Goal: Navigation & Orientation: Find specific page/section

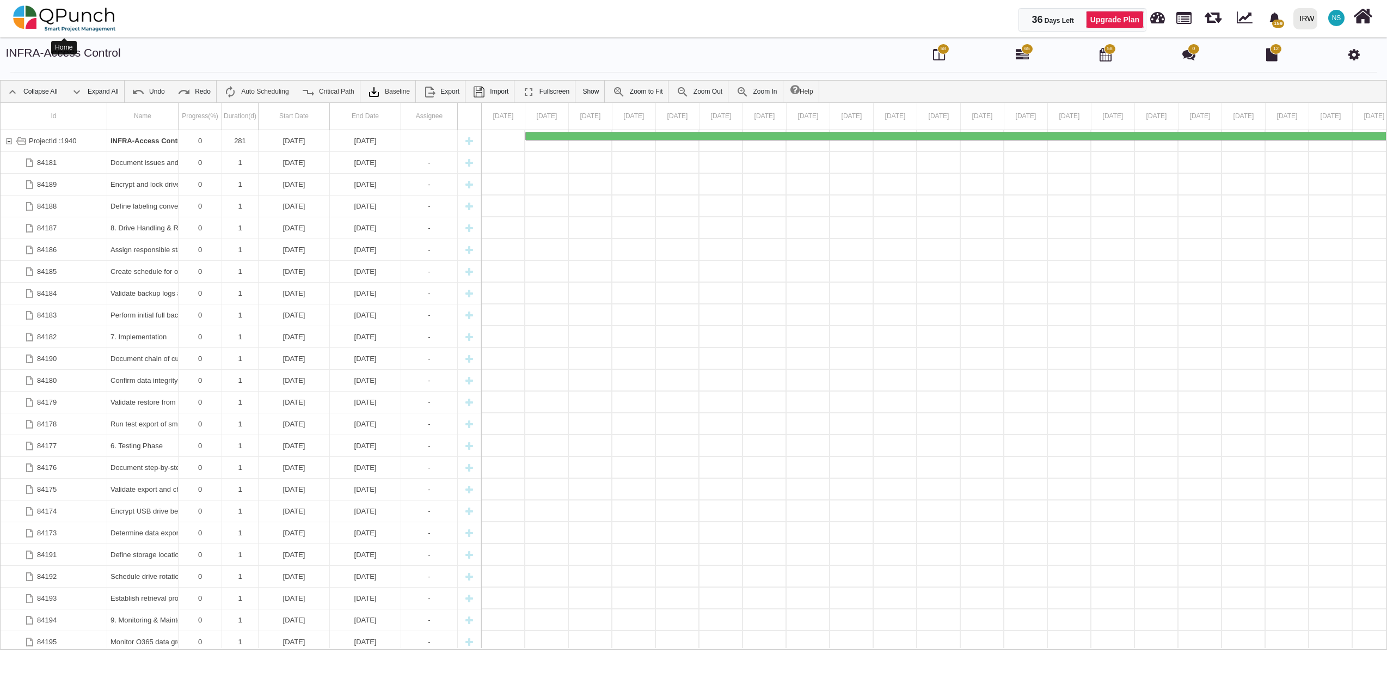
click at [88, 17] on img at bounding box center [64, 18] width 103 height 33
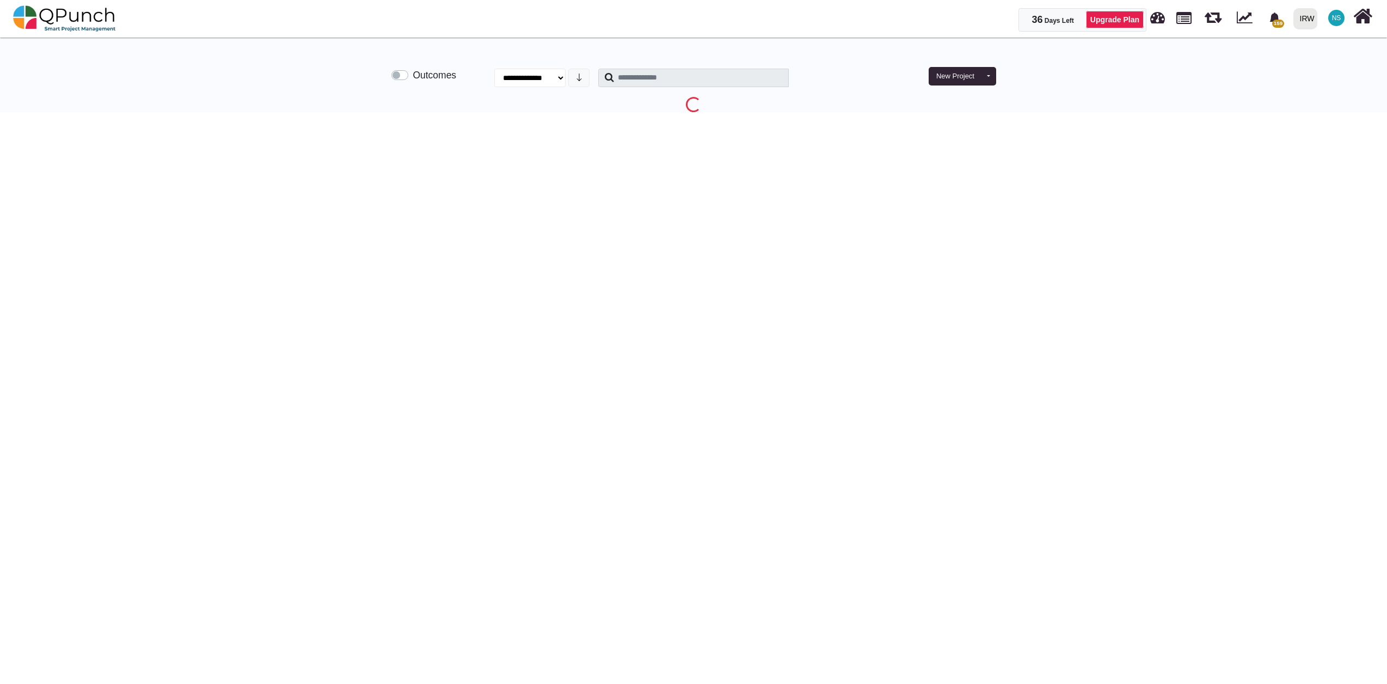
select select "**********"
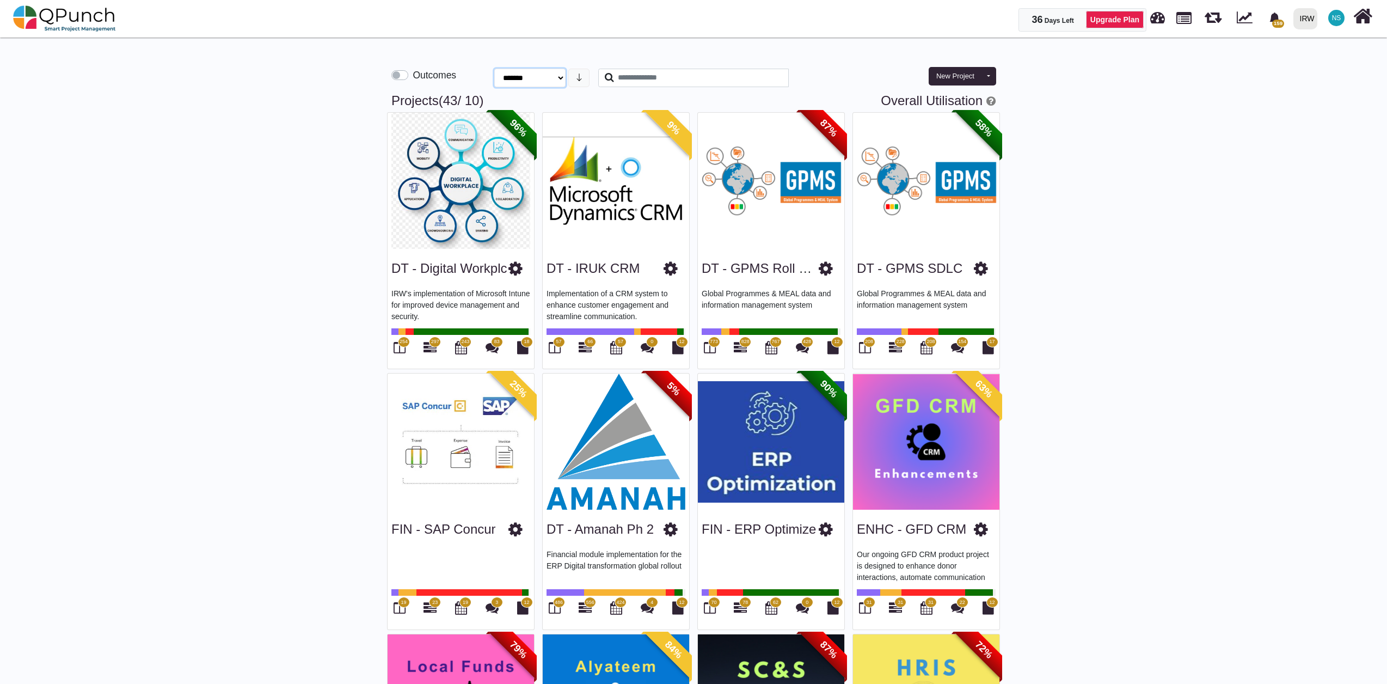
click at [557, 77] on select "**********" at bounding box center [529, 78] width 71 height 19
click at [413, 77] on label "Outcomes" at bounding box center [435, 75] width 44 height 14
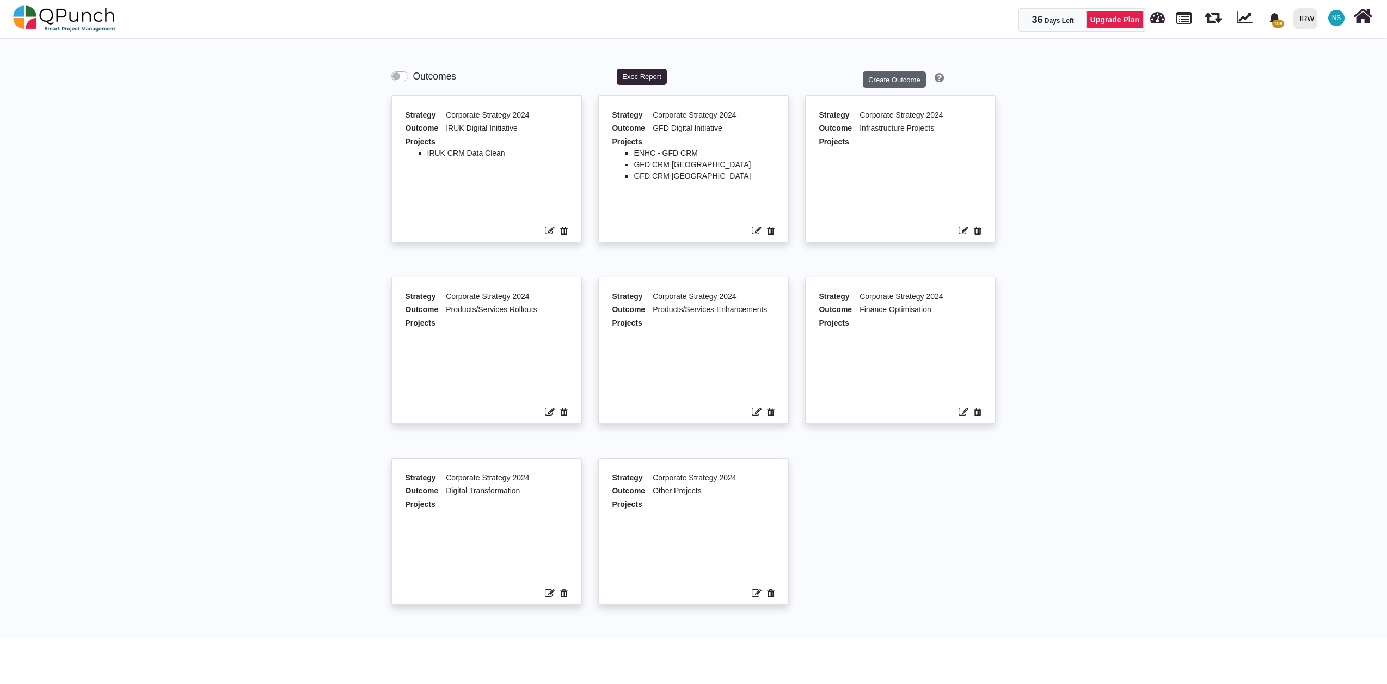
click at [887, 76] on button "Create Outcome" at bounding box center [894, 79] width 63 height 16
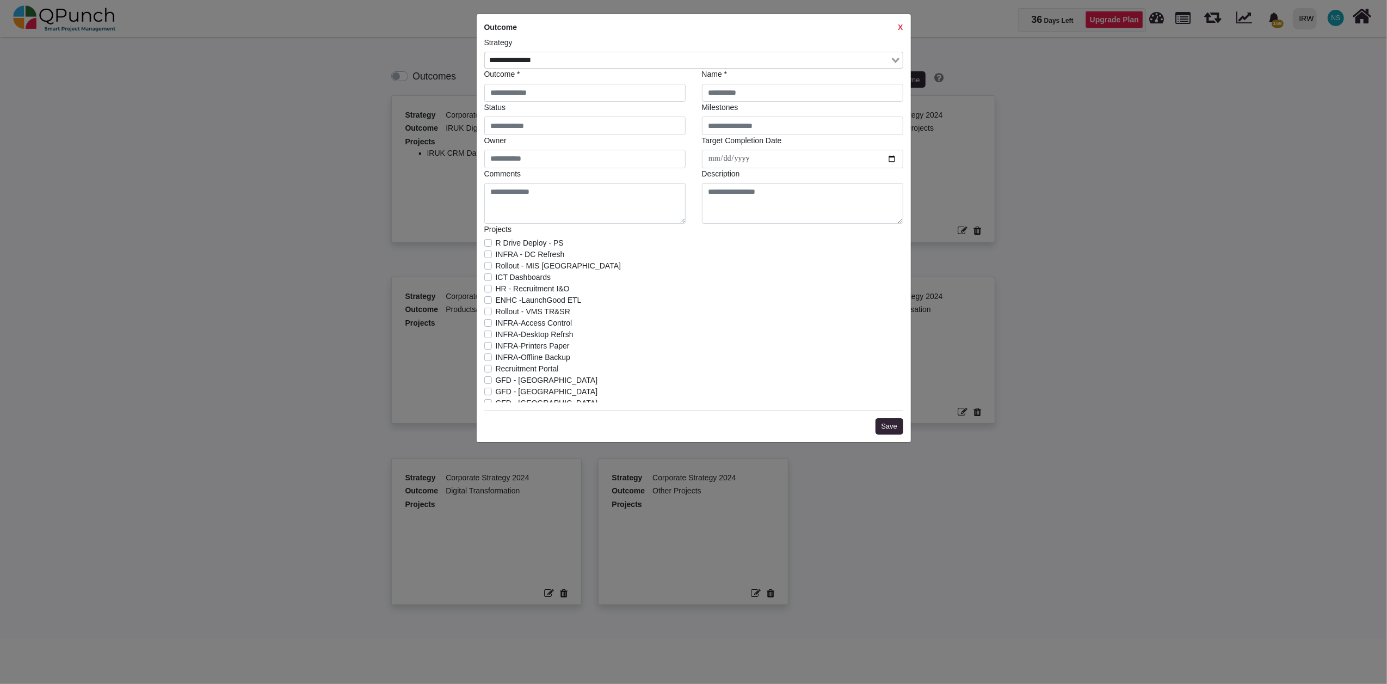
scroll to position [122, 0]
click at [902, 25] on strong "X" at bounding box center [900, 27] width 5 height 9
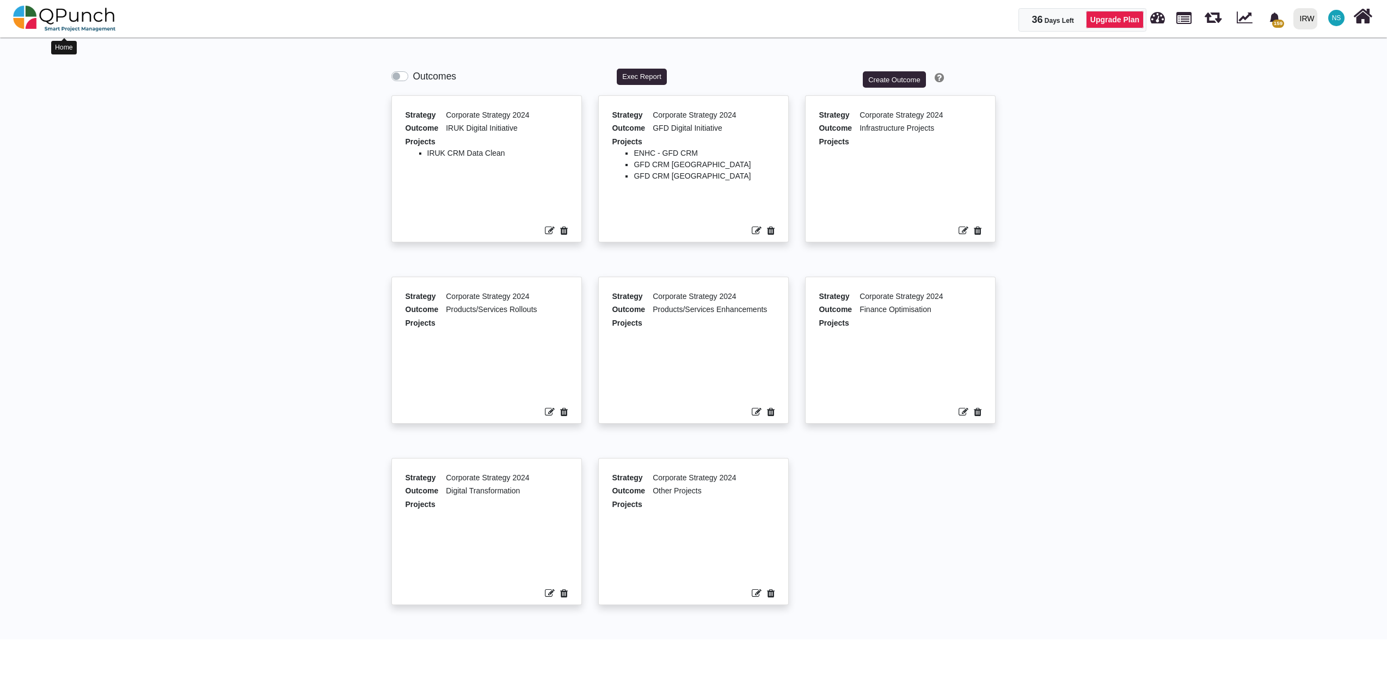
click at [57, 15] on img at bounding box center [64, 18] width 103 height 33
click at [64, 26] on img at bounding box center [64, 18] width 103 height 33
click at [413, 78] on label "Outcomes" at bounding box center [435, 76] width 44 height 14
select select "**********"
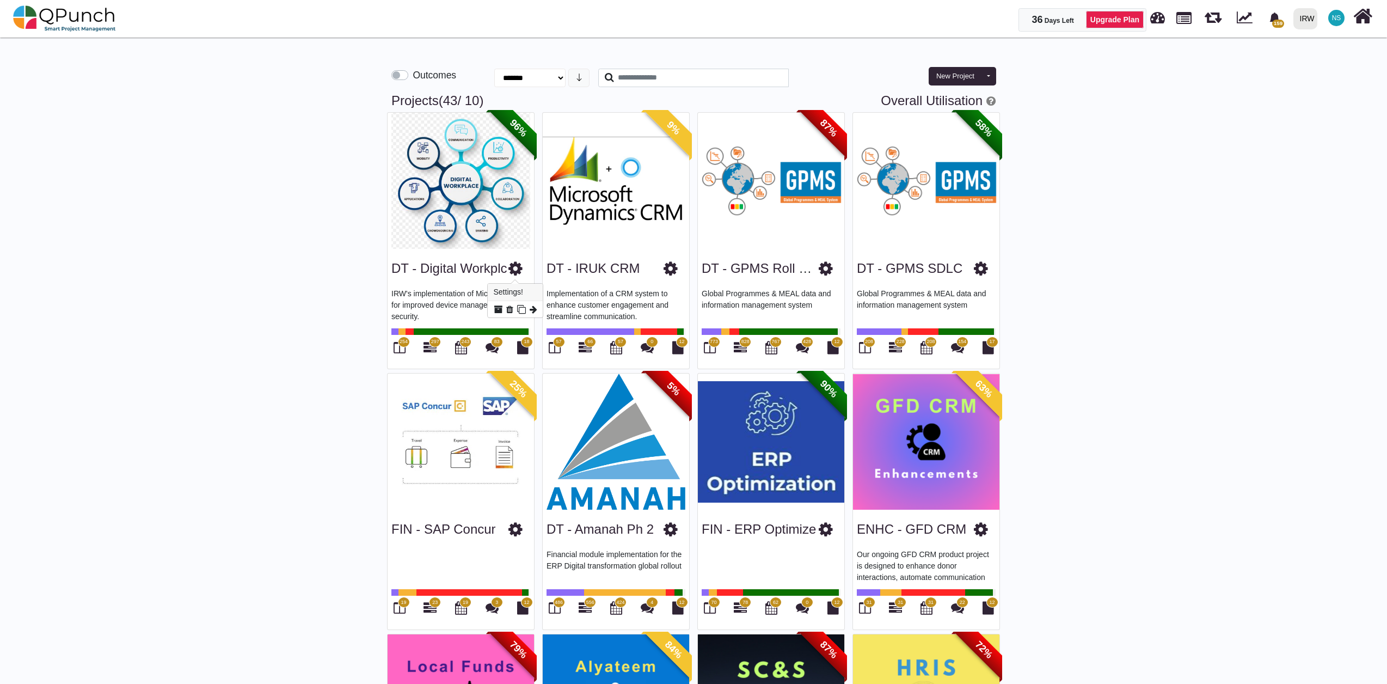
click at [519, 269] on icon at bounding box center [515, 268] width 14 height 16
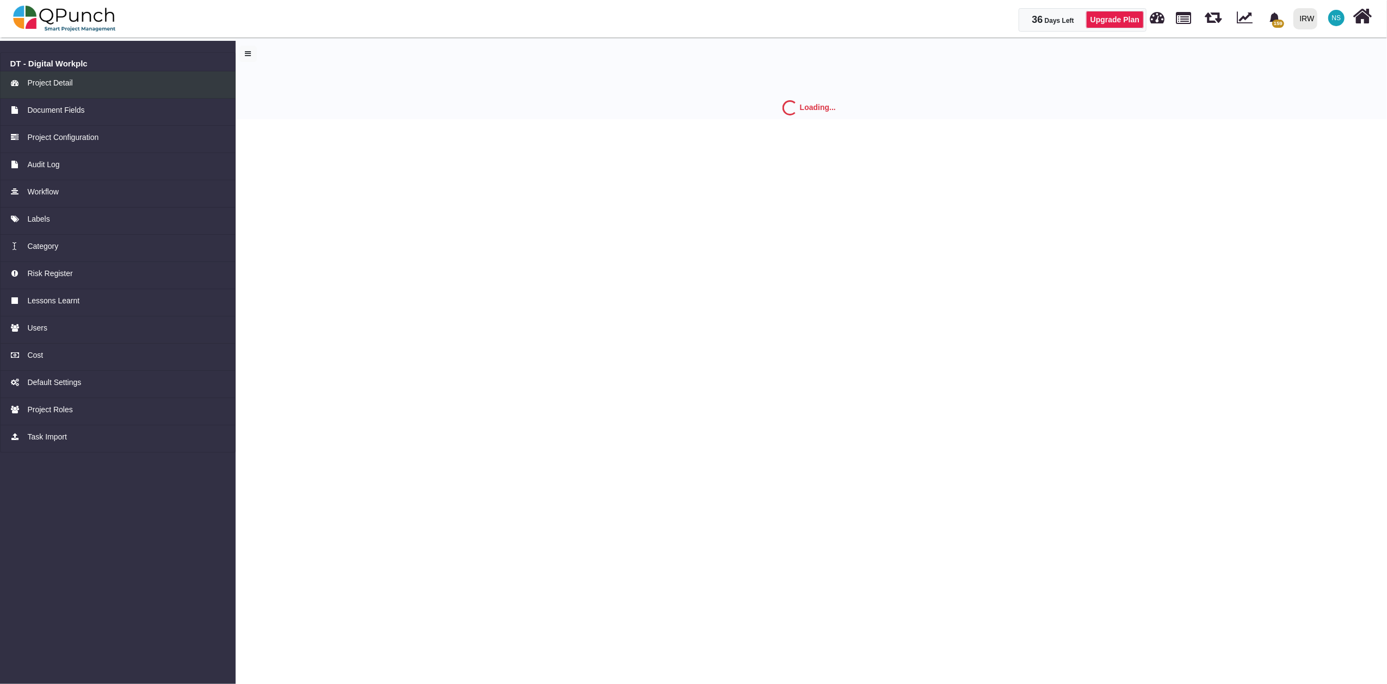
select select "*"
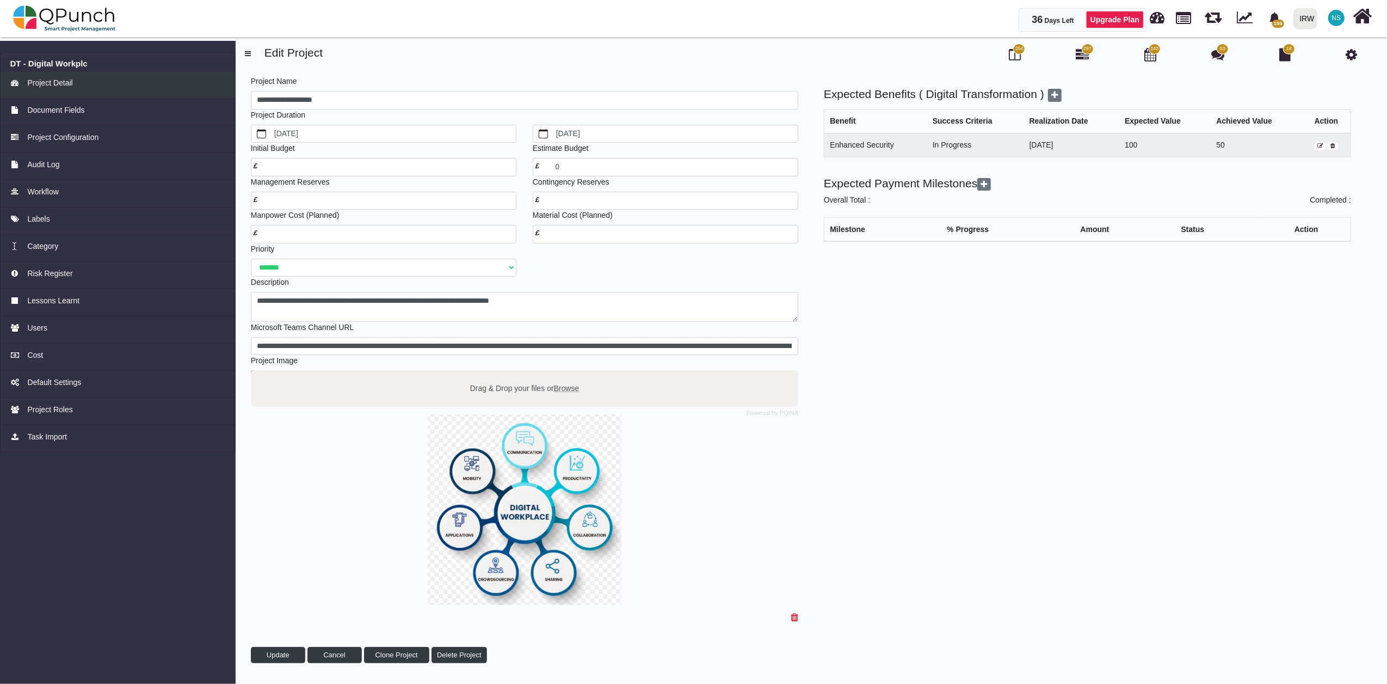
click at [59, 84] on span "Project Detail" at bounding box center [49, 82] width 45 height 11
click at [75, 114] on span "Document Fields" at bounding box center [55, 109] width 57 height 11
click at [70, 108] on span "Document Fields" at bounding box center [55, 109] width 57 height 11
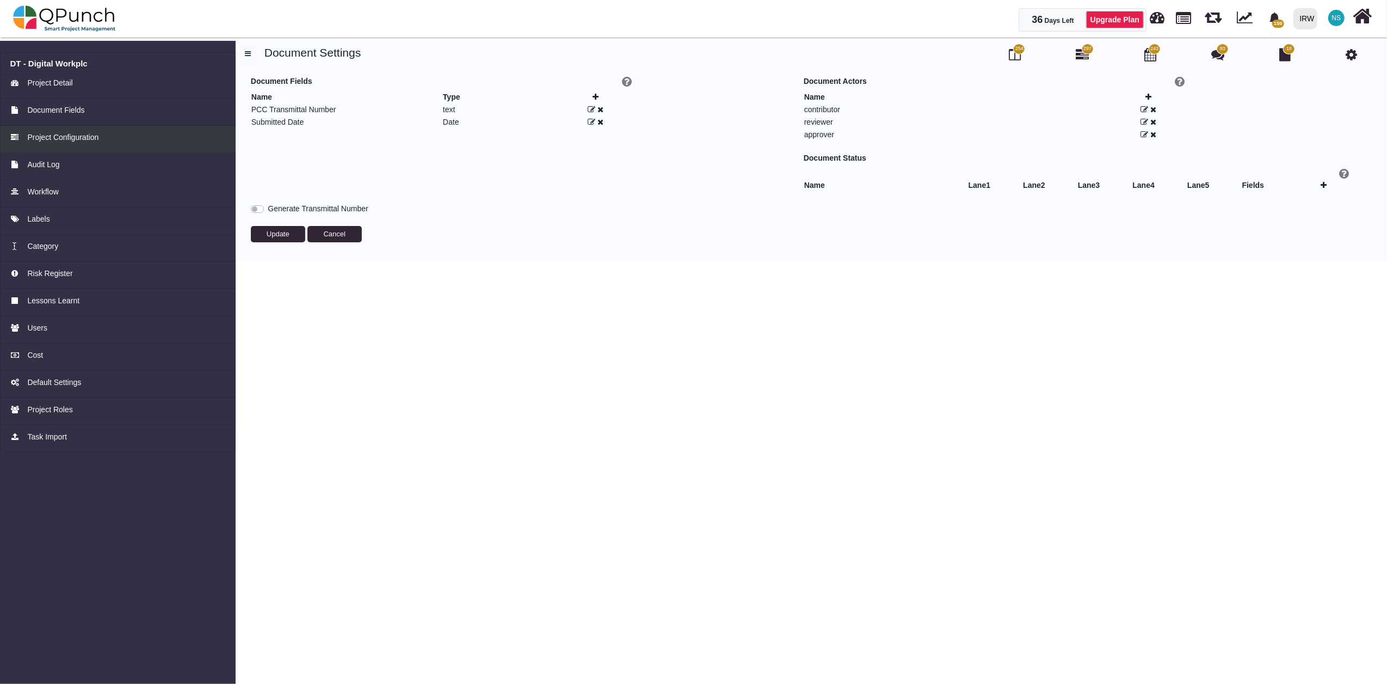
click at [70, 136] on span "Project Configuration" at bounding box center [62, 137] width 71 height 11
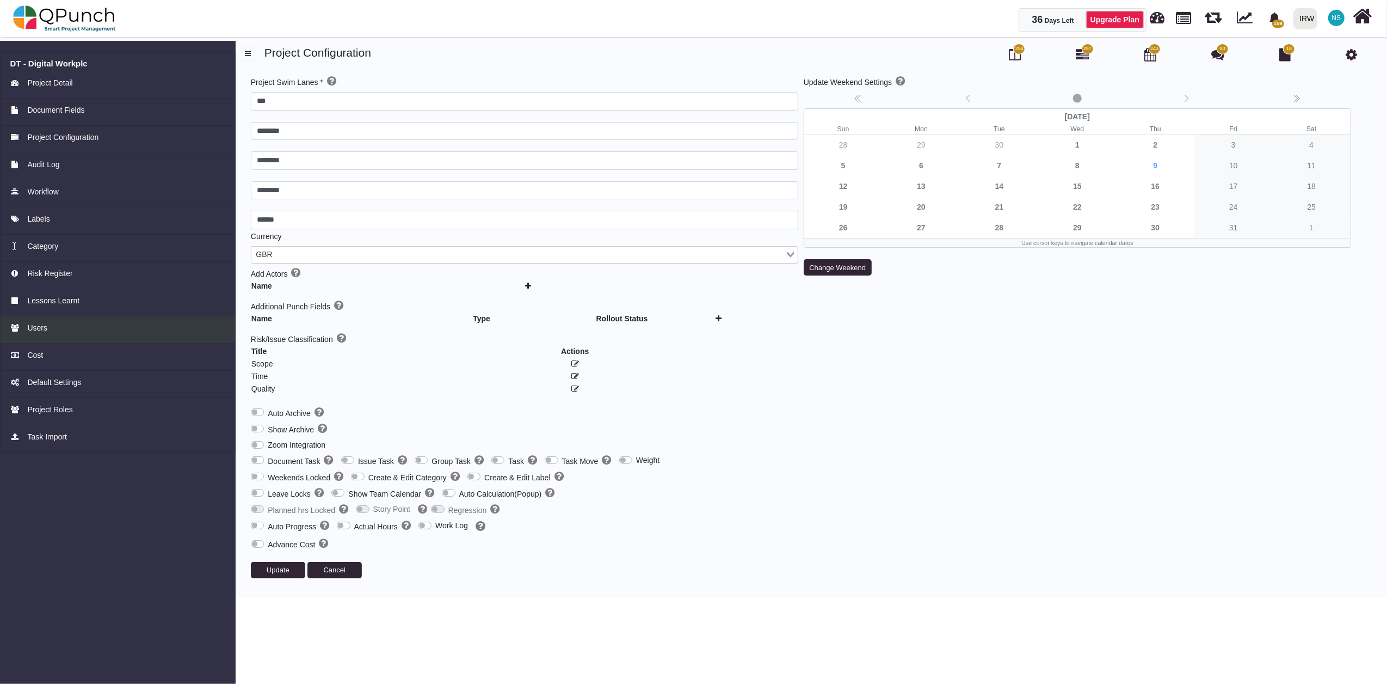
click at [46, 329] on div "Users" at bounding box center [118, 327] width 216 height 11
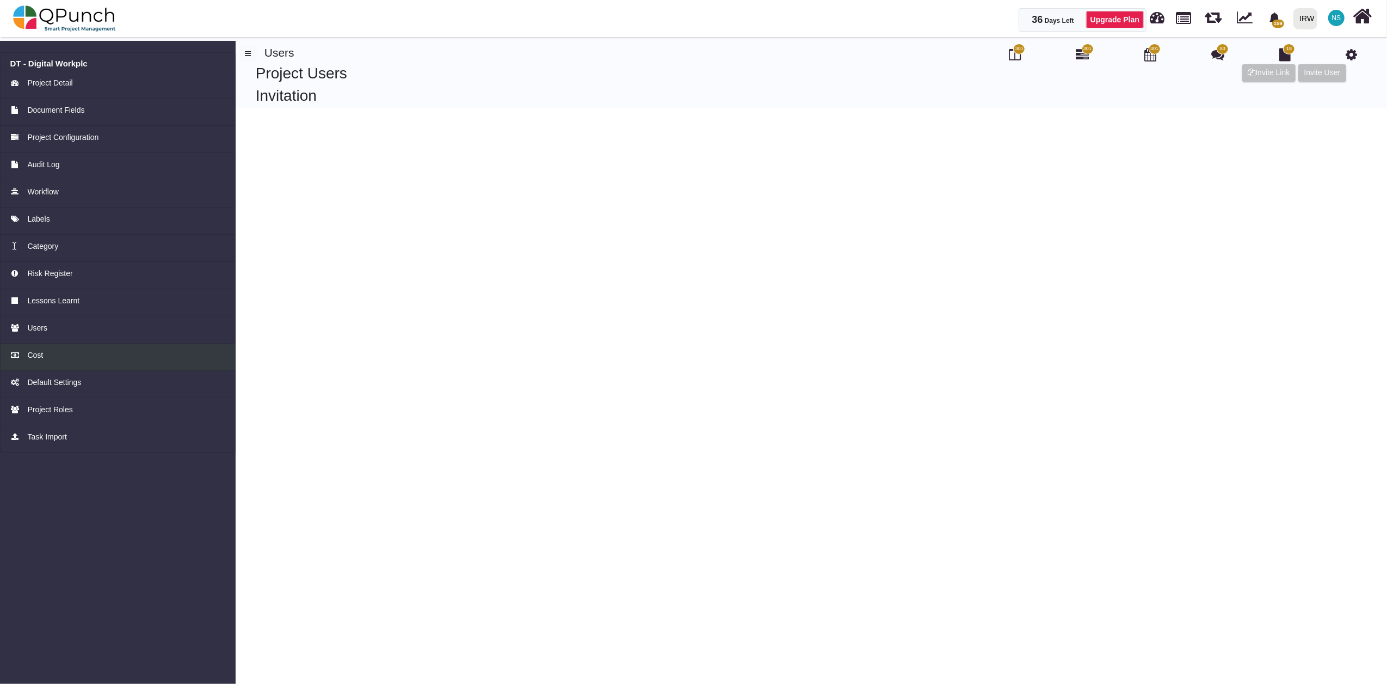
click at [34, 355] on span "Cost" at bounding box center [35, 354] width 16 height 11
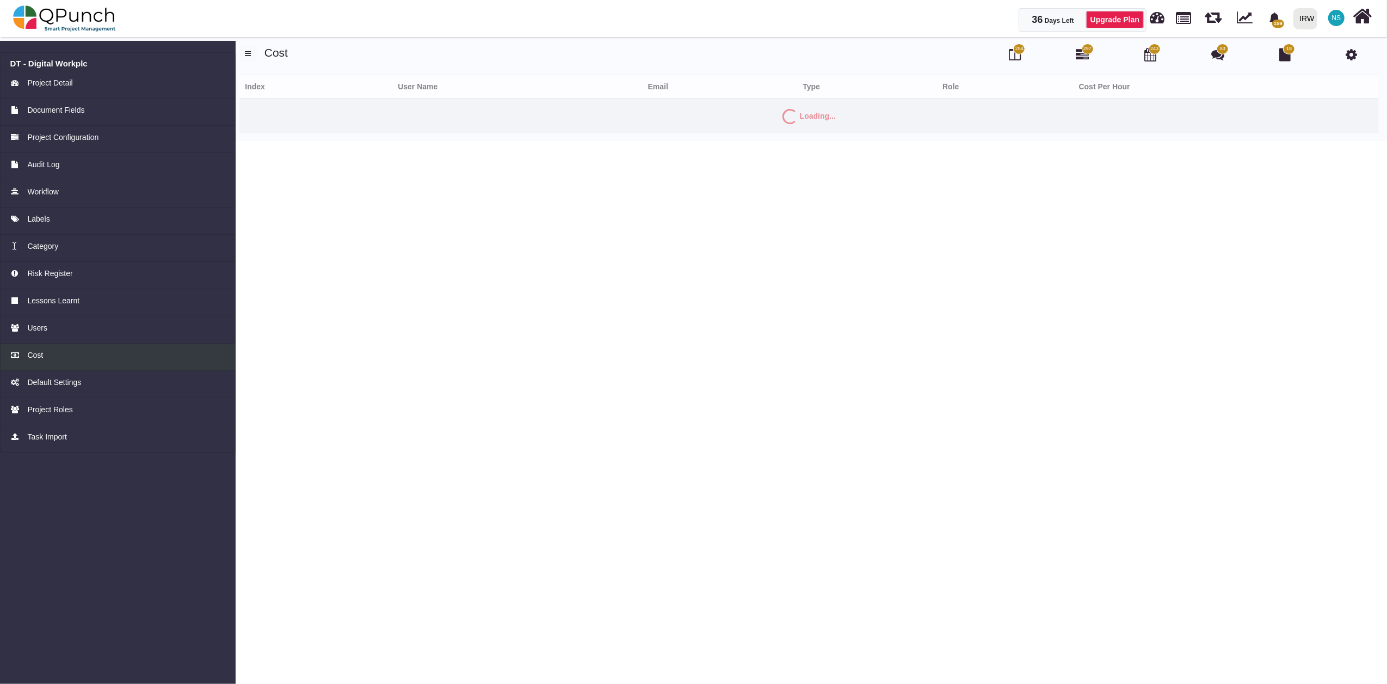
click at [34, 354] on span "Cost" at bounding box center [35, 354] width 16 height 11
click at [34, 353] on span "Cost" at bounding box center [35, 354] width 16 height 11
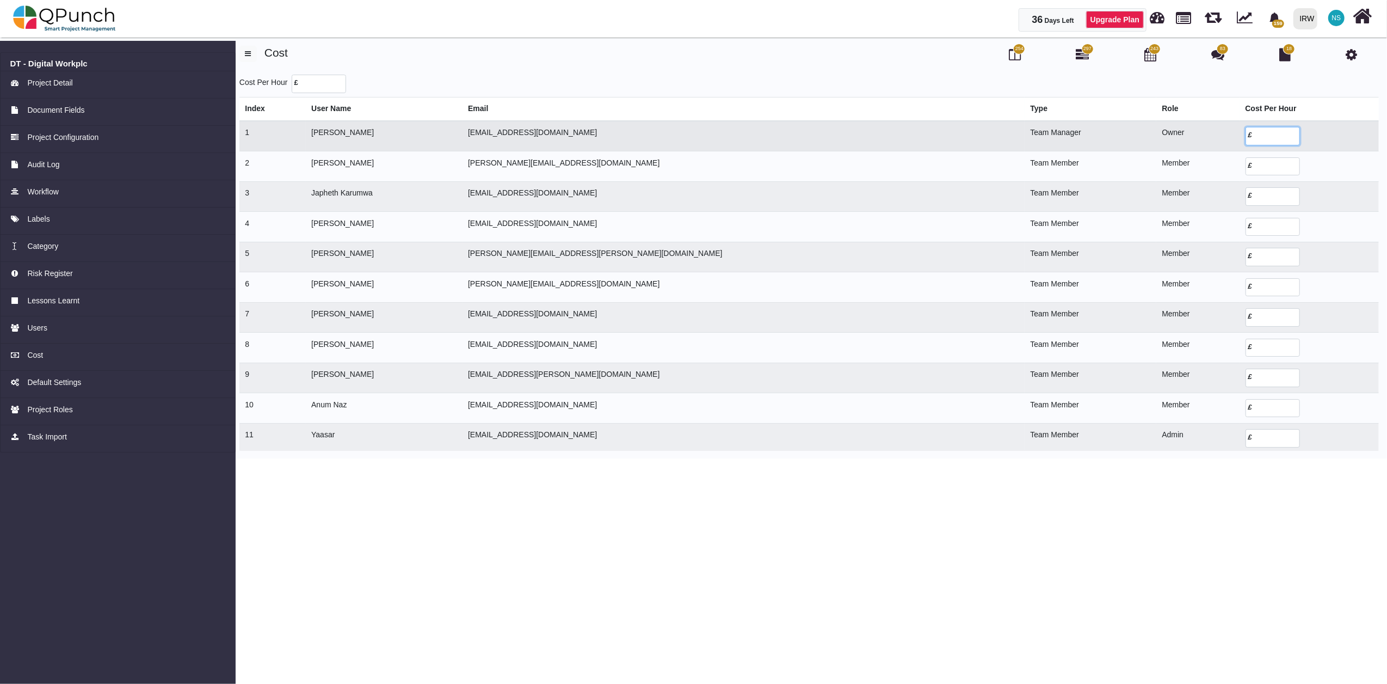
click at [1246, 136] on input "number" at bounding box center [1273, 136] width 54 height 19
click at [73, 18] on img at bounding box center [64, 18] width 103 height 33
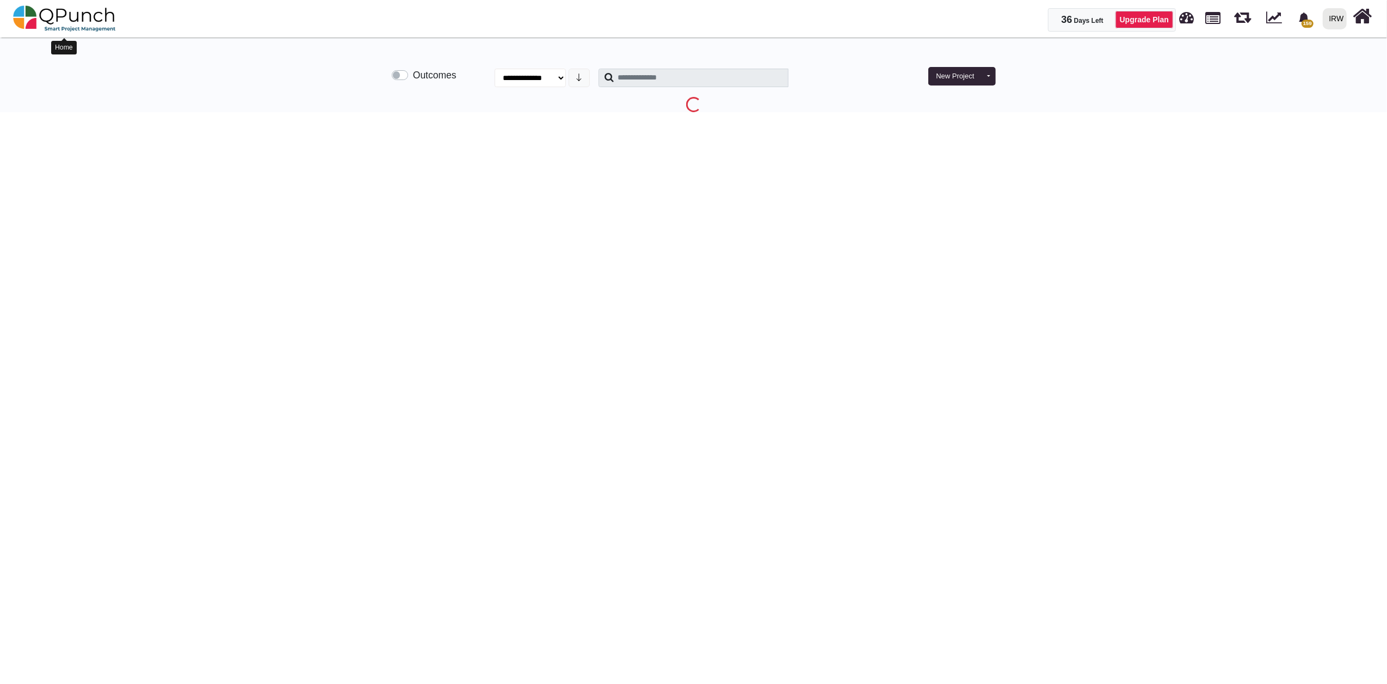
select select "**********"
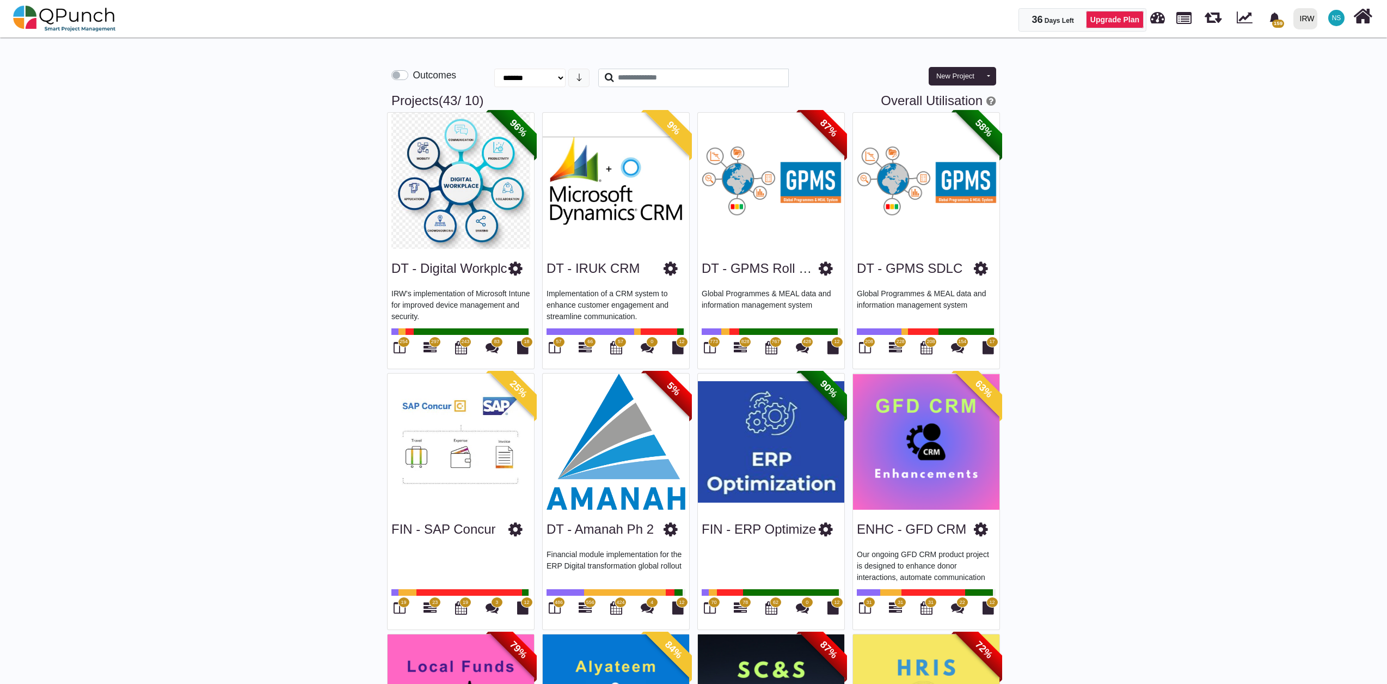
click at [413, 71] on label "Outcomes" at bounding box center [435, 75] width 44 height 14
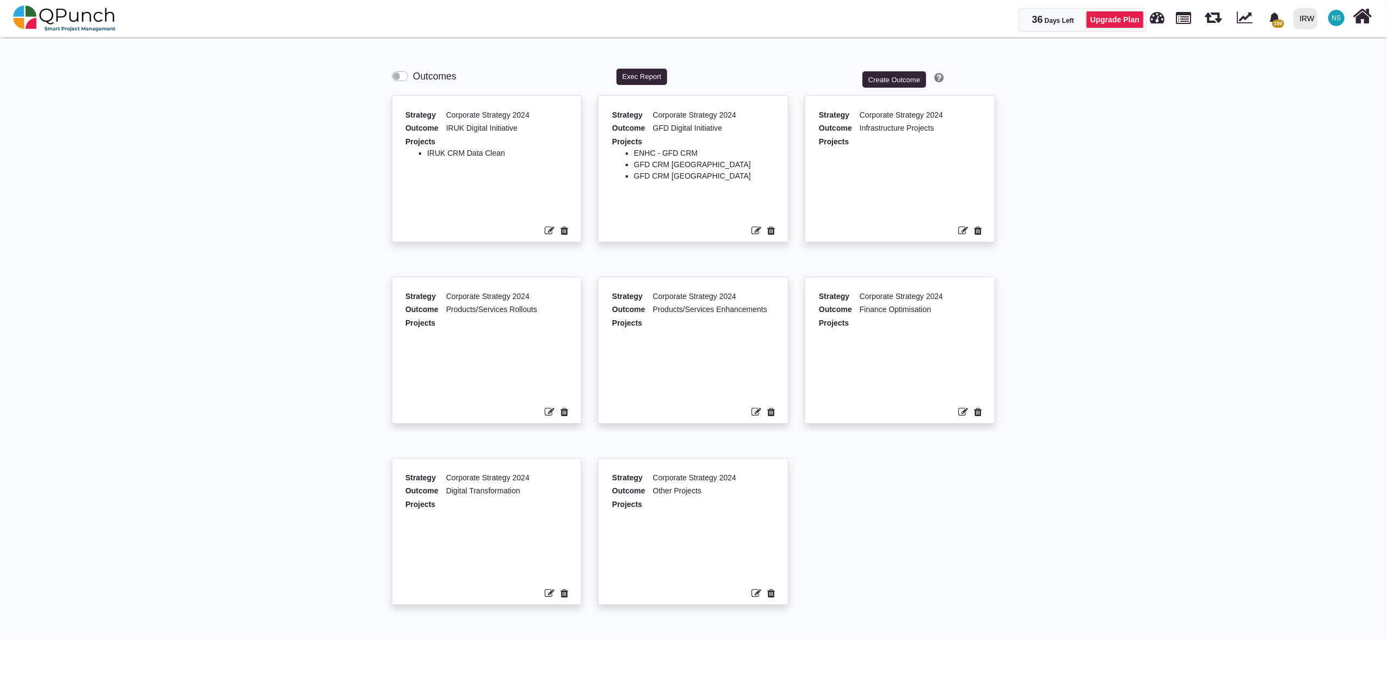
click at [978, 233] on icon at bounding box center [978, 231] width 8 height 10
click at [976, 232] on icon at bounding box center [978, 231] width 8 height 10
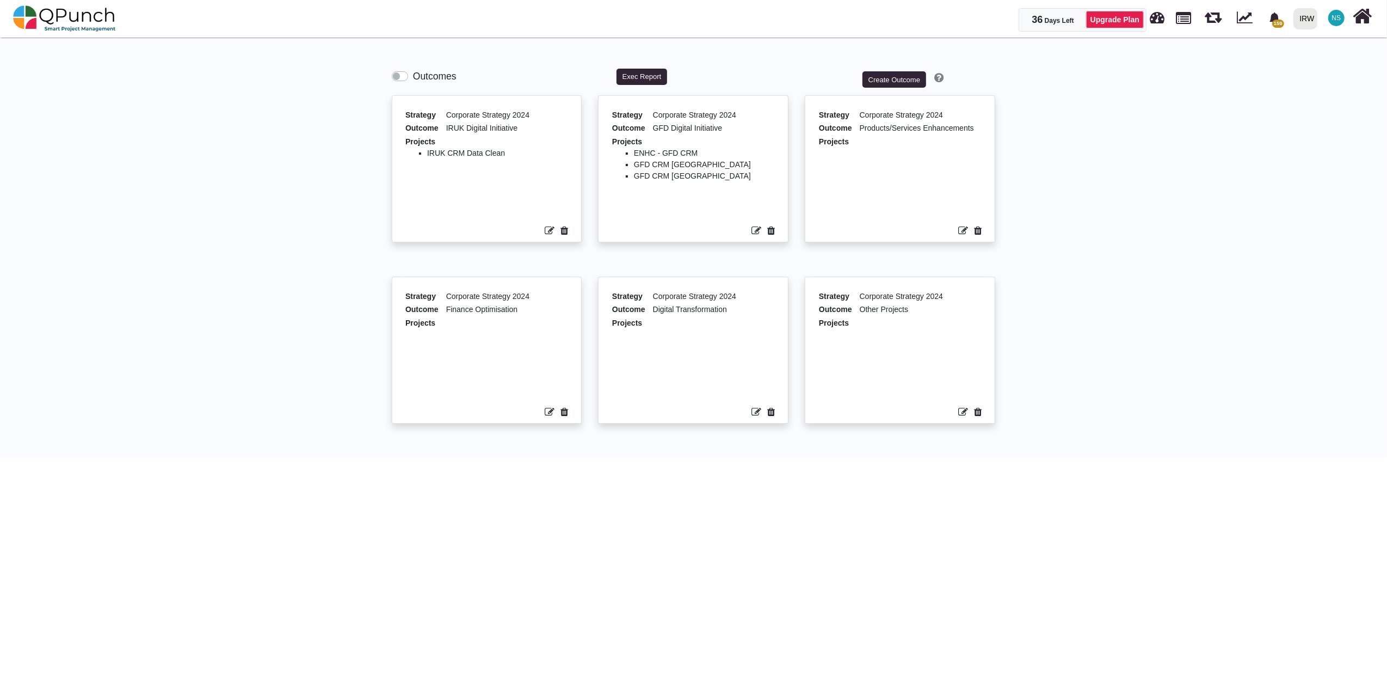
click at [976, 232] on icon at bounding box center [978, 231] width 8 height 10
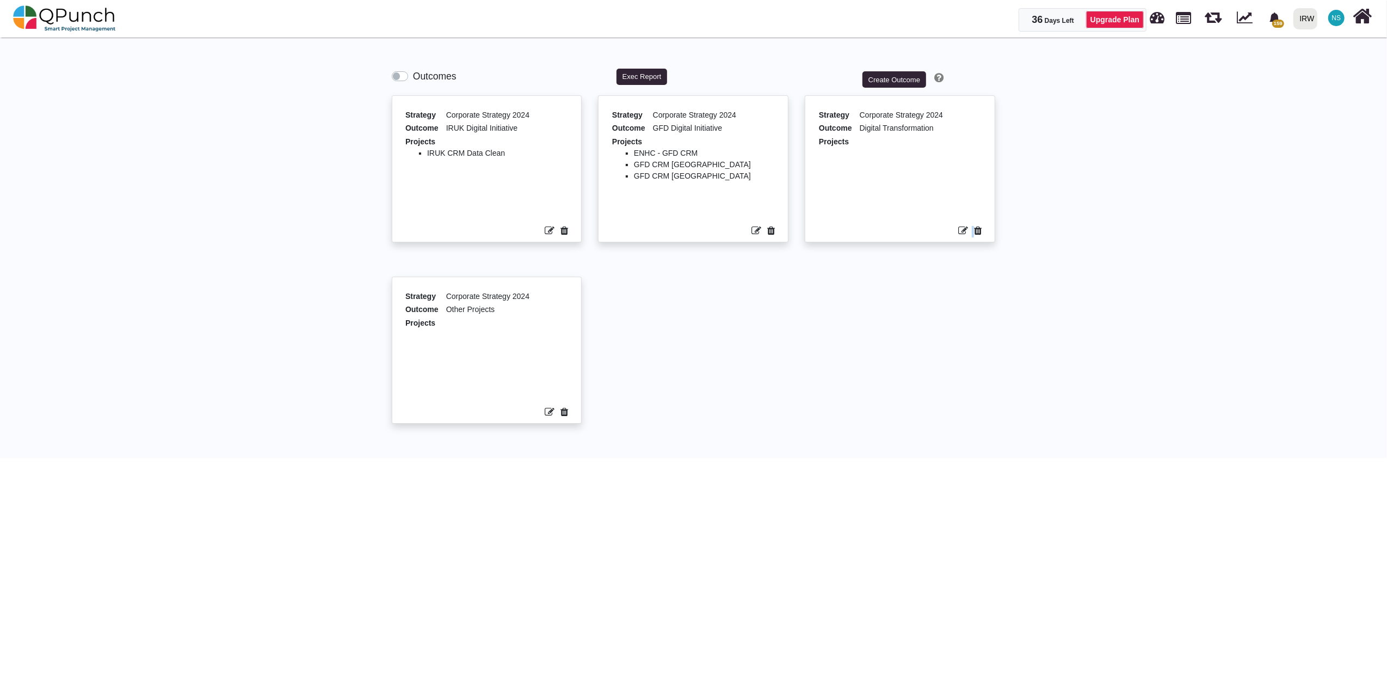
click at [976, 232] on icon at bounding box center [978, 231] width 8 height 10
click at [976, 232] on div "Strategy Corporate Strategy 2024 Outcome IRUK Digital Initiative Projects IRUK …" at bounding box center [694, 185] width 620 height 181
click at [767, 232] on icon at bounding box center [771, 231] width 8 height 10
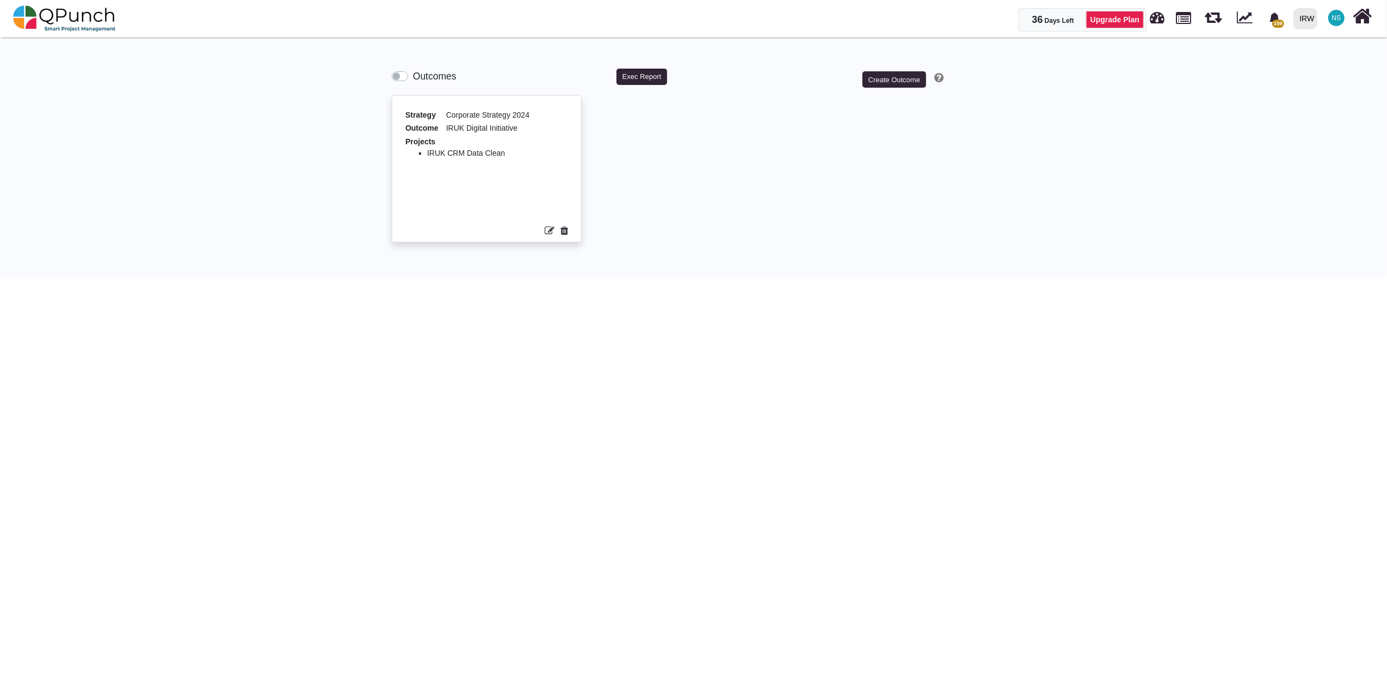
click at [566, 229] on icon at bounding box center [565, 231] width 8 height 10
click at [77, 22] on img at bounding box center [64, 18] width 103 height 33
click at [413, 75] on label "Outcomes" at bounding box center [435, 76] width 44 height 14
select select "**********"
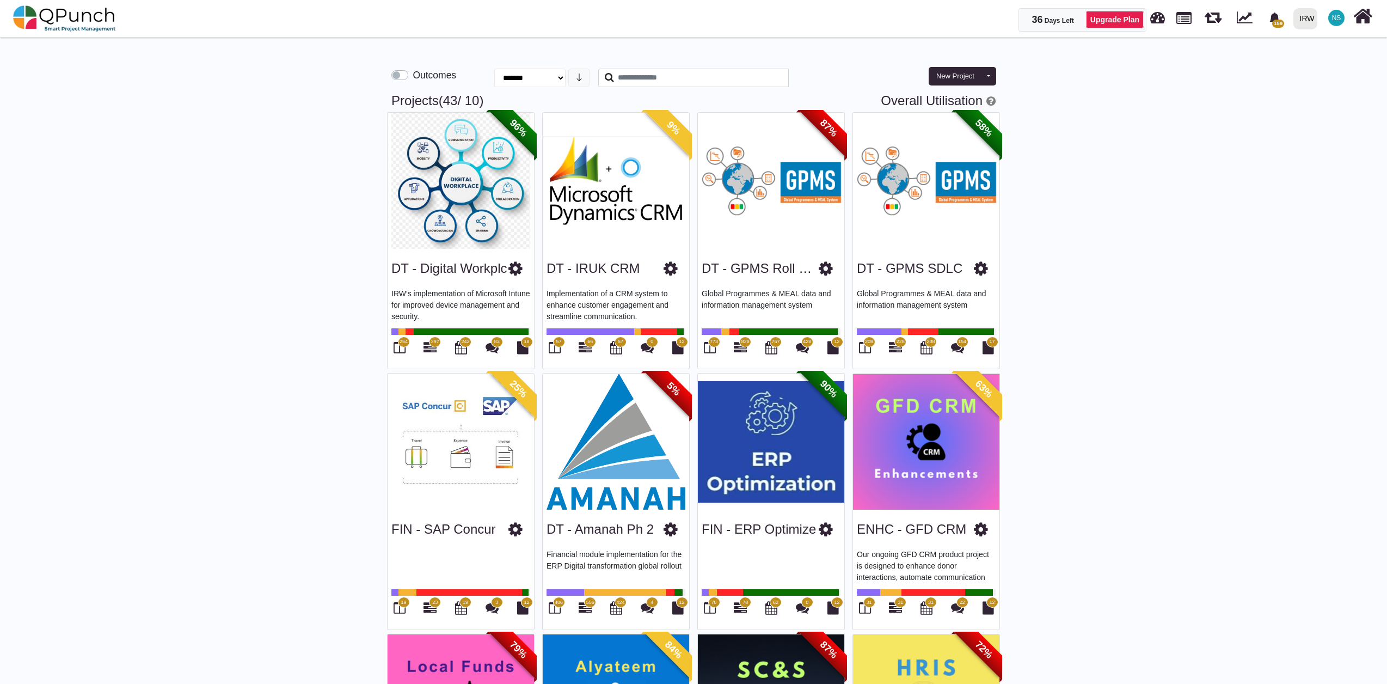
click at [413, 76] on label "Outcomes" at bounding box center [435, 75] width 44 height 14
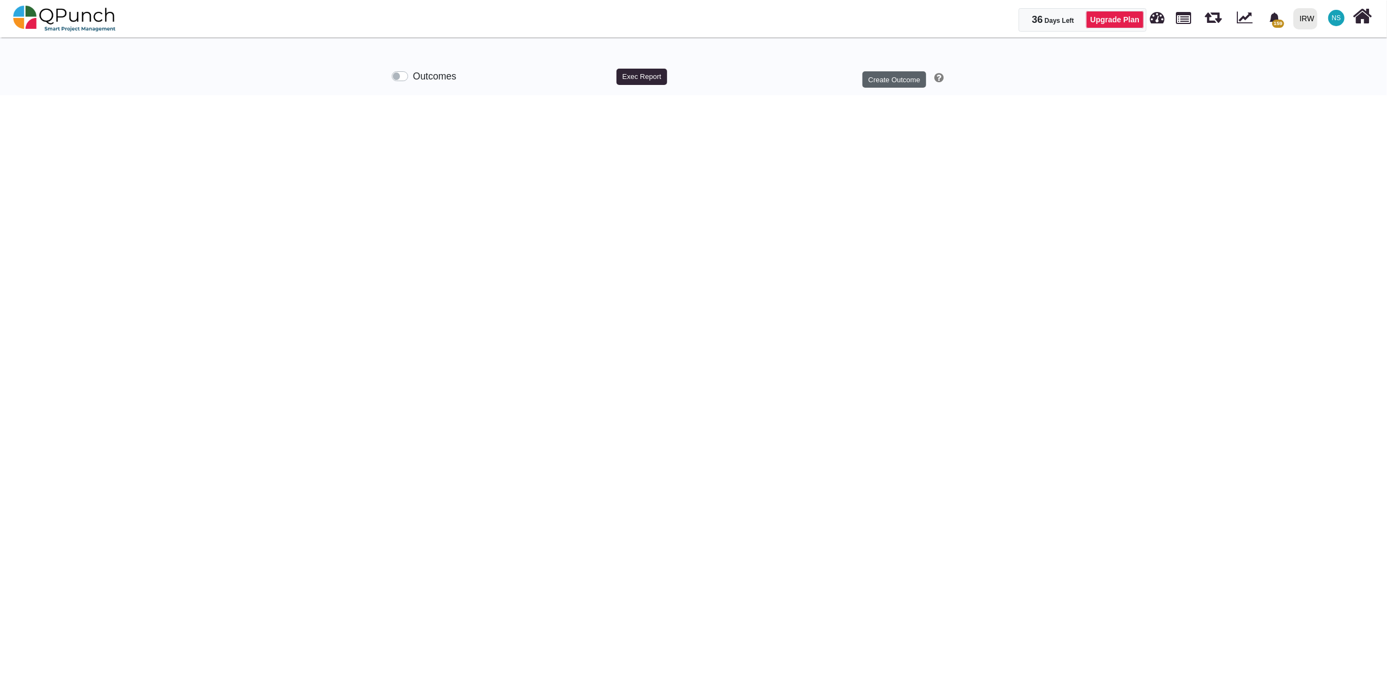
click at [888, 79] on button "Create Outcome" at bounding box center [894, 79] width 63 height 16
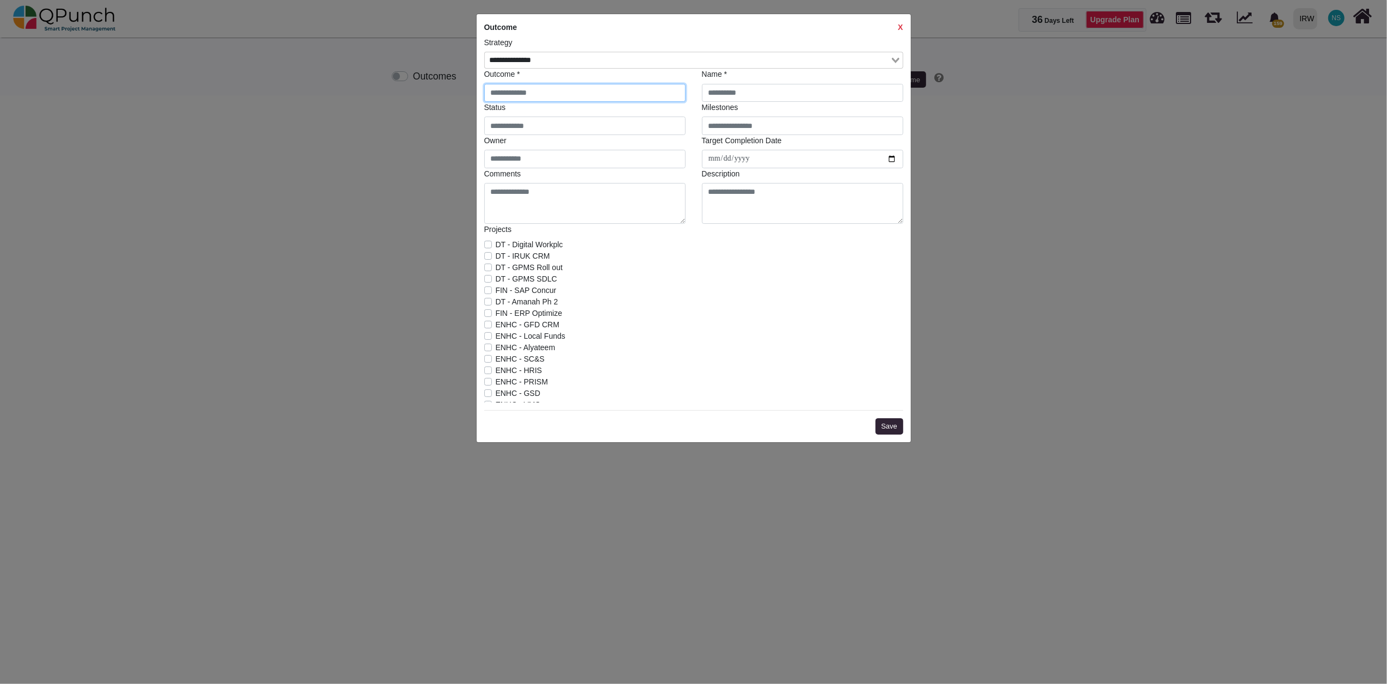
click at [639, 97] on input "text" at bounding box center [584, 93] width 201 height 19
click at [530, 96] on input "text" at bounding box center [584, 93] width 201 height 19
type input "*"
drag, startPoint x: 560, startPoint y: 96, endPoint x: 438, endPoint y: 96, distance: 121.9
click at [438, 96] on div "**********" at bounding box center [693, 342] width 1387 height 684
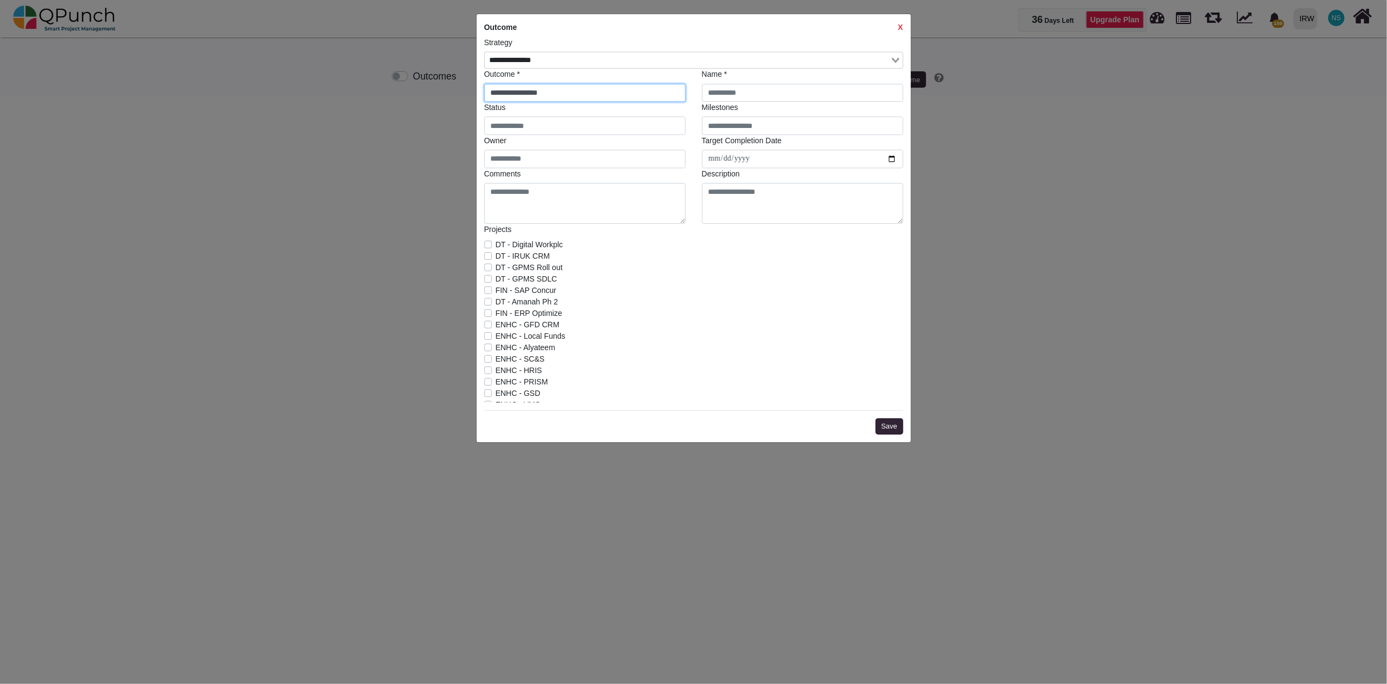
type input "**********"
click at [734, 98] on input "text" at bounding box center [802, 93] width 201 height 19
paste input "**********"
type input "**********"
click at [515, 130] on input "text" at bounding box center [584, 125] width 201 height 19
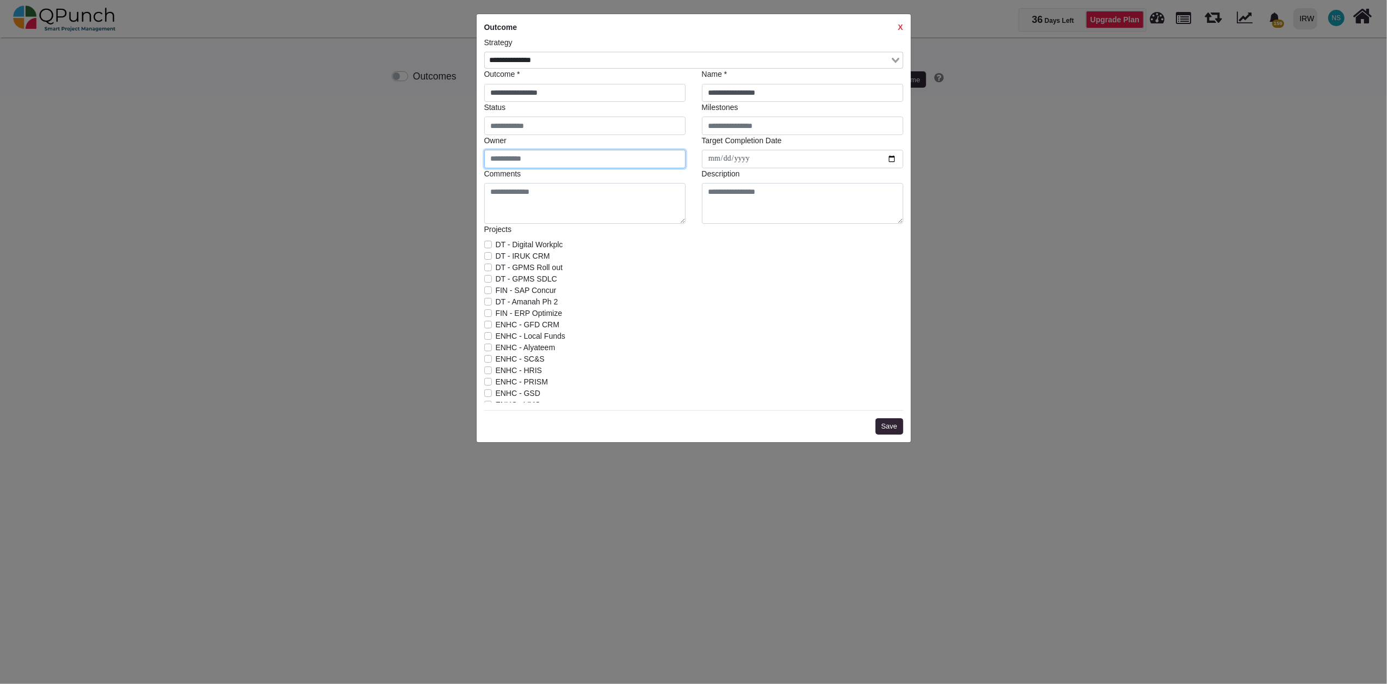
click at [534, 164] on input "text" at bounding box center [584, 159] width 201 height 19
drag, startPoint x: 644, startPoint y: 212, endPoint x: 709, endPoint y: 210, distance: 64.3
click at [645, 211] on textarea at bounding box center [584, 203] width 201 height 41
click at [496, 246] on label "DT - Digital Workplc" at bounding box center [529, 244] width 67 height 11
drag, startPoint x: 486, startPoint y: 257, endPoint x: 487, endPoint y: 266, distance: 9.3
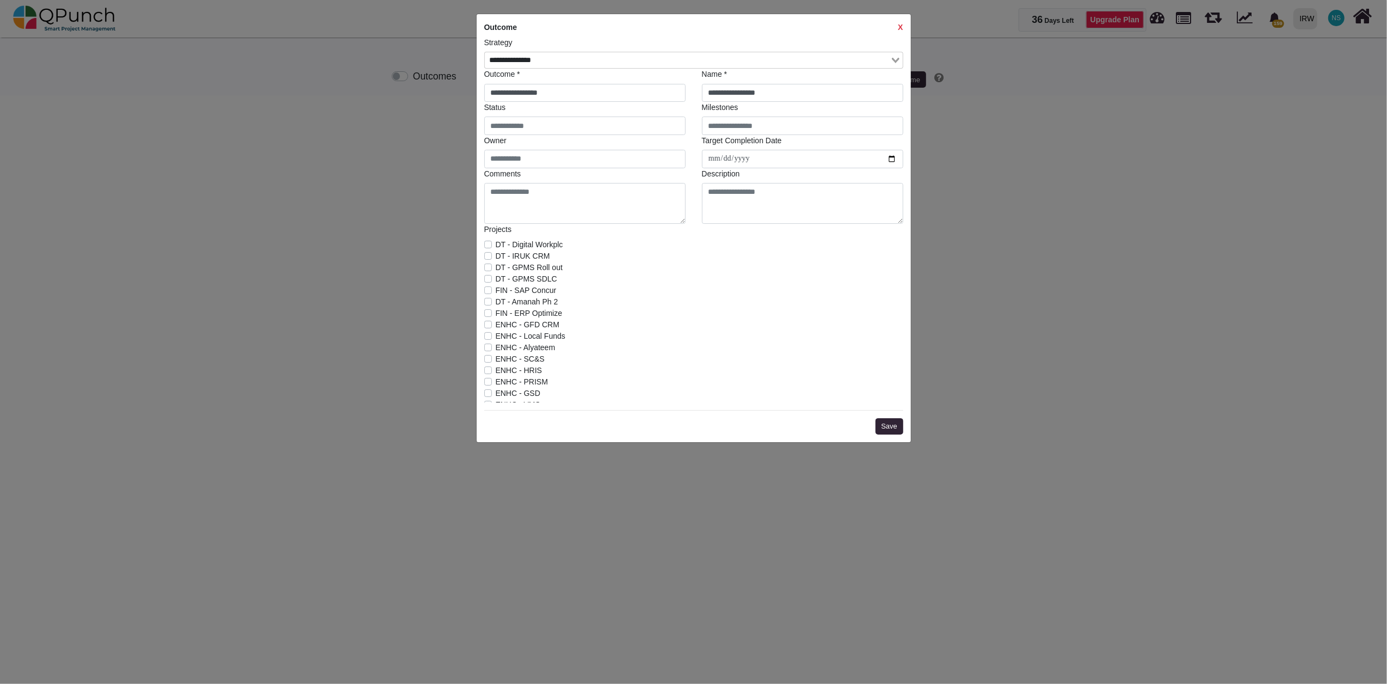
click at [496, 257] on label "DT - IRUK CRM" at bounding box center [523, 255] width 54 height 11
click at [496, 268] on label "DT - GPMS Roll out" at bounding box center [529, 267] width 67 height 11
drag, startPoint x: 489, startPoint y: 278, endPoint x: 484, endPoint y: 303, distance: 25.5
click at [496, 280] on label "DT - GPMS SDLC" at bounding box center [526, 278] width 61 height 11
click at [496, 292] on label "FIN - SAP Concur" at bounding box center [526, 290] width 61 height 11
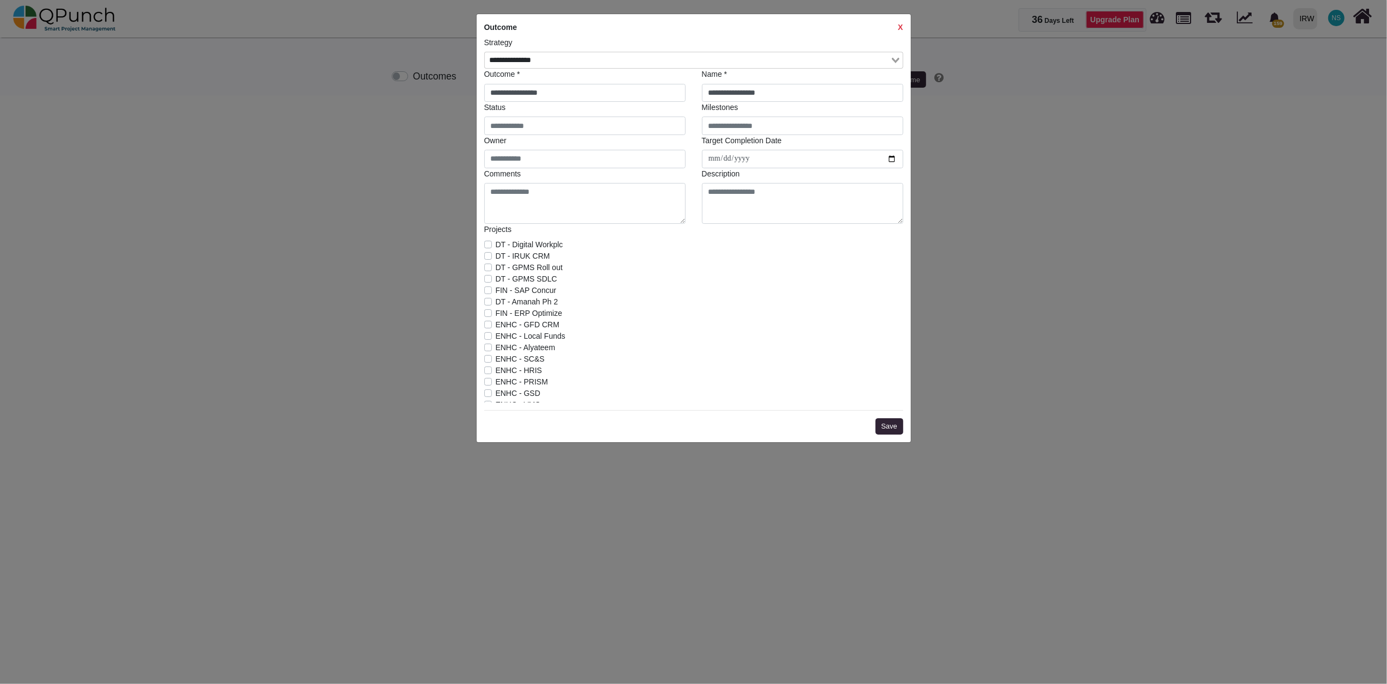
click at [496, 303] on label "DT - Amanah Ph 2" at bounding box center [527, 301] width 63 height 11
drag, startPoint x: 486, startPoint y: 313, endPoint x: 490, endPoint y: 325, distance: 12.2
click at [496, 314] on label "FIN - ERP Optimize" at bounding box center [529, 312] width 67 height 11
drag, startPoint x: 490, startPoint y: 327, endPoint x: 488, endPoint y: 344, distance: 18.1
click at [496, 328] on label "ENHC - GFD CRM" at bounding box center [528, 324] width 64 height 11
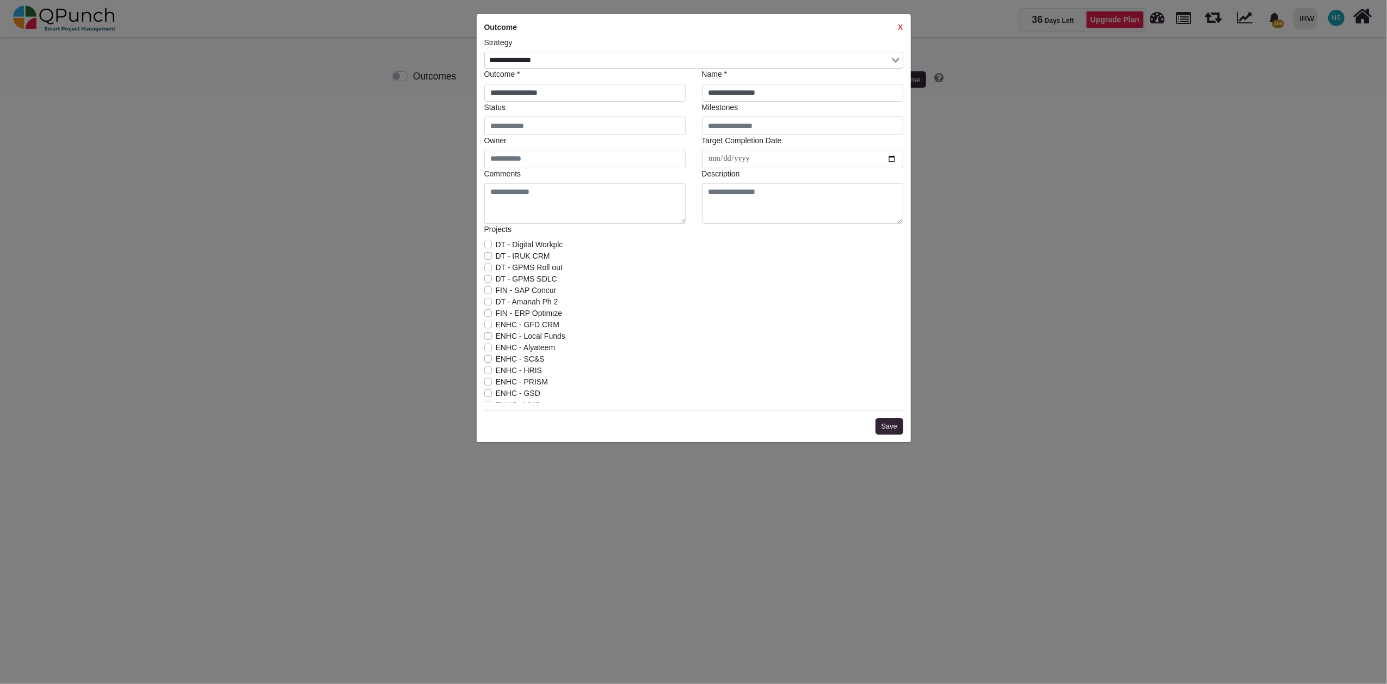
click at [488, 341] on div "ENHC - Local Funds" at bounding box center [693, 335] width 419 height 11
click at [496, 337] on label "ENHC - Local Funds" at bounding box center [531, 335] width 70 height 11
click at [496, 347] on label "ENHC - Alyateem" at bounding box center [526, 347] width 60 height 11
click at [496, 360] on label "ENHC - SC&S" at bounding box center [520, 358] width 49 height 11
click at [496, 371] on label "ENHC - HRIS" at bounding box center [519, 370] width 47 height 11
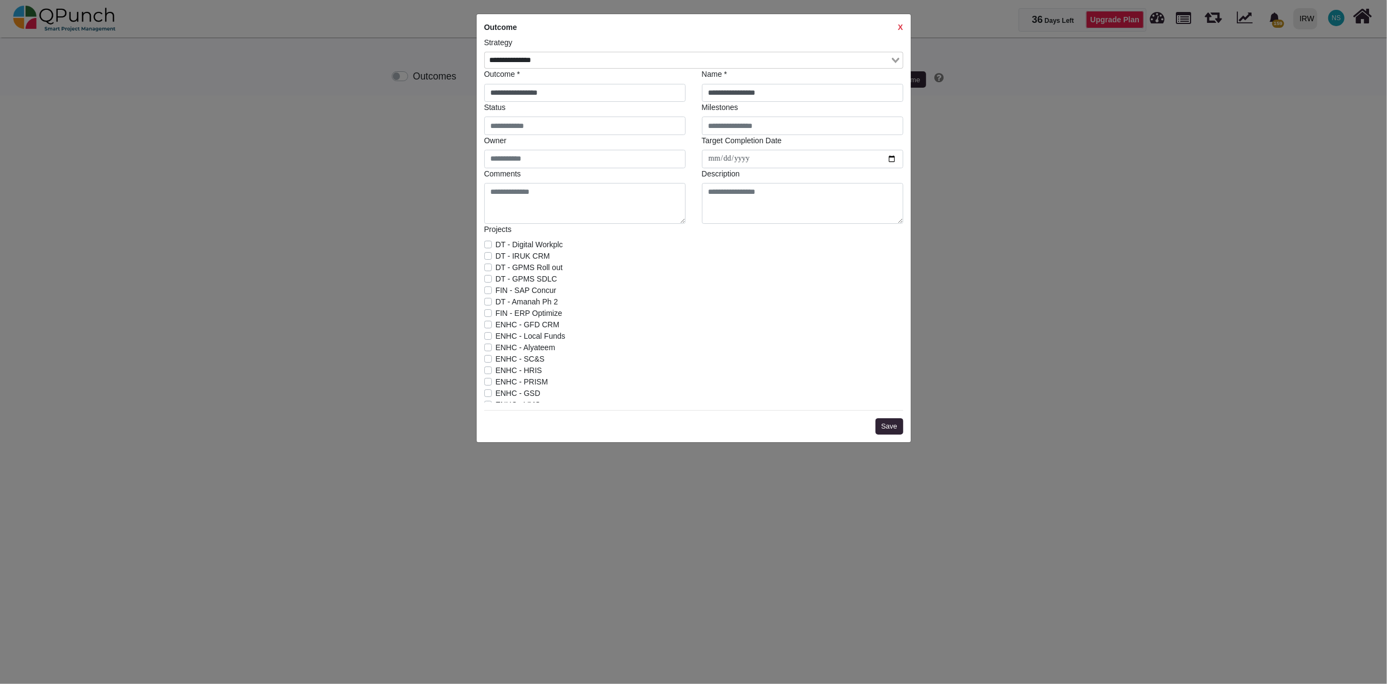
click at [496, 383] on label "ENHC - PRISM" at bounding box center [522, 381] width 52 height 11
drag, startPoint x: 489, startPoint y: 395, endPoint x: 532, endPoint y: 386, distance: 44.5
click at [496, 395] on label "ENHC - GSD" at bounding box center [518, 392] width 45 height 11
click at [496, 287] on label "ENHC - VMS" at bounding box center [518, 283] width 45 height 11
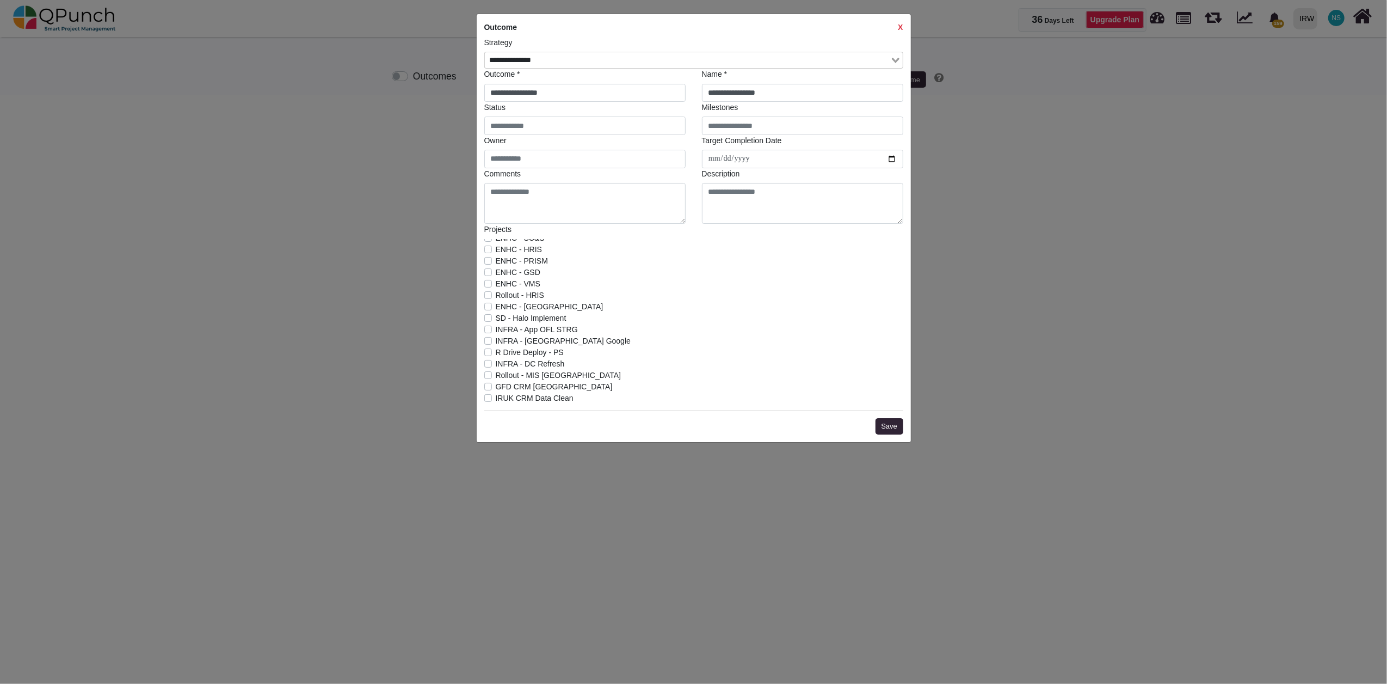
click at [496, 297] on label "Rollout - HRIS" at bounding box center [520, 295] width 48 height 11
click at [496, 308] on label "ENHC - [GEOGRAPHIC_DATA]" at bounding box center [550, 306] width 108 height 11
click at [496, 320] on label "SD - Halo Implement" at bounding box center [531, 317] width 71 height 11
click at [496, 332] on label "INFRA - App OFL STRG" at bounding box center [537, 329] width 82 height 11
click at [496, 343] on label "INFRA - [GEOGRAPHIC_DATA] Google" at bounding box center [563, 340] width 135 height 11
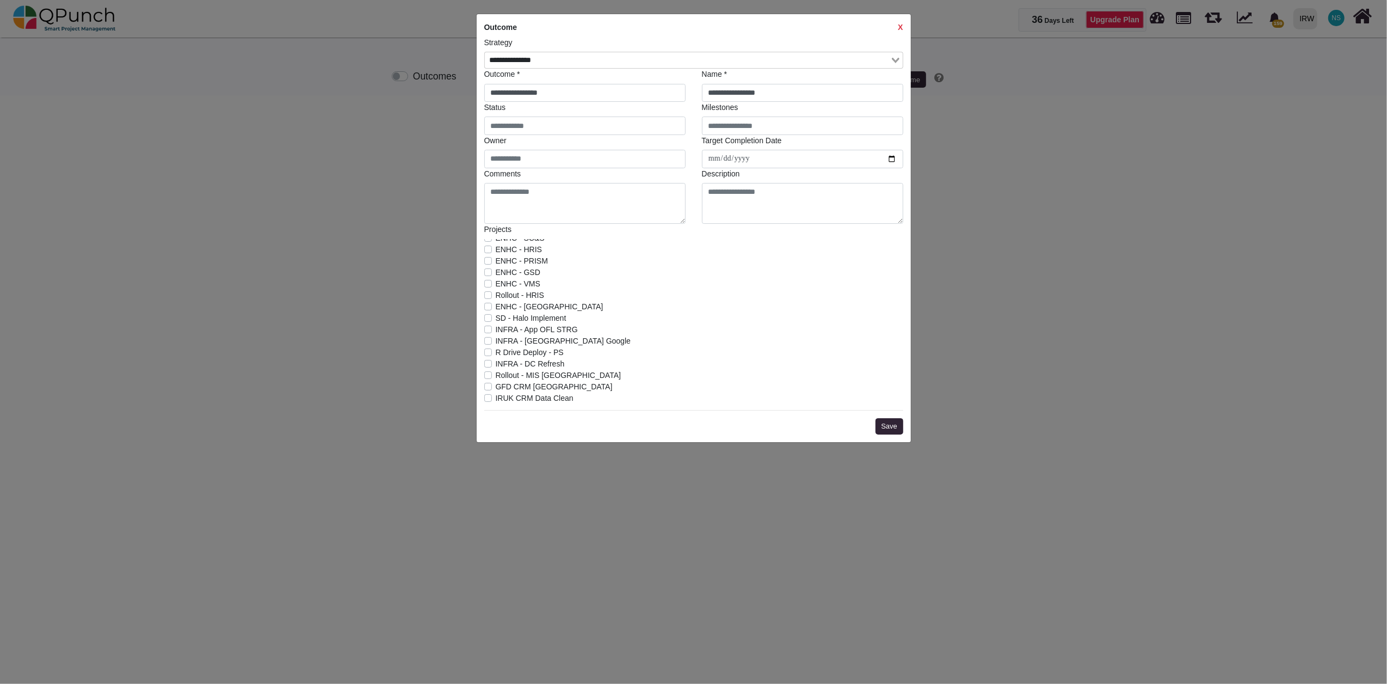
click at [496, 354] on label "R Drive Deploy - PS" at bounding box center [530, 352] width 68 height 11
click at [496, 361] on label "INFRA - DC Refresh" at bounding box center [530, 363] width 69 height 11
click at [496, 376] on label "Rollout - MIS [GEOGRAPHIC_DATA]" at bounding box center [559, 375] width 126 height 11
click at [496, 270] on label "GFD CRM [GEOGRAPHIC_DATA]" at bounding box center [554, 265] width 117 height 11
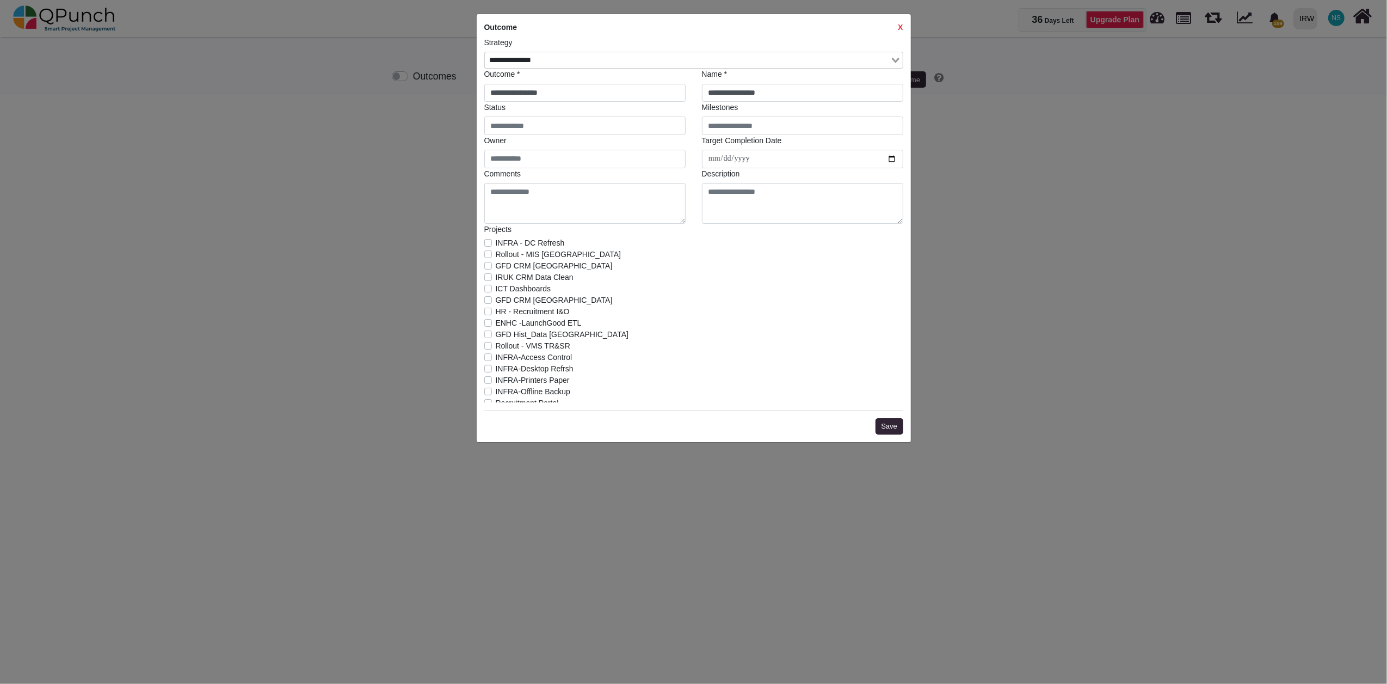
drag, startPoint x: 488, startPoint y: 277, endPoint x: 490, endPoint y: 286, distance: 9.1
click at [496, 278] on label "IRUK CRM Data Clean" at bounding box center [535, 277] width 78 height 11
click at [496, 292] on label "ICT Dashboards" at bounding box center [524, 288] width 56 height 11
click at [496, 301] on label "GFD CRM [GEOGRAPHIC_DATA]" at bounding box center [554, 299] width 117 height 11
click at [496, 315] on label "HR - Recruitment I&O" at bounding box center [533, 311] width 74 height 11
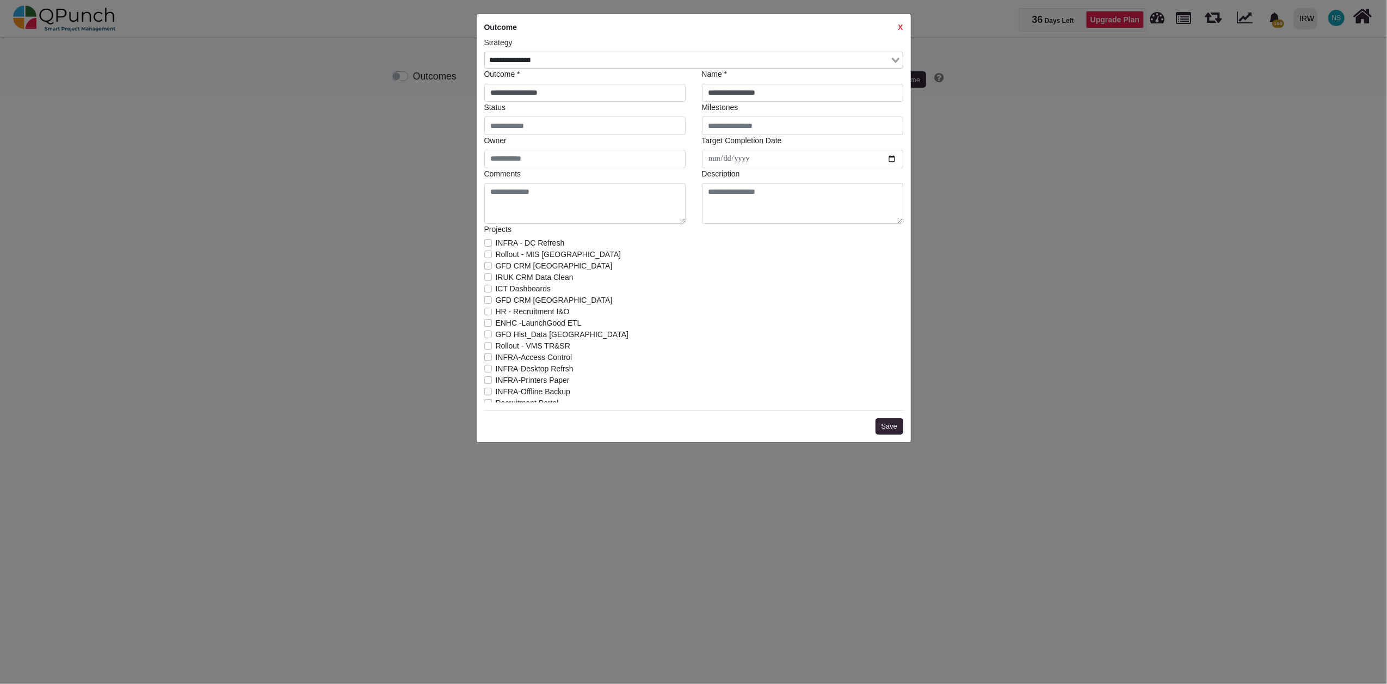
click at [496, 323] on label "ENHC -LaunchGood ETL" at bounding box center [539, 322] width 86 height 11
click at [496, 335] on label "GFD Hist_Data [GEOGRAPHIC_DATA]" at bounding box center [562, 334] width 133 height 11
click at [496, 345] on label "Rollout - VMS TR&SR" at bounding box center [533, 345] width 75 height 11
click at [496, 358] on label "INFRA-Access Control" at bounding box center [534, 357] width 77 height 11
click at [496, 370] on label "INFRA-Desktop Refrsh" at bounding box center [535, 368] width 78 height 11
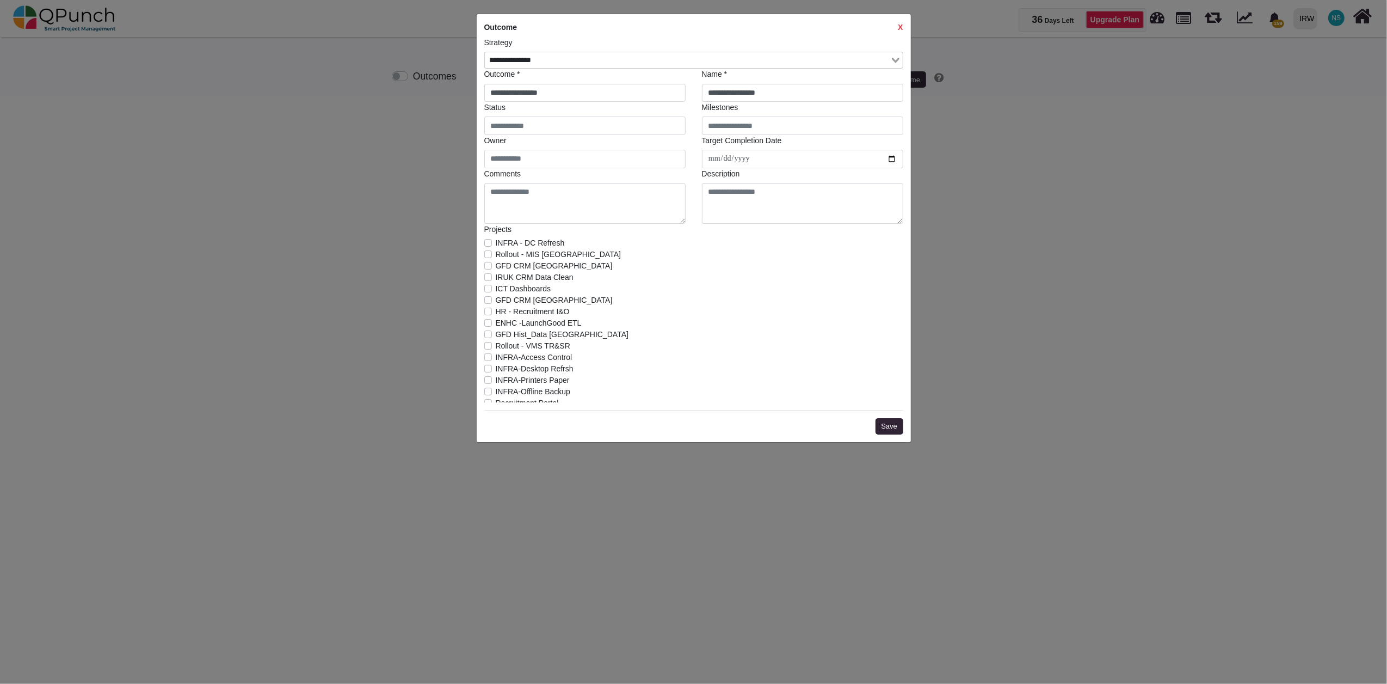
click at [496, 382] on label "INFRA-Printers Paper" at bounding box center [533, 379] width 74 height 11
click at [496, 391] on label "INFRA-Offline Backup" at bounding box center [533, 391] width 75 height 11
click at [496, 321] on label "Recruitment Portal" at bounding box center [527, 316] width 63 height 11
click at [496, 331] on label "GFD - [GEOGRAPHIC_DATA]" at bounding box center [547, 328] width 102 height 11
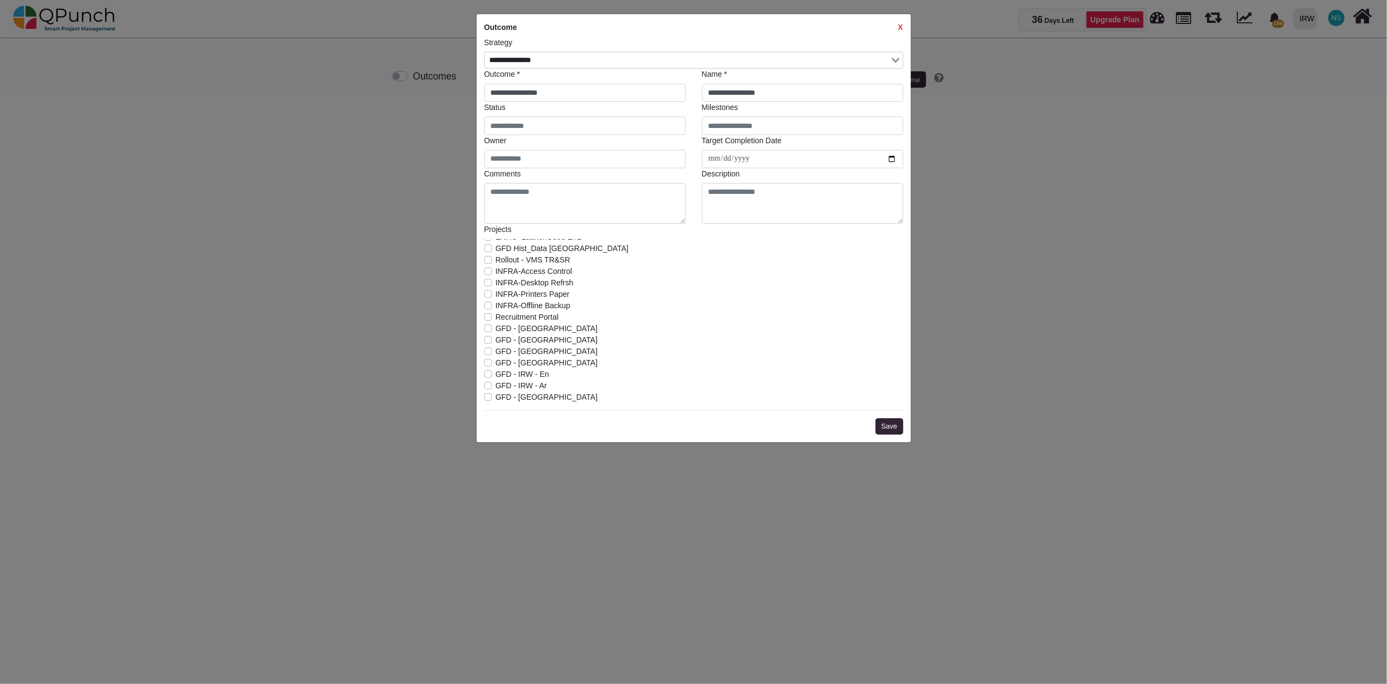
click at [496, 341] on label "GFD - [GEOGRAPHIC_DATA]" at bounding box center [547, 339] width 102 height 11
click at [496, 354] on label "GFD - [GEOGRAPHIC_DATA]" at bounding box center [547, 351] width 102 height 11
click at [496, 364] on label "GFD - [GEOGRAPHIC_DATA]" at bounding box center [547, 362] width 102 height 11
drag, startPoint x: 489, startPoint y: 374, endPoint x: 490, endPoint y: 386, distance: 11.5
click at [496, 376] on label "GFD - IRW - En" at bounding box center [523, 373] width 54 height 11
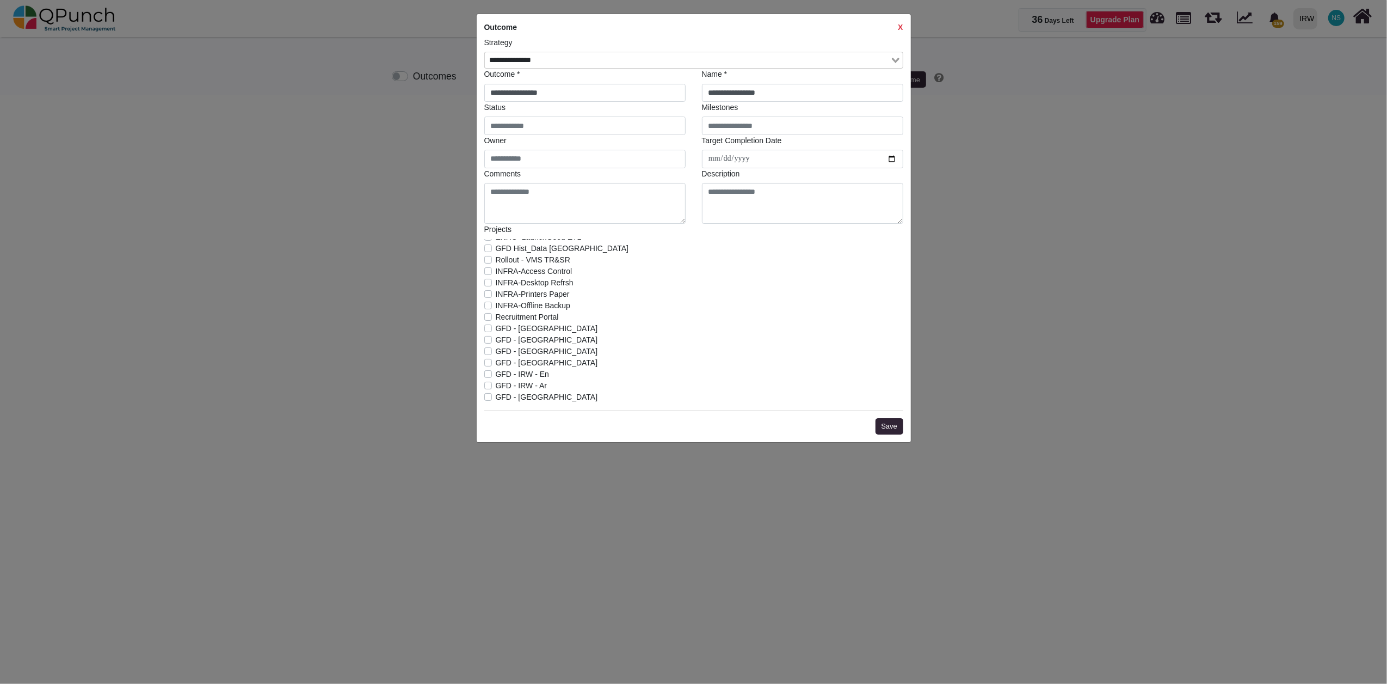
click at [496, 386] on label "GFD - IRW - Ar" at bounding box center [522, 385] width 52 height 11
click at [496, 401] on label "GFD - [GEOGRAPHIC_DATA]" at bounding box center [547, 396] width 102 height 11
click at [887, 426] on button "Save" at bounding box center [890, 426] width 28 height 16
click at [893, 427] on button "Save" at bounding box center [890, 426] width 28 height 16
click at [597, 57] on input "Search for option" at bounding box center [687, 60] width 403 height 12
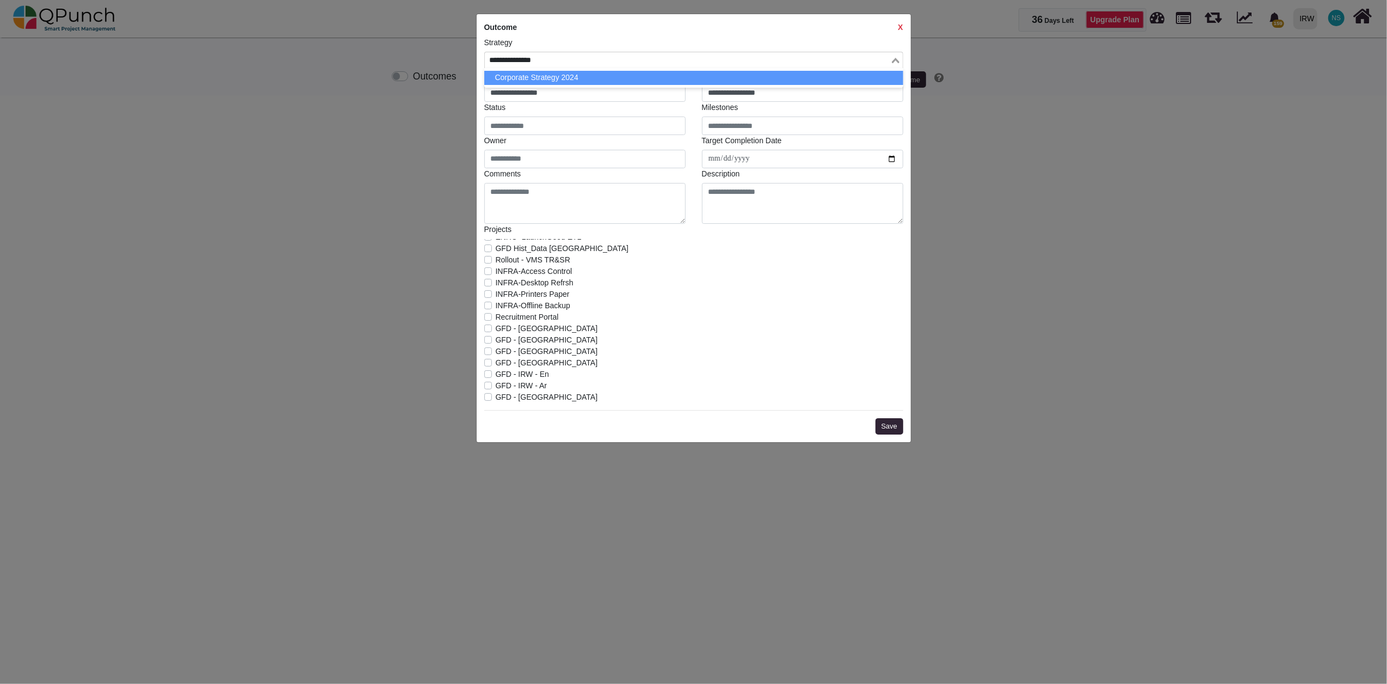
click at [579, 82] on li "Corporate Strategy 2024" at bounding box center [693, 78] width 419 height 14
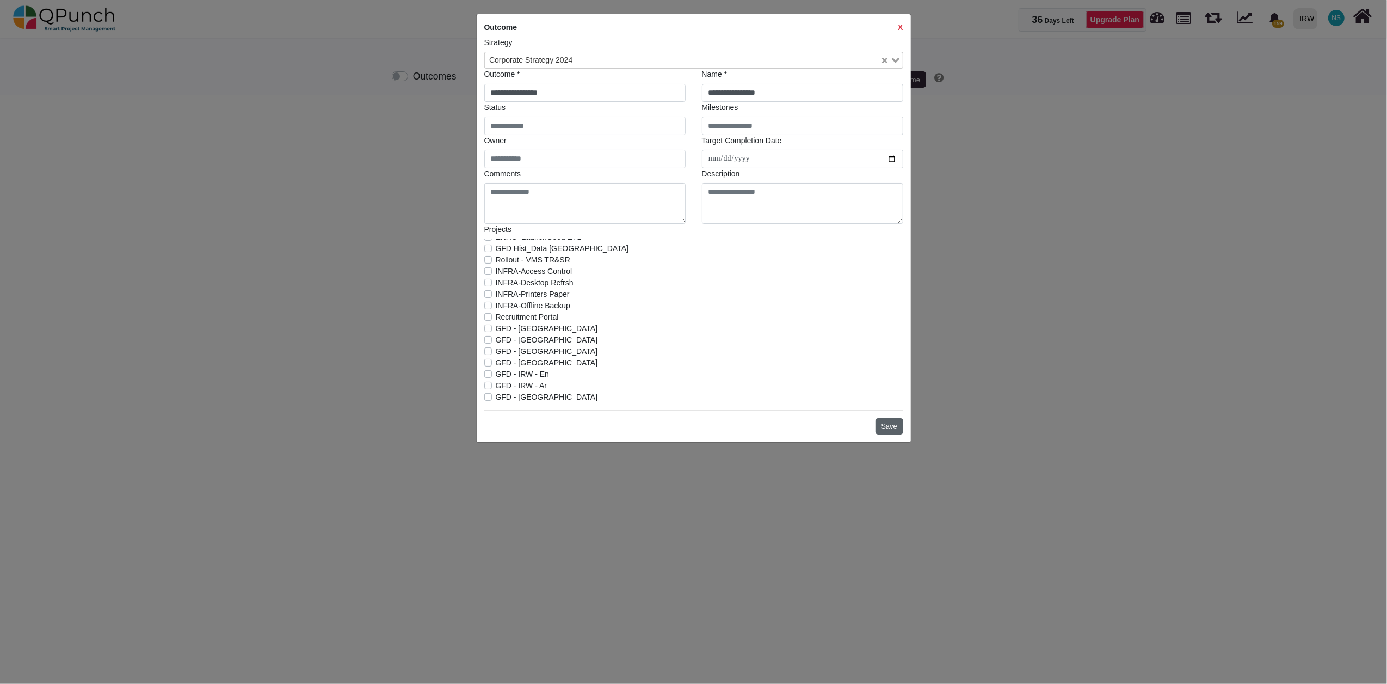
click at [888, 424] on button "Save" at bounding box center [890, 426] width 28 height 16
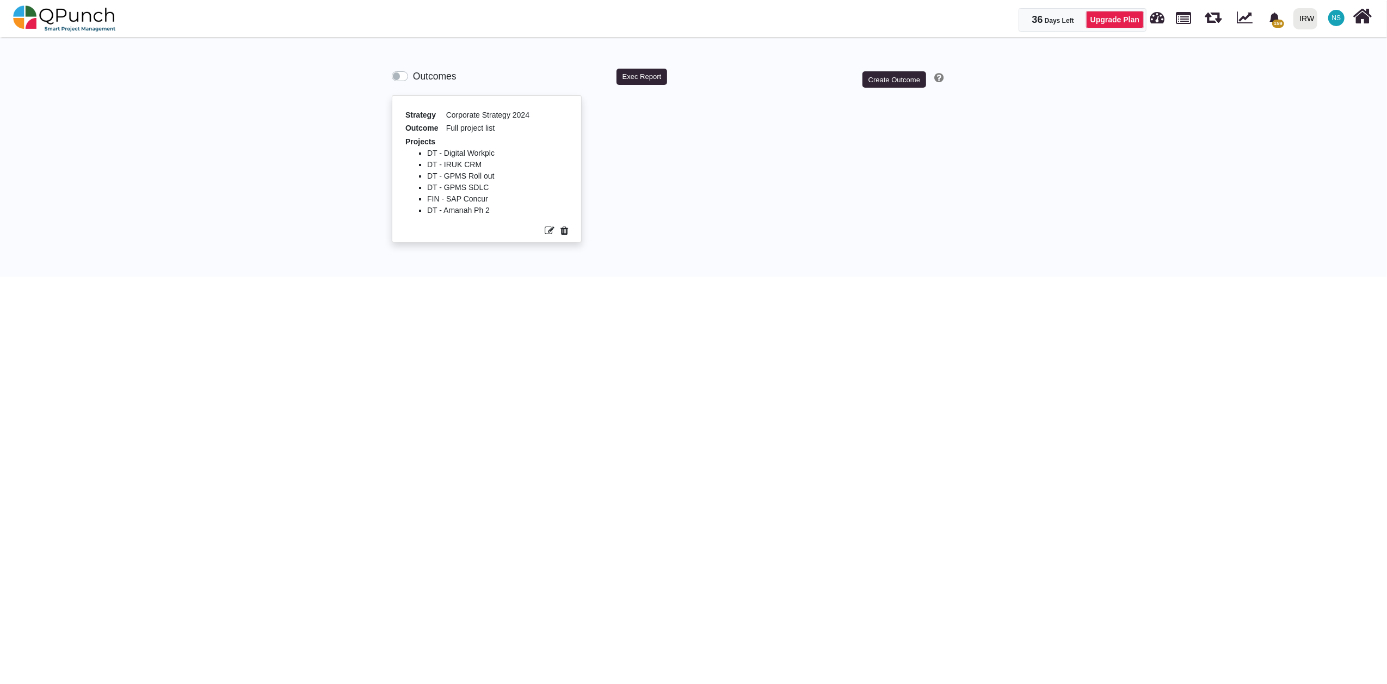
click at [671, 276] on html "36 Days Left Upgrade Plan 159 Notification Clear Transition to operations team …" at bounding box center [693, 138] width 1387 height 276
click at [654, 76] on button "Exec Report" at bounding box center [642, 77] width 51 height 16
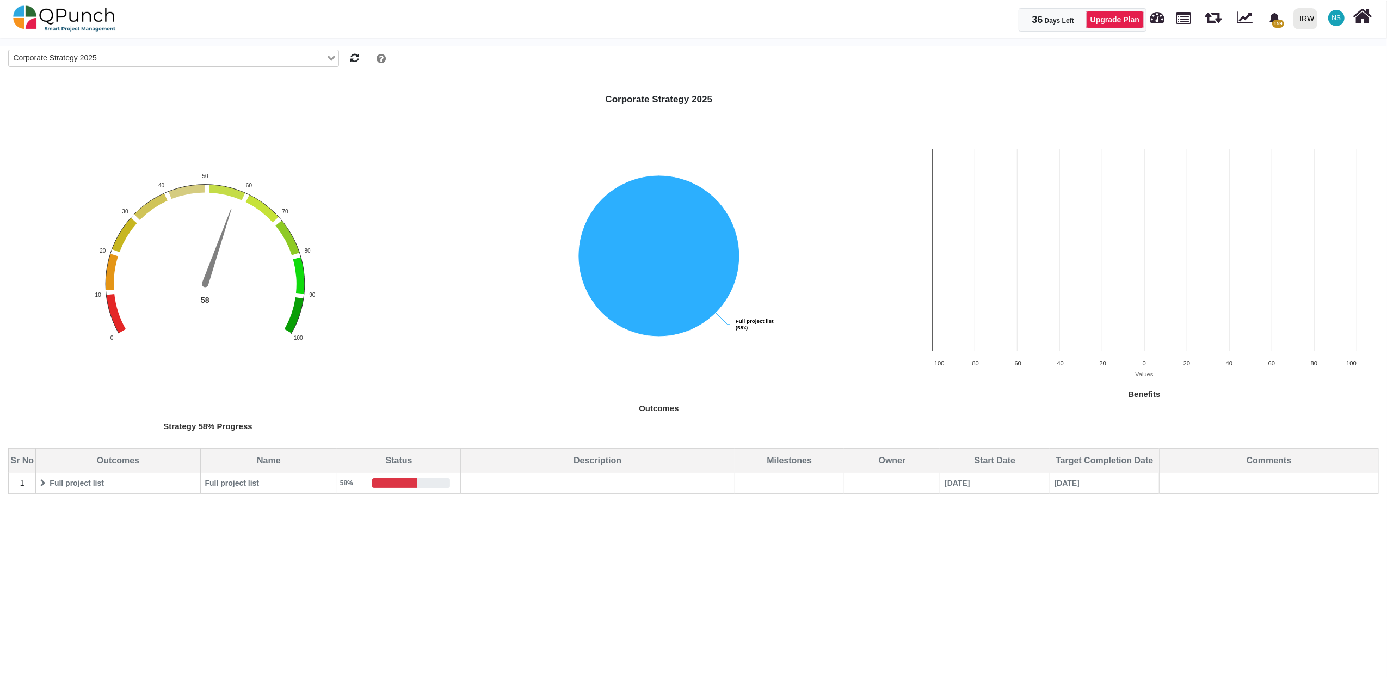
click at [42, 484] on icon at bounding box center [42, 483] width 5 height 8
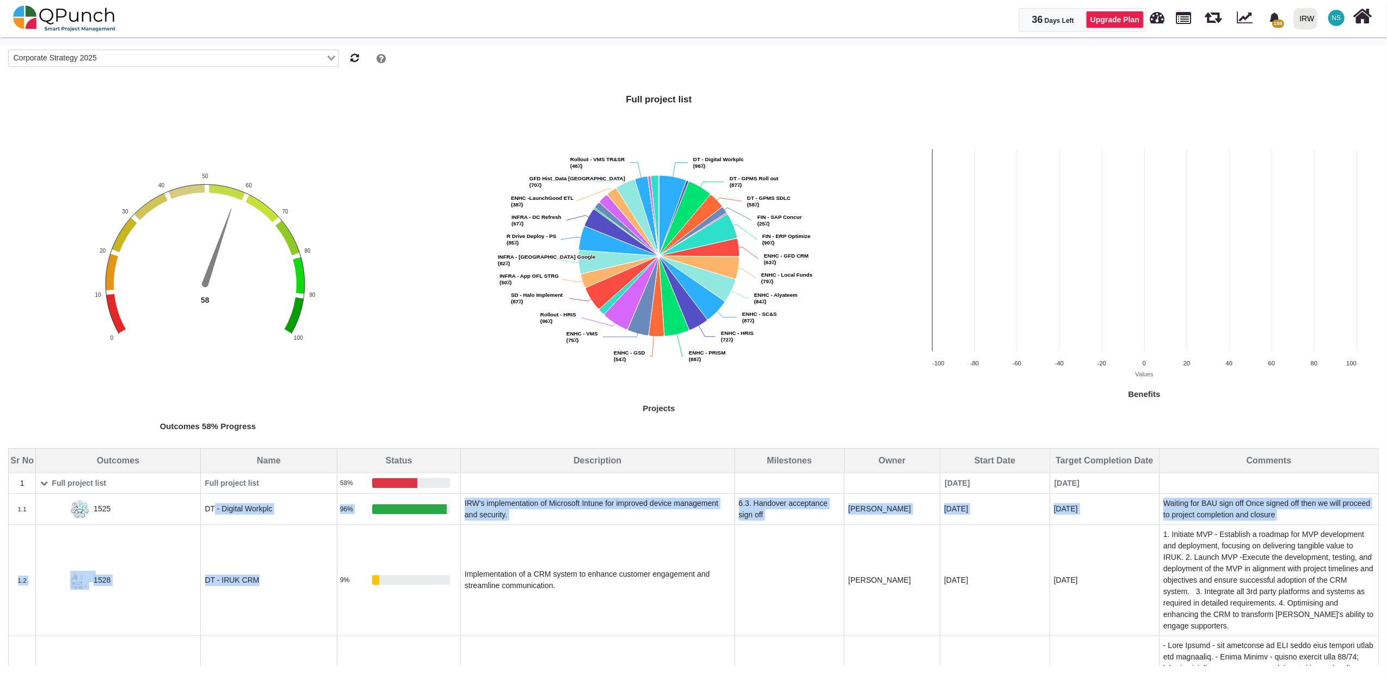
drag, startPoint x: 213, startPoint y: 501, endPoint x: 276, endPoint y: 618, distance: 133.4
click at [278, 618] on td "DT - IRUK CRM" at bounding box center [268, 579] width 137 height 111
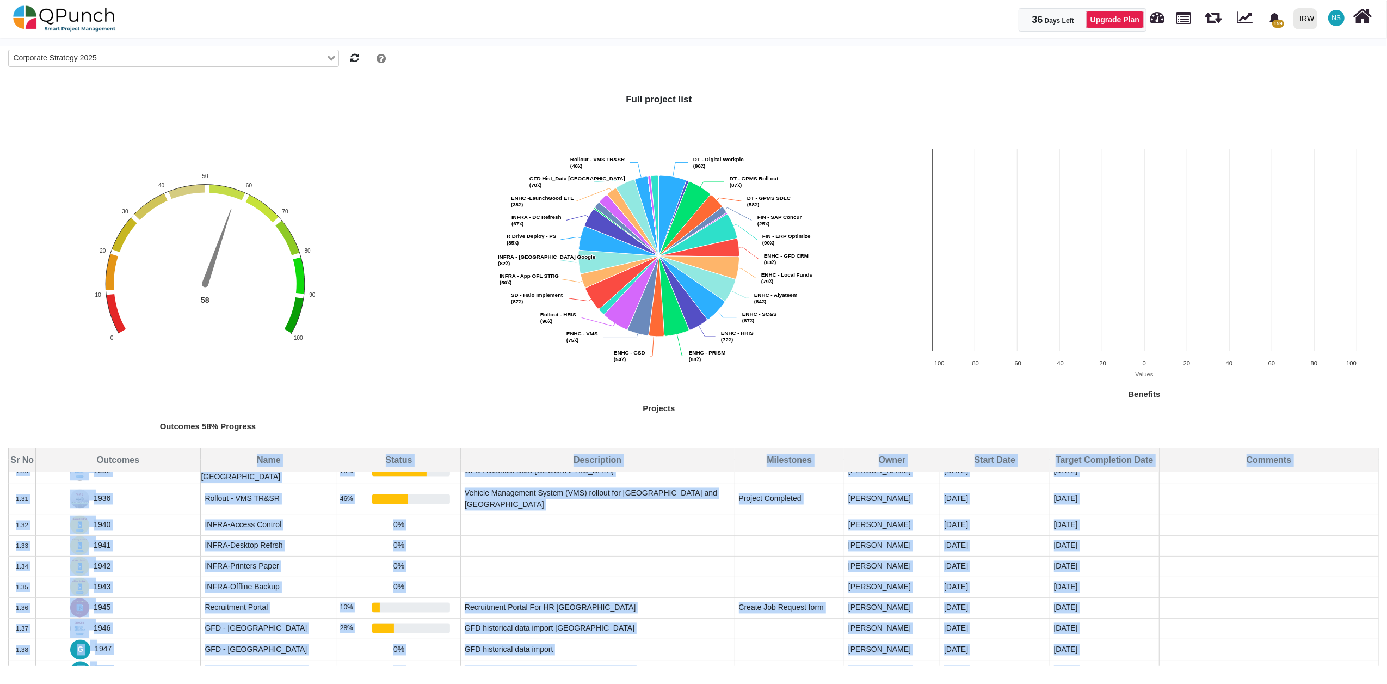
scroll to position [2304, 0]
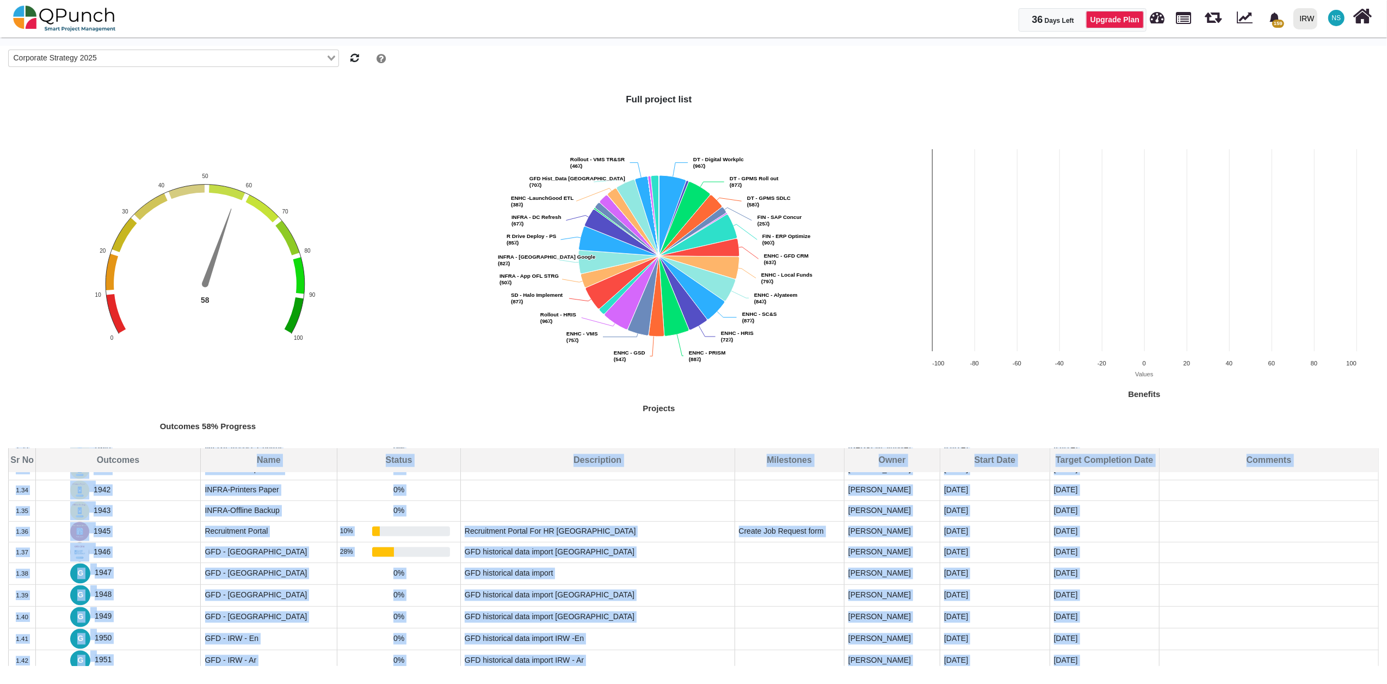
drag, startPoint x: 225, startPoint y: 458, endPoint x: 1389, endPoint y: 707, distance: 1190.6
click at [1387, 677] on html "36 Days Left Upgrade Plan 159 Notification Clear Transition to operations team …" at bounding box center [693, 338] width 1387 height 677
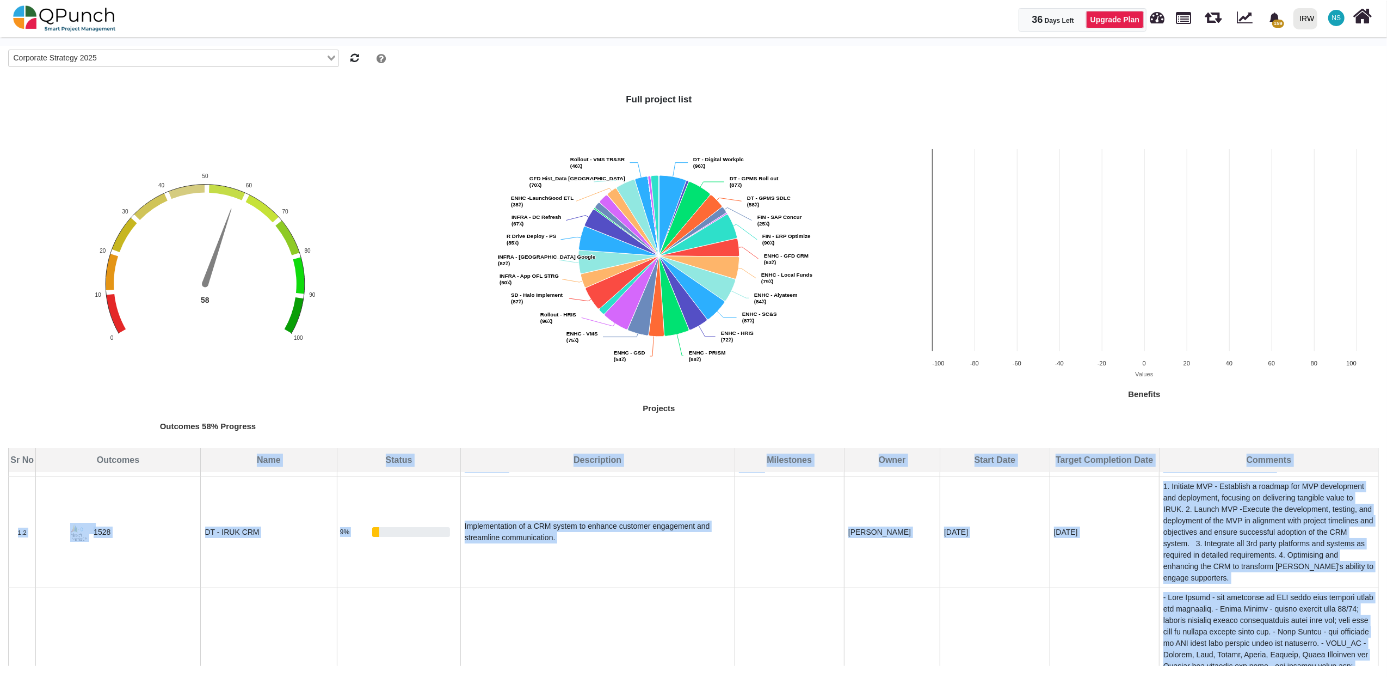
scroll to position [0, 0]
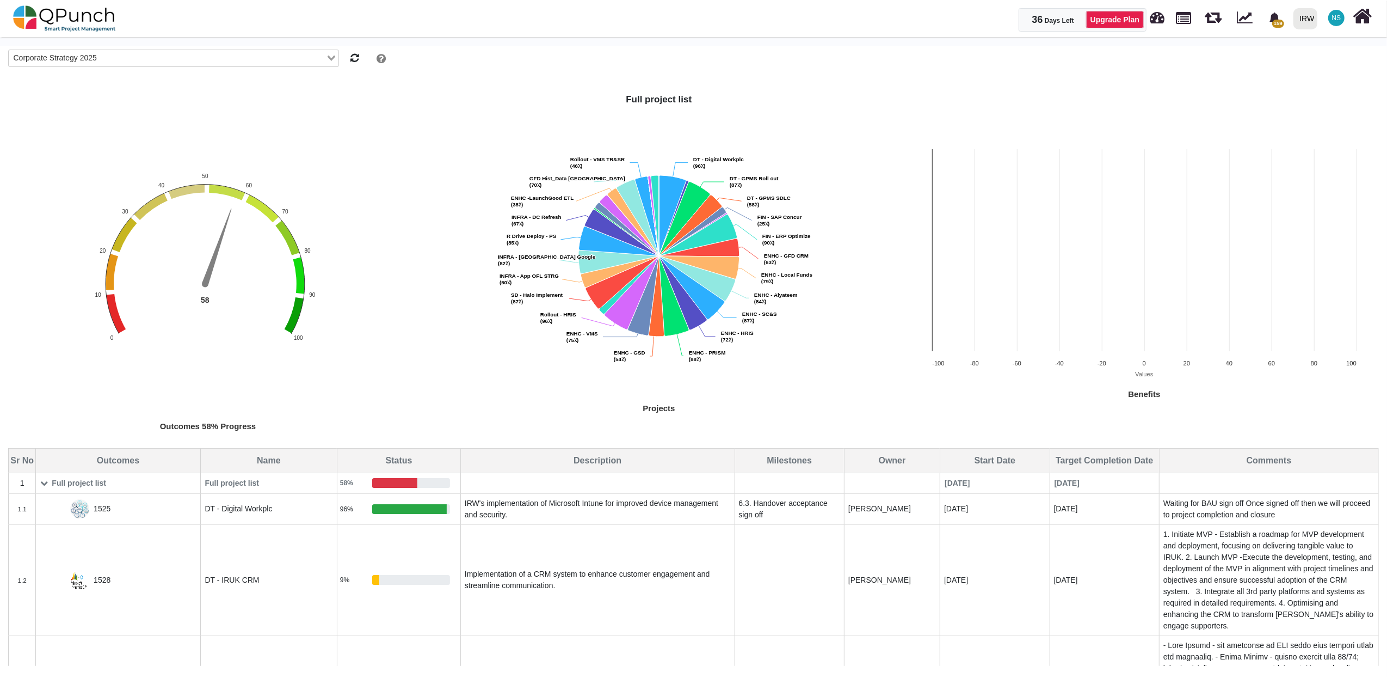
click at [61, 441] on div "Outcomes 58% Progress Chart with 1 data point. The chart has 1 Y axis displayin…" at bounding box center [208, 294] width 416 height 306
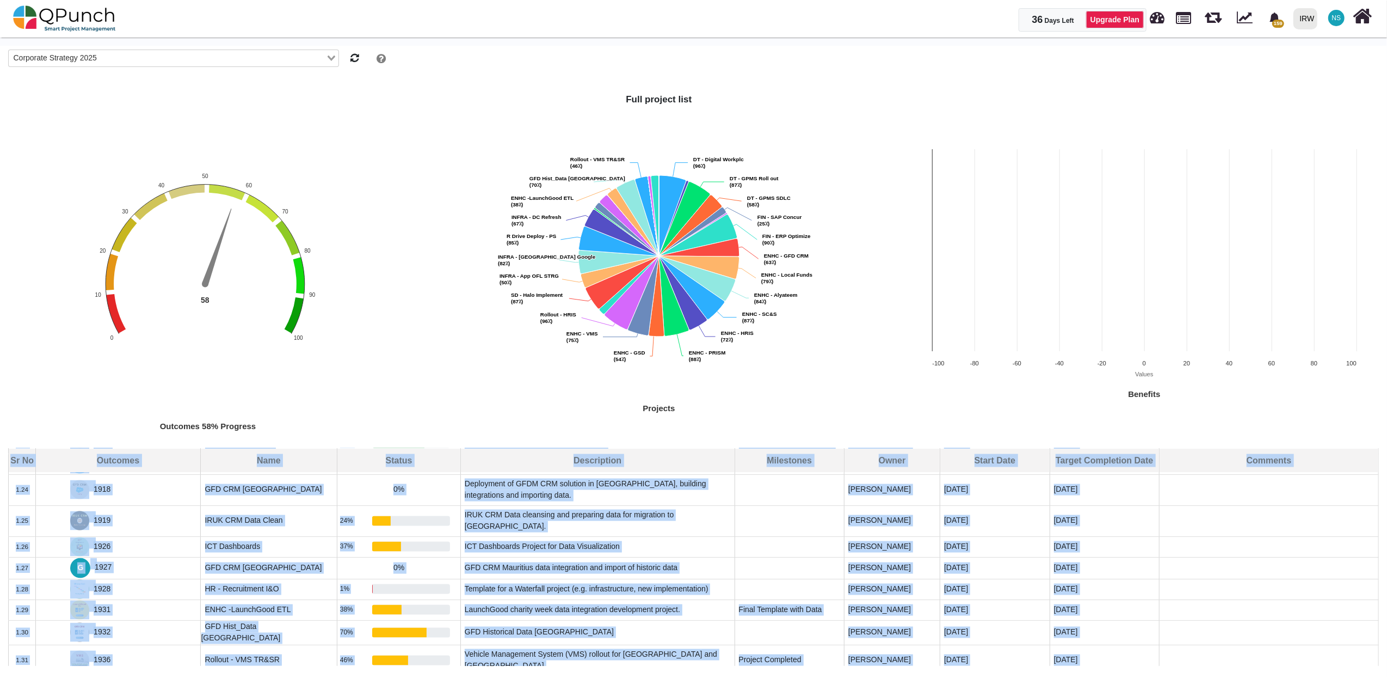
scroll to position [2304, 0]
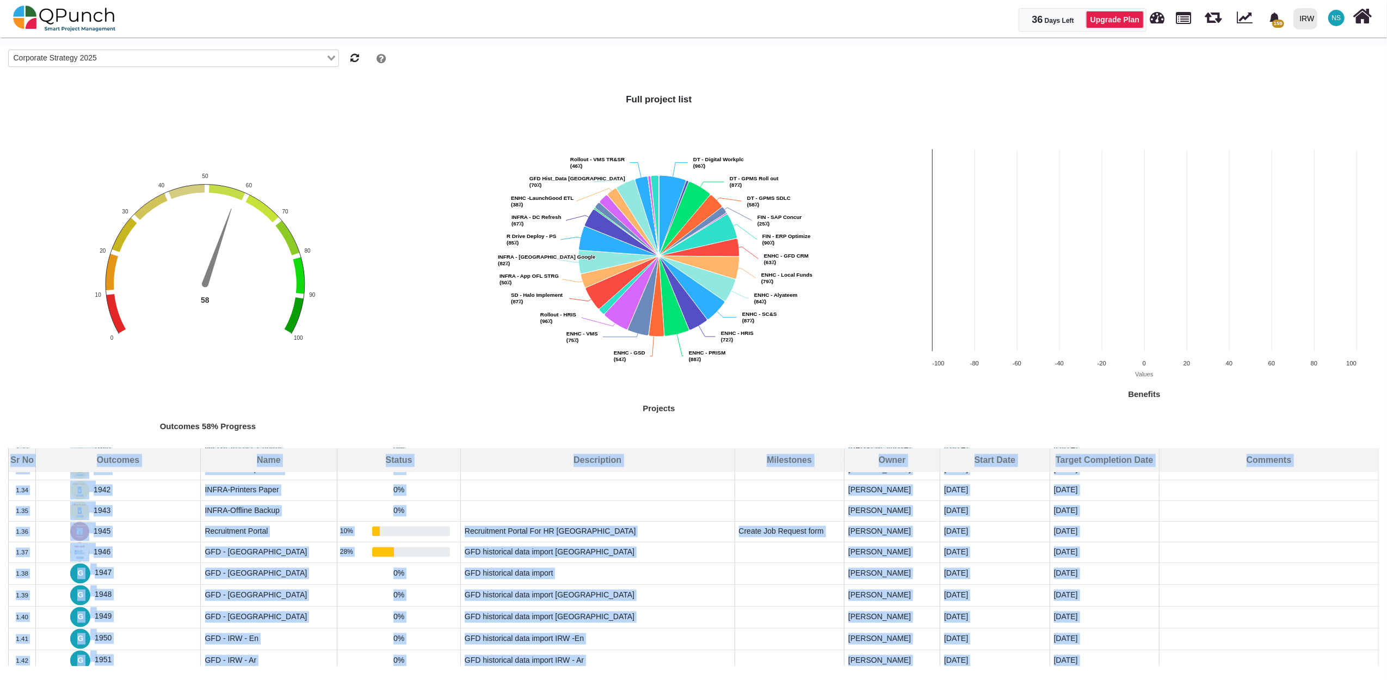
drag, startPoint x: 12, startPoint y: 457, endPoint x: 1378, endPoint y: 707, distance: 1388.7
click at [1378, 677] on html "36 Days Left Upgrade Plan 159 Notification Clear Transition to operations team …" at bounding box center [693, 338] width 1387 height 677
copy table "Sr No Outcomes Name Status Description Milestones Owner Start Date Target Compl…"
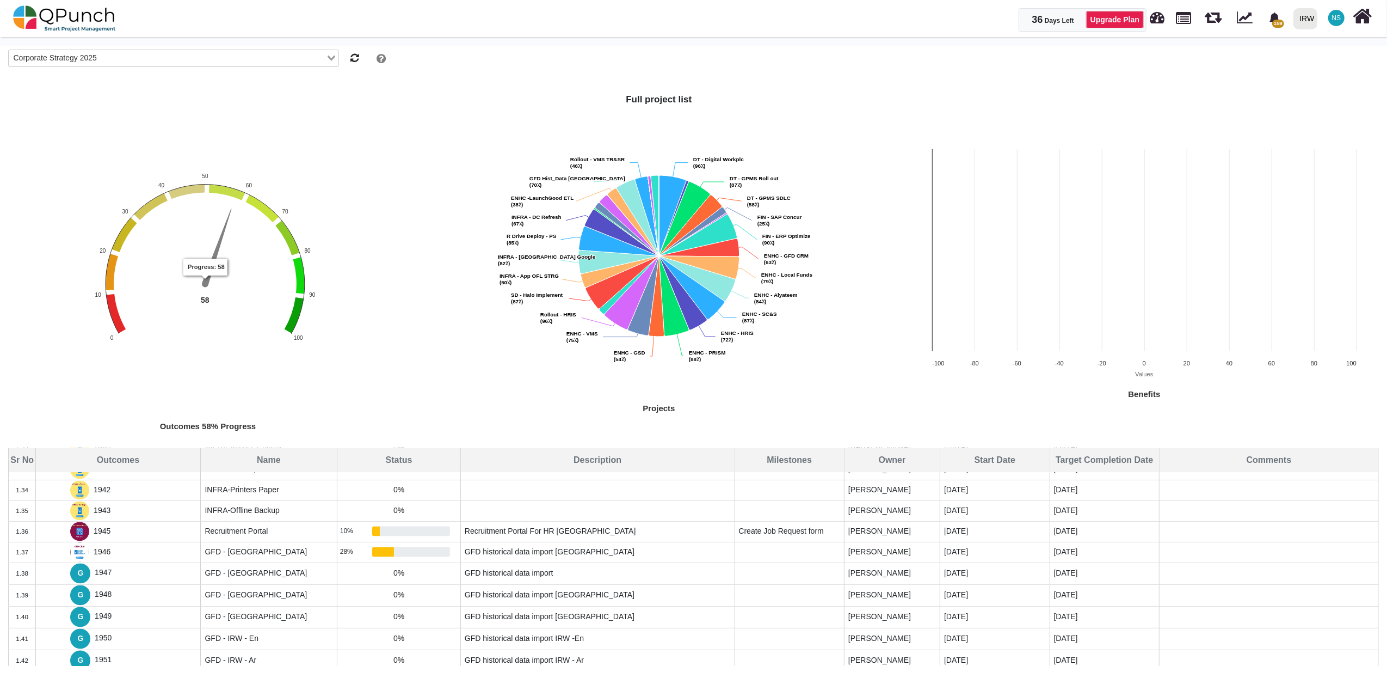
click at [416, 199] on div "Full project list Projects Pie chart with 43 slices. Created with Highcharts 12…" at bounding box center [658, 270] width 485 height 355
click at [38, 11] on img at bounding box center [64, 18] width 103 height 33
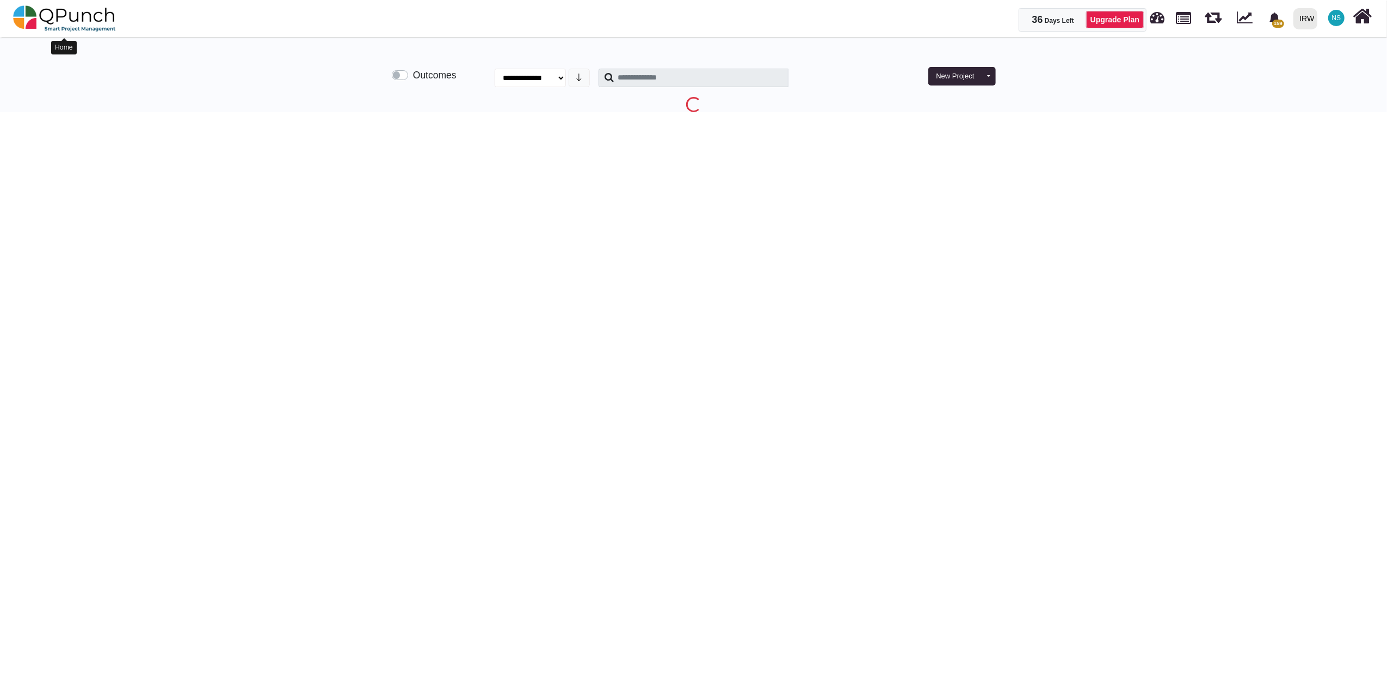
select select "**********"
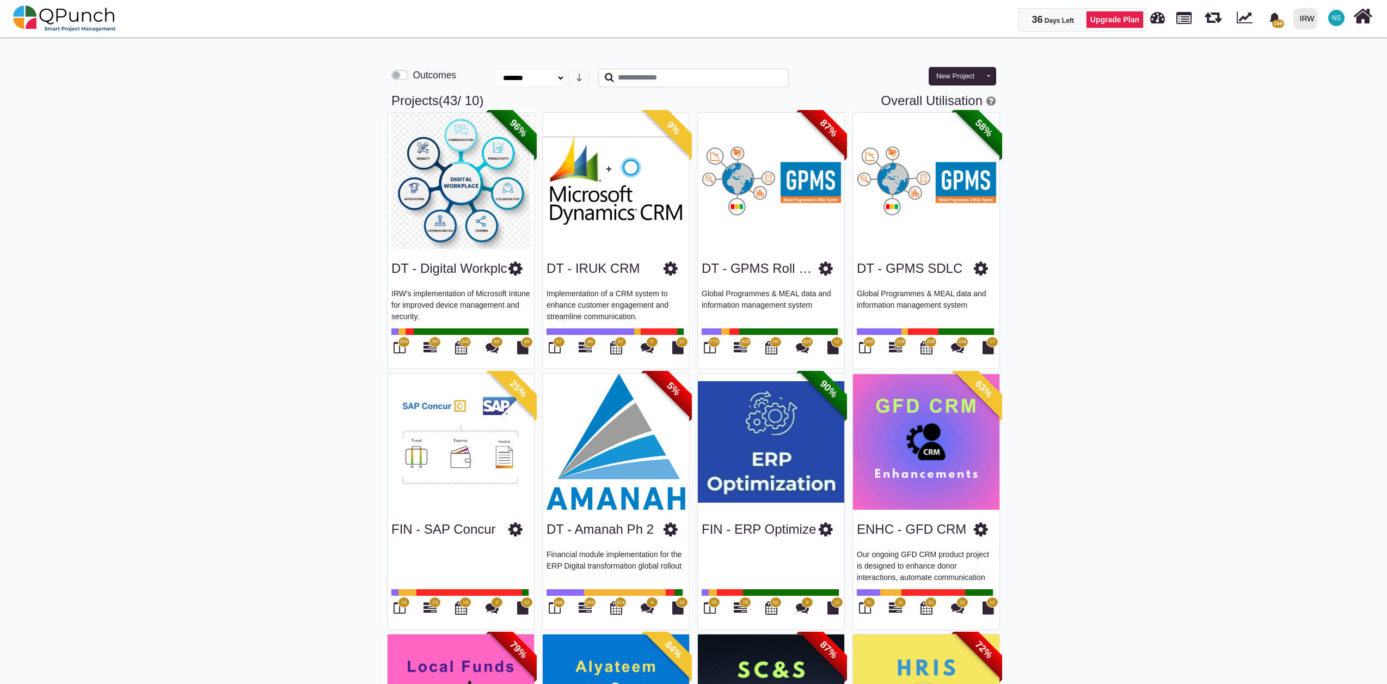
click at [588, 602] on span "556" at bounding box center [590, 603] width 8 height 8
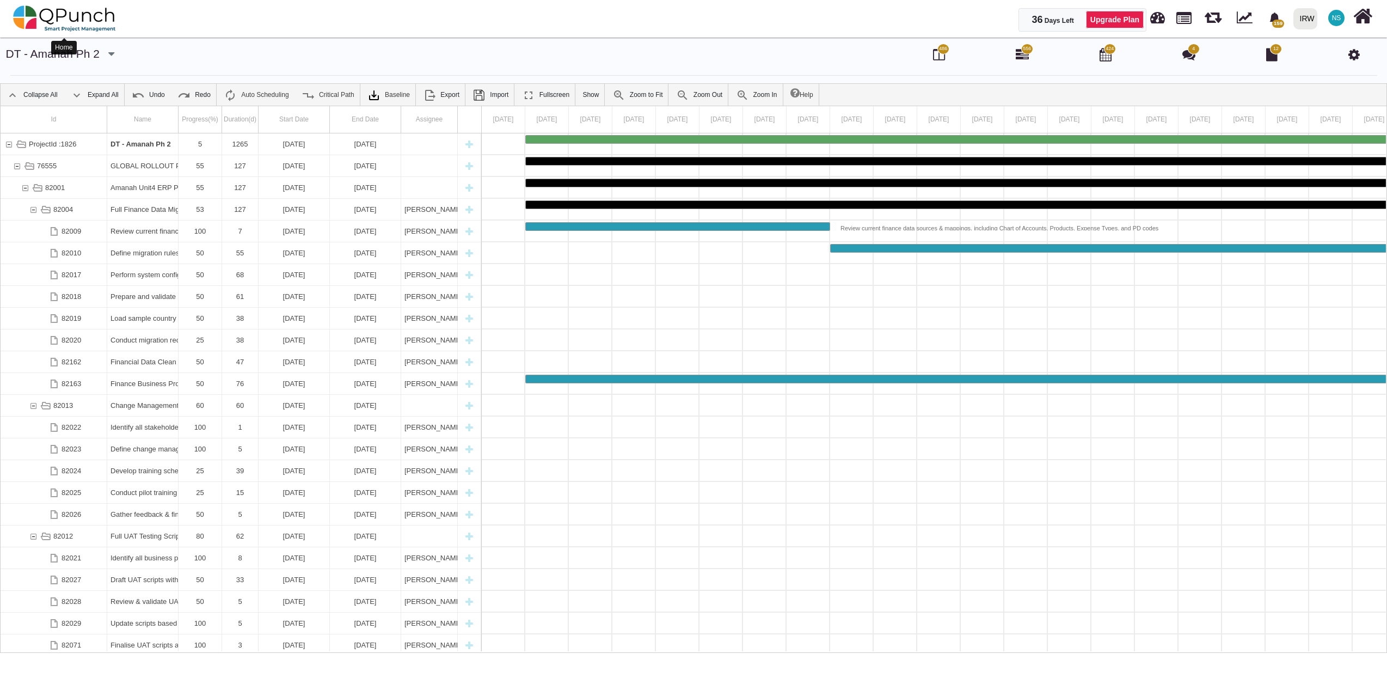
click at [79, 22] on img at bounding box center [64, 18] width 103 height 33
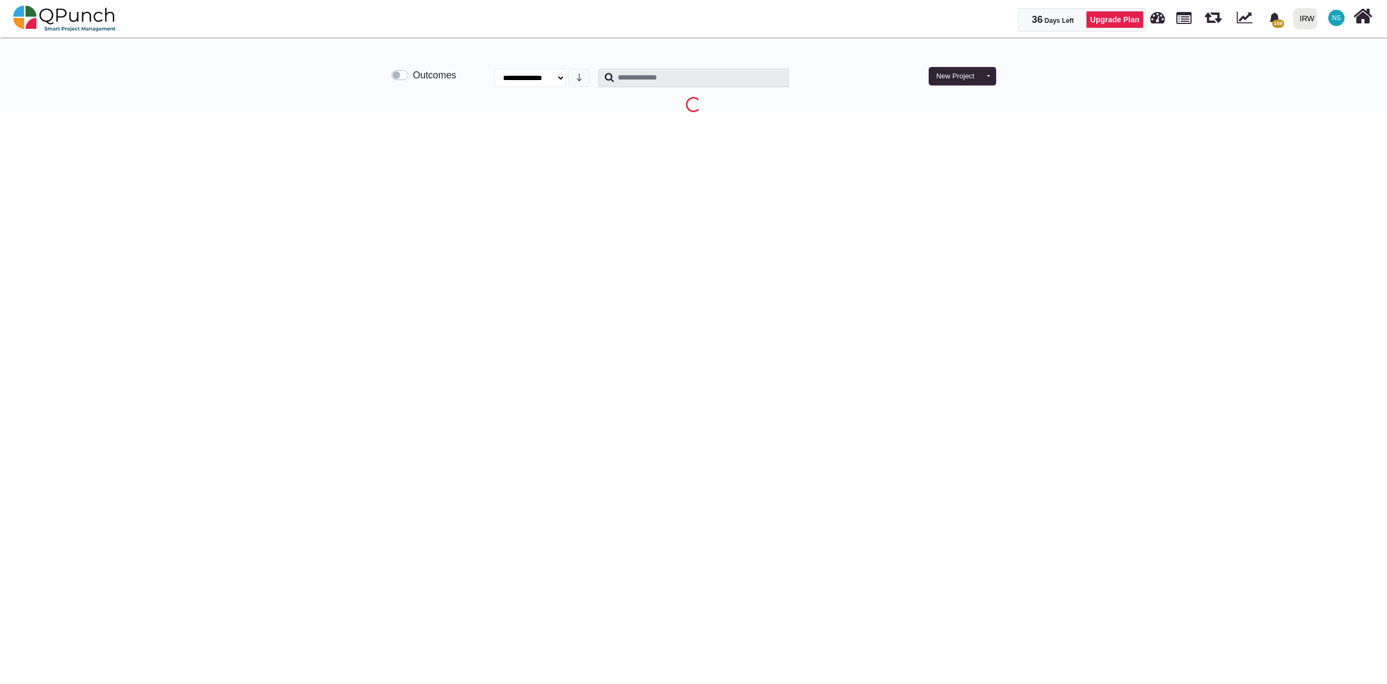
select select "**********"
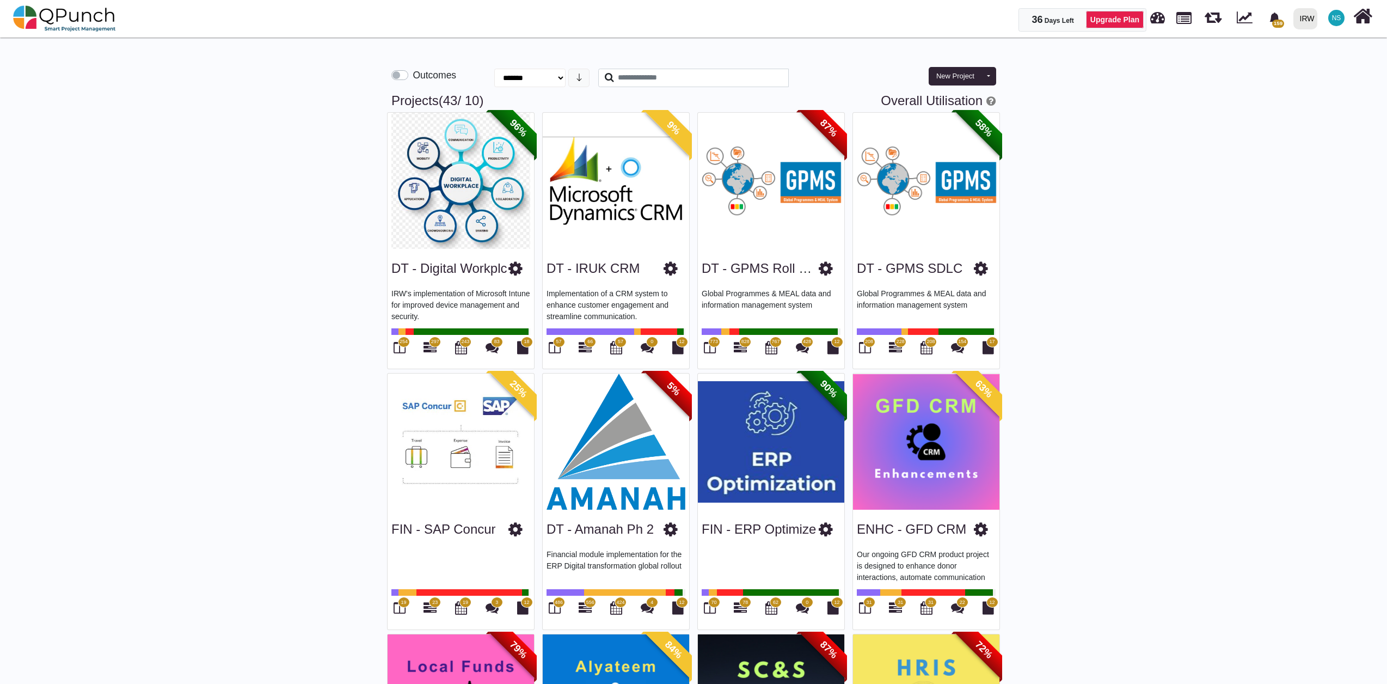
click at [466, 194] on img at bounding box center [460, 181] width 146 height 136
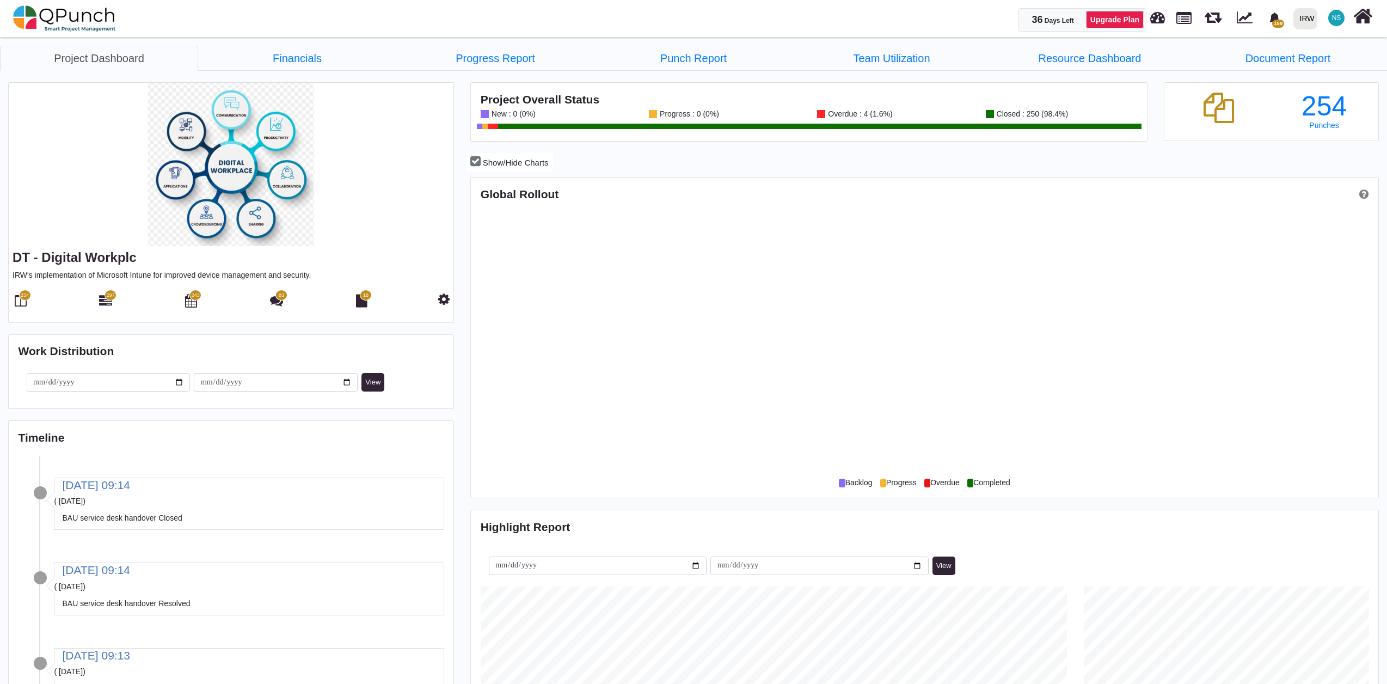
scroll to position [292, 301]
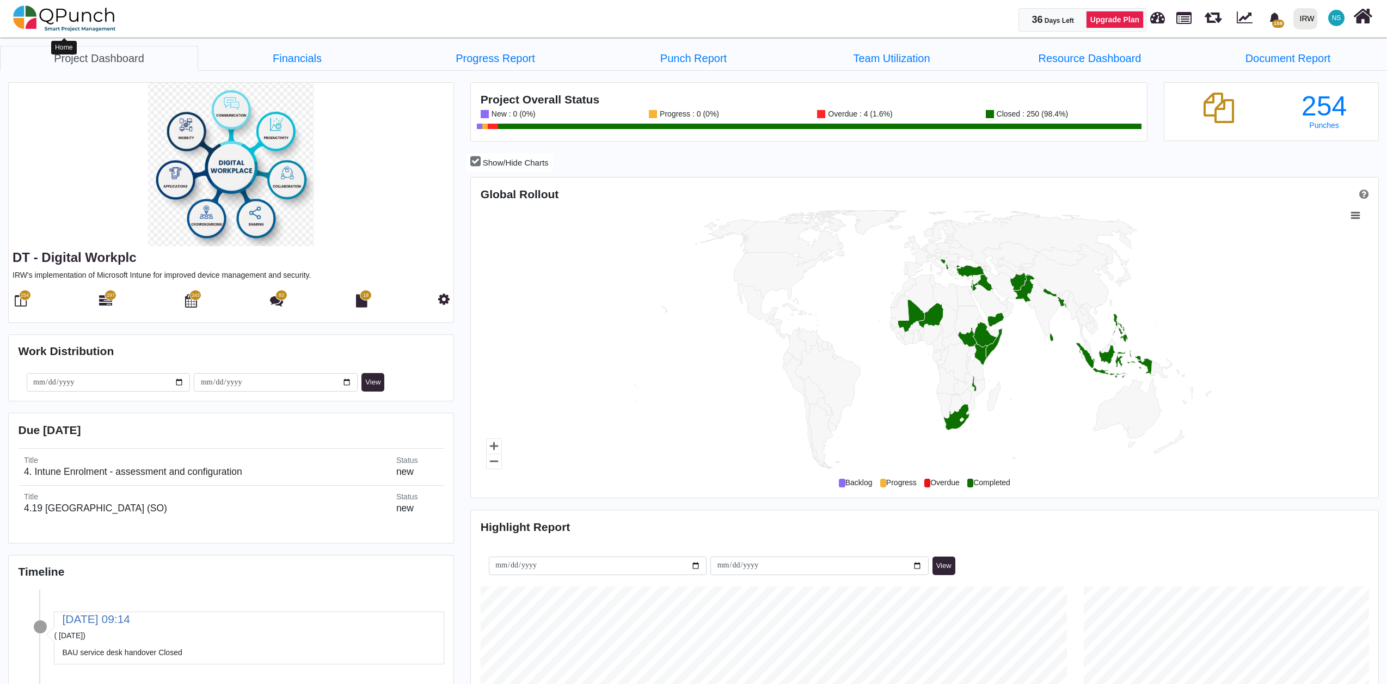
click at [82, 24] on img at bounding box center [64, 18] width 103 height 33
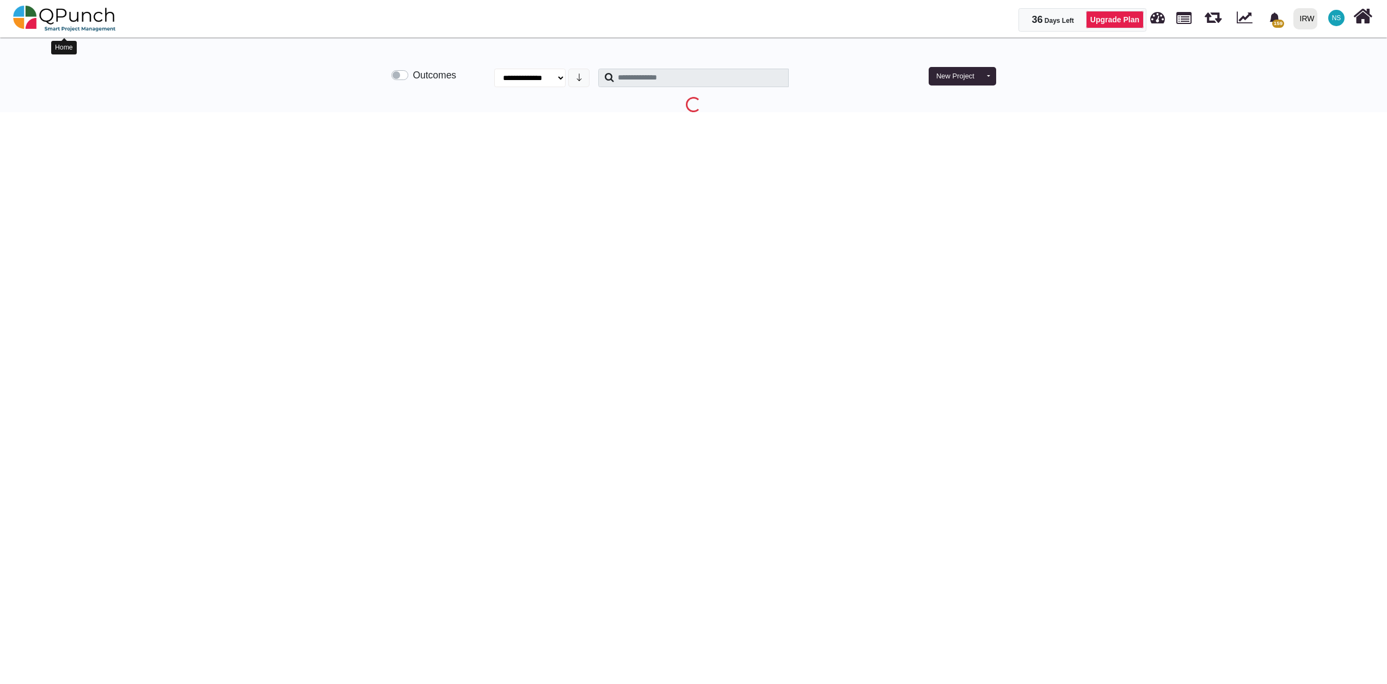
select select "**********"
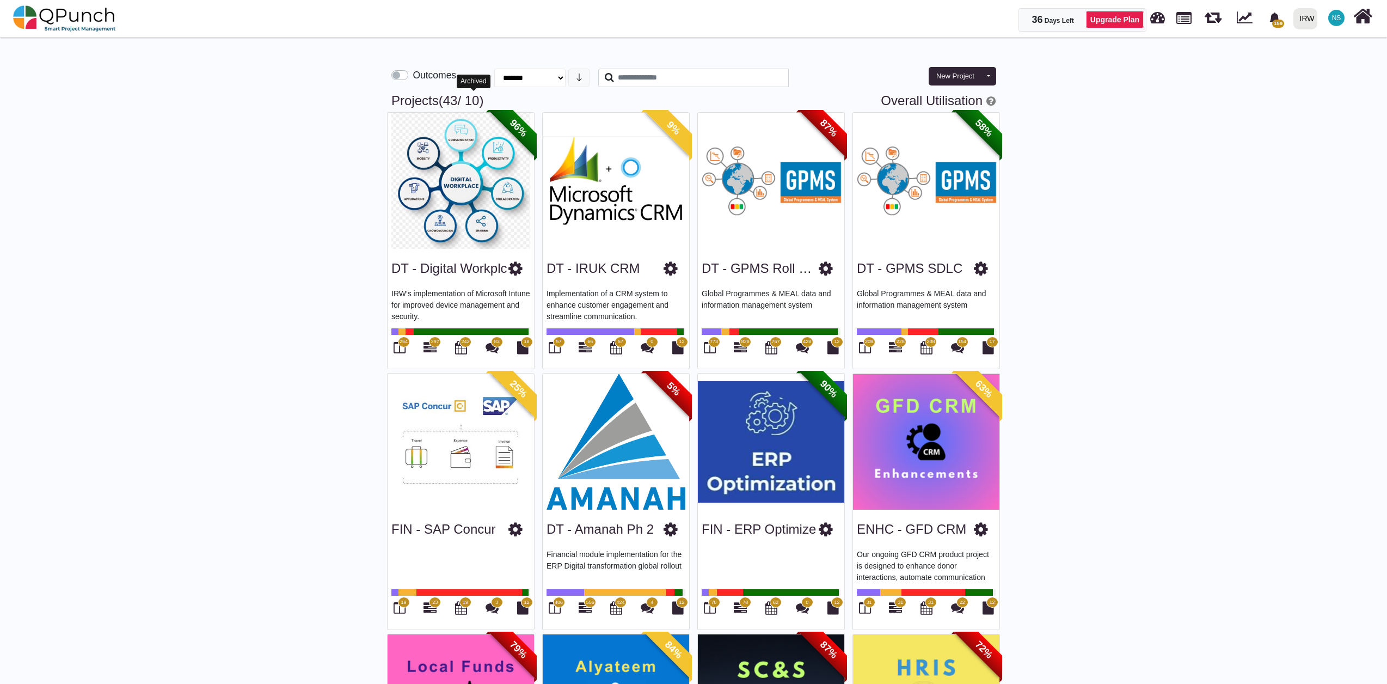
click at [479, 101] on span "/ 10" at bounding box center [468, 100] width 22 height 15
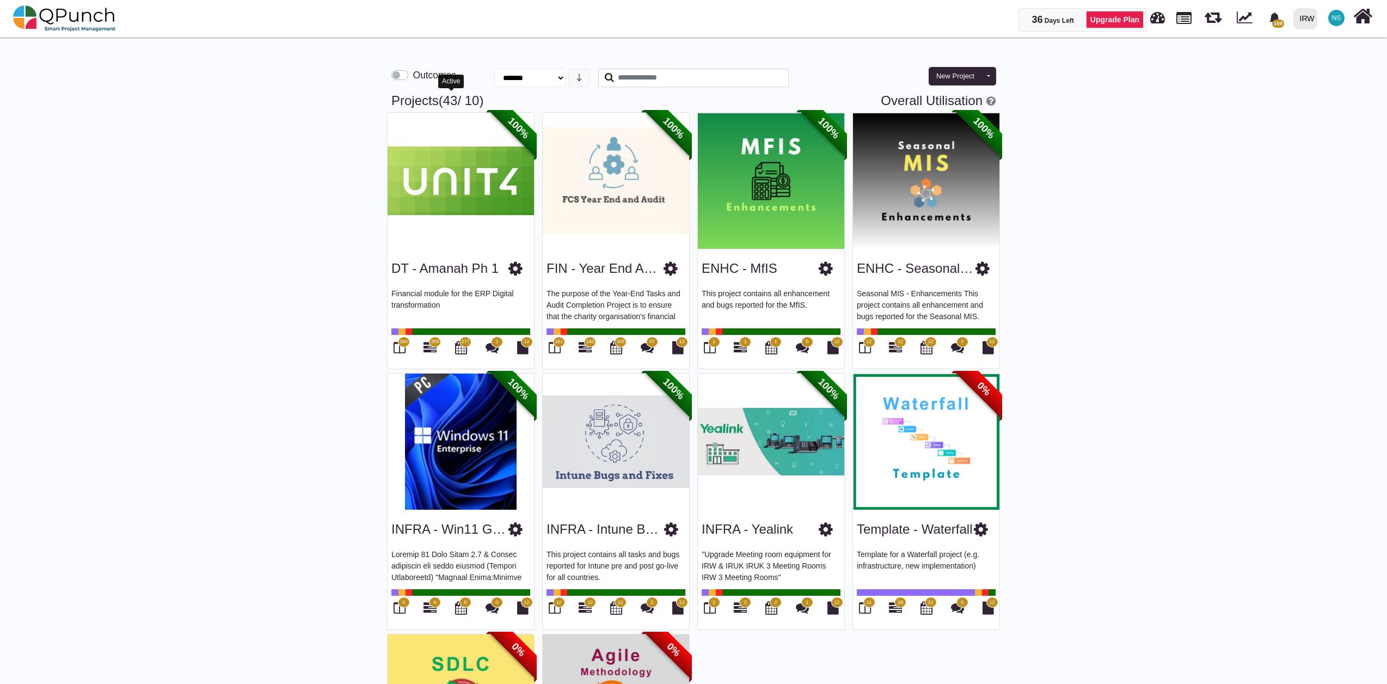
click at [454, 104] on span "(43" at bounding box center [448, 100] width 19 height 15
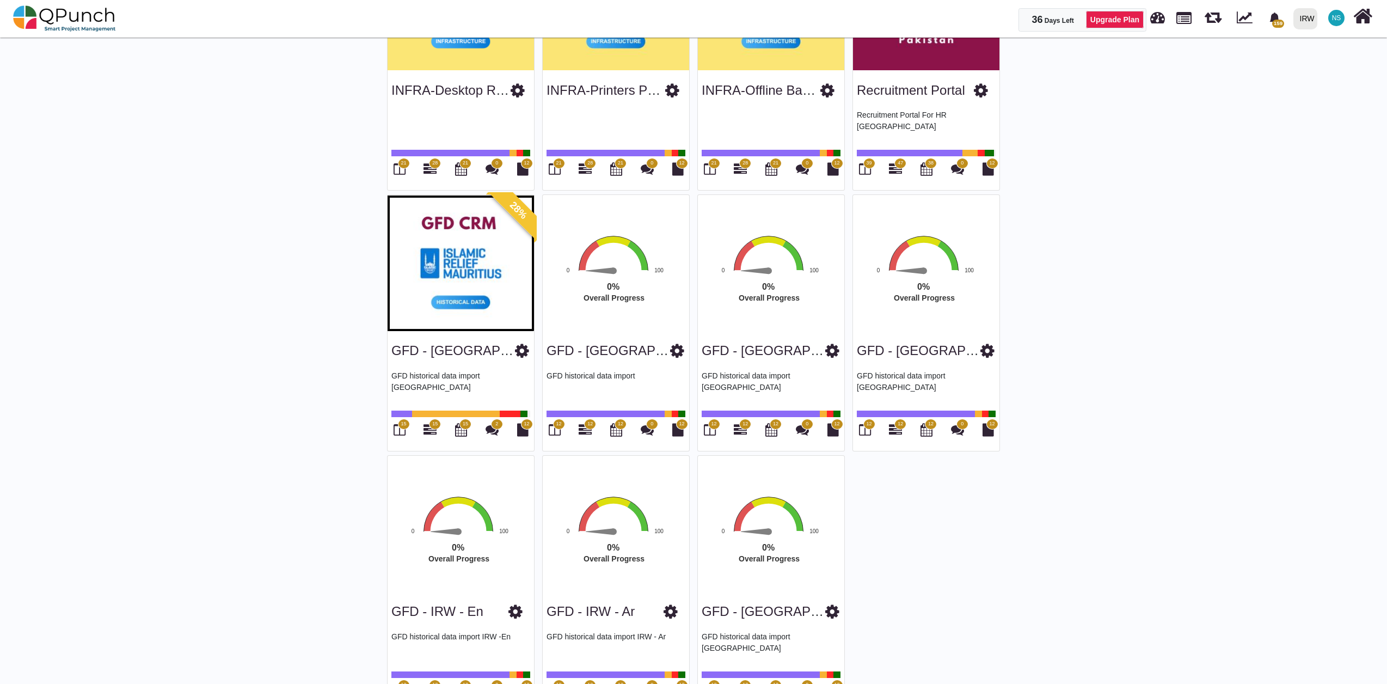
scroll to position [2298, 0]
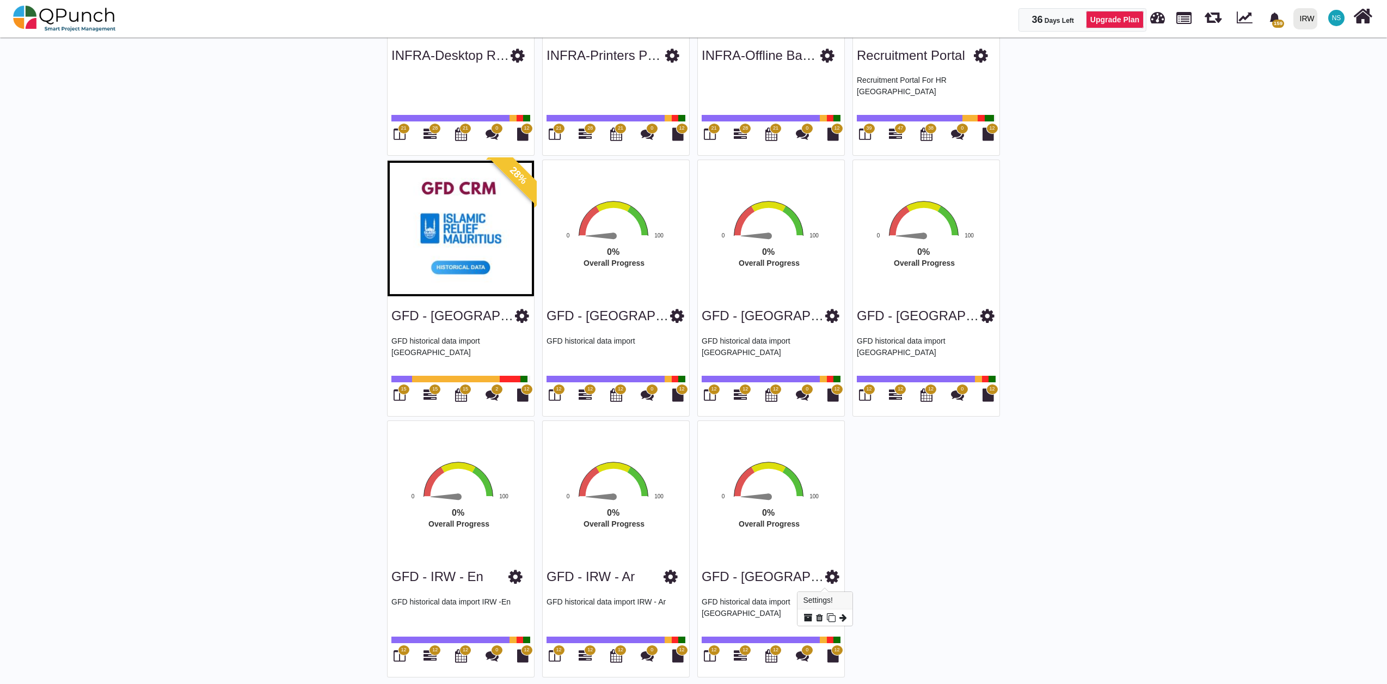
click at [829, 576] on icon at bounding box center [832, 576] width 14 height 16
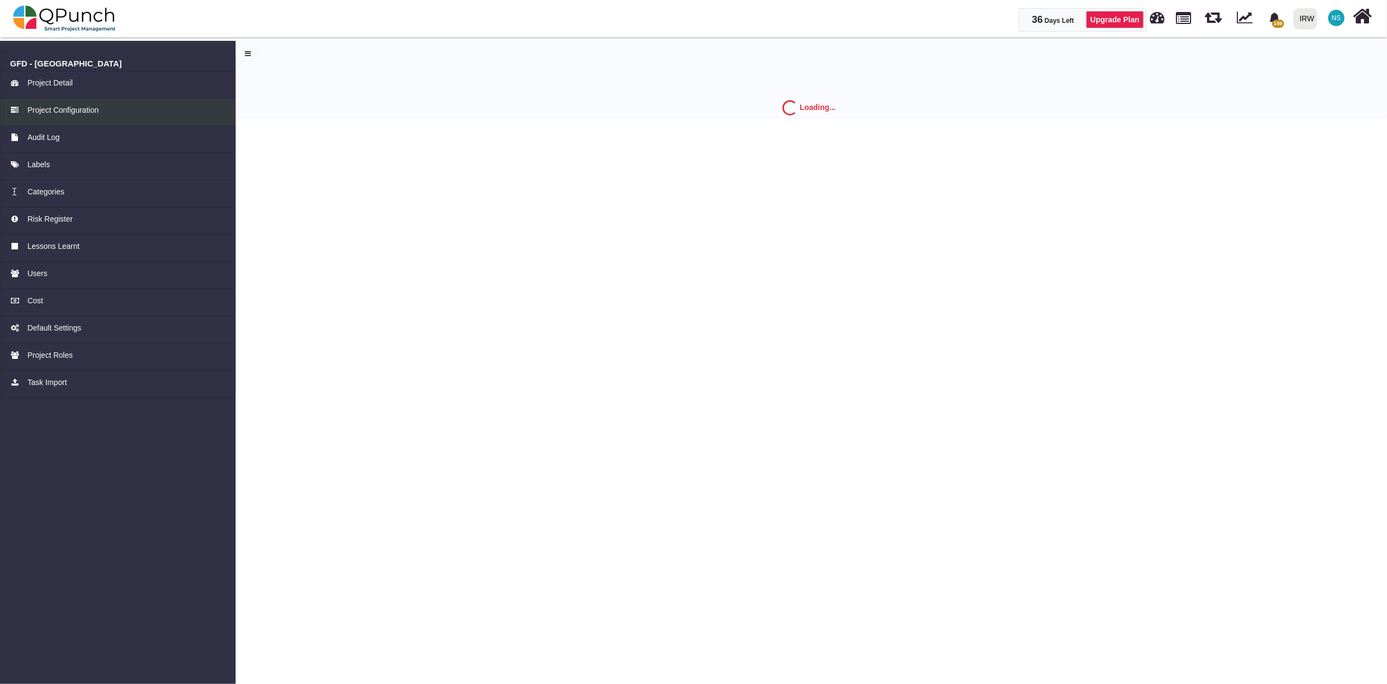
select select "*"
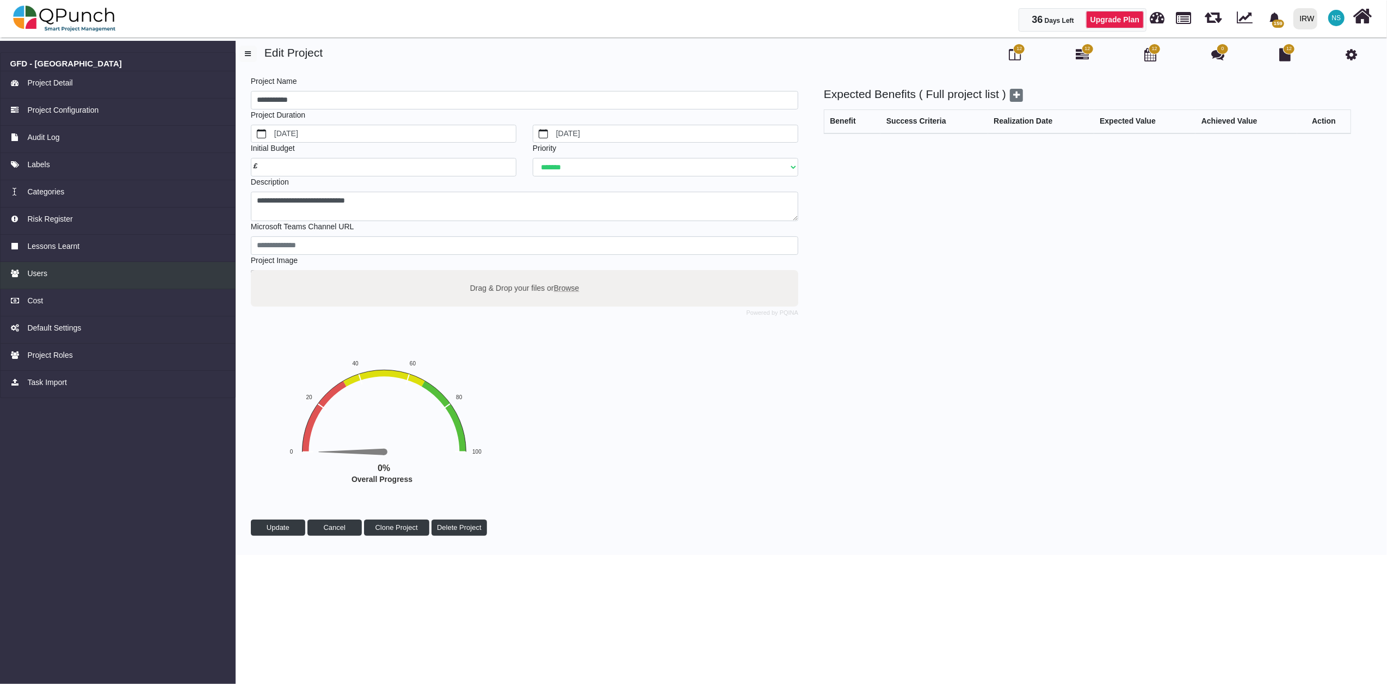
click at [49, 272] on div "Users" at bounding box center [118, 273] width 216 height 11
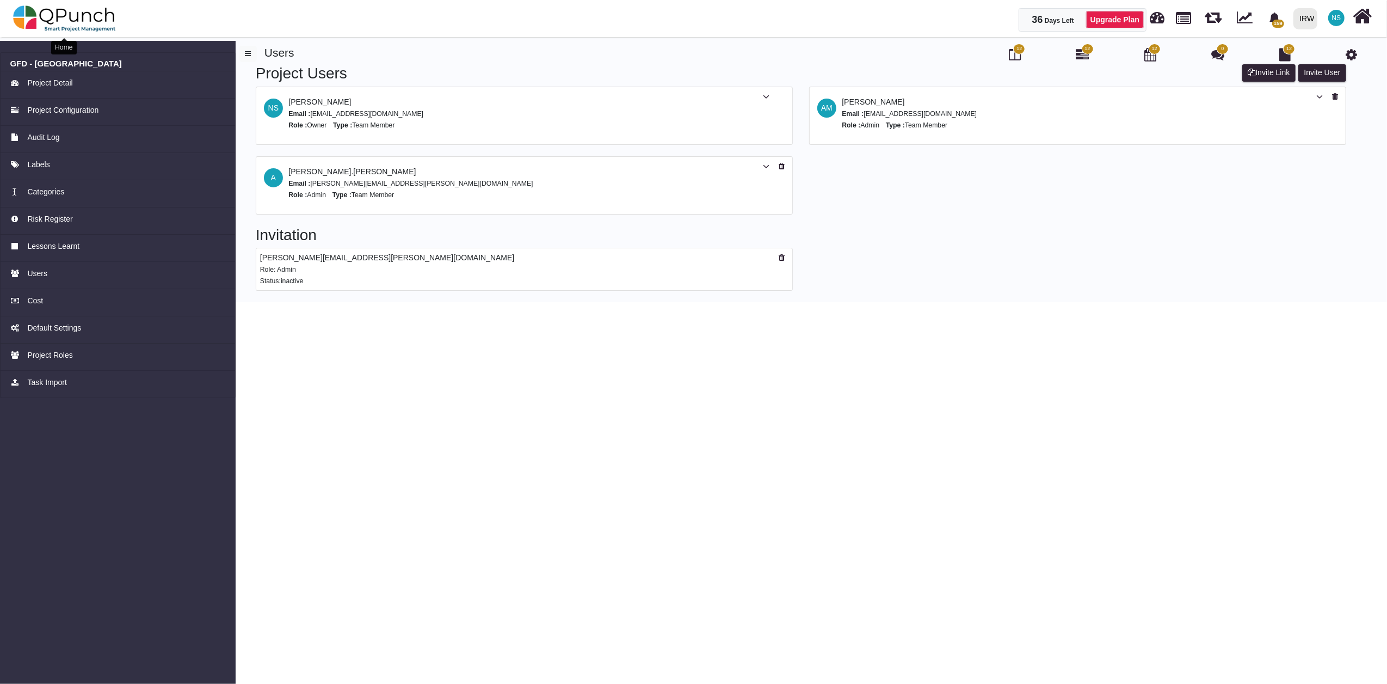
click at [90, 11] on img at bounding box center [64, 18] width 103 height 33
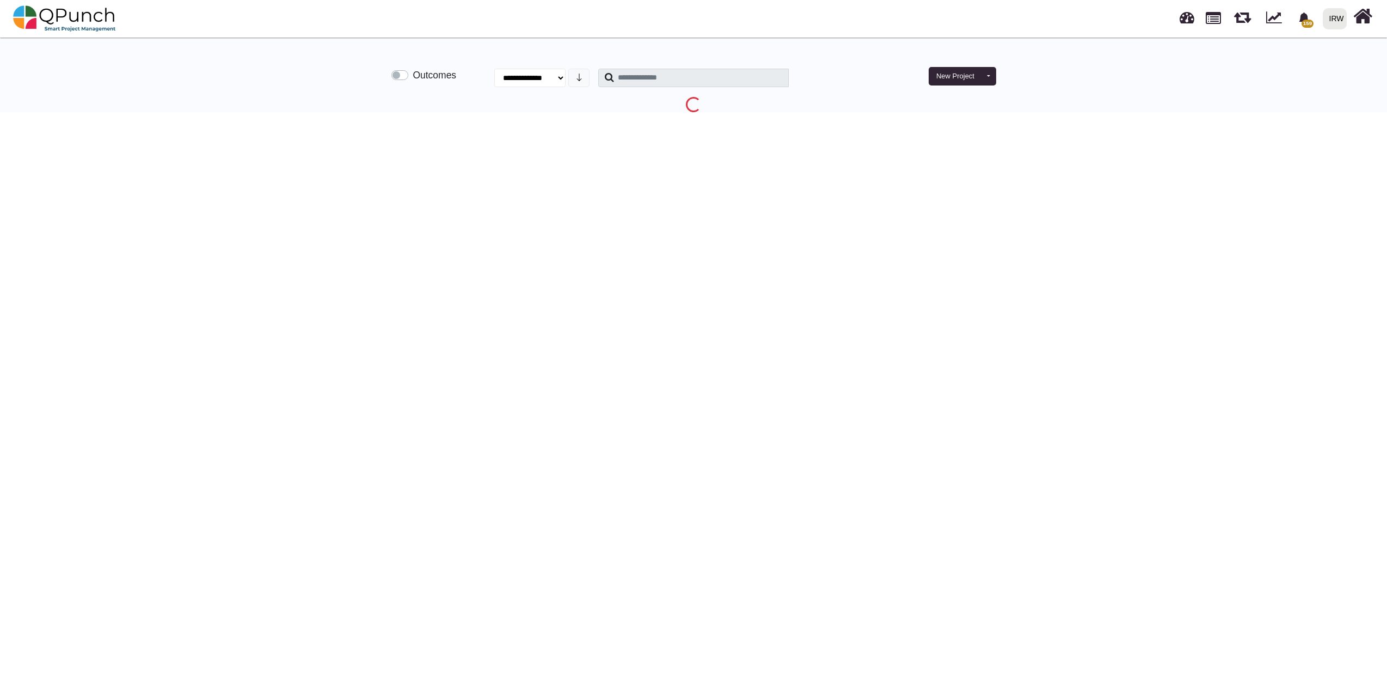
select select "**********"
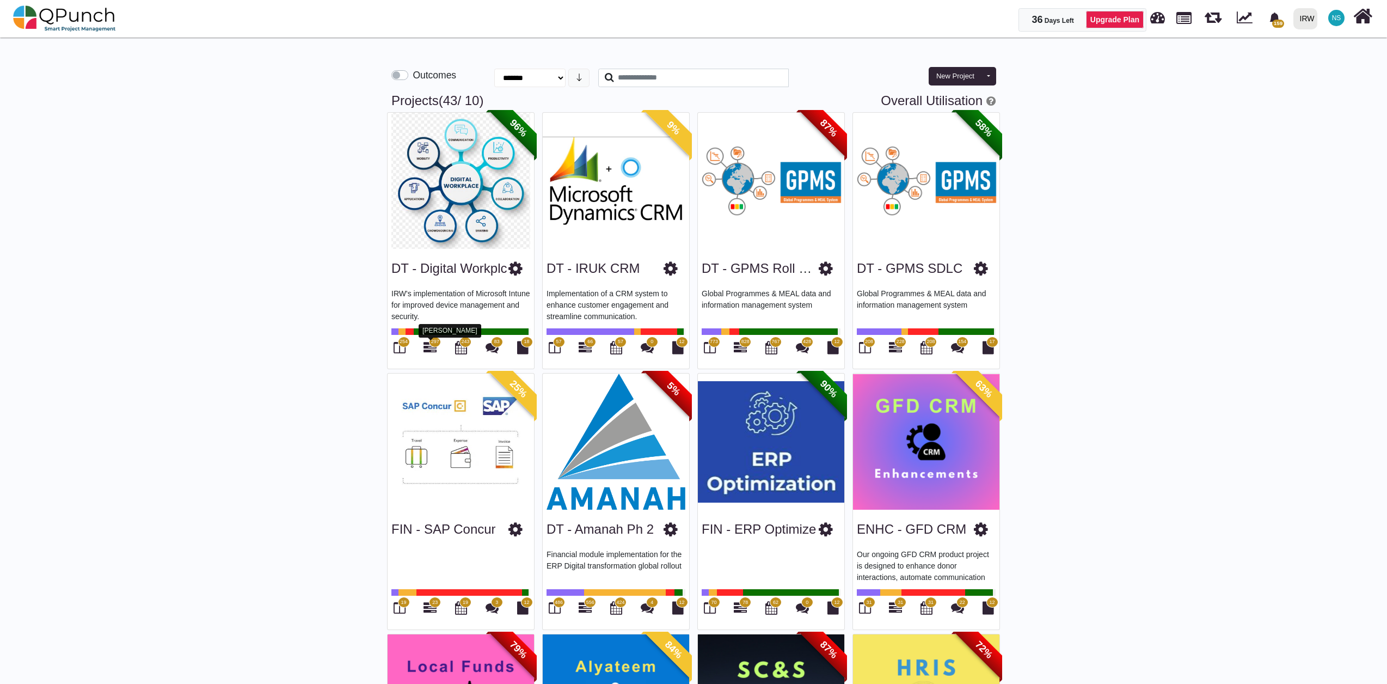
click at [434, 348] on icon at bounding box center [429, 347] width 13 height 13
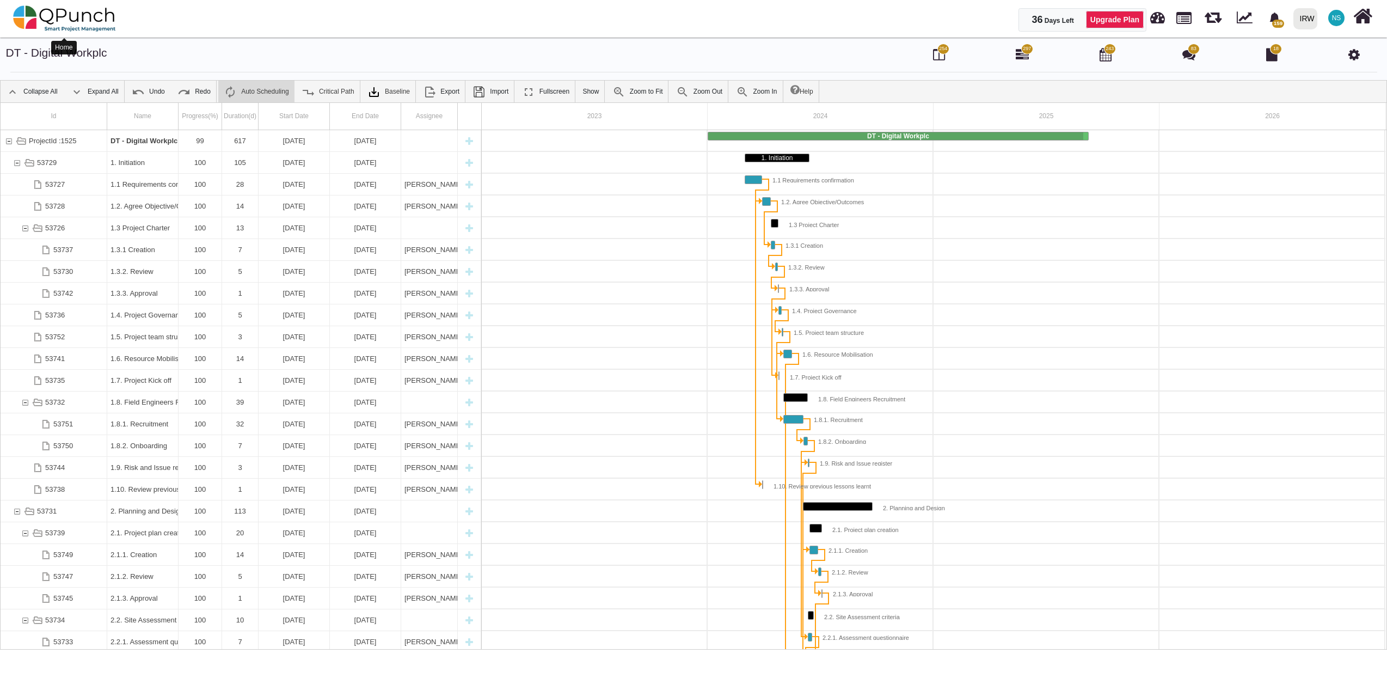
click at [69, 20] on img at bounding box center [64, 18] width 103 height 33
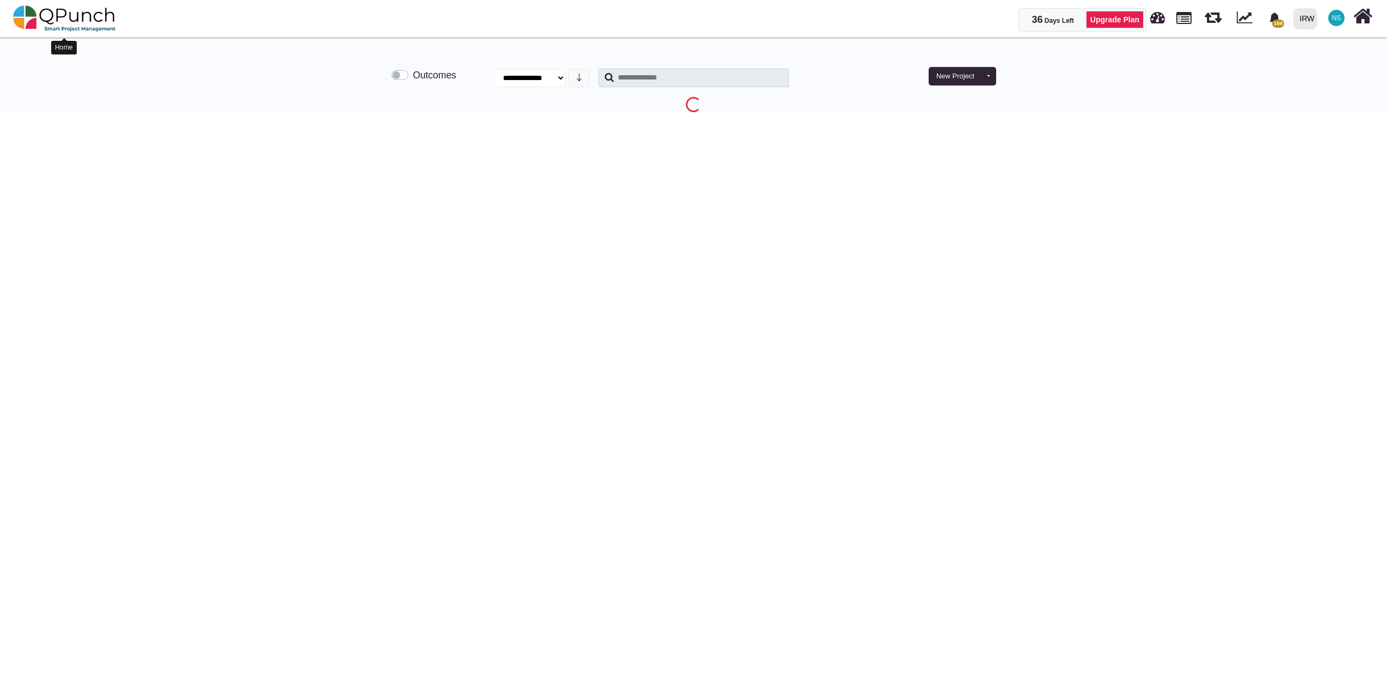
select select "**********"
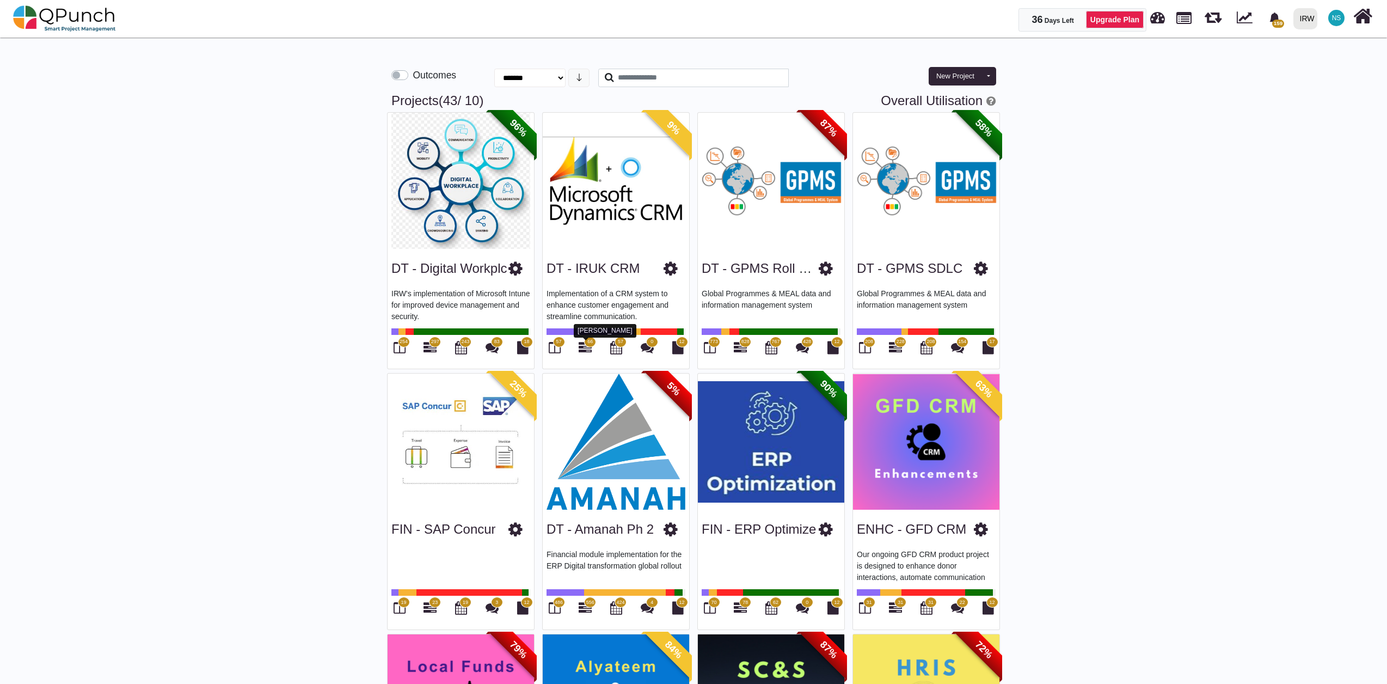
click at [590, 349] on icon at bounding box center [584, 347] width 13 height 13
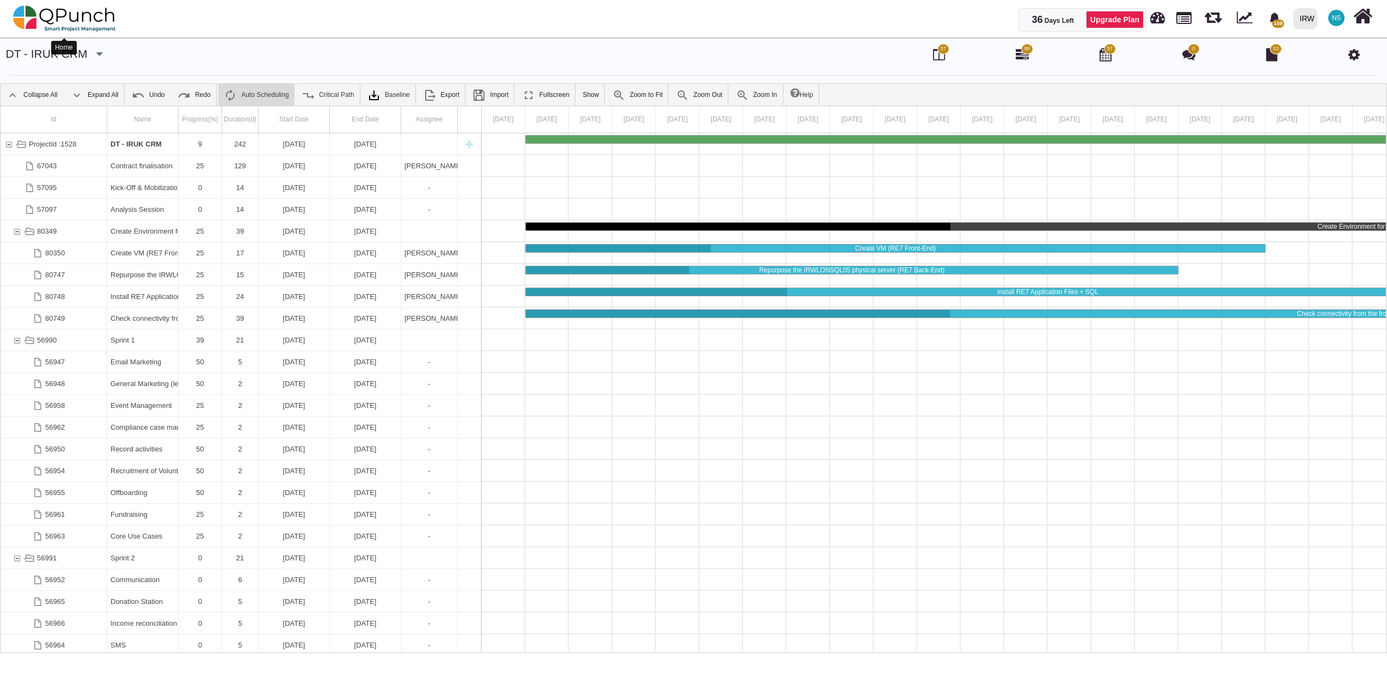
click at [73, 21] on img at bounding box center [64, 18] width 103 height 33
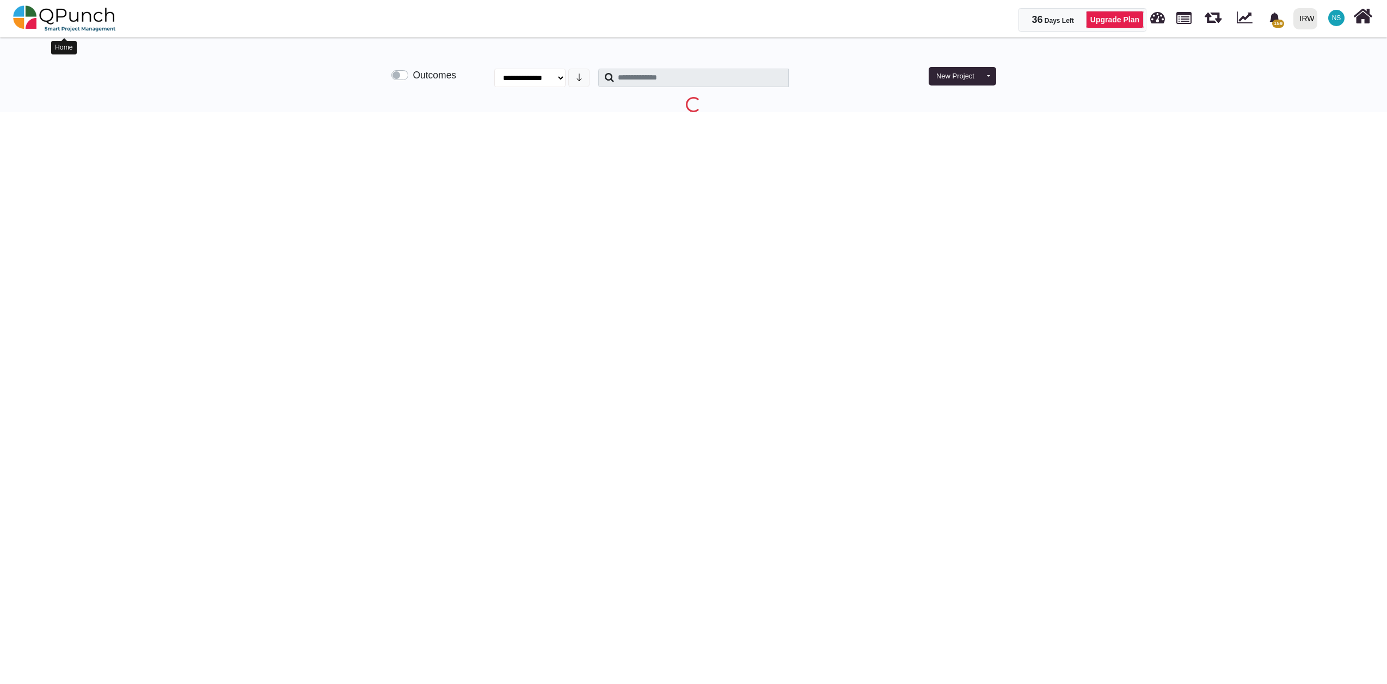
select select "**********"
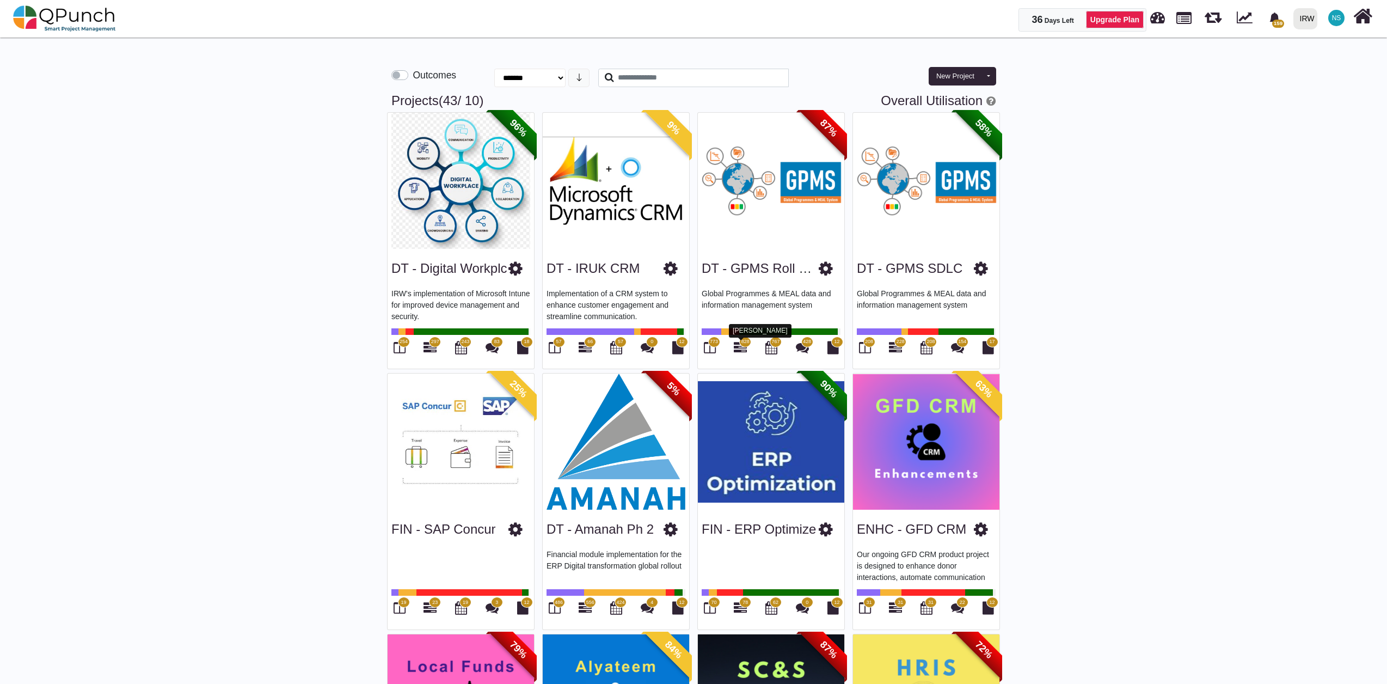
click at [741, 346] on icon at bounding box center [740, 347] width 13 height 13
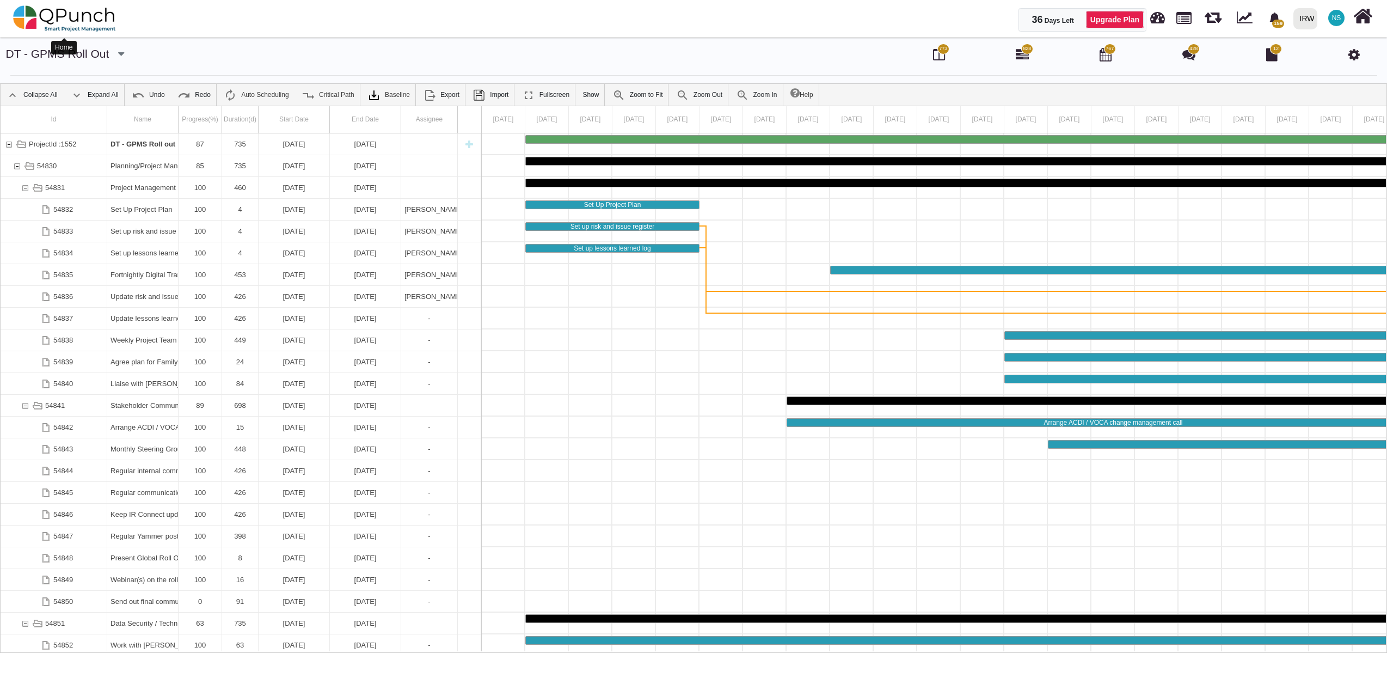
click at [73, 21] on img at bounding box center [64, 18] width 103 height 33
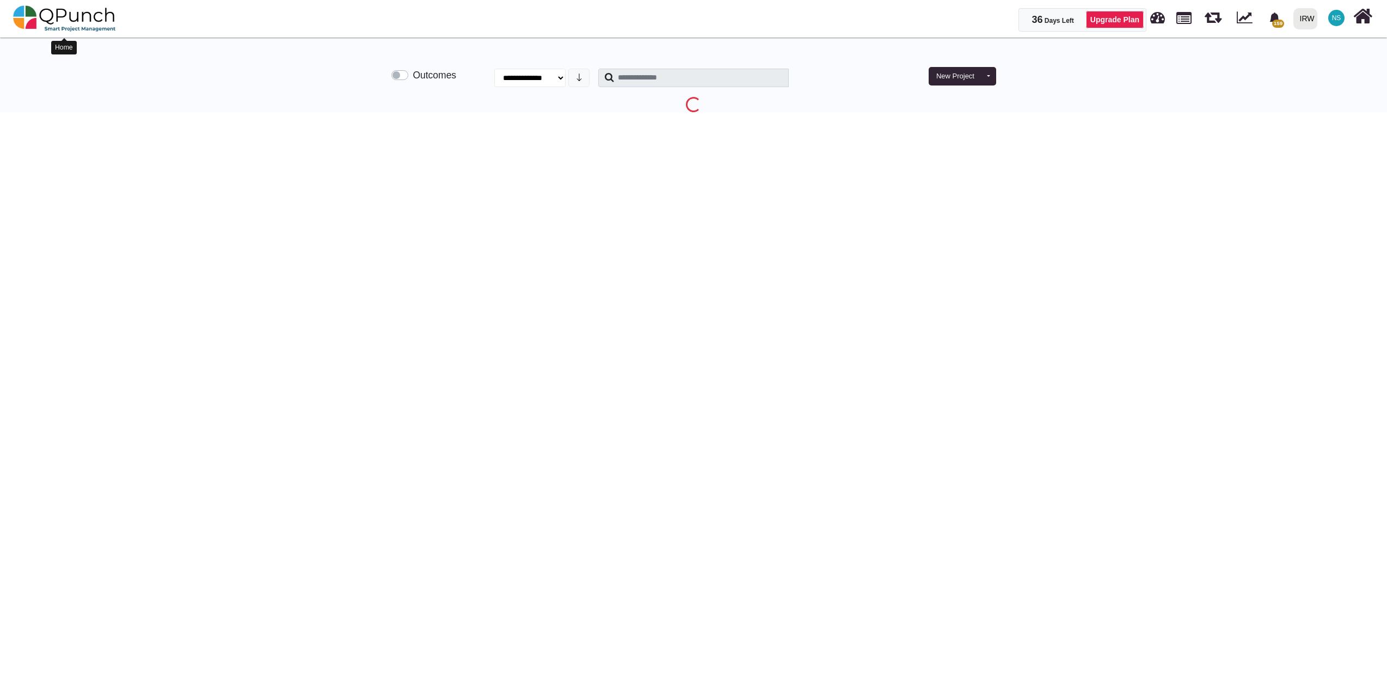
select select "**********"
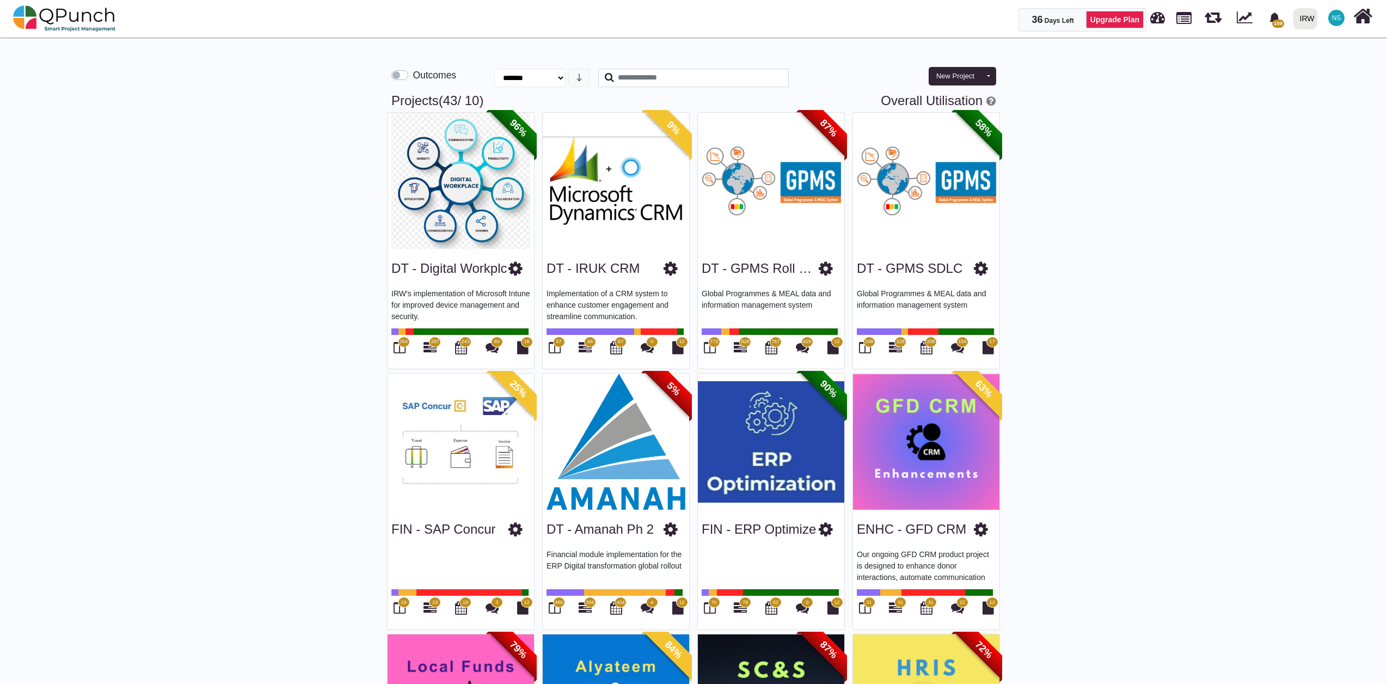
scroll to position [121, 0]
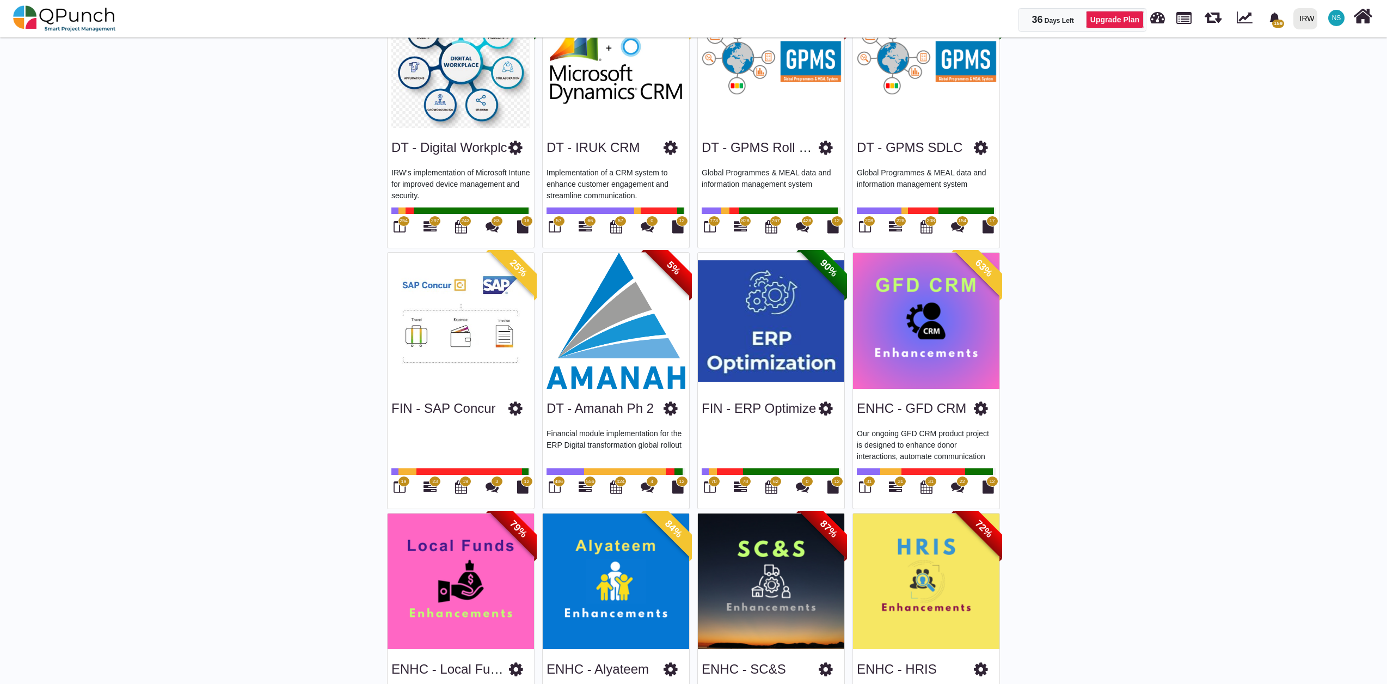
click at [460, 485] on span "19" at bounding box center [465, 481] width 12 height 11
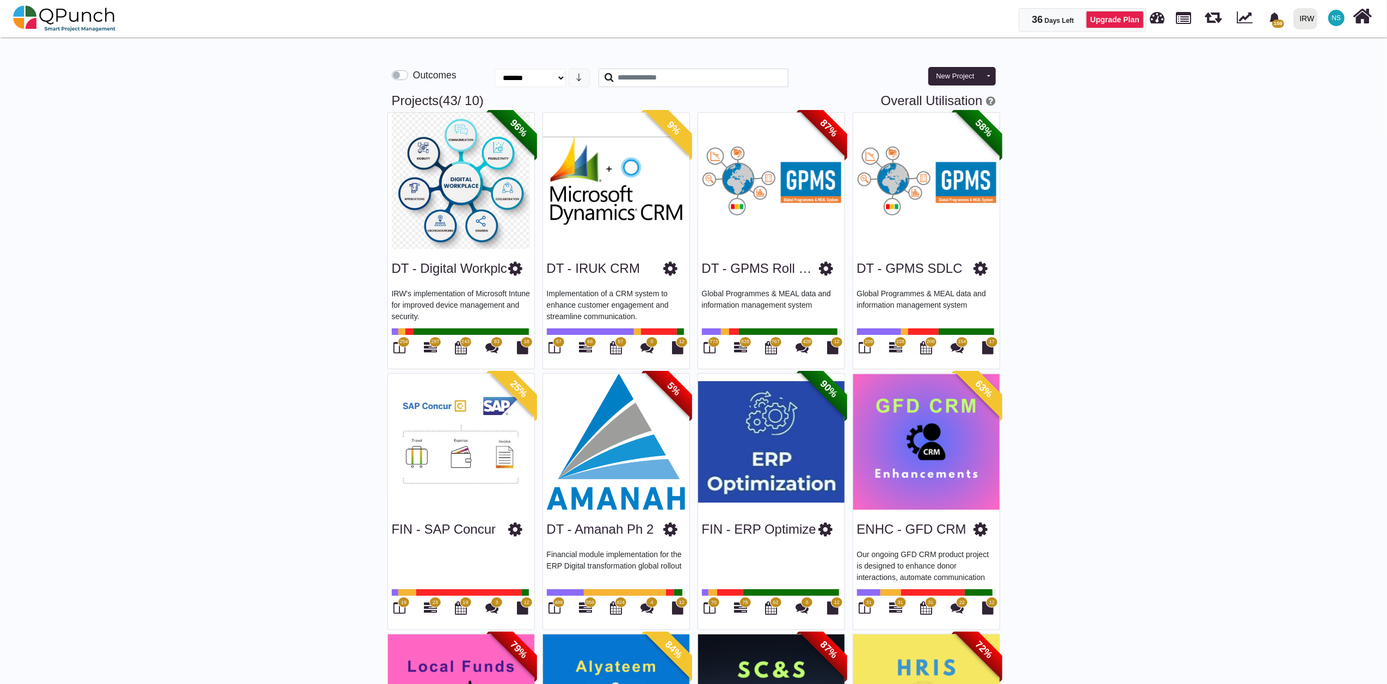
select select "****"
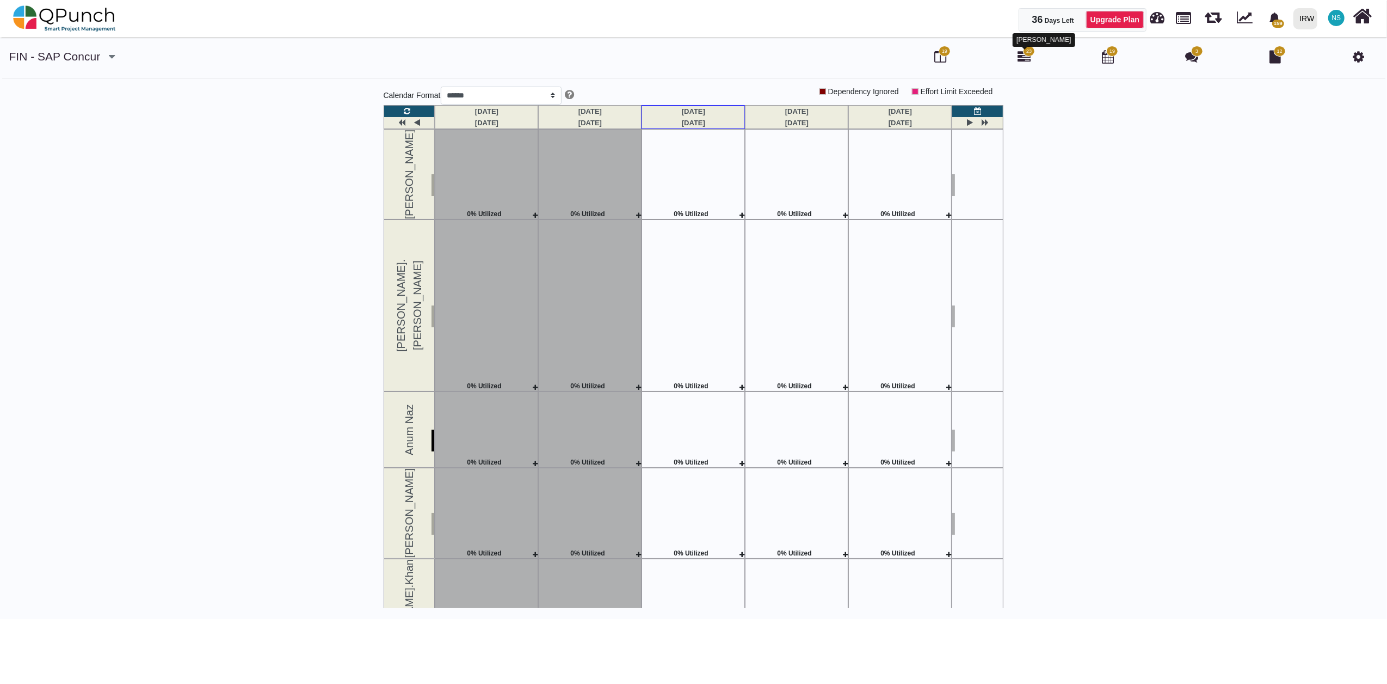
click at [1023, 53] on icon at bounding box center [1024, 56] width 13 height 13
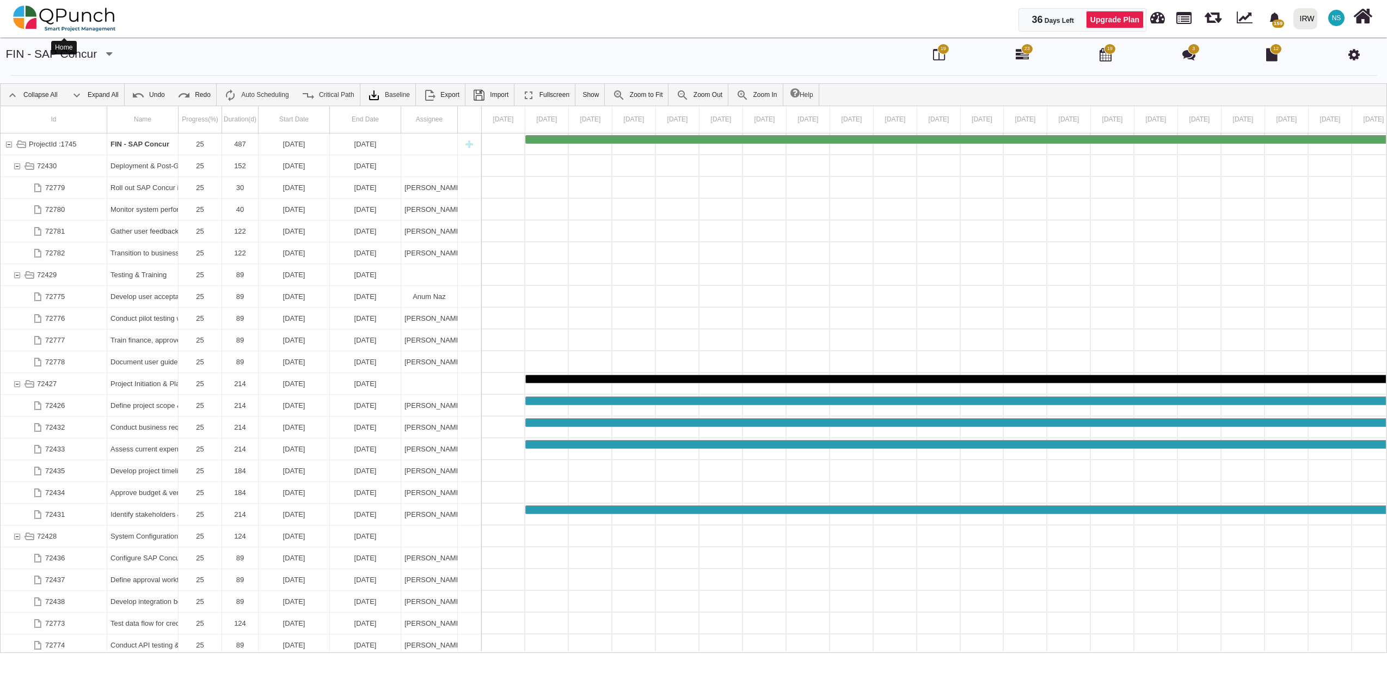
click at [38, 12] on img at bounding box center [64, 18] width 103 height 33
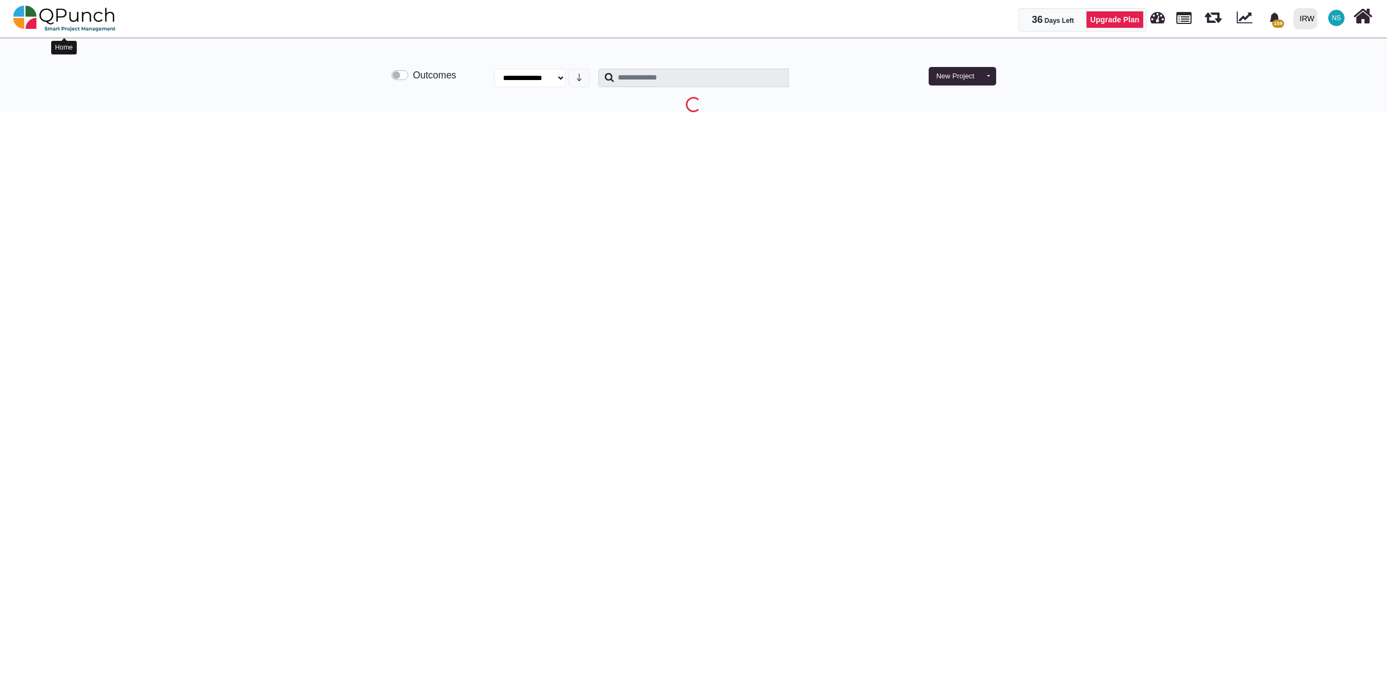
select select "**********"
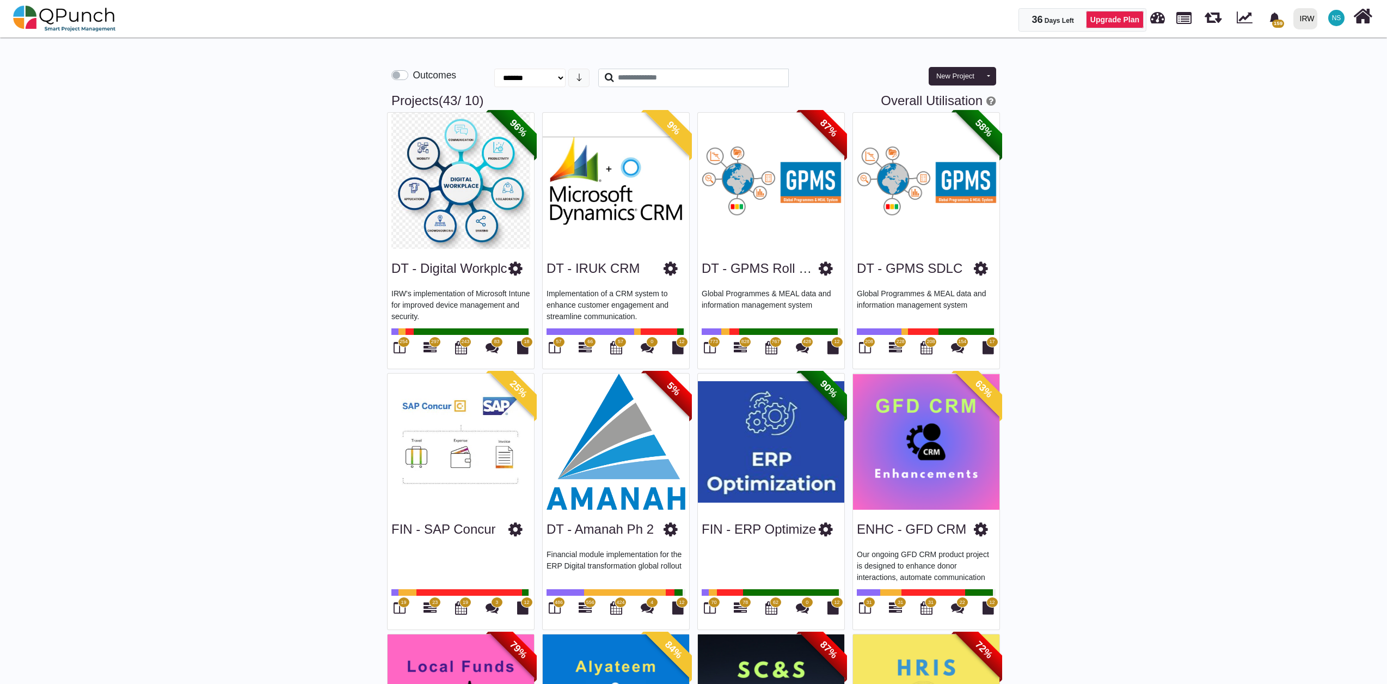
scroll to position [121, 0]
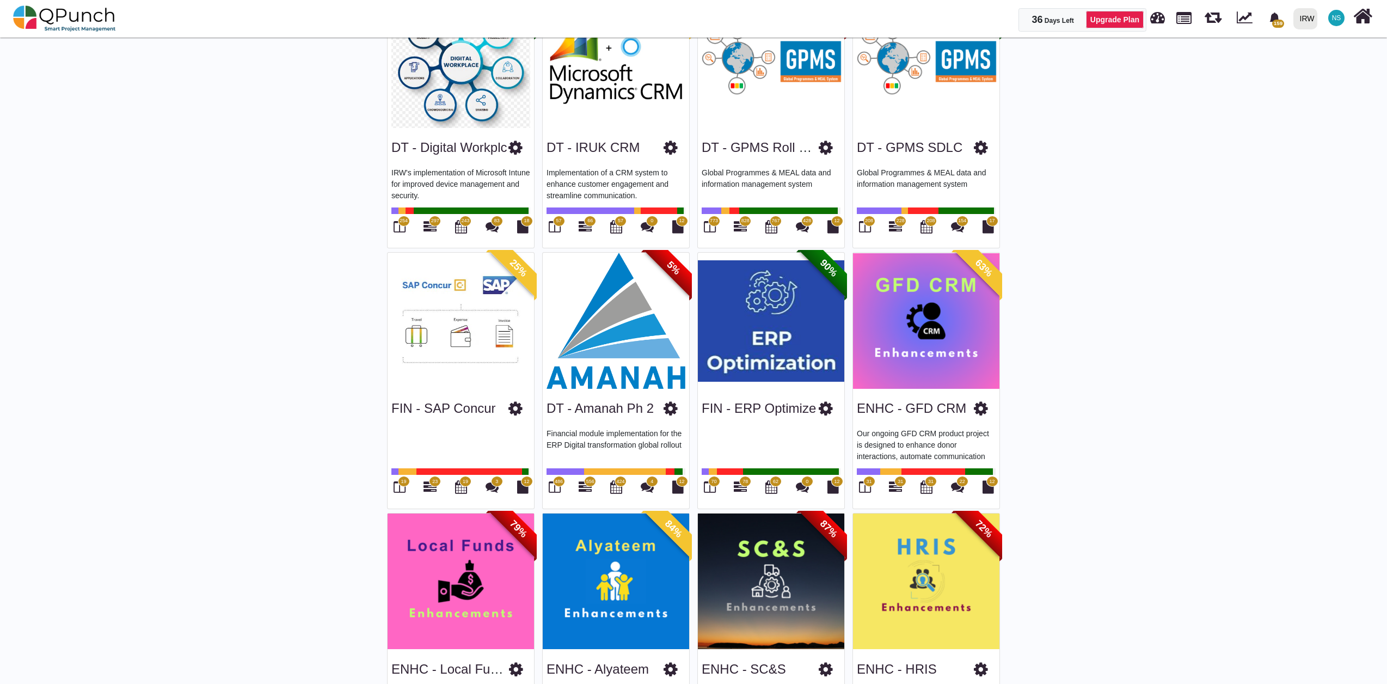
click at [588, 483] on span "556" at bounding box center [590, 482] width 8 height 8
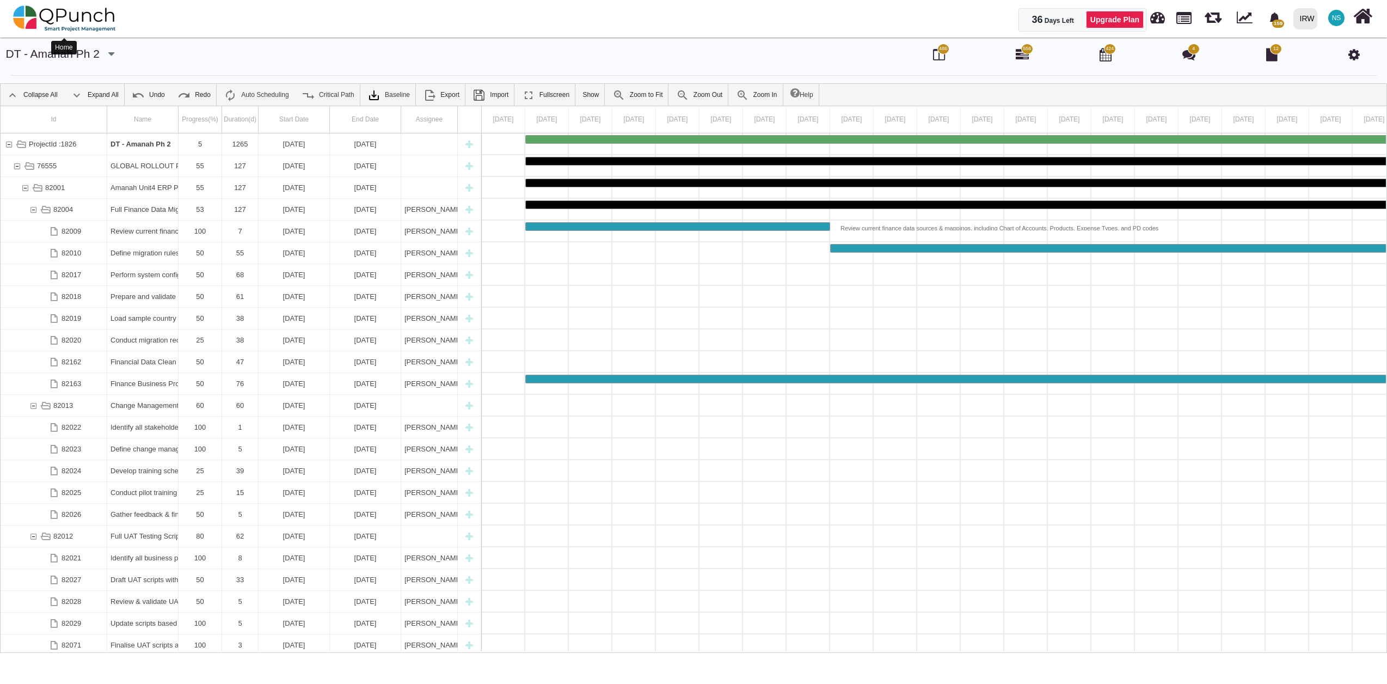
click at [89, 15] on img at bounding box center [64, 18] width 103 height 33
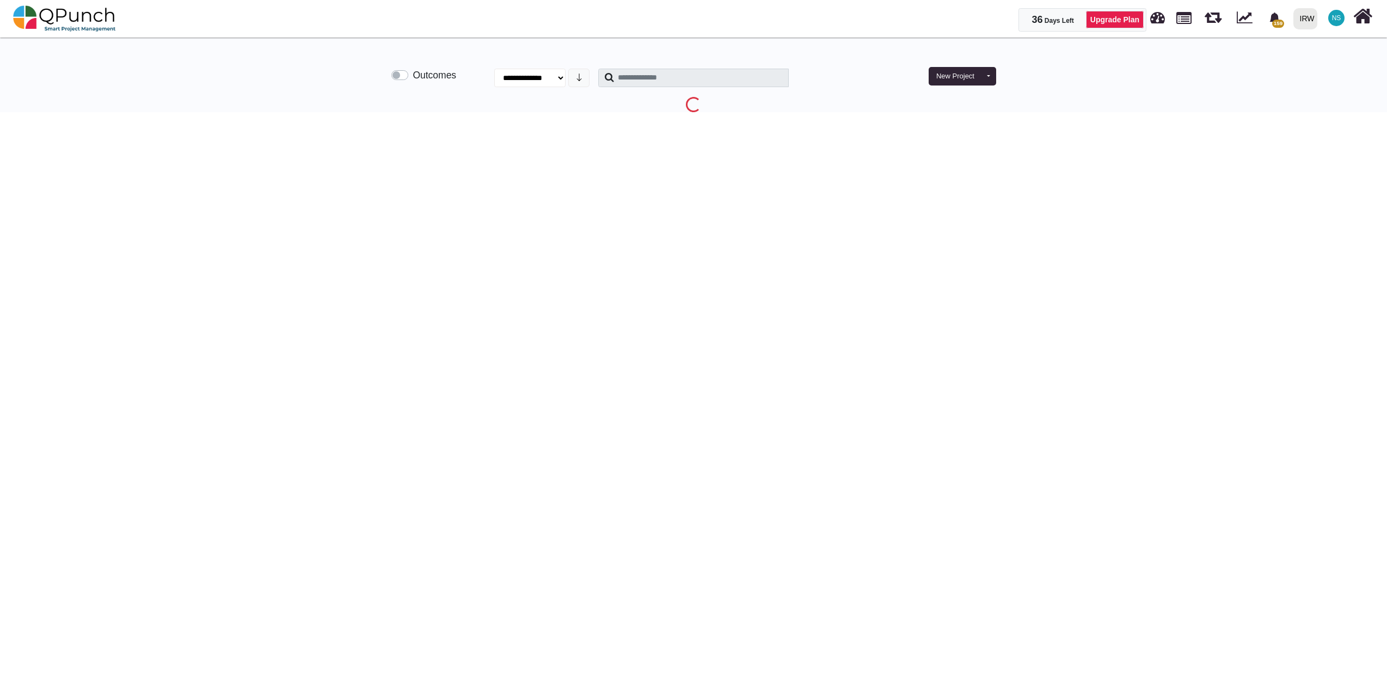
select select "**********"
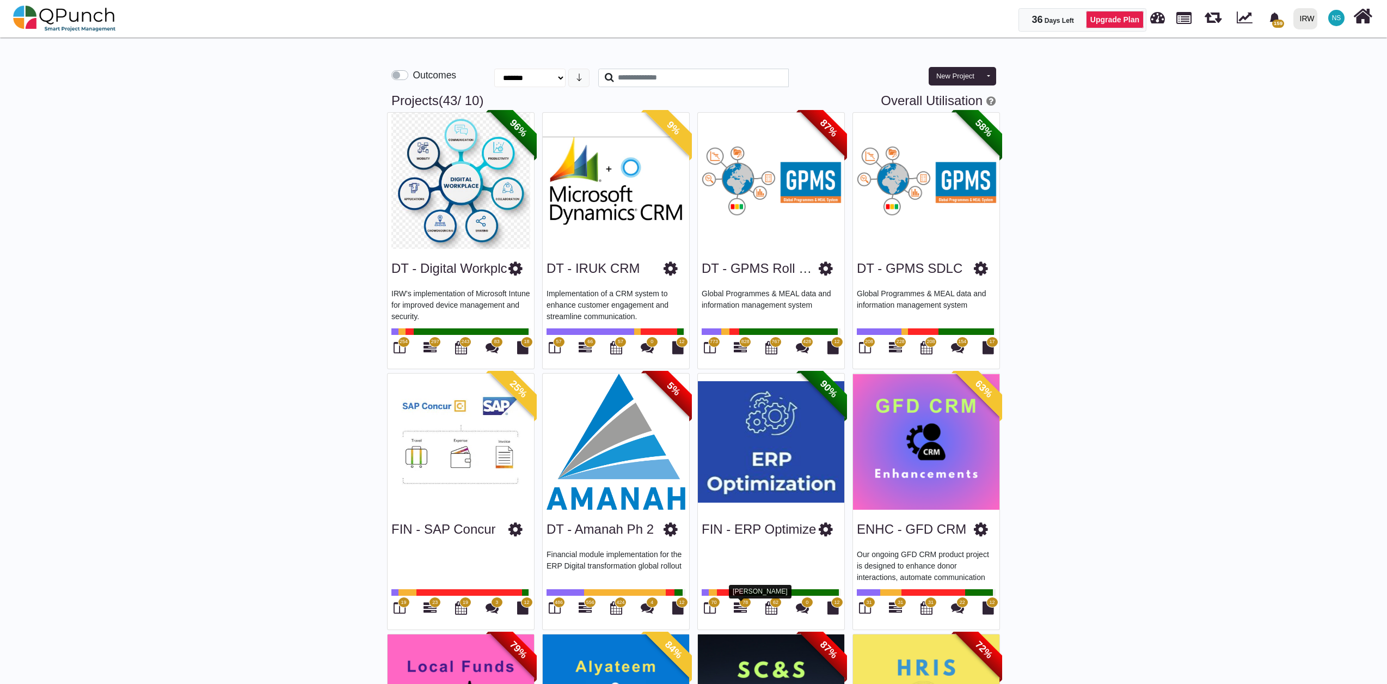
click at [742, 608] on icon at bounding box center [740, 607] width 13 height 13
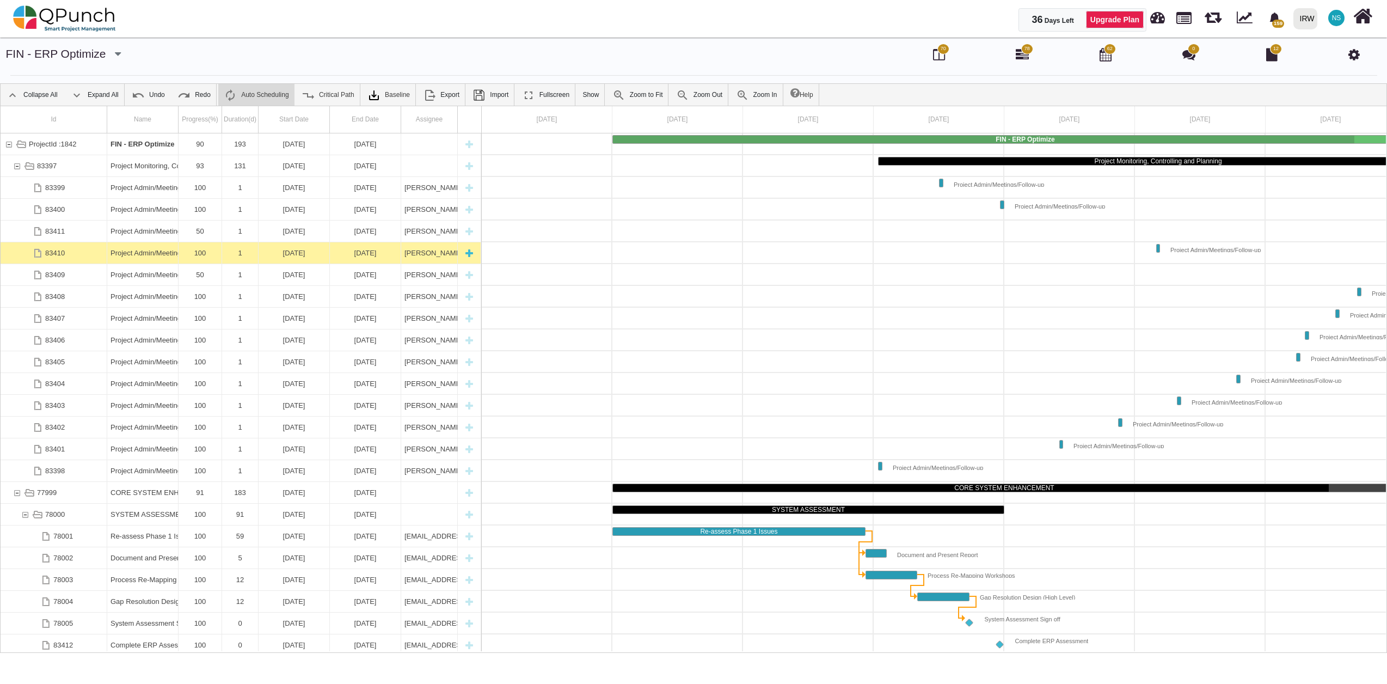
scroll to position [0, 76]
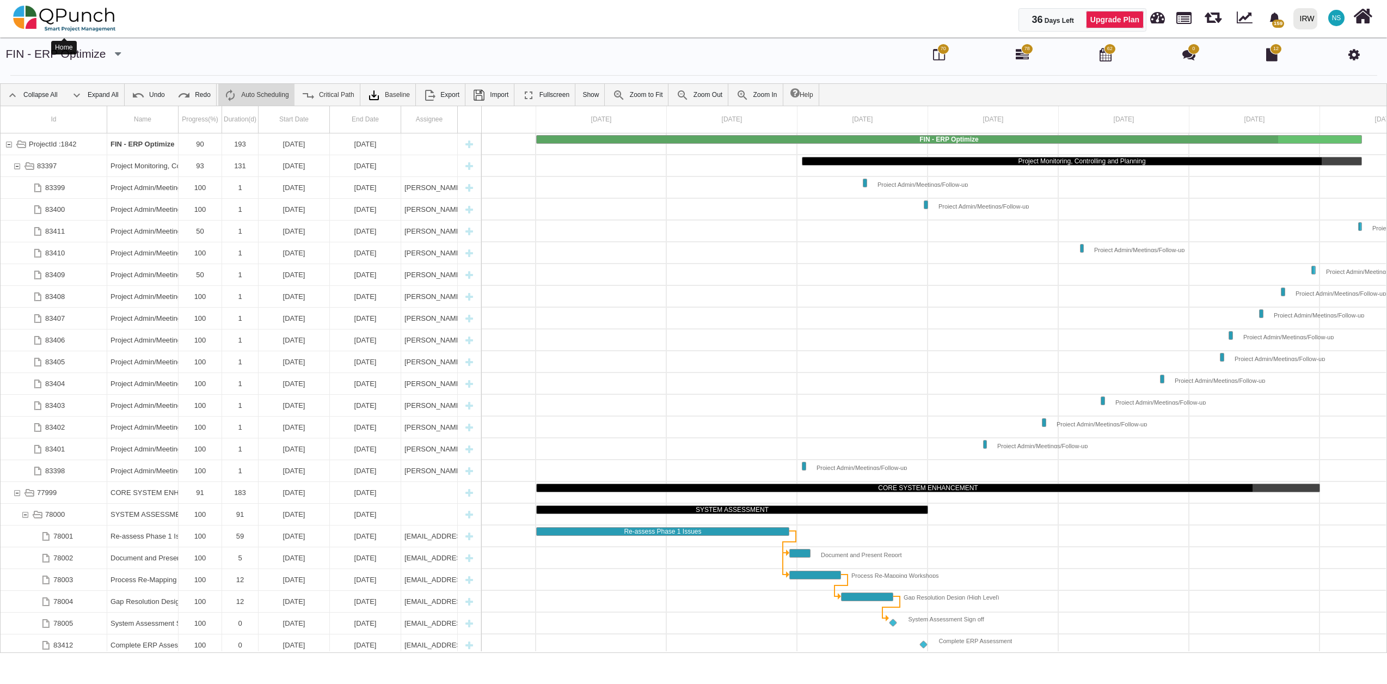
click at [91, 24] on img at bounding box center [64, 18] width 103 height 33
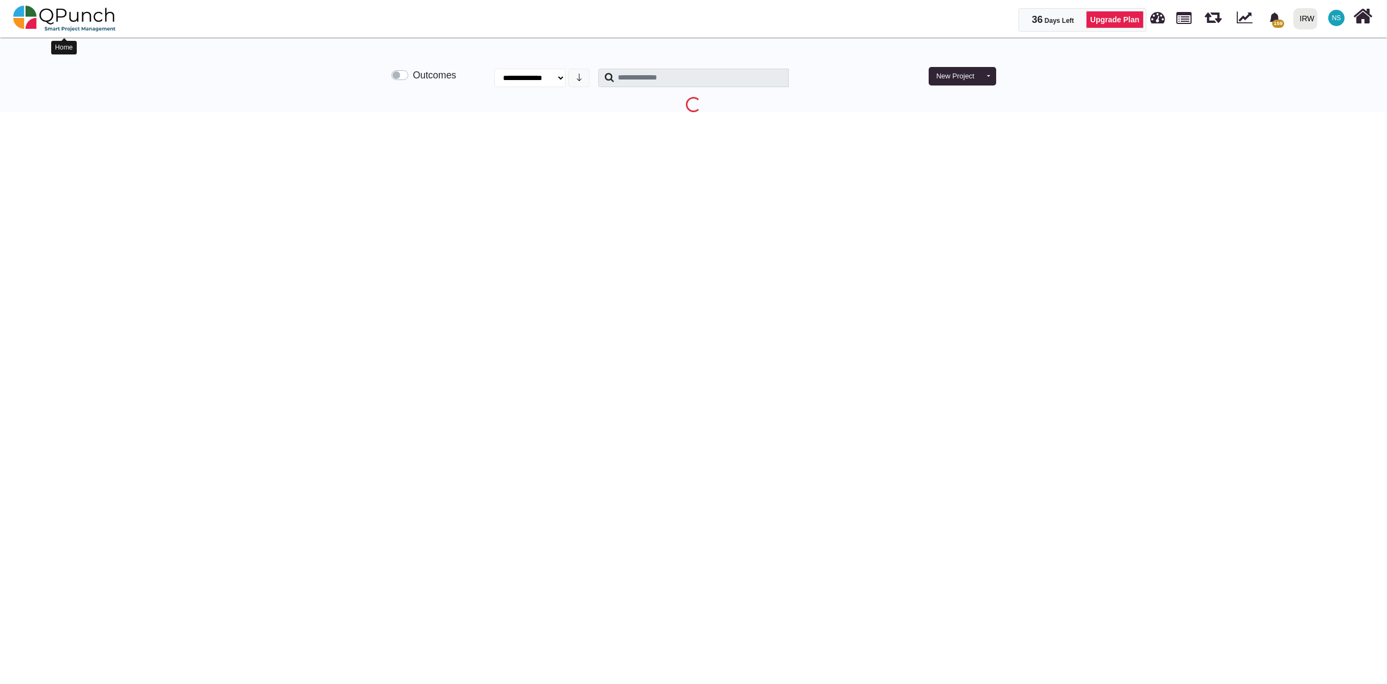
select select "**********"
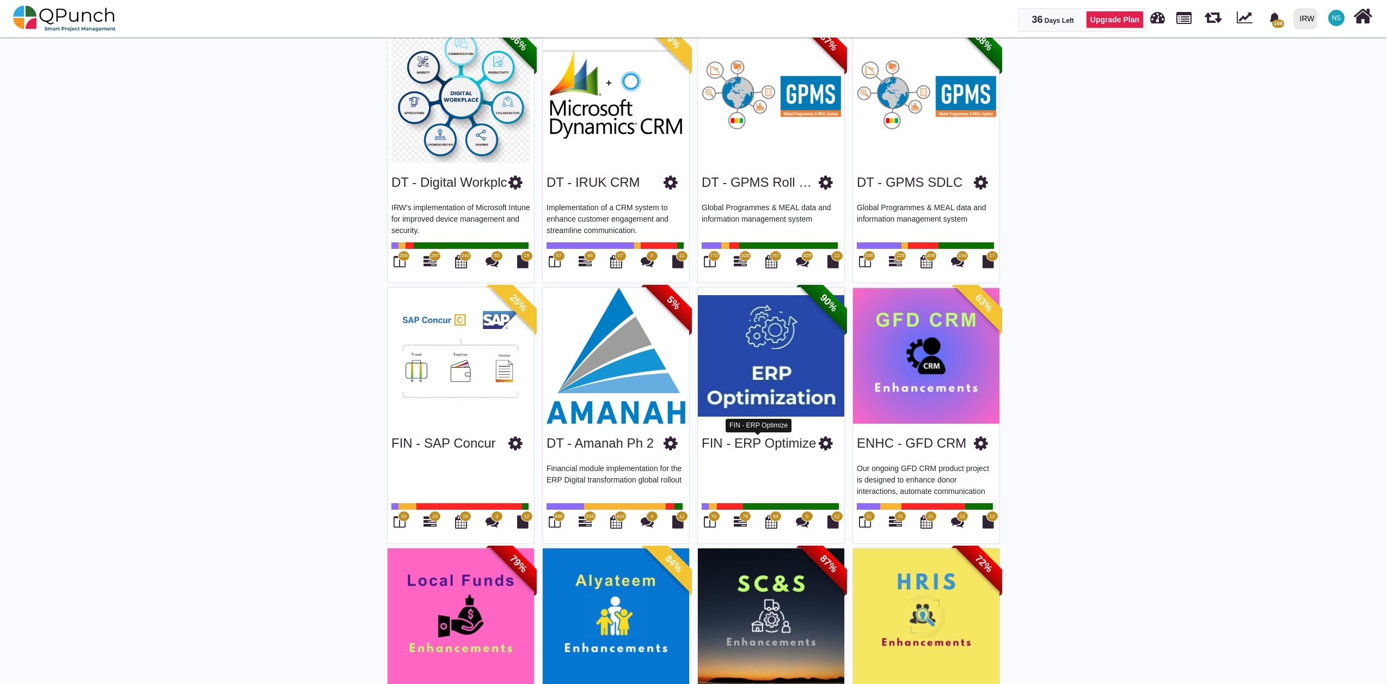
scroll to position [121, 0]
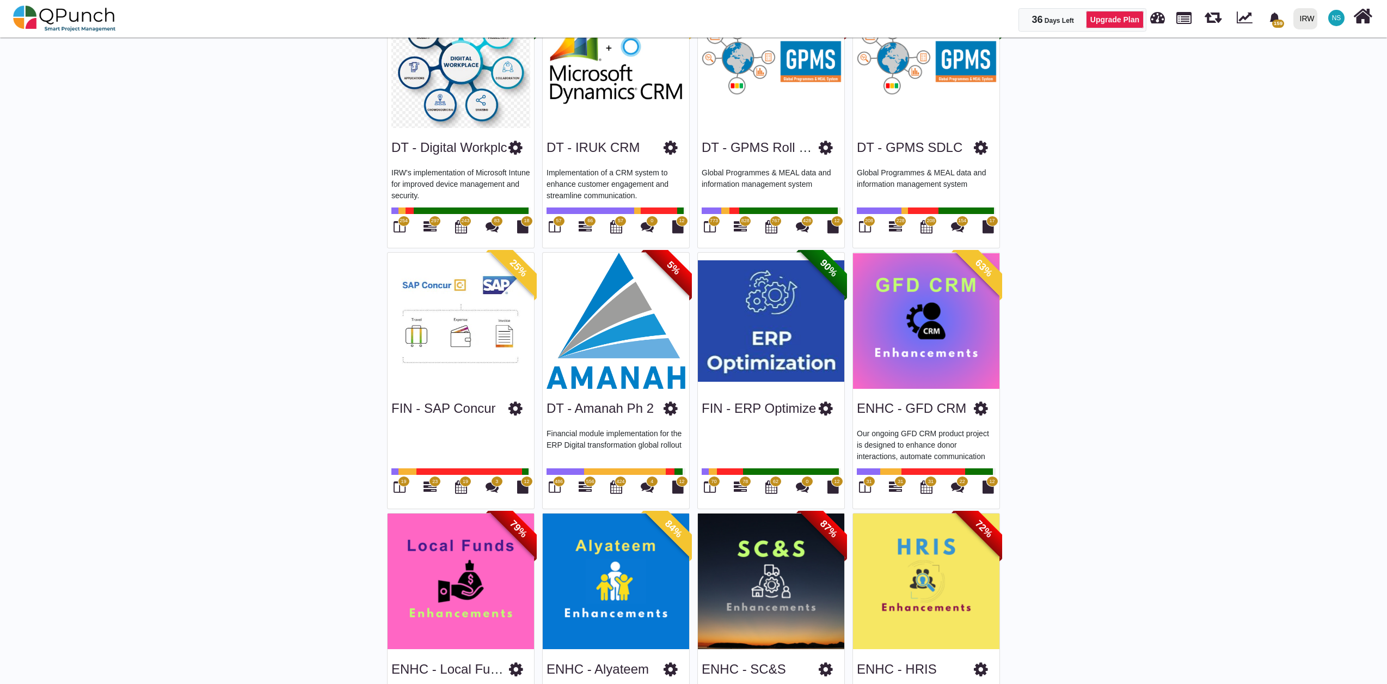
click at [899, 482] on span "31" at bounding box center [899, 482] width 5 height 8
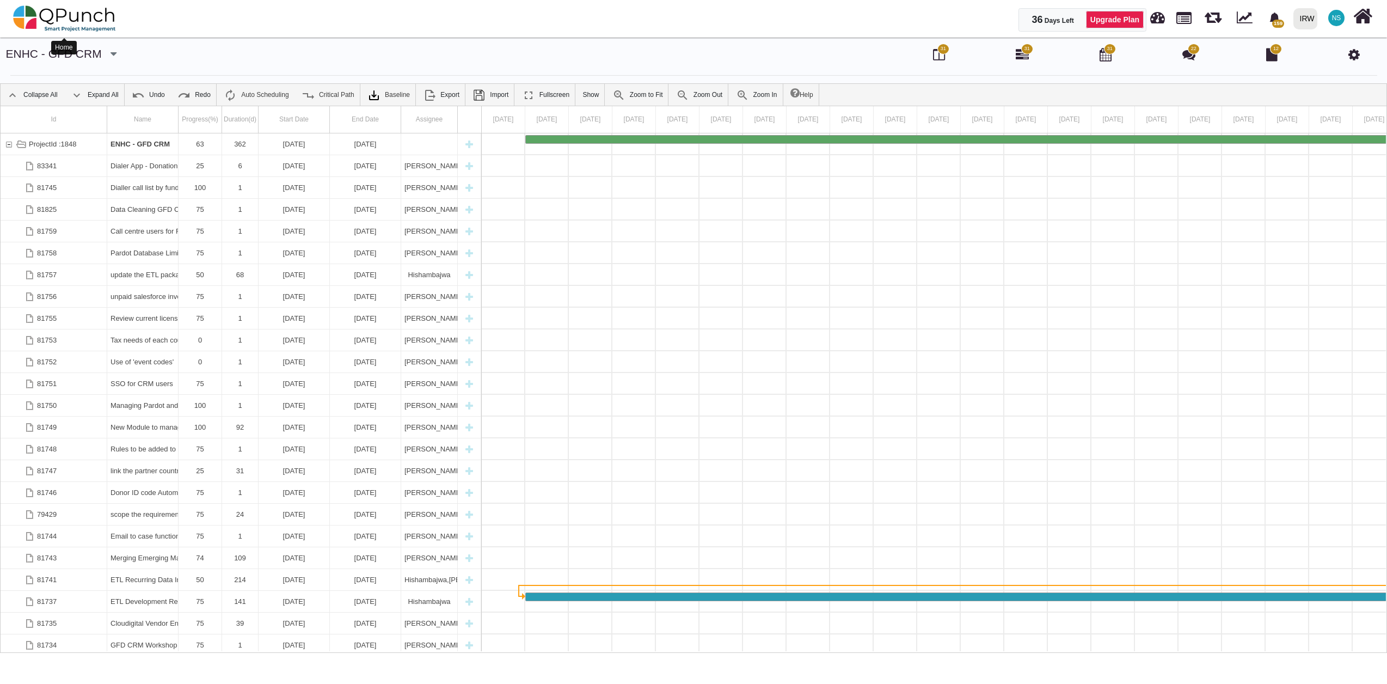
click at [91, 23] on img at bounding box center [64, 18] width 103 height 33
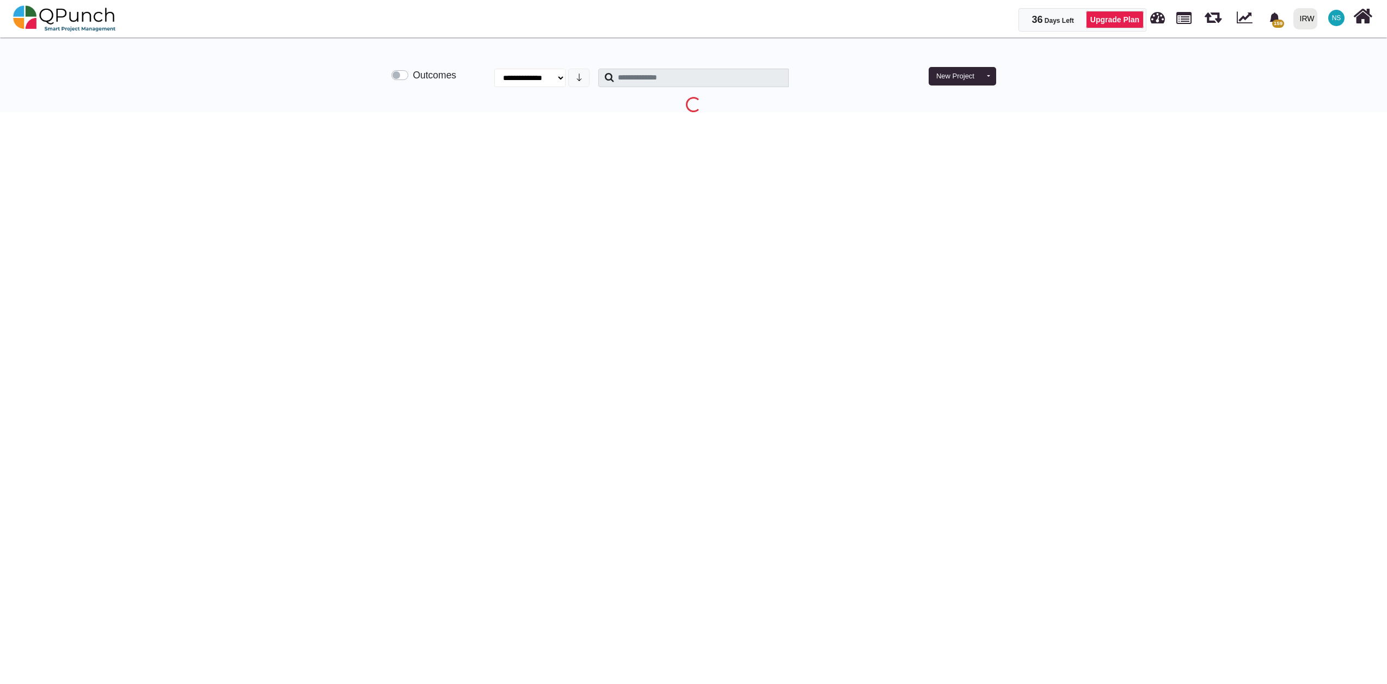
select select "**********"
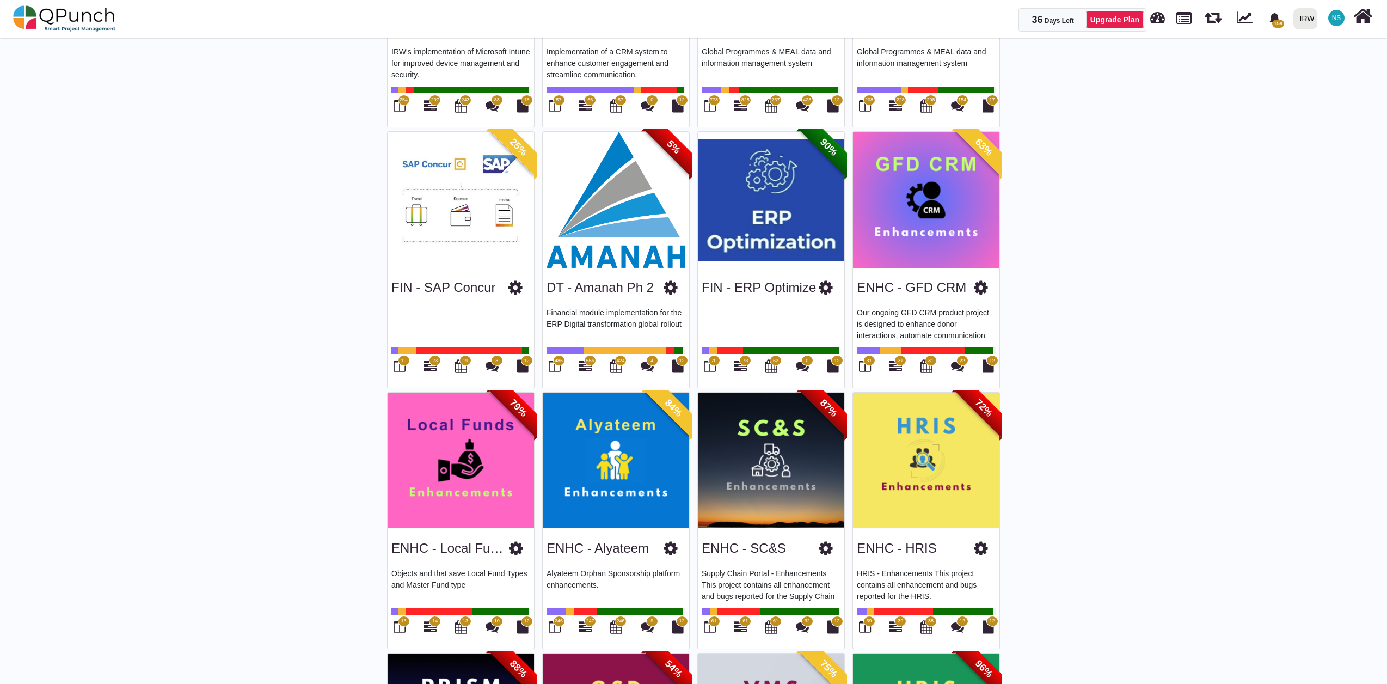
scroll to position [362, 0]
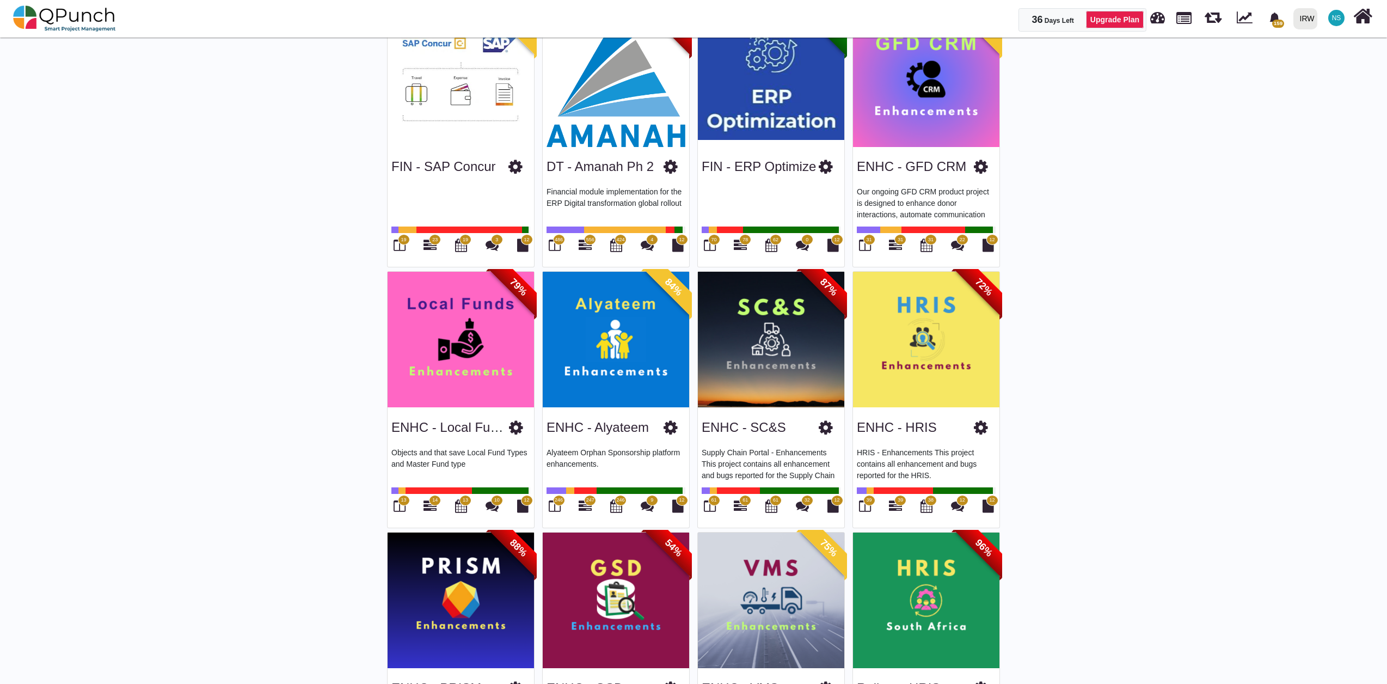
click at [434, 505] on span "14" at bounding box center [435, 500] width 12 height 11
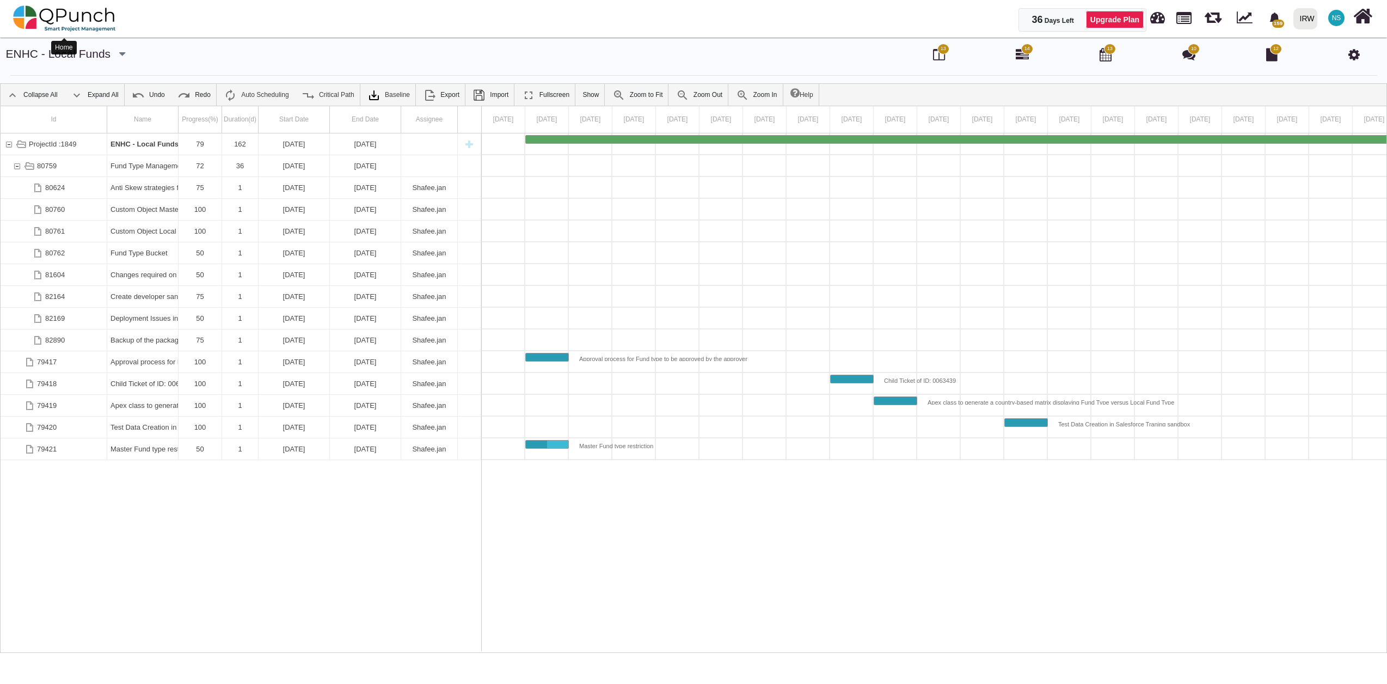
click at [79, 16] on img at bounding box center [64, 18] width 103 height 33
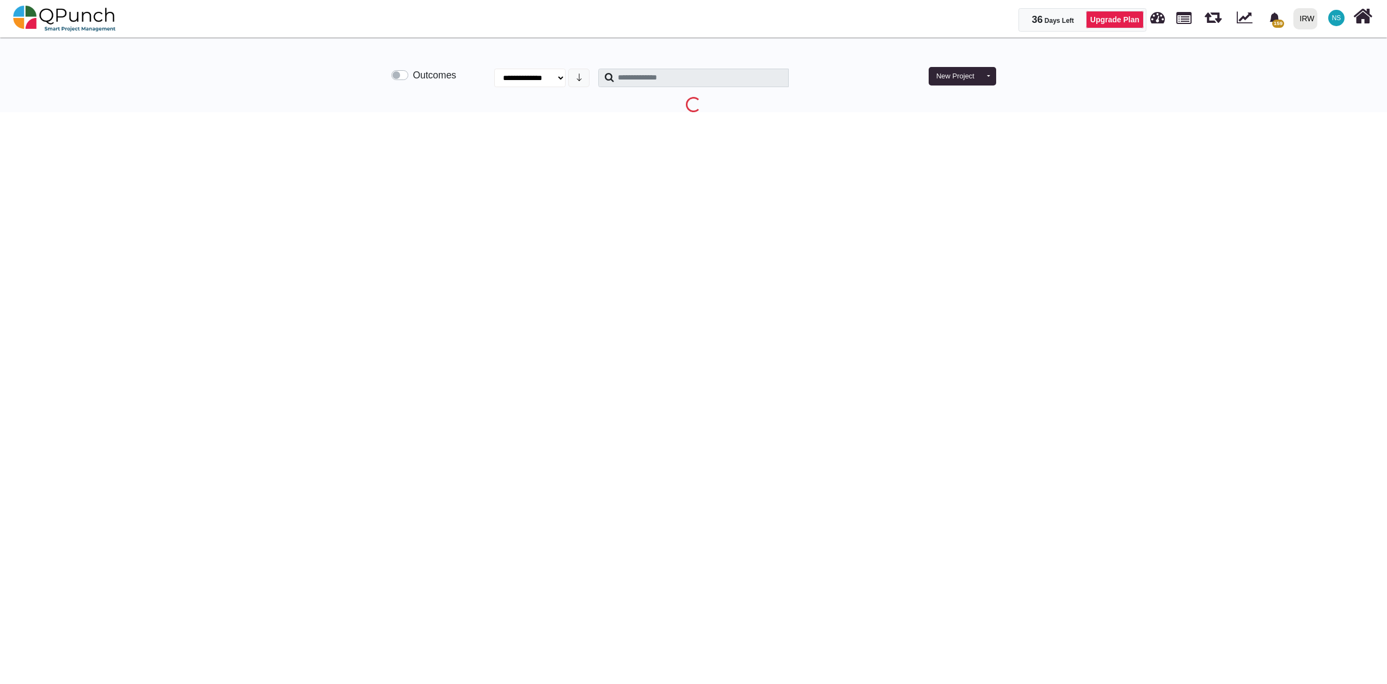
select select "**********"
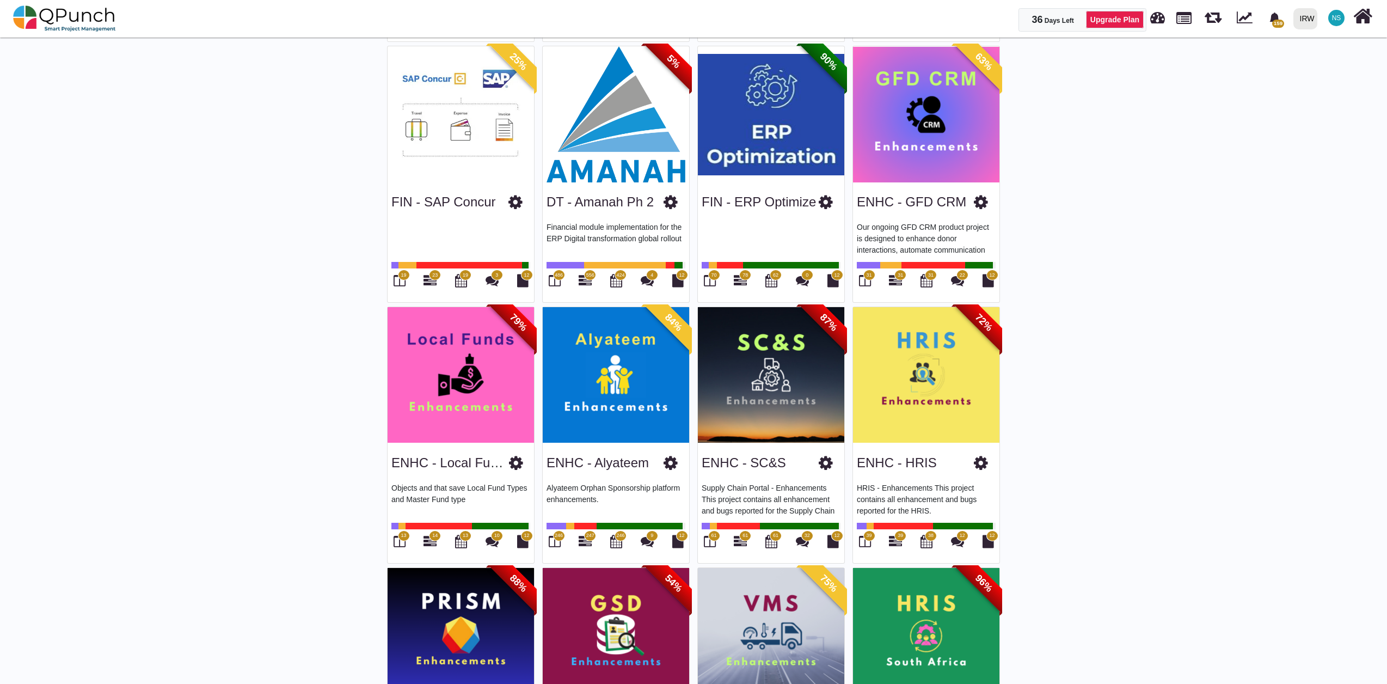
scroll to position [362, 0]
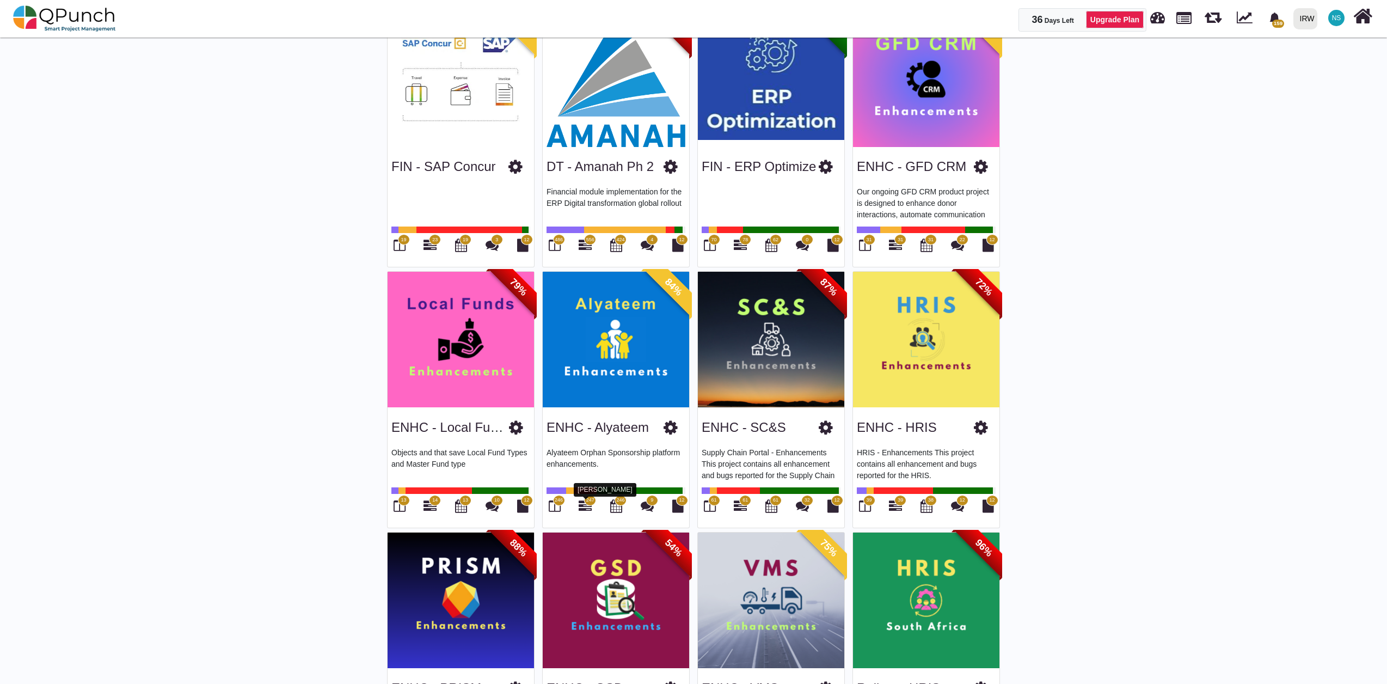
click at [589, 507] on icon at bounding box center [584, 505] width 13 height 13
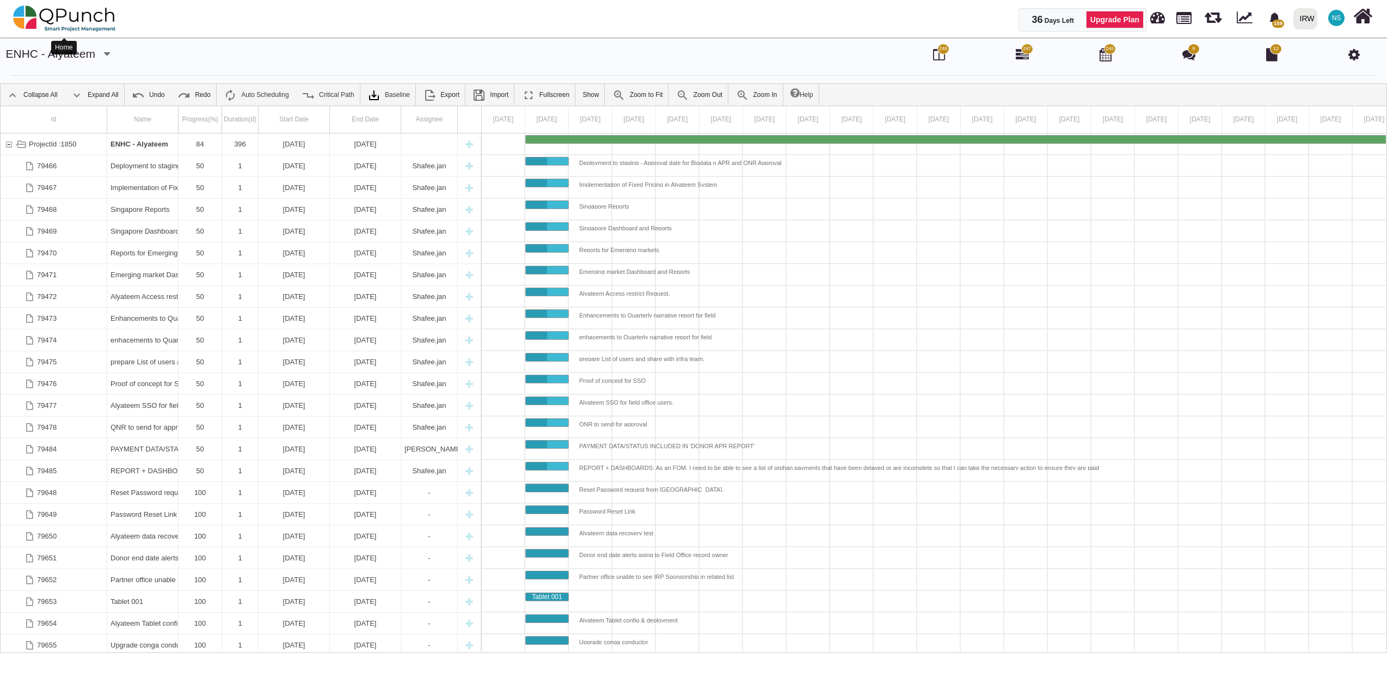
click at [71, 20] on img at bounding box center [64, 18] width 103 height 33
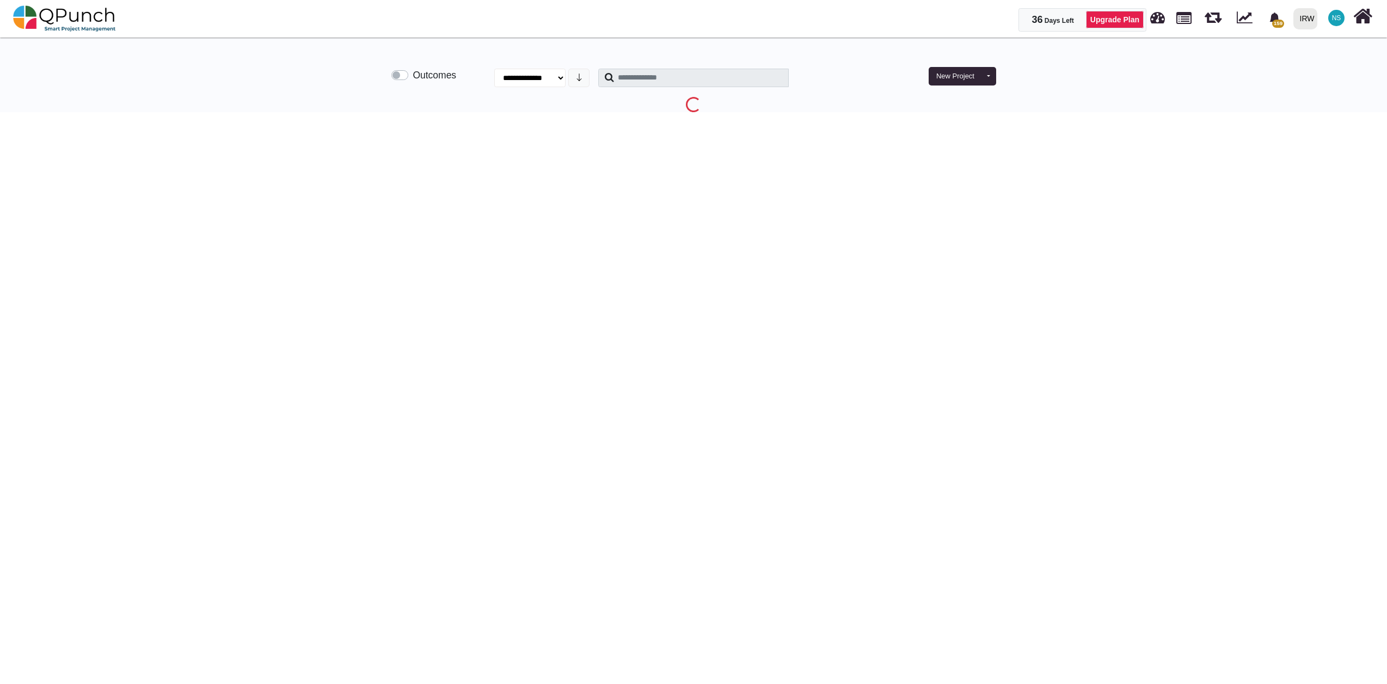
select select "**********"
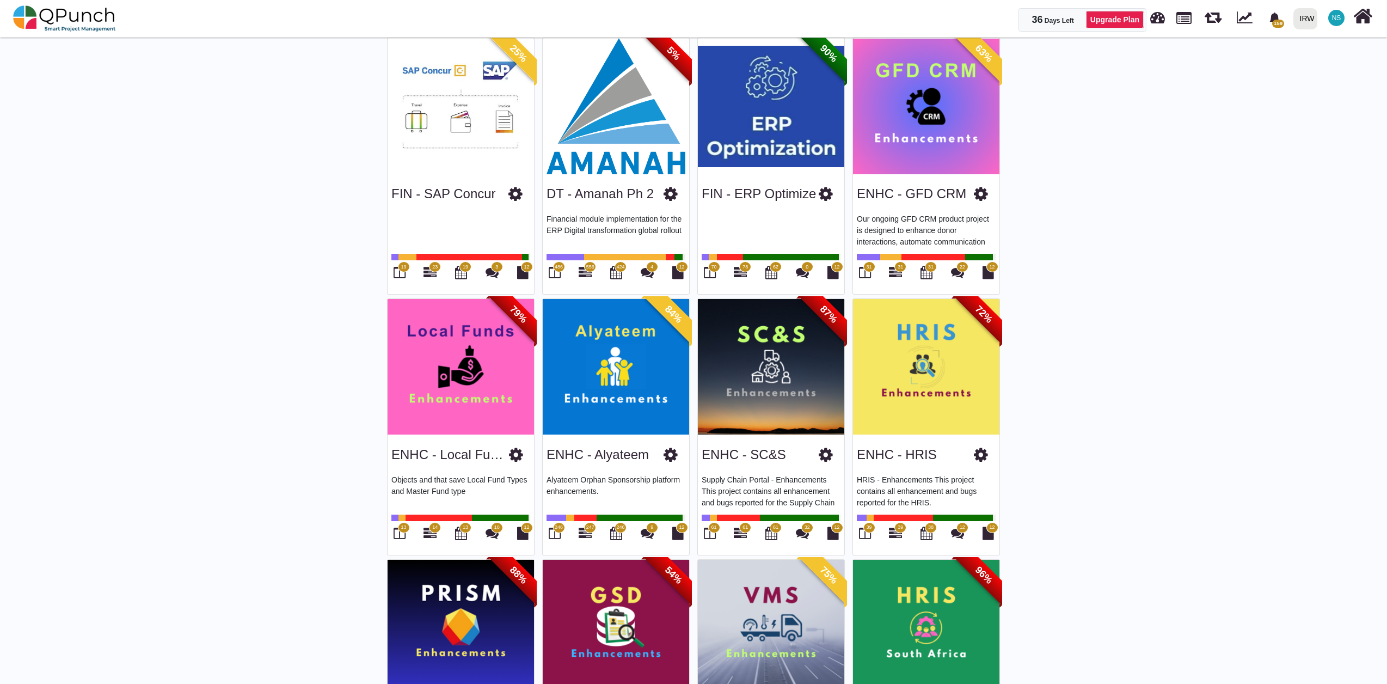
scroll to position [362, 0]
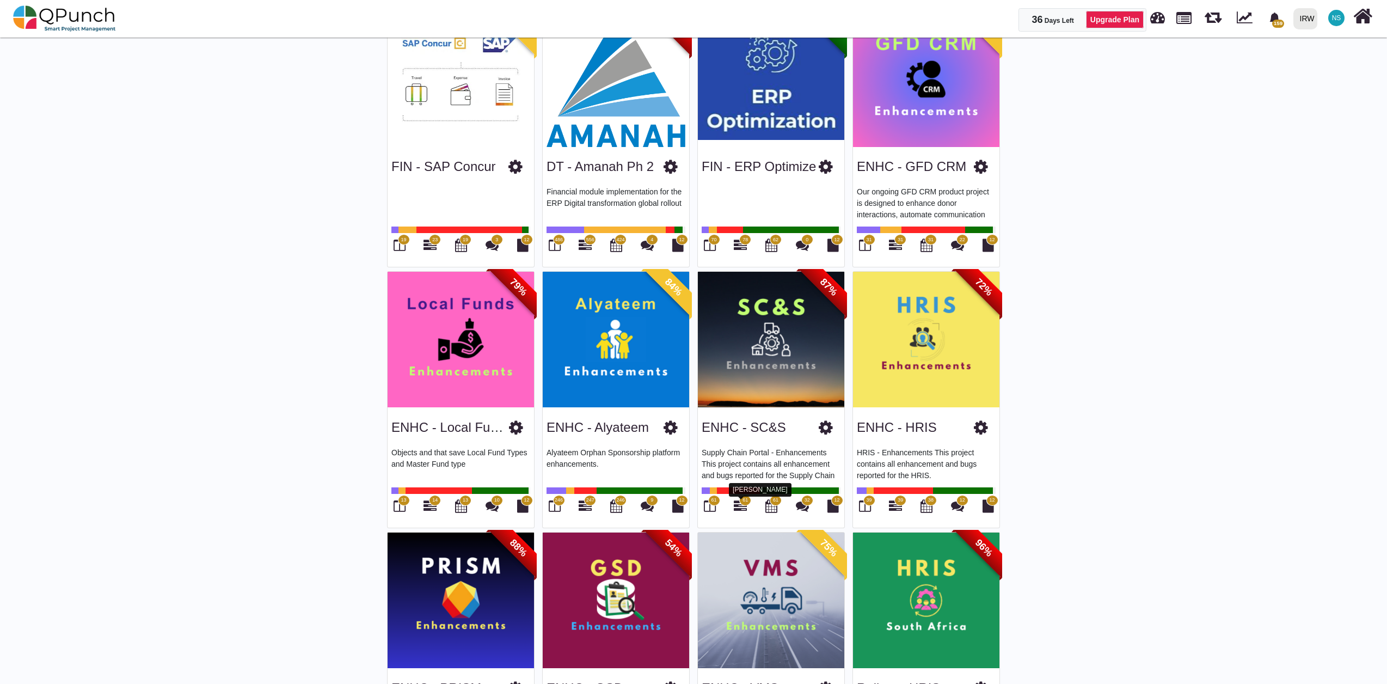
click at [740, 506] on icon at bounding box center [740, 505] width 13 height 13
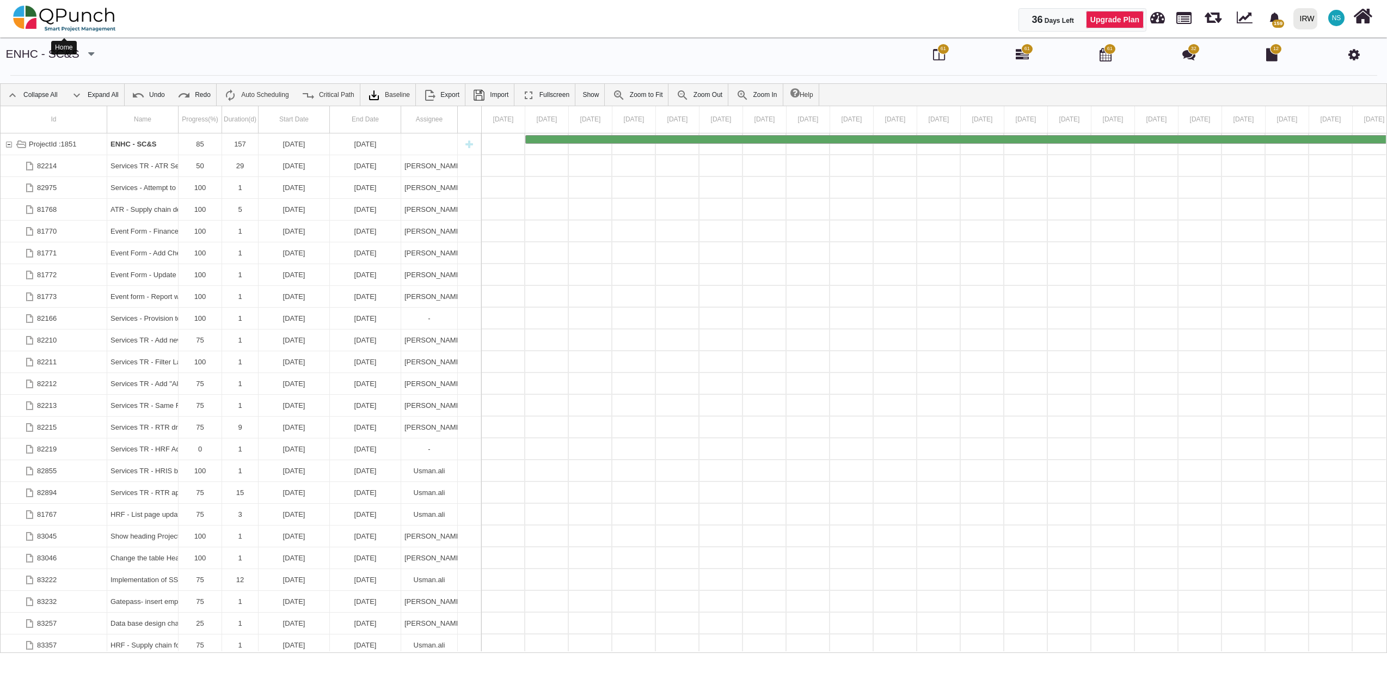
click at [90, 27] on img at bounding box center [64, 18] width 103 height 33
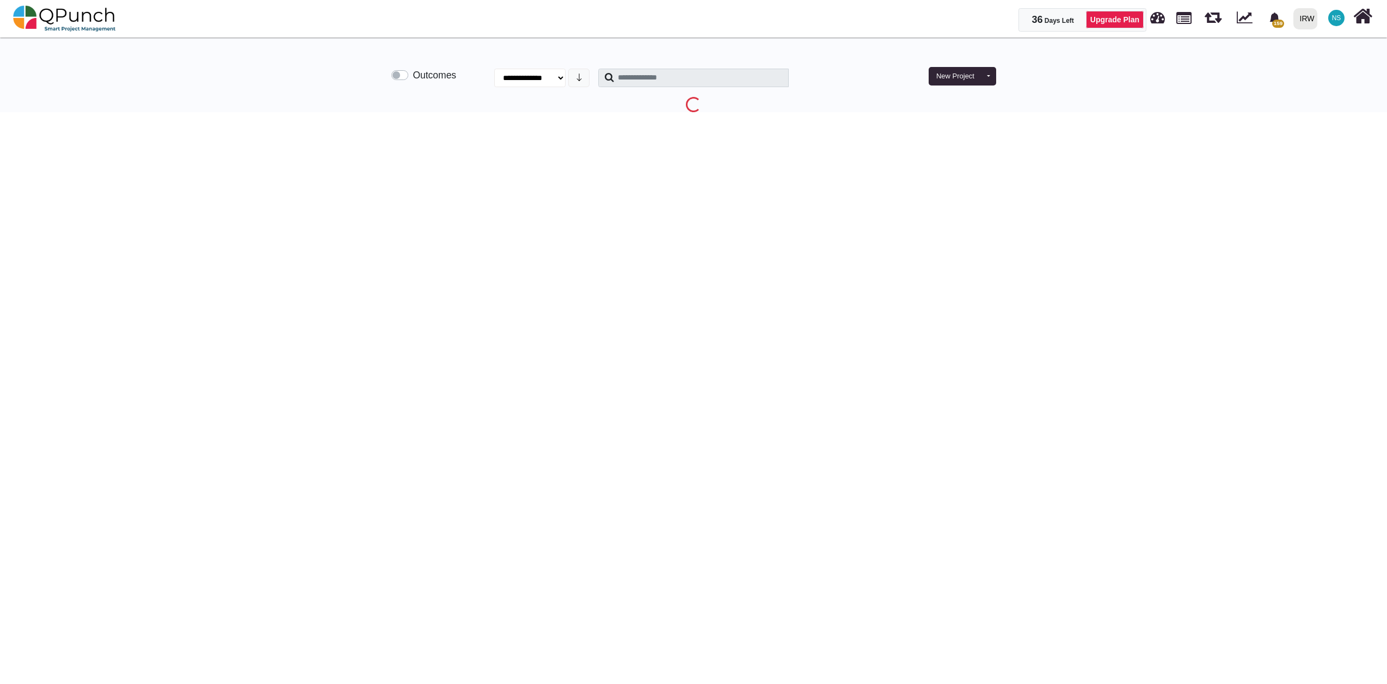
select select "**********"
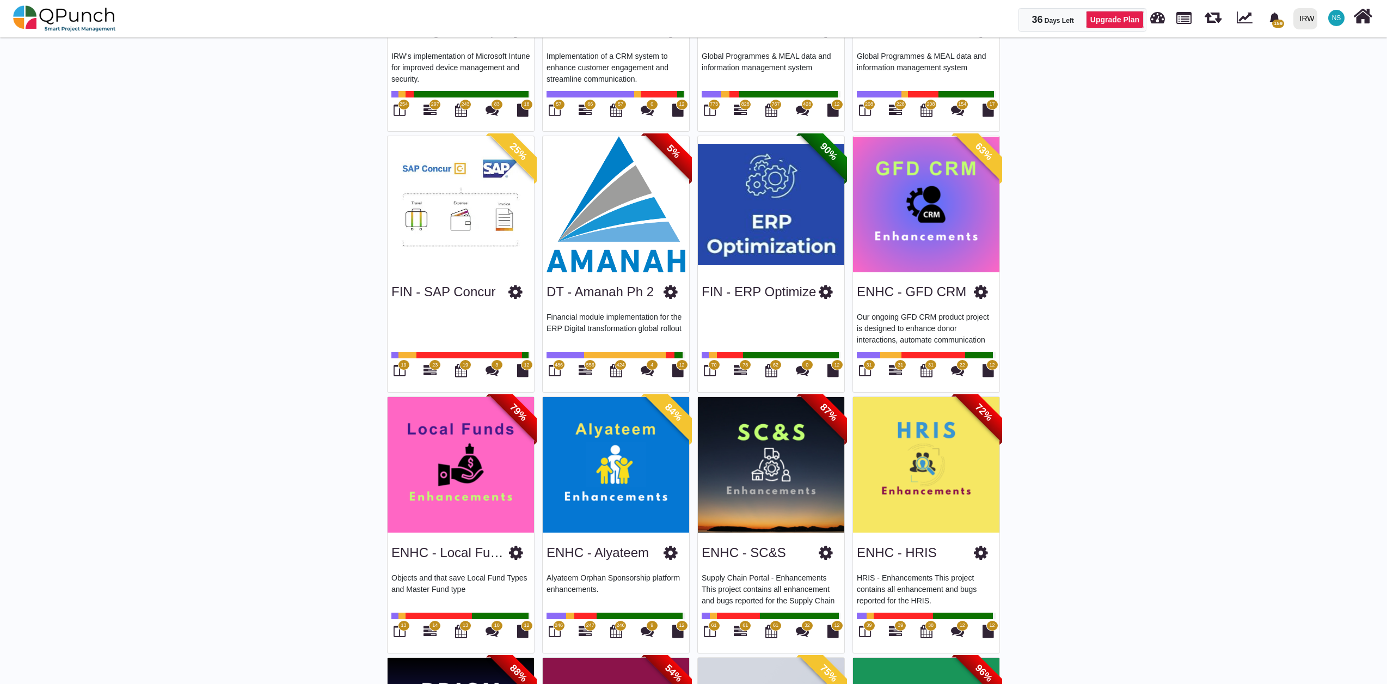
scroll to position [362, 0]
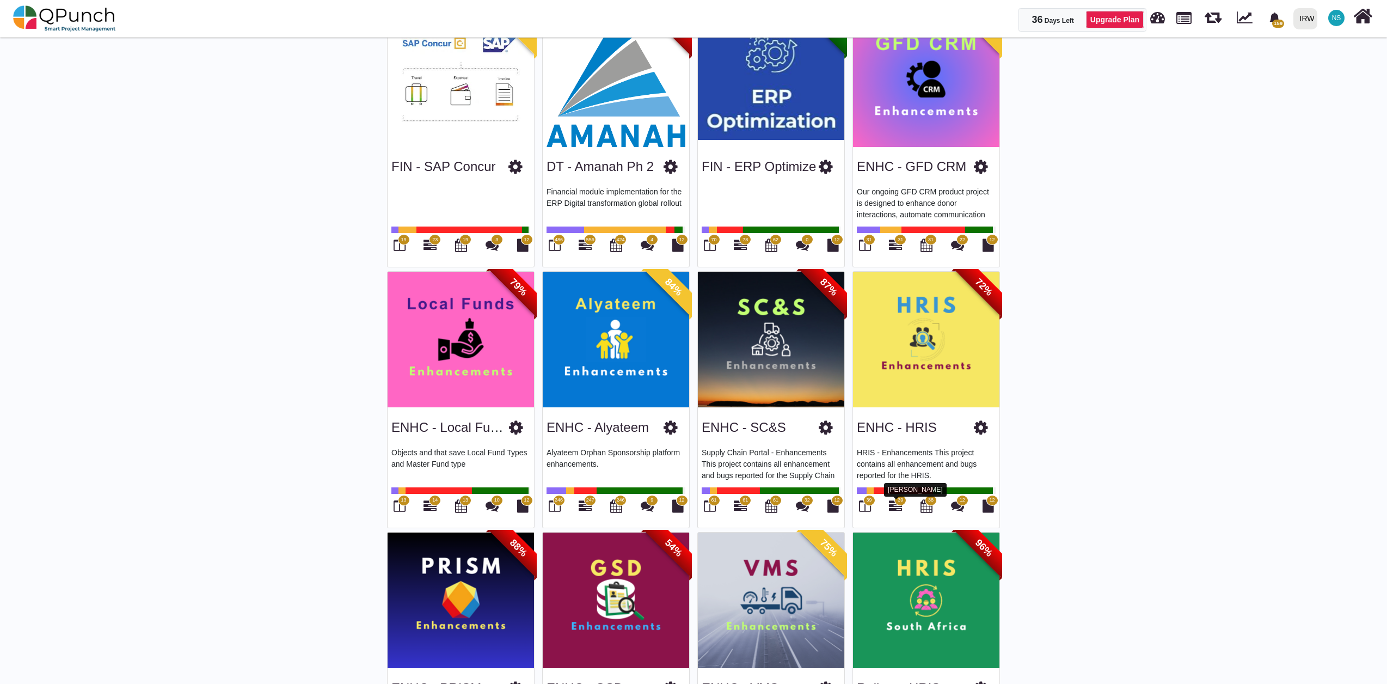
click at [891, 499] on icon at bounding box center [895, 505] width 13 height 13
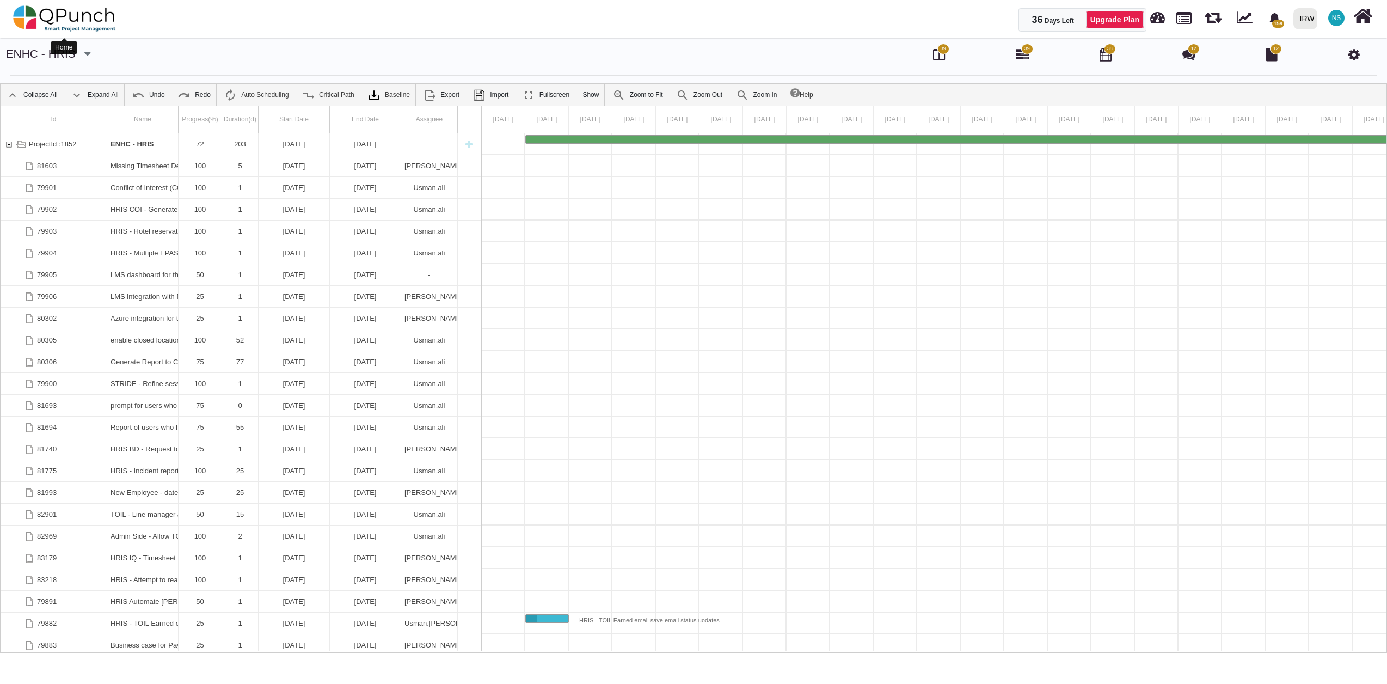
click at [49, 9] on img at bounding box center [64, 18] width 103 height 33
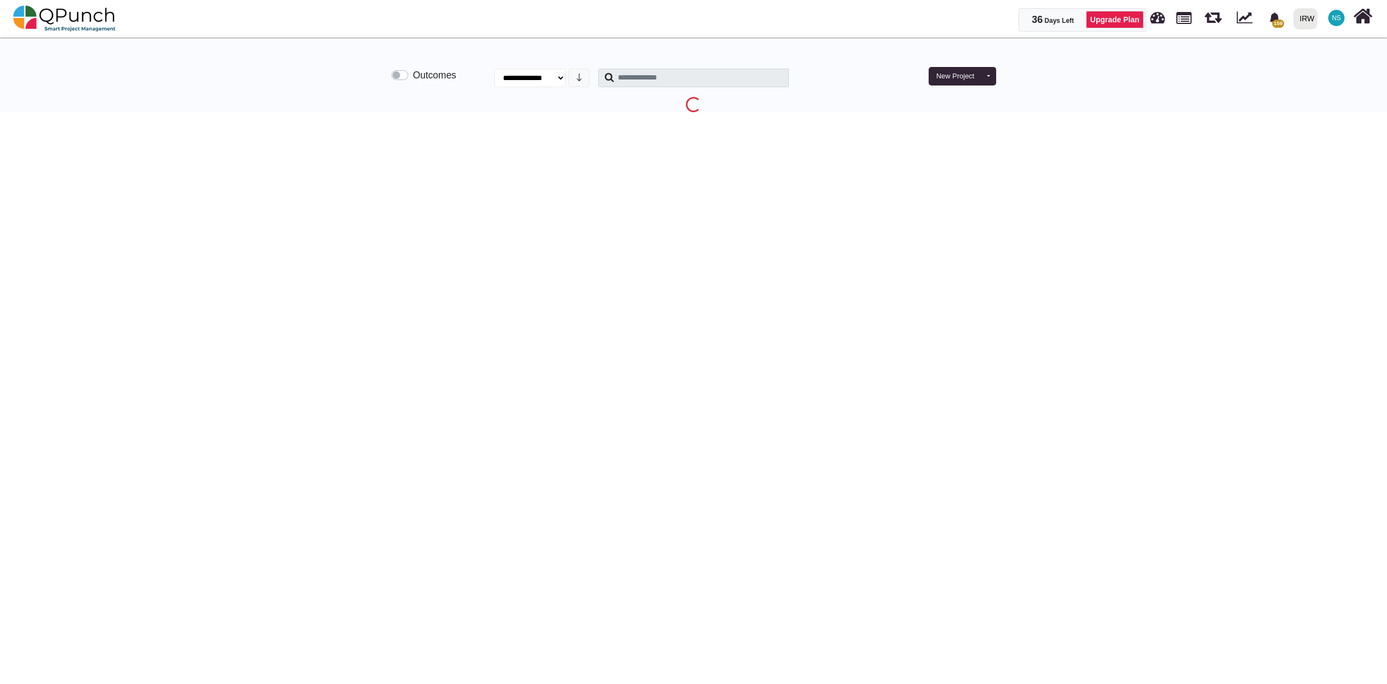
select select "**********"
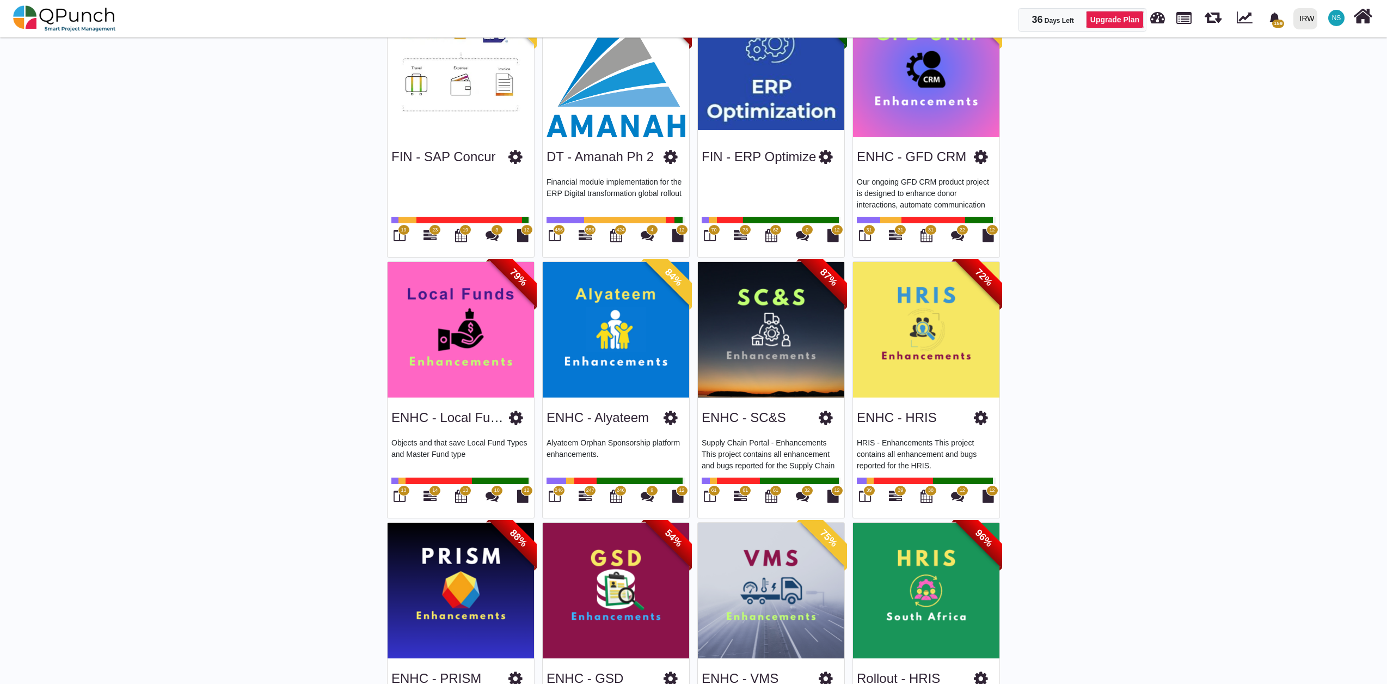
scroll to position [362, 0]
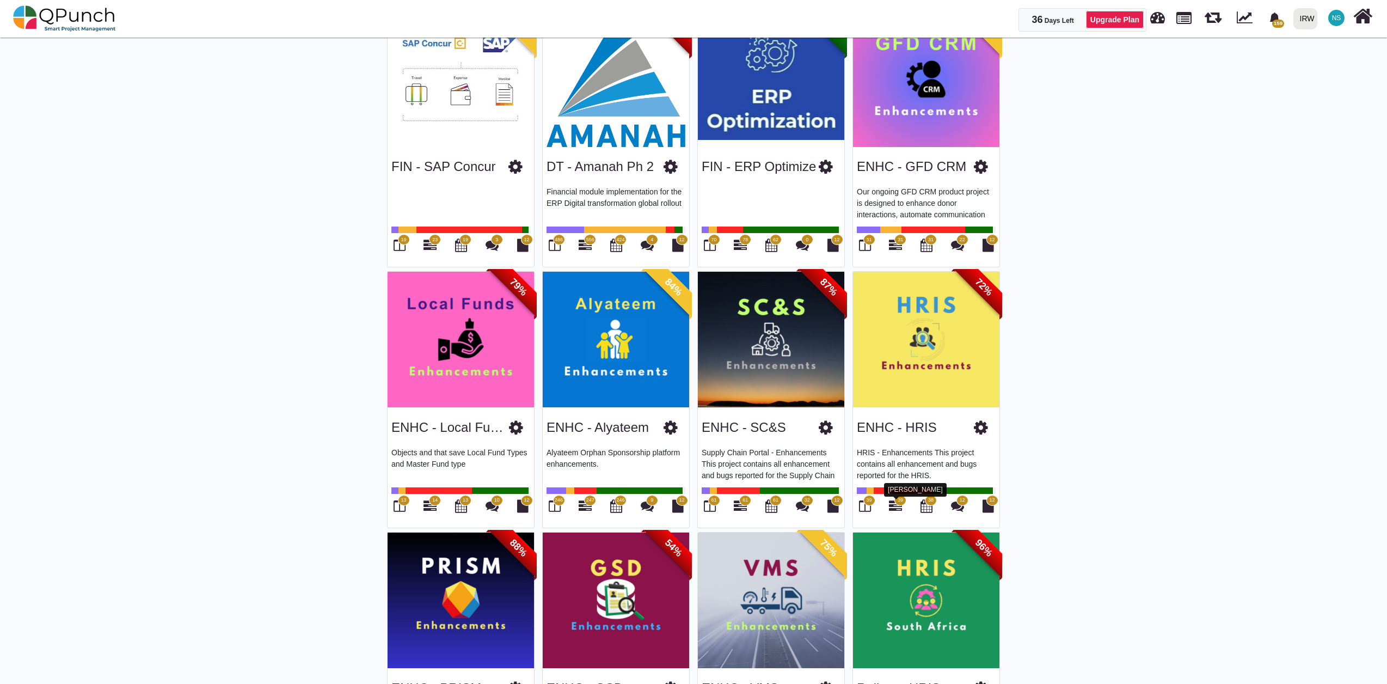
click at [897, 507] on icon at bounding box center [895, 505] width 13 height 13
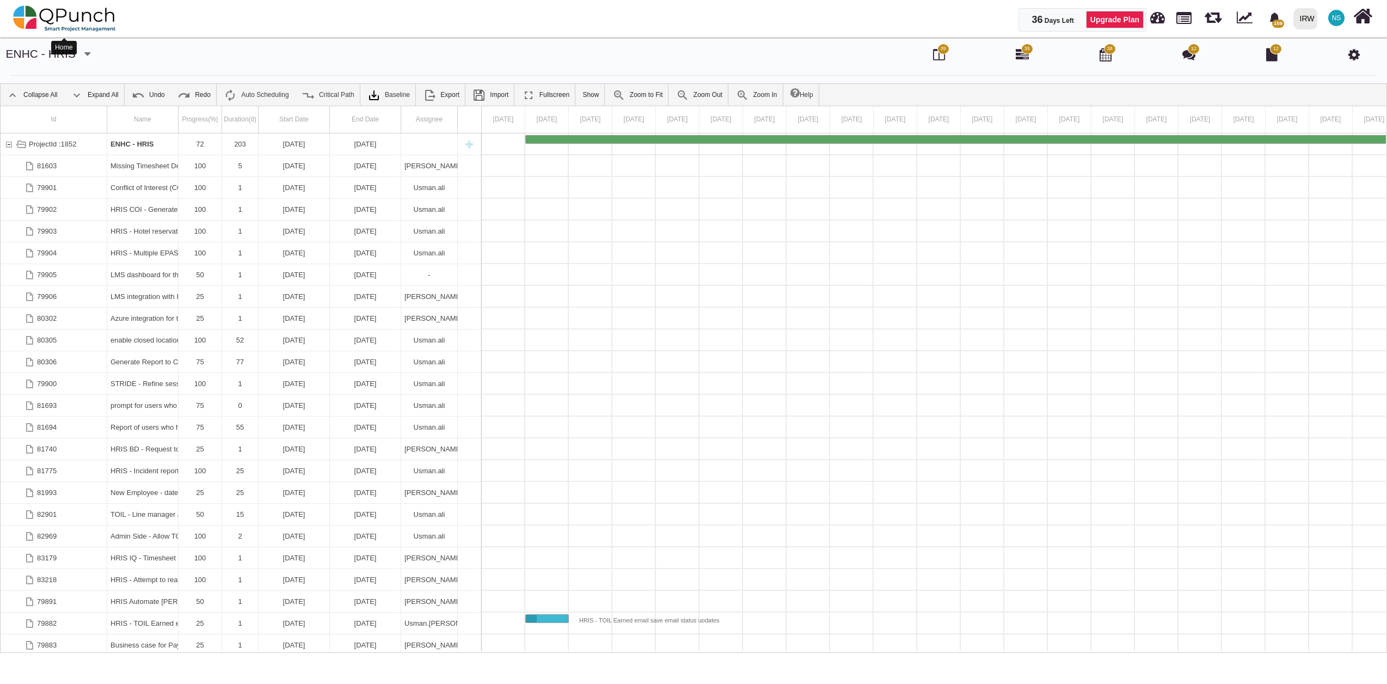
click at [77, 23] on img at bounding box center [64, 18] width 103 height 33
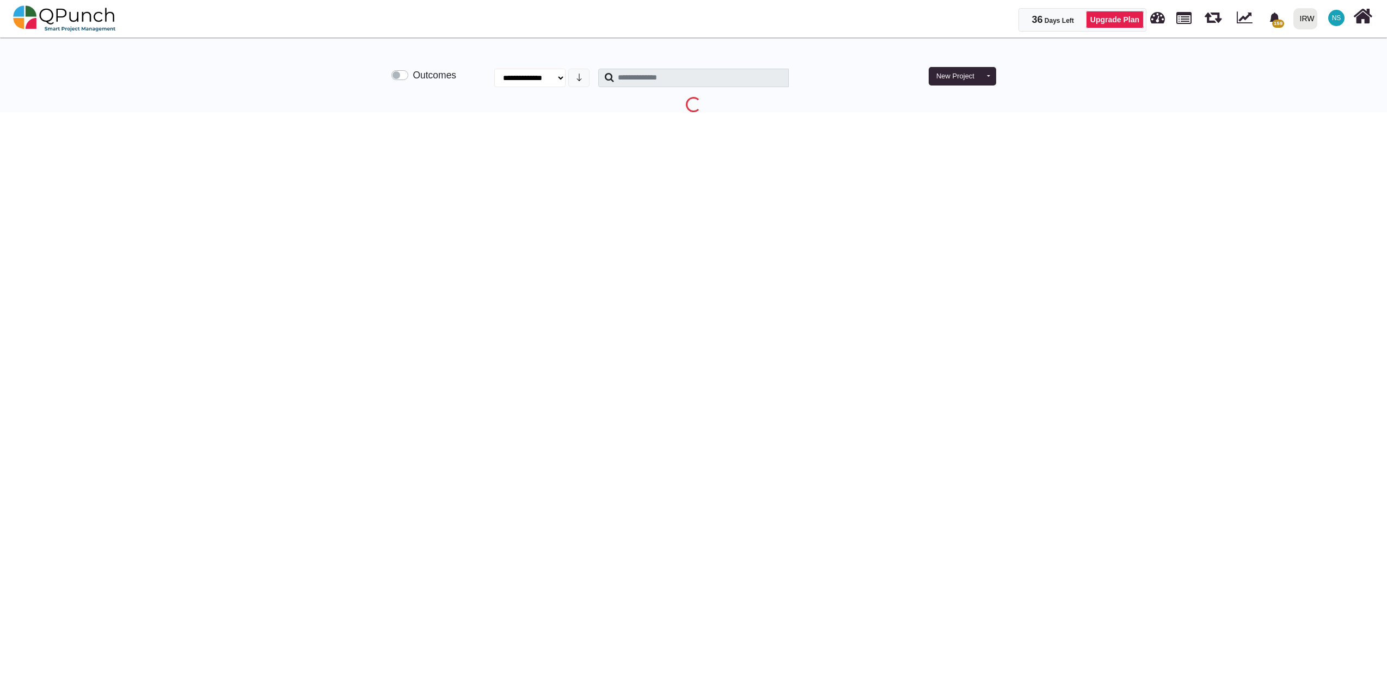
select select "**********"
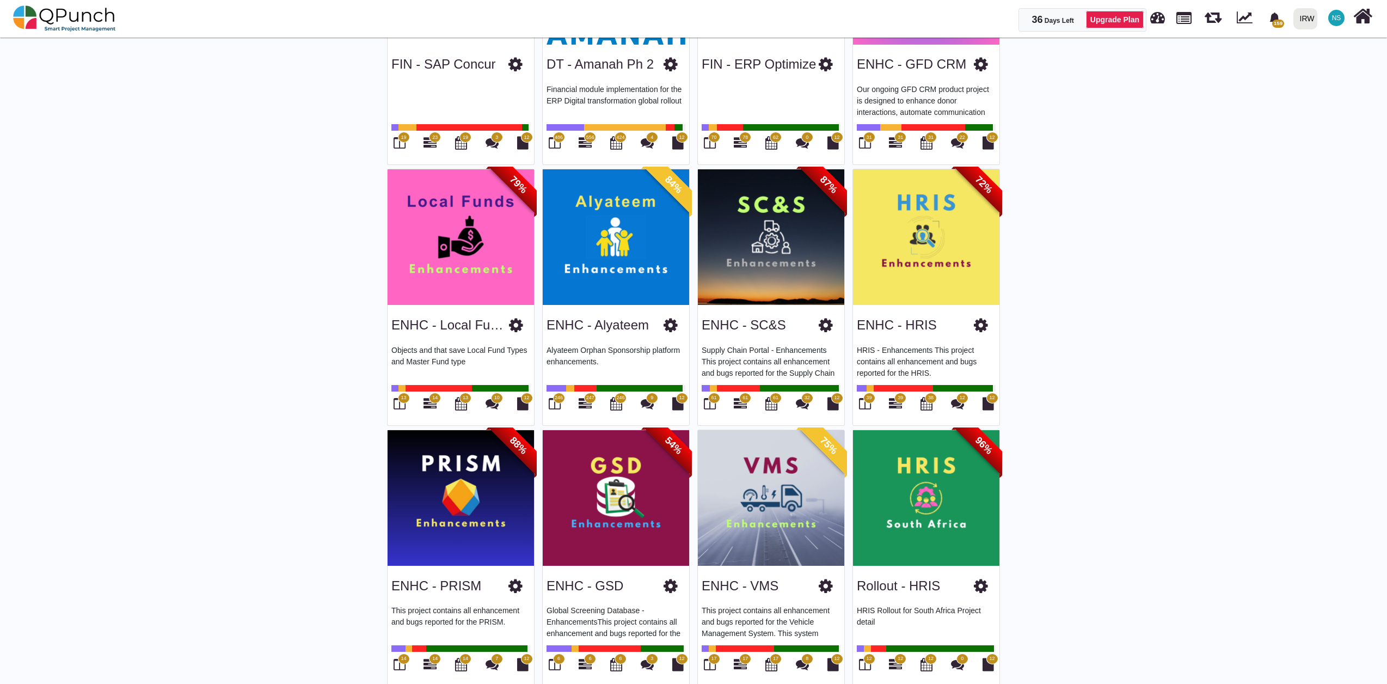
scroll to position [604, 0]
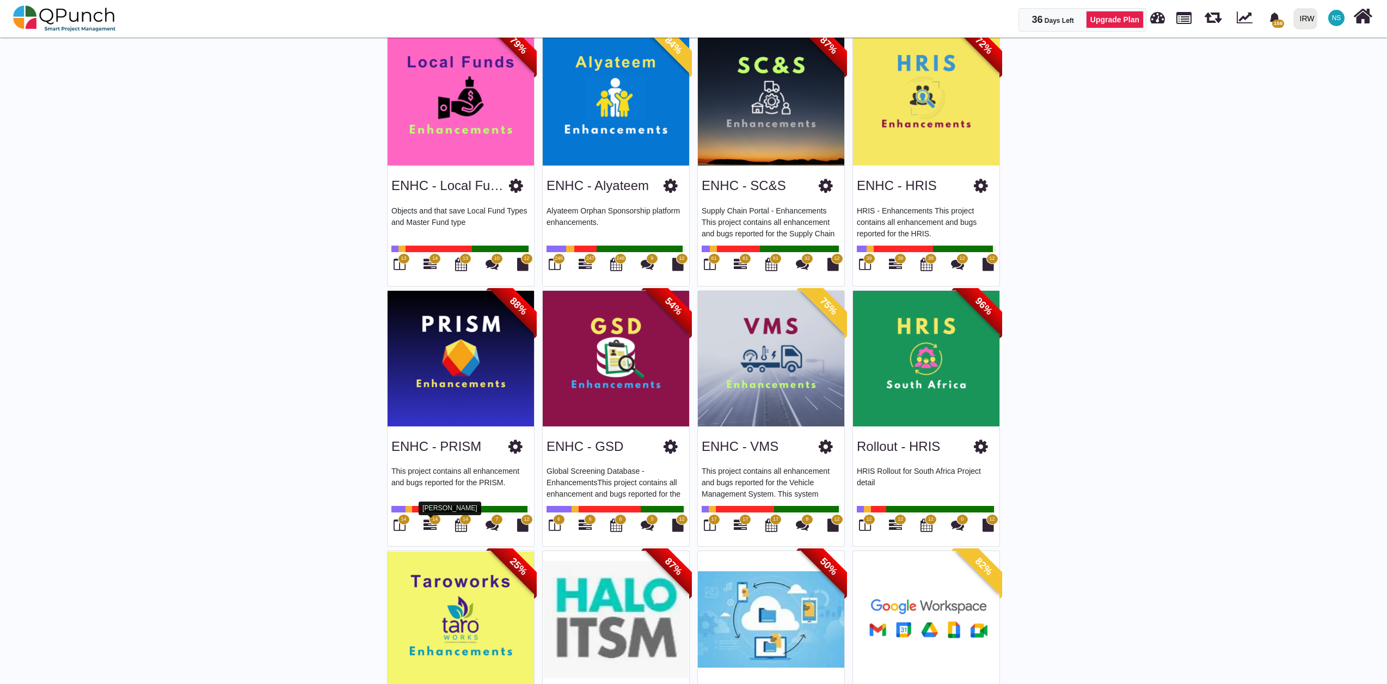
click at [429, 522] on icon at bounding box center [429, 524] width 13 height 13
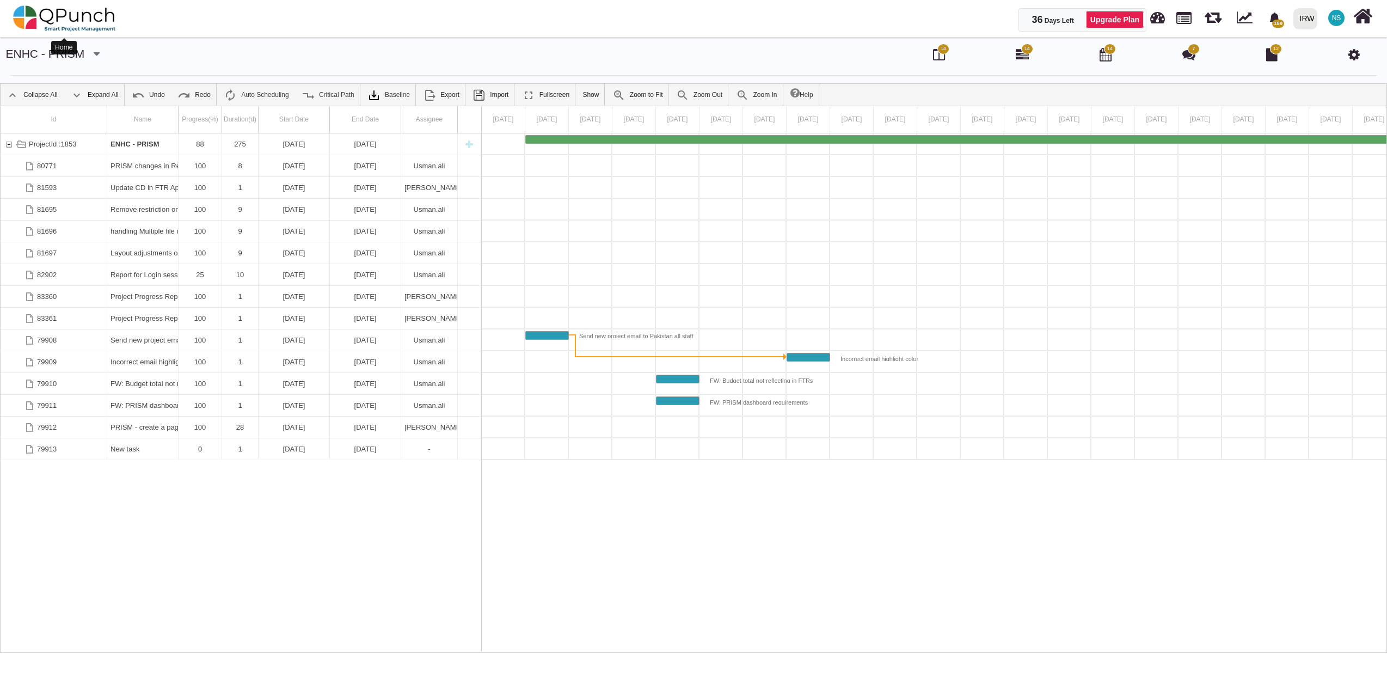
click at [81, 27] on img at bounding box center [64, 18] width 103 height 33
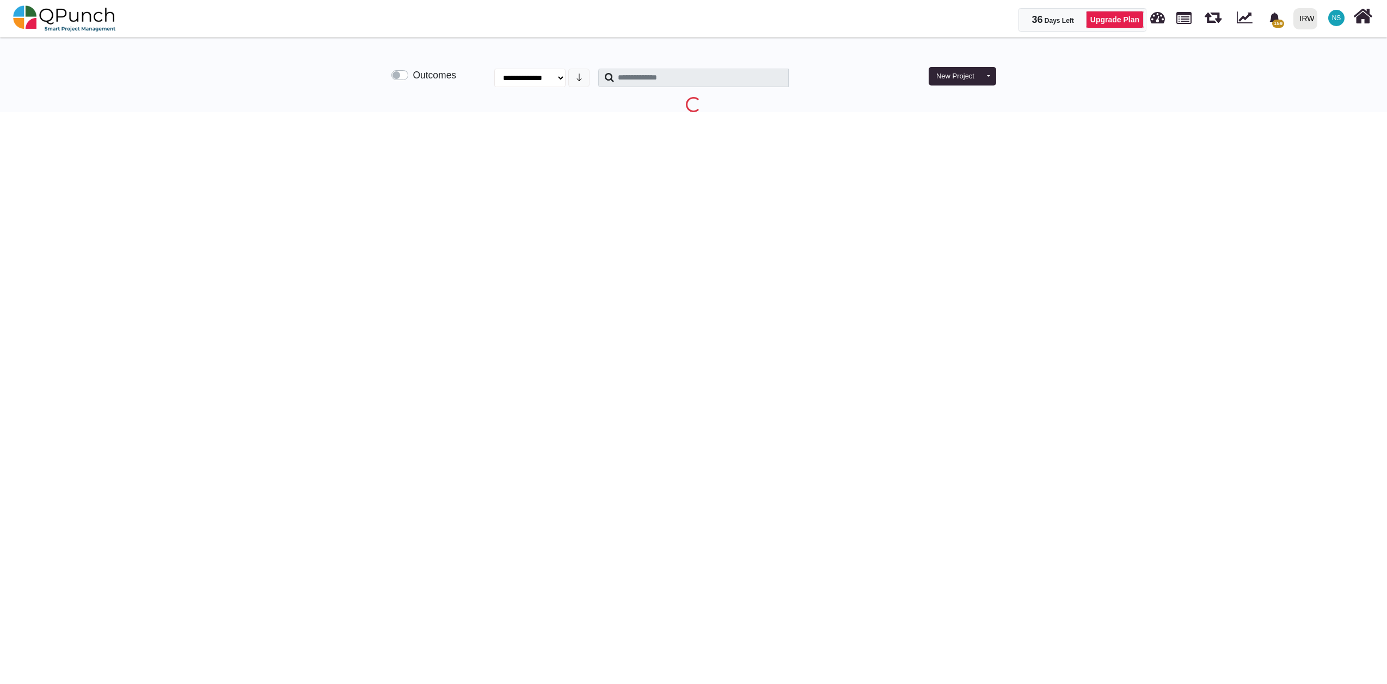
select select "**********"
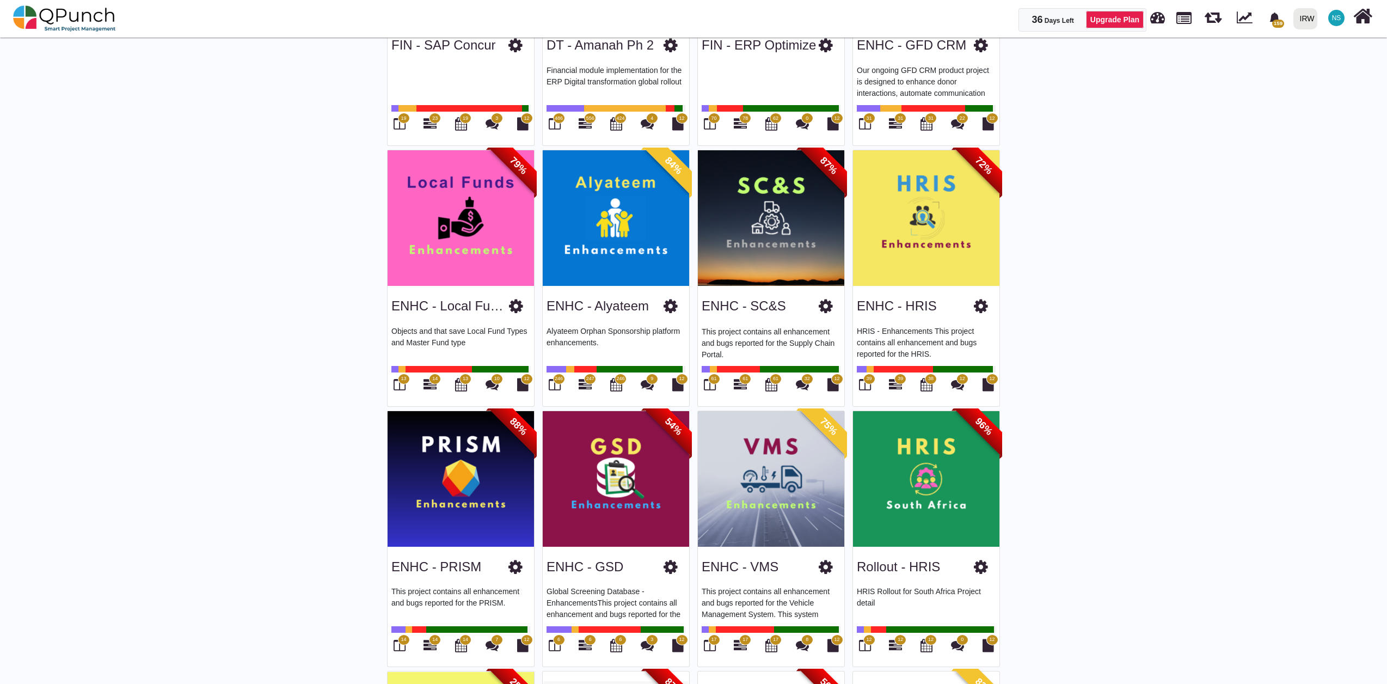
scroll to position [13, 0]
click at [586, 645] on icon at bounding box center [584, 644] width 13 height 13
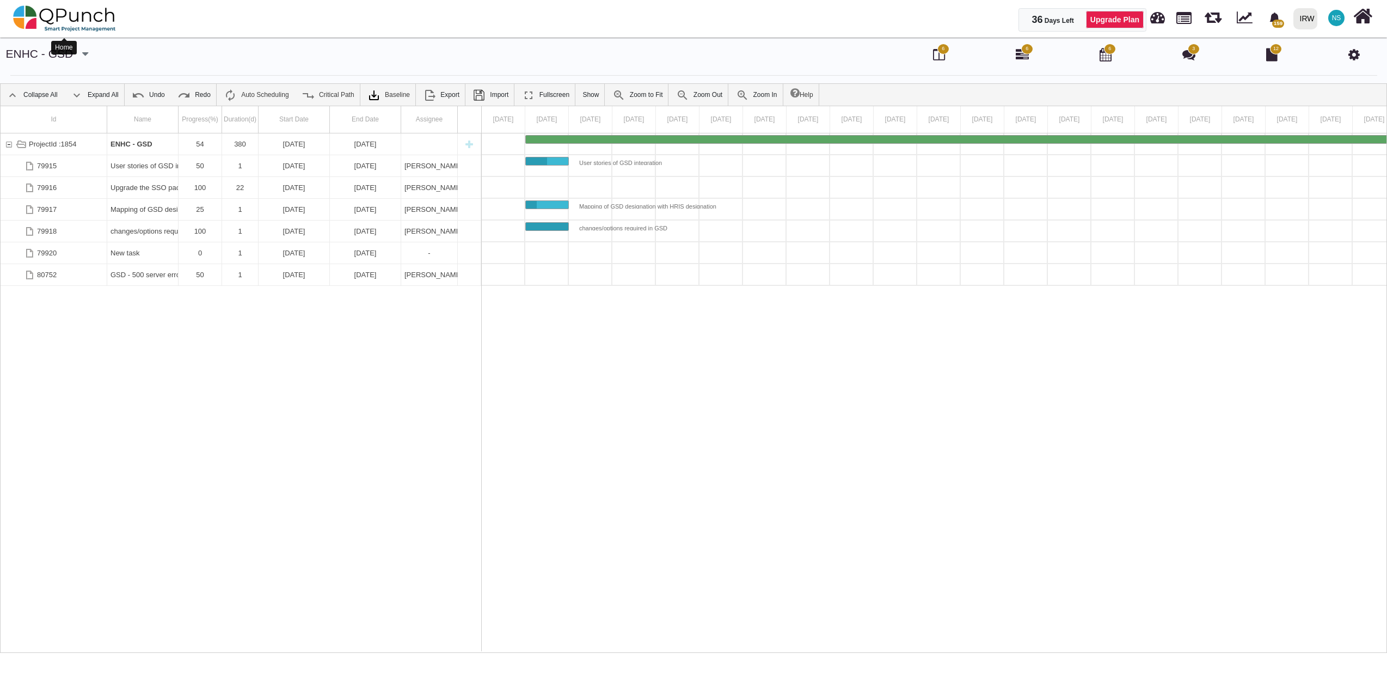
click at [57, 11] on img at bounding box center [64, 18] width 103 height 33
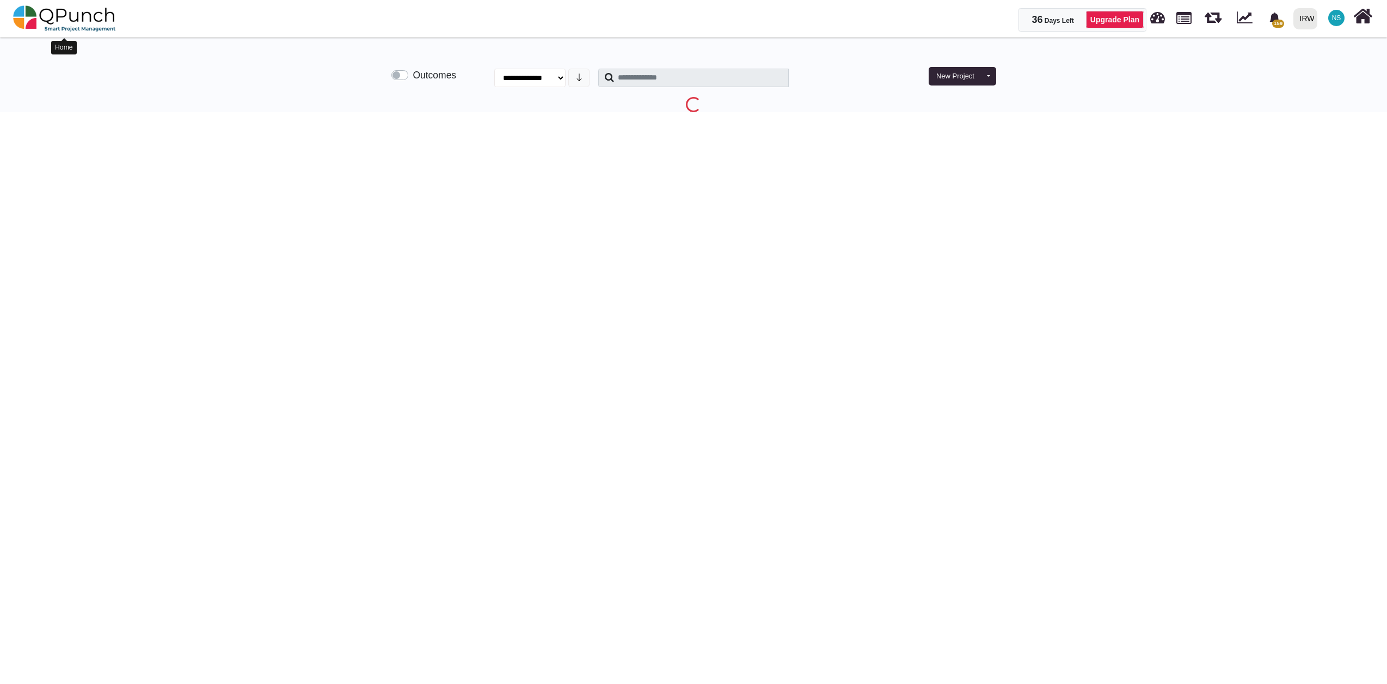
select select "**********"
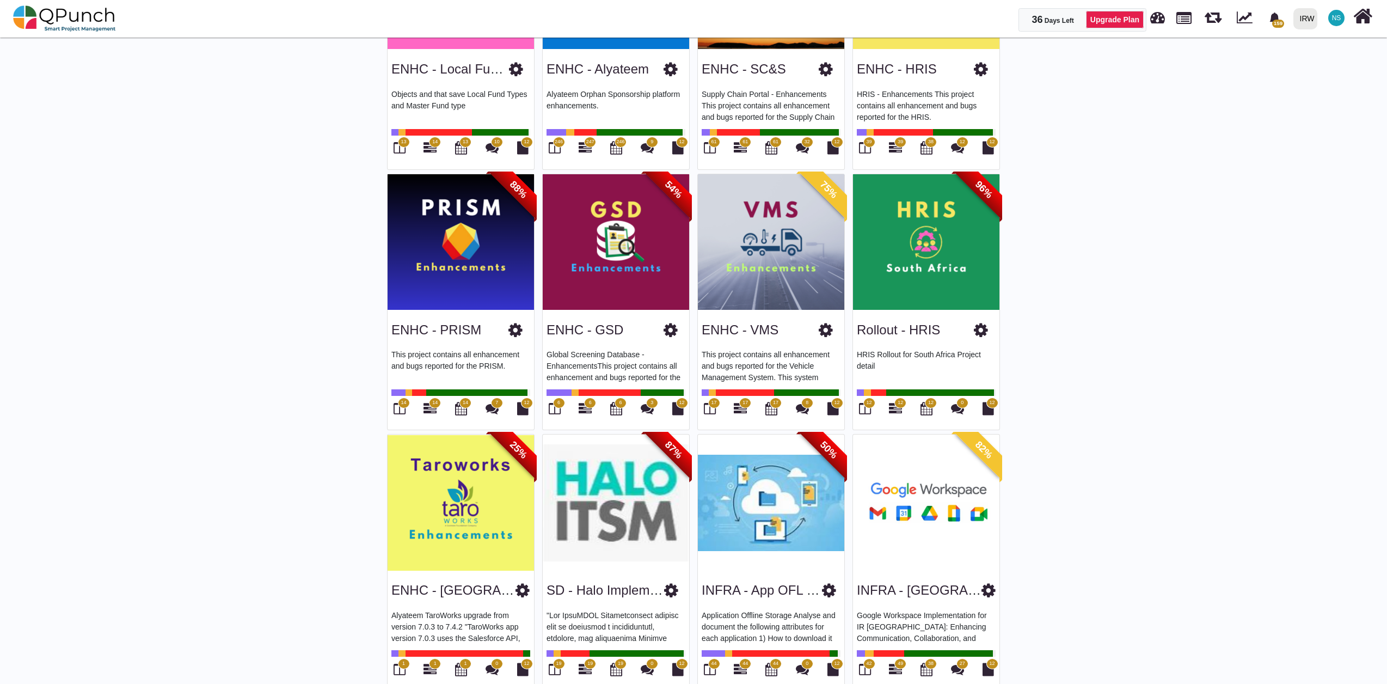
scroll to position [725, 0]
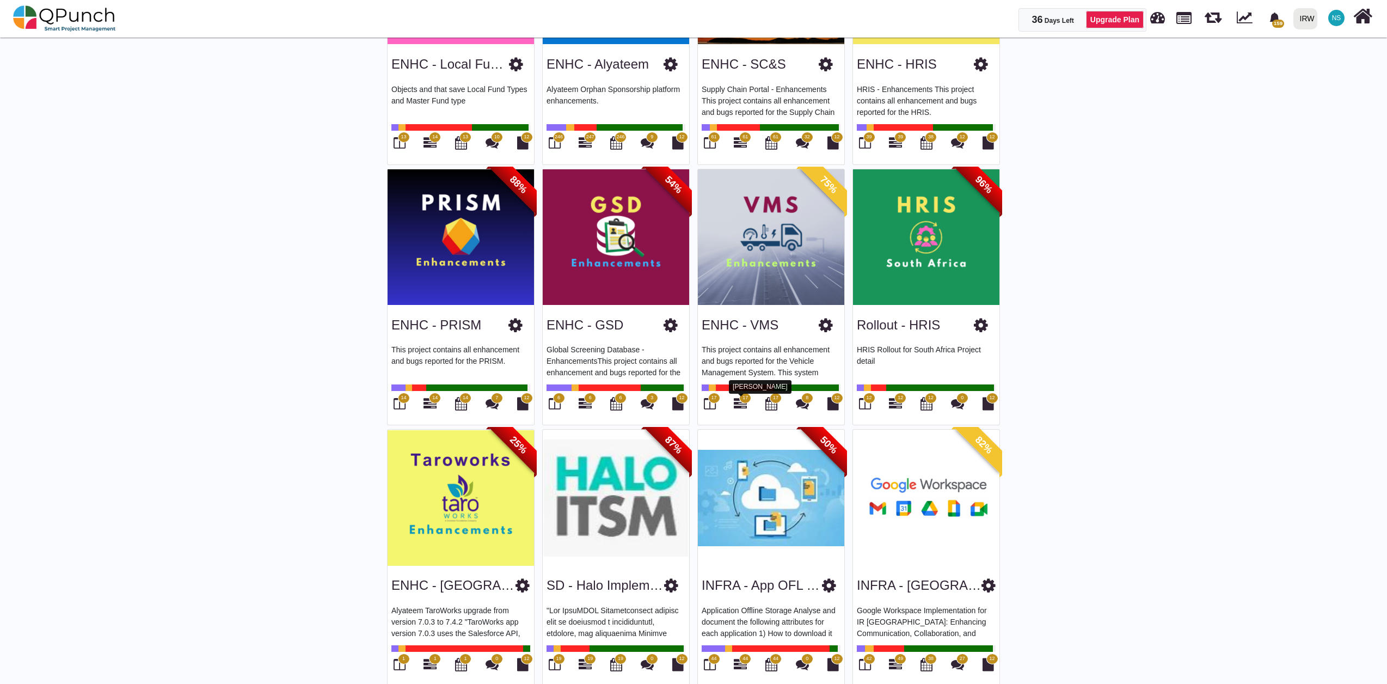
click at [740, 405] on icon at bounding box center [740, 403] width 13 height 13
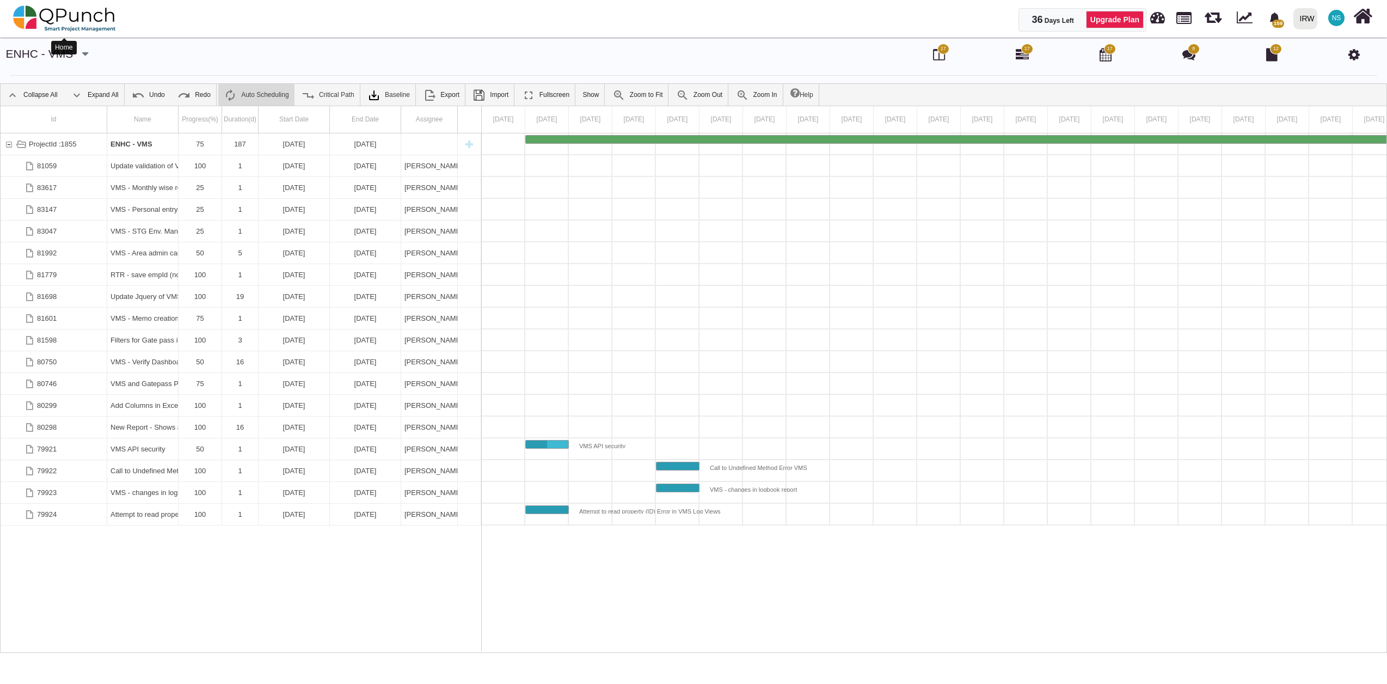
click at [64, 16] on img at bounding box center [64, 18] width 103 height 33
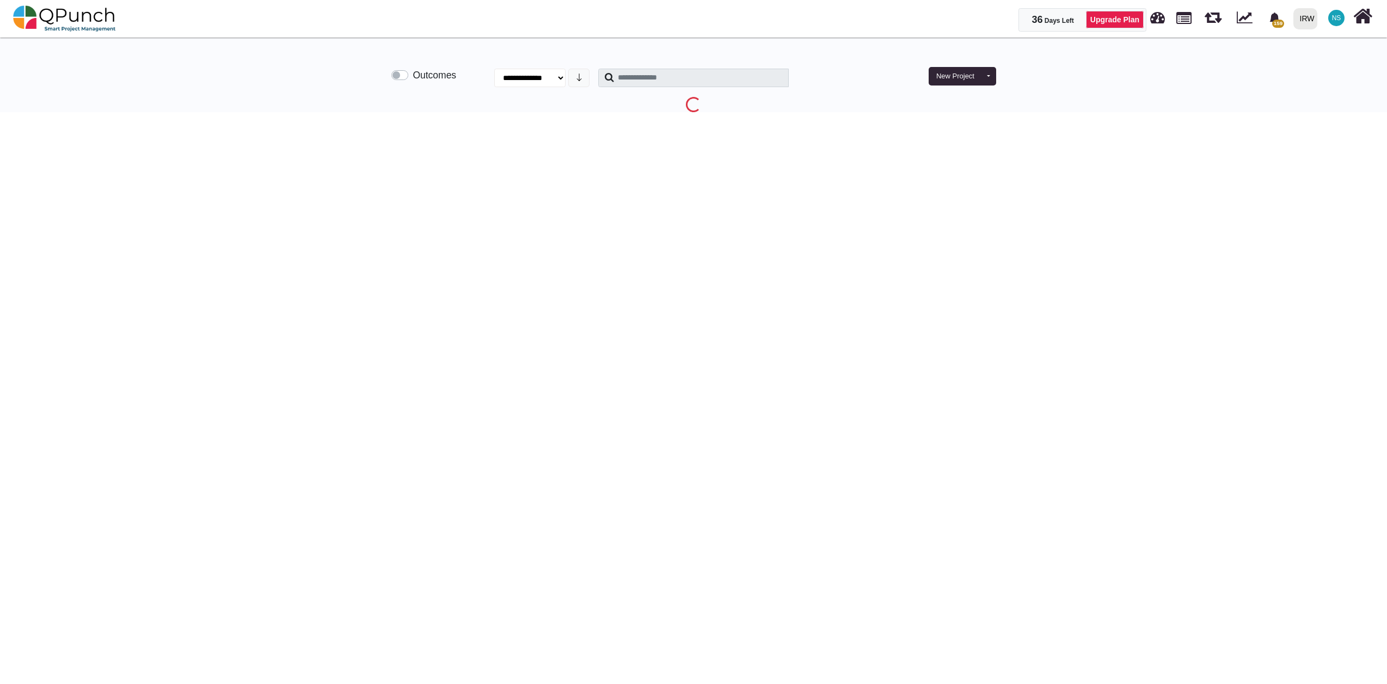
select select "**********"
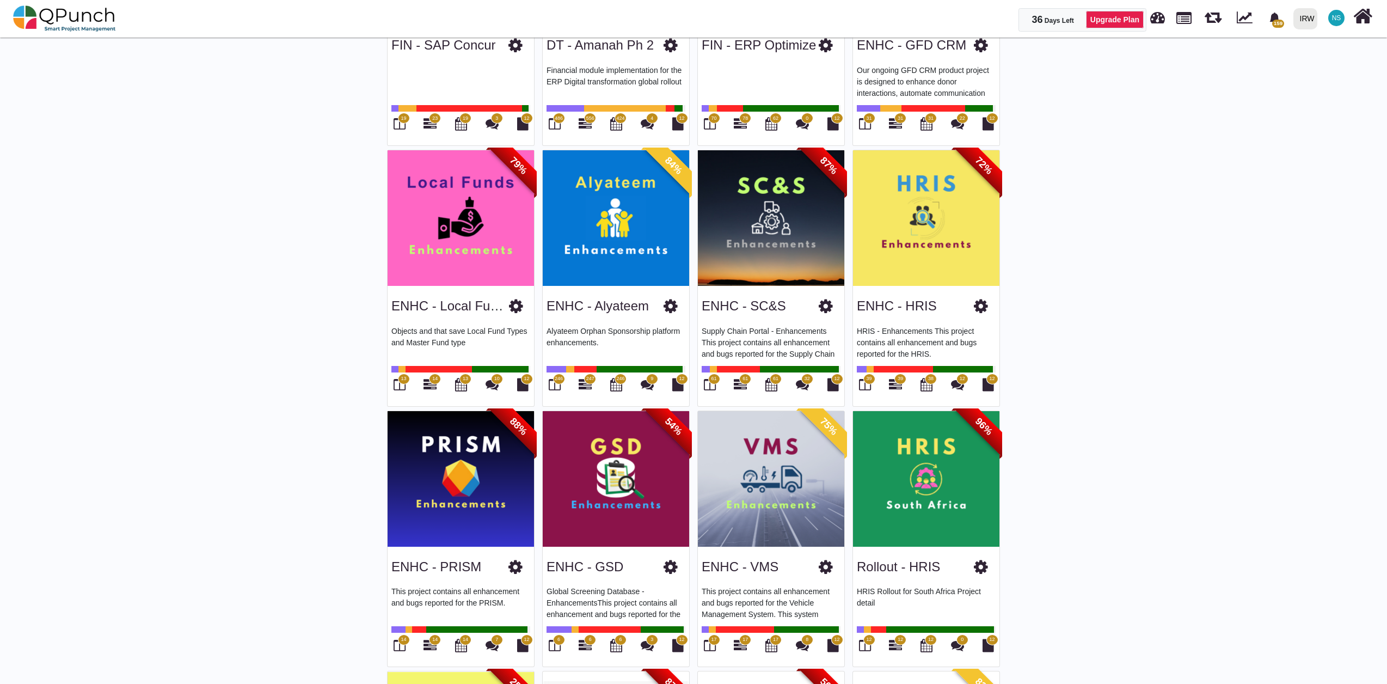
scroll to position [604, 0]
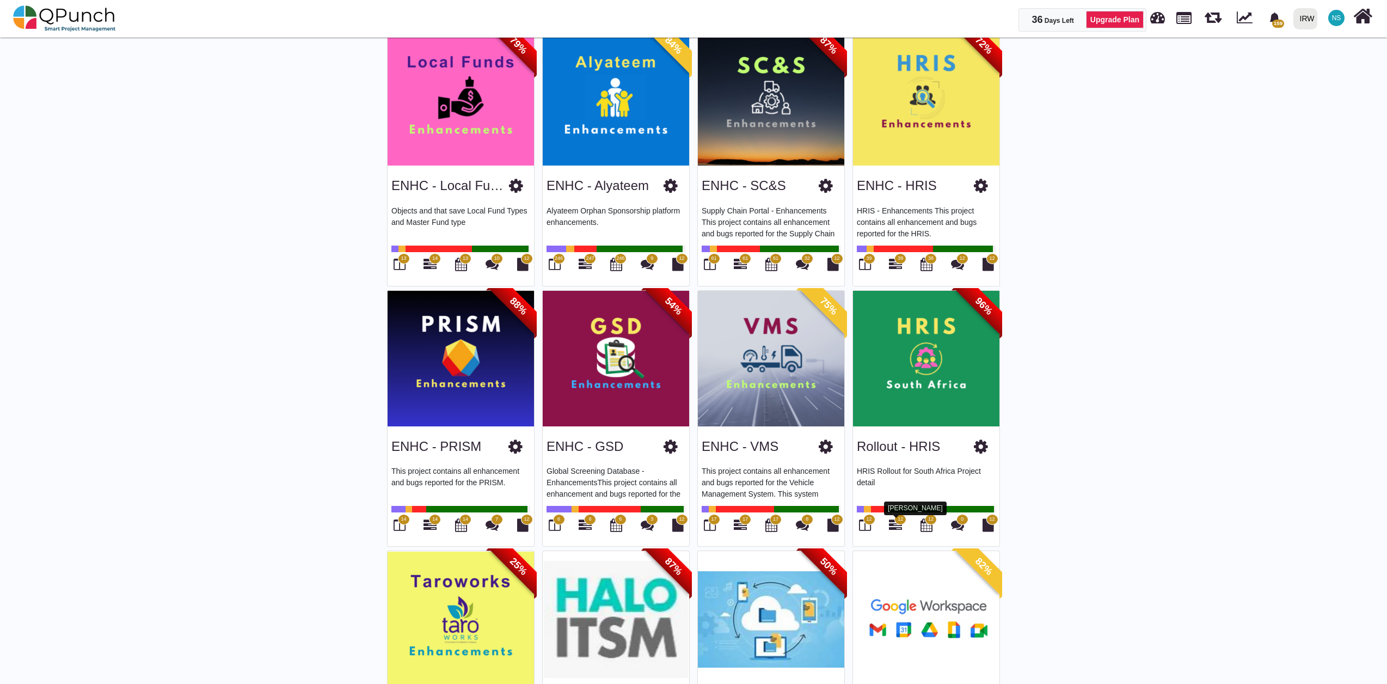
click at [895, 527] on icon at bounding box center [895, 524] width 13 height 13
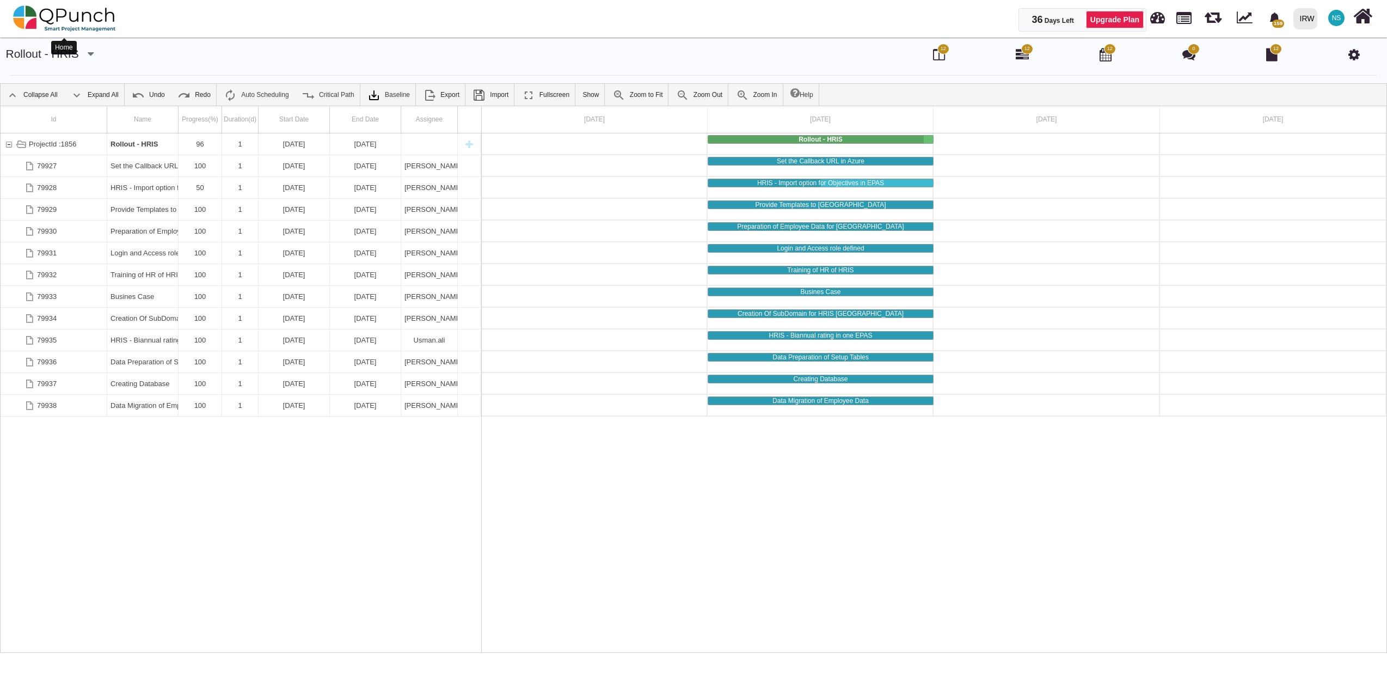
click at [70, 20] on img at bounding box center [64, 18] width 103 height 33
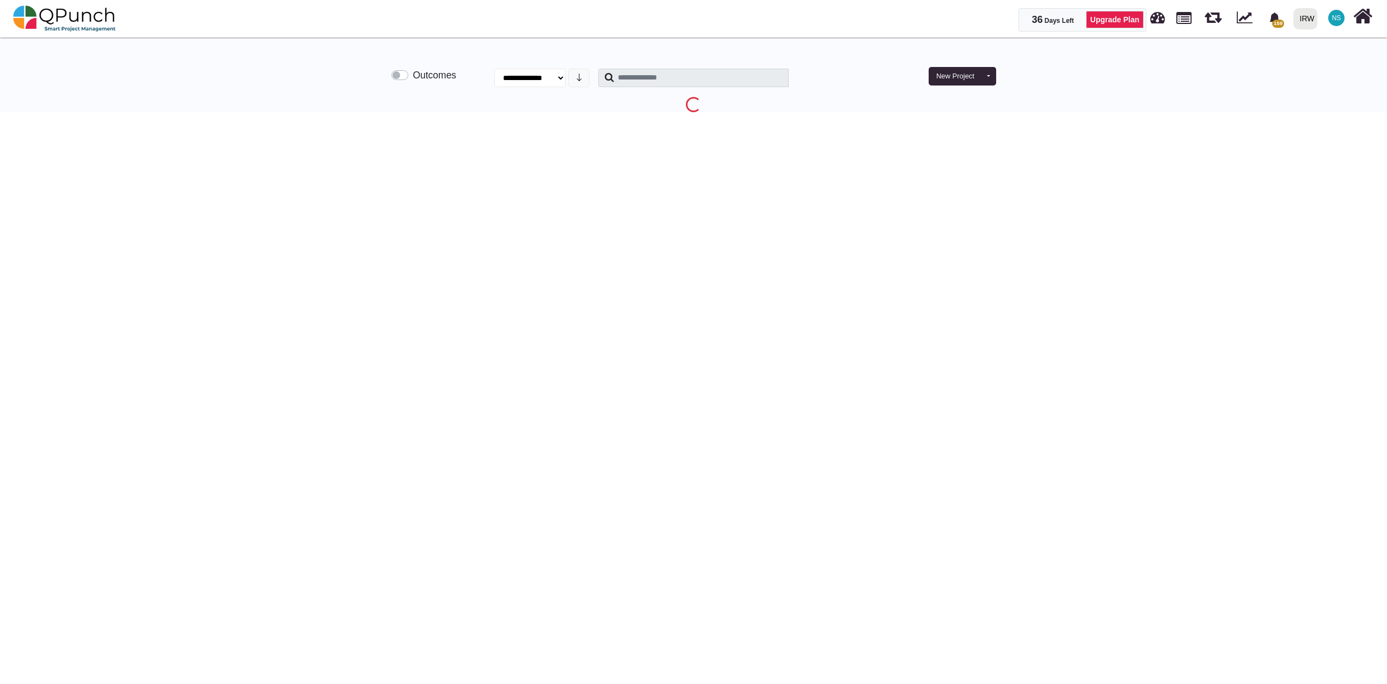
select select "**********"
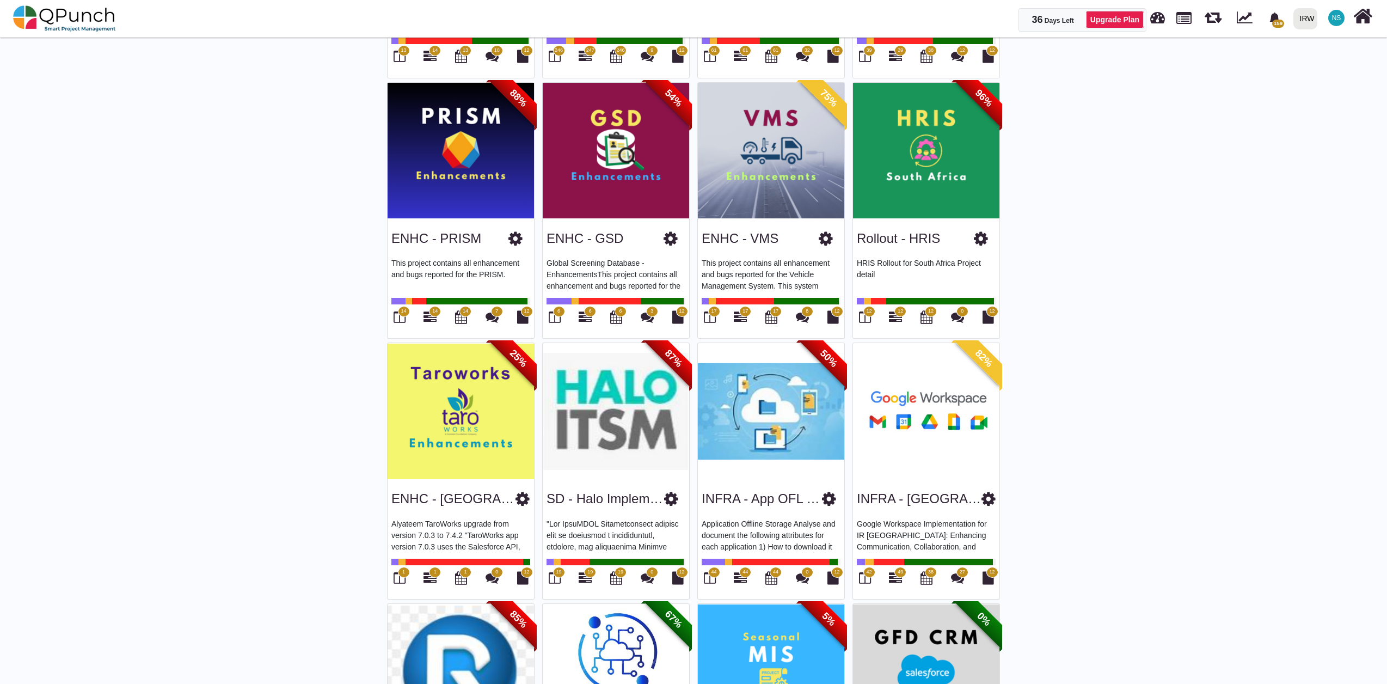
scroll to position [847, 0]
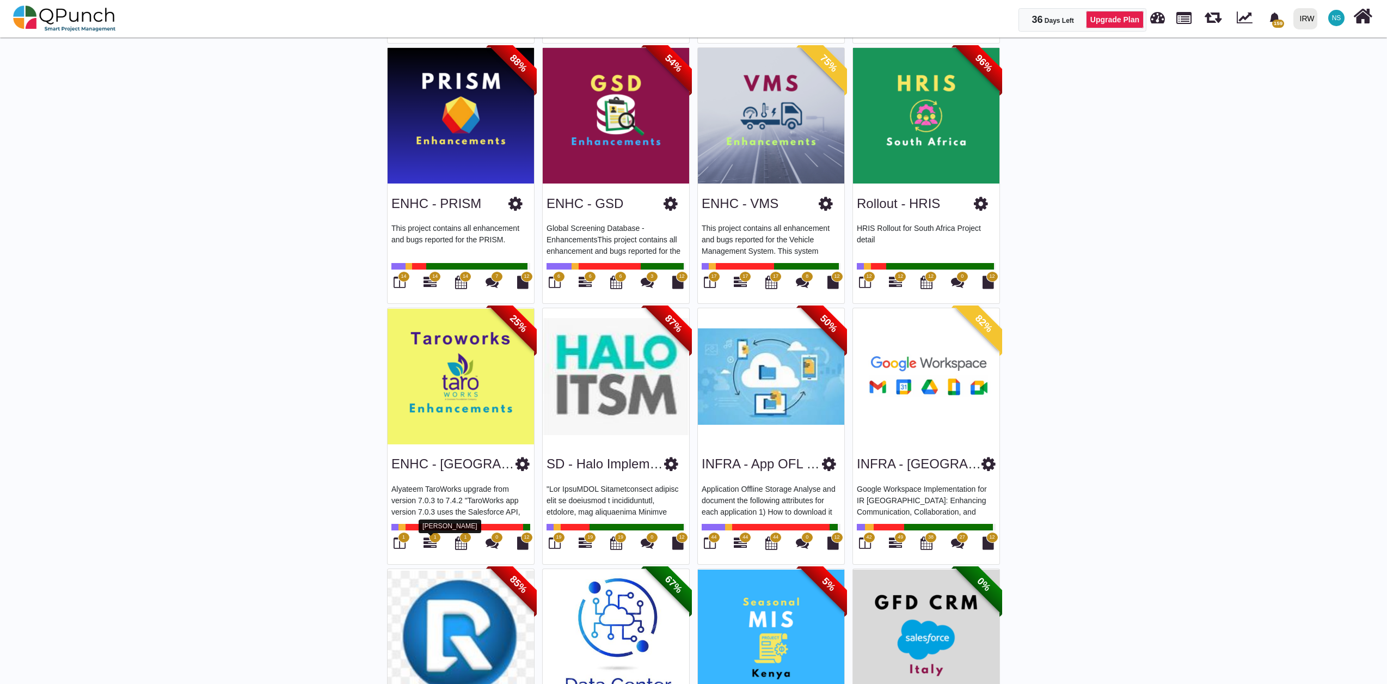
click at [432, 543] on icon at bounding box center [429, 542] width 13 height 13
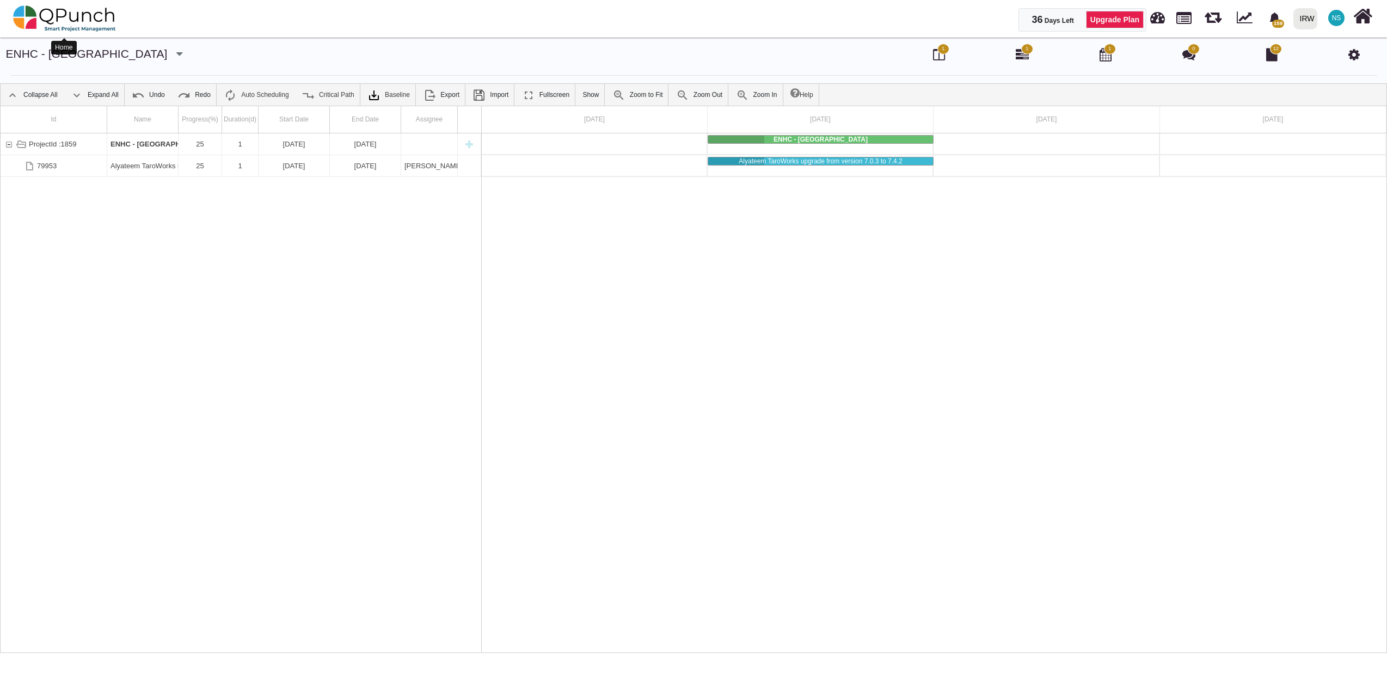
click at [55, 15] on img at bounding box center [64, 18] width 103 height 33
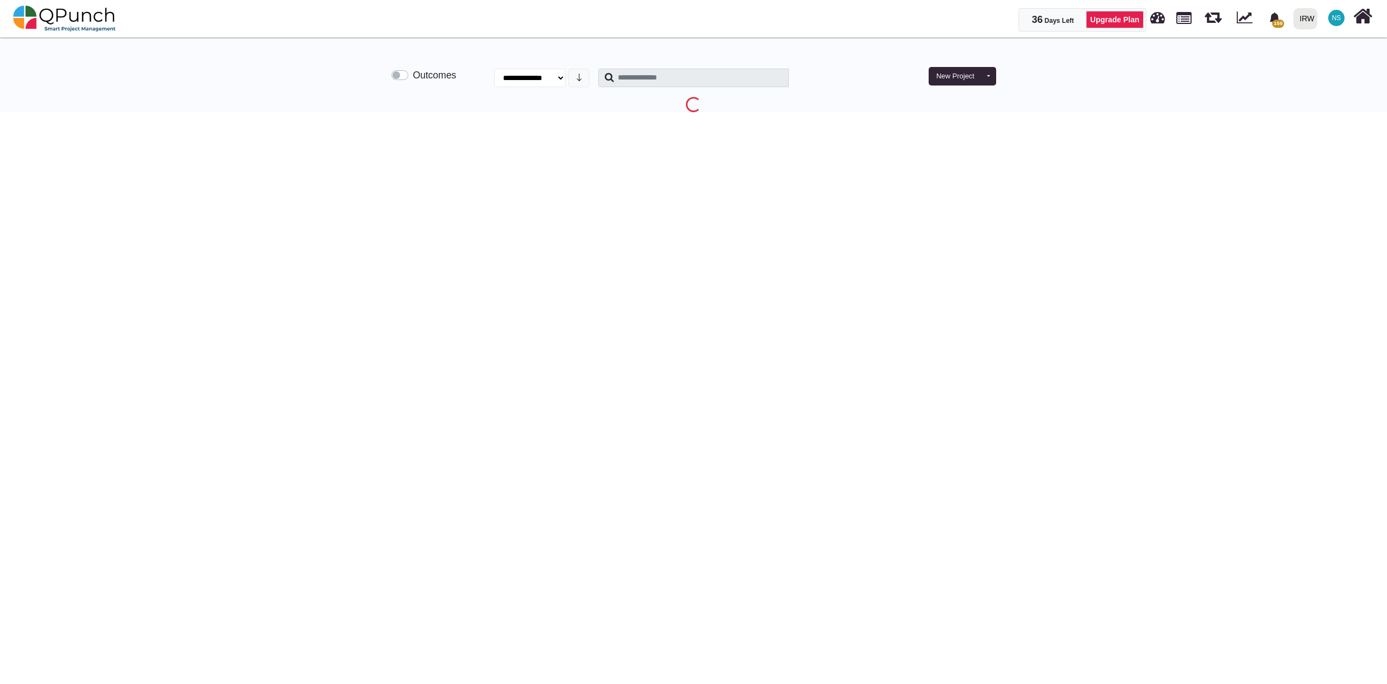
select select "**********"
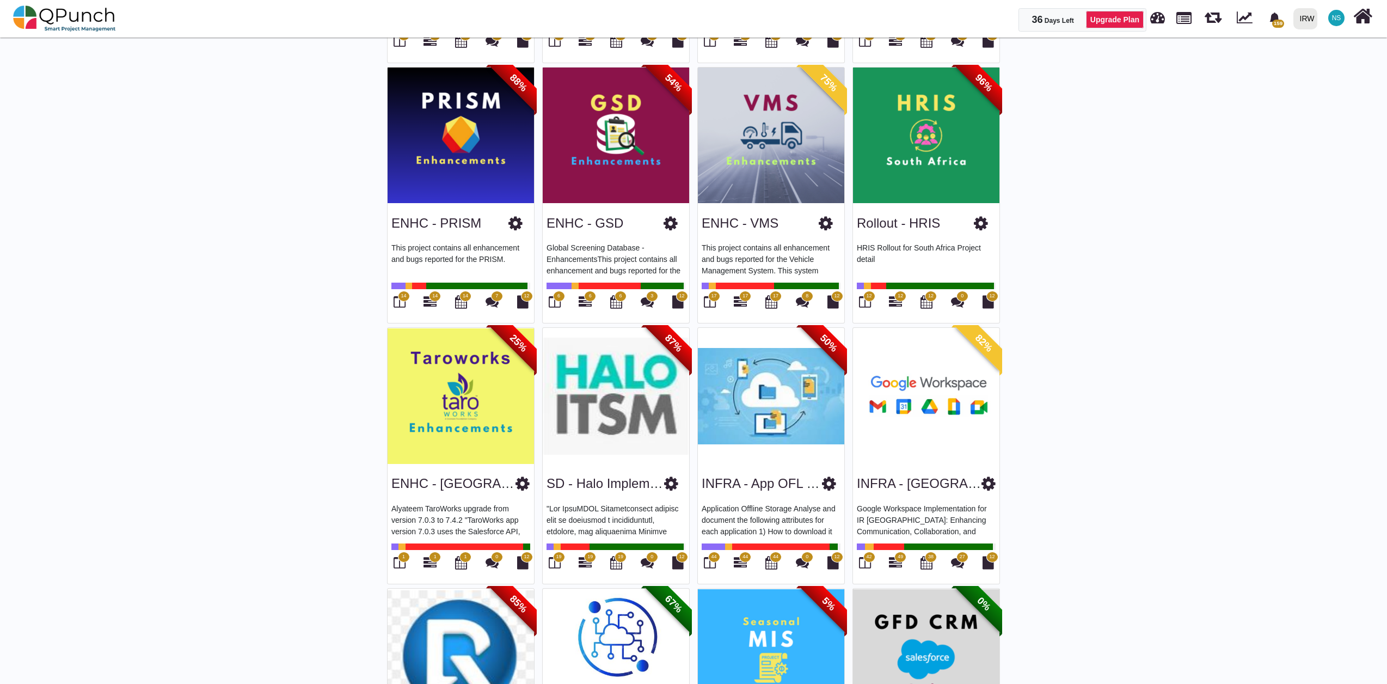
scroll to position [967, 0]
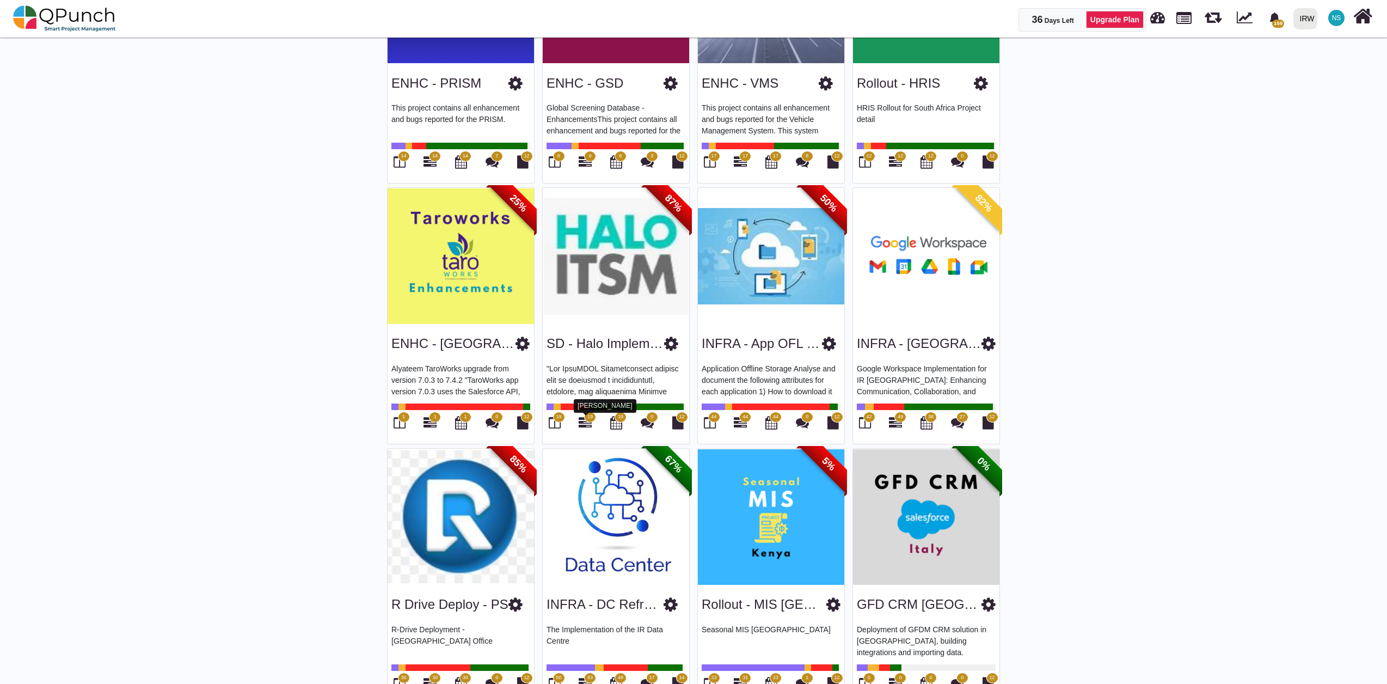
click at [588, 422] on icon at bounding box center [584, 422] width 13 height 13
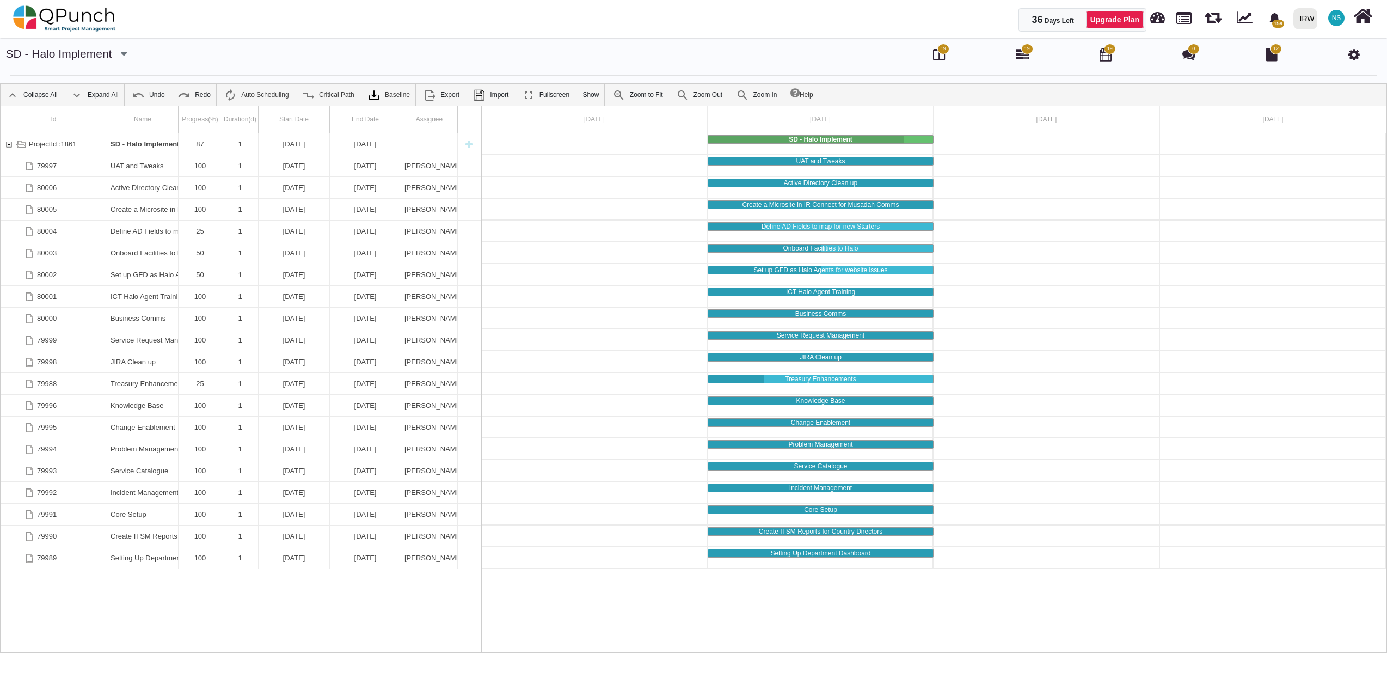
click at [70, 16] on img at bounding box center [64, 18] width 103 height 33
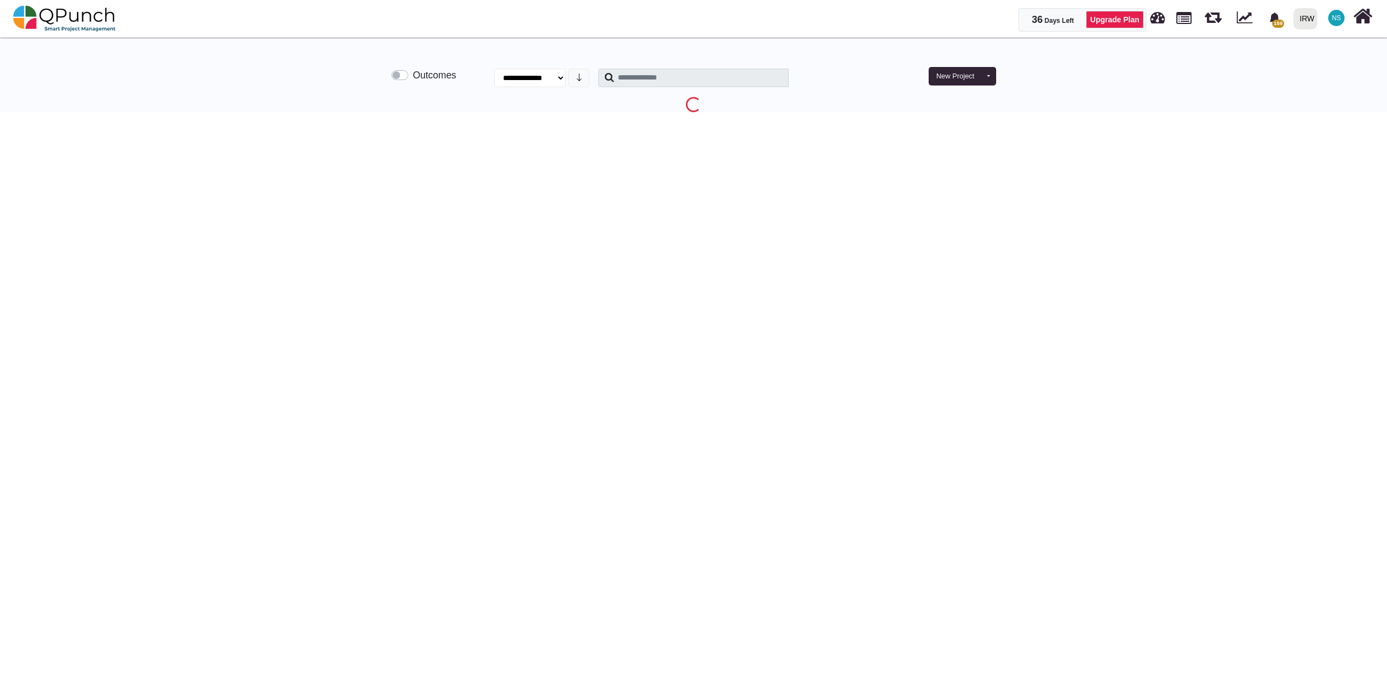
select select "**********"
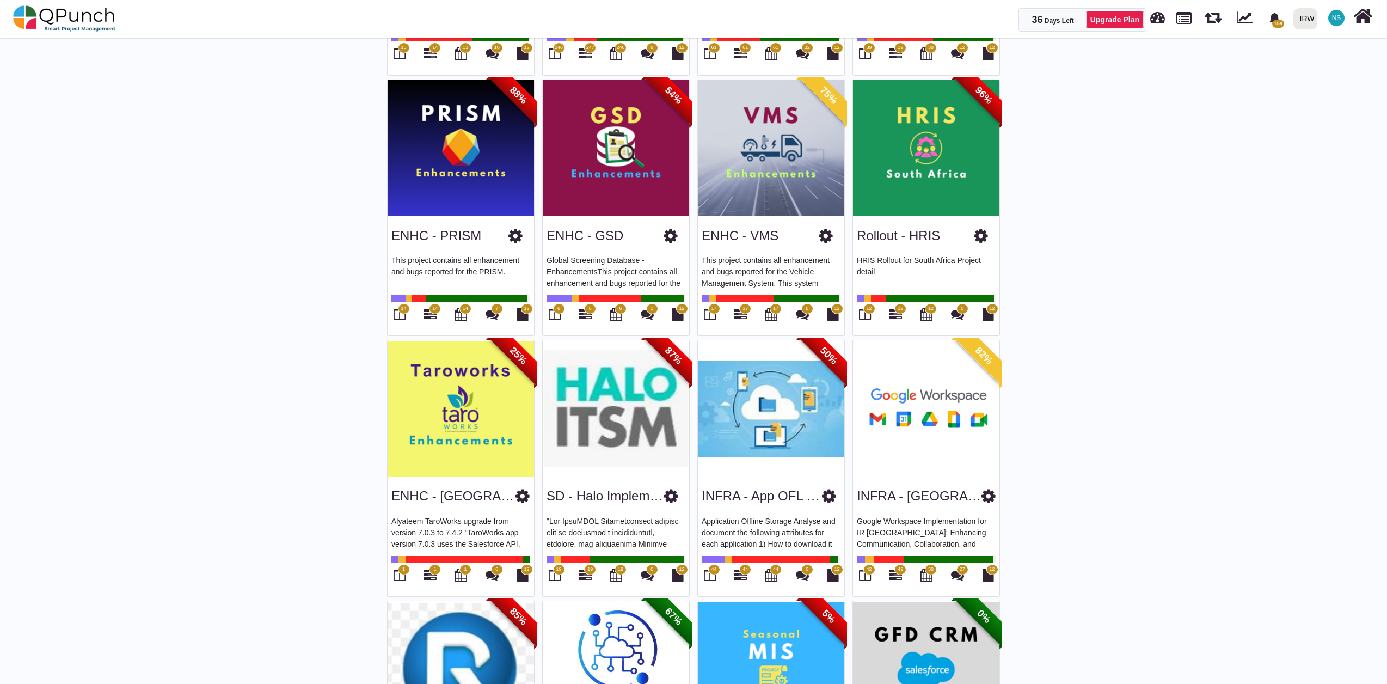
scroll to position [847, 0]
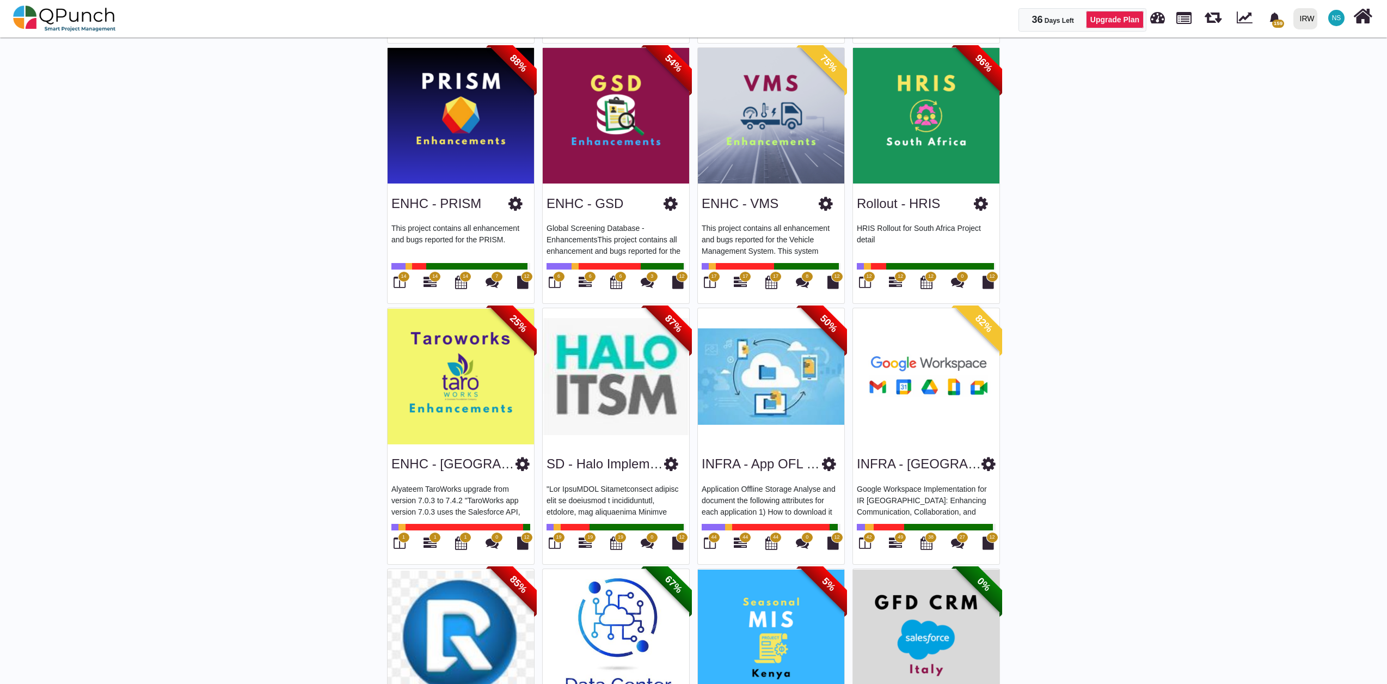
click at [741, 540] on span "44" at bounding box center [745, 537] width 12 height 11
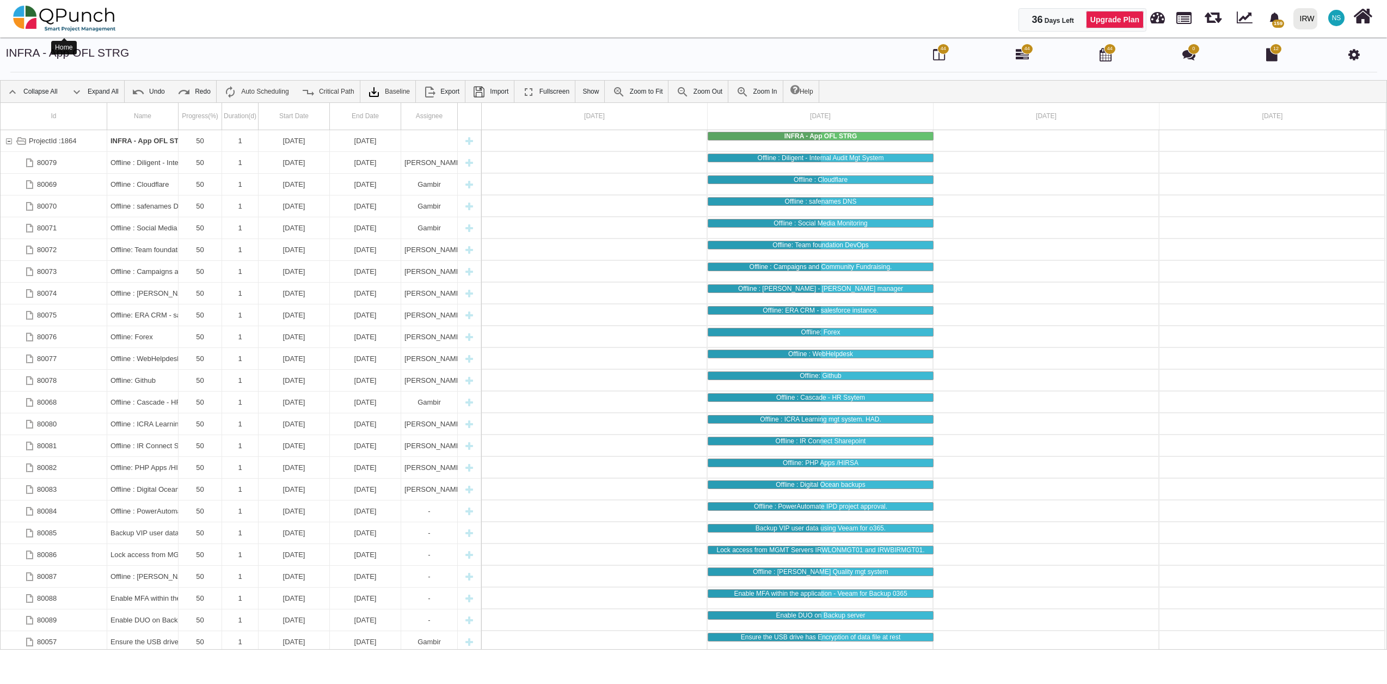
click at [70, 27] on img at bounding box center [64, 18] width 103 height 33
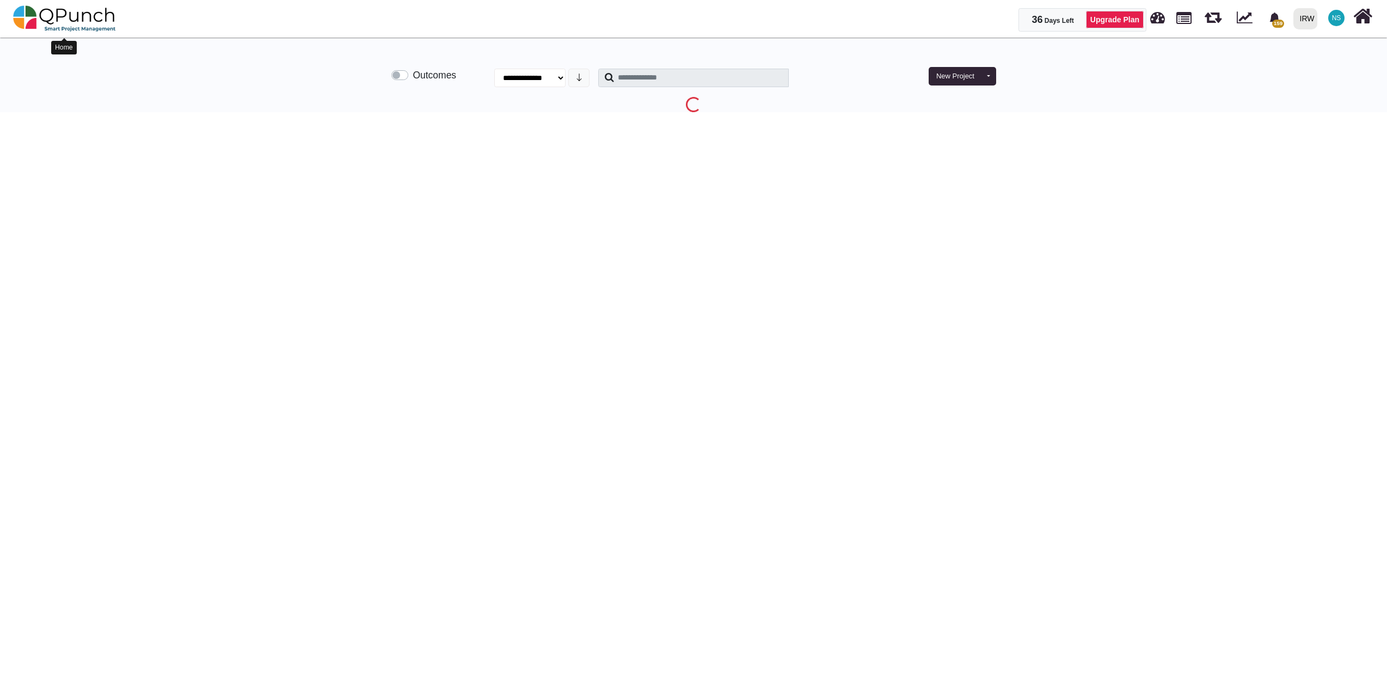
select select "**********"
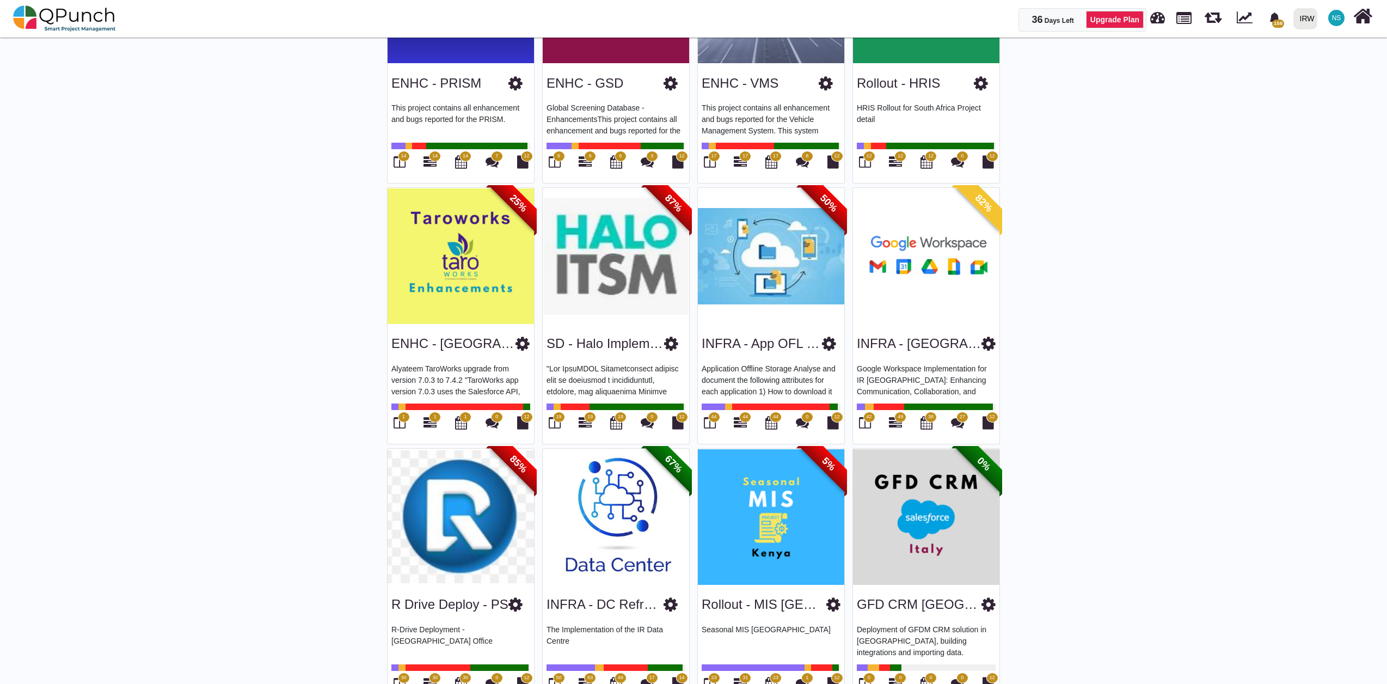
scroll to position [1088, 0]
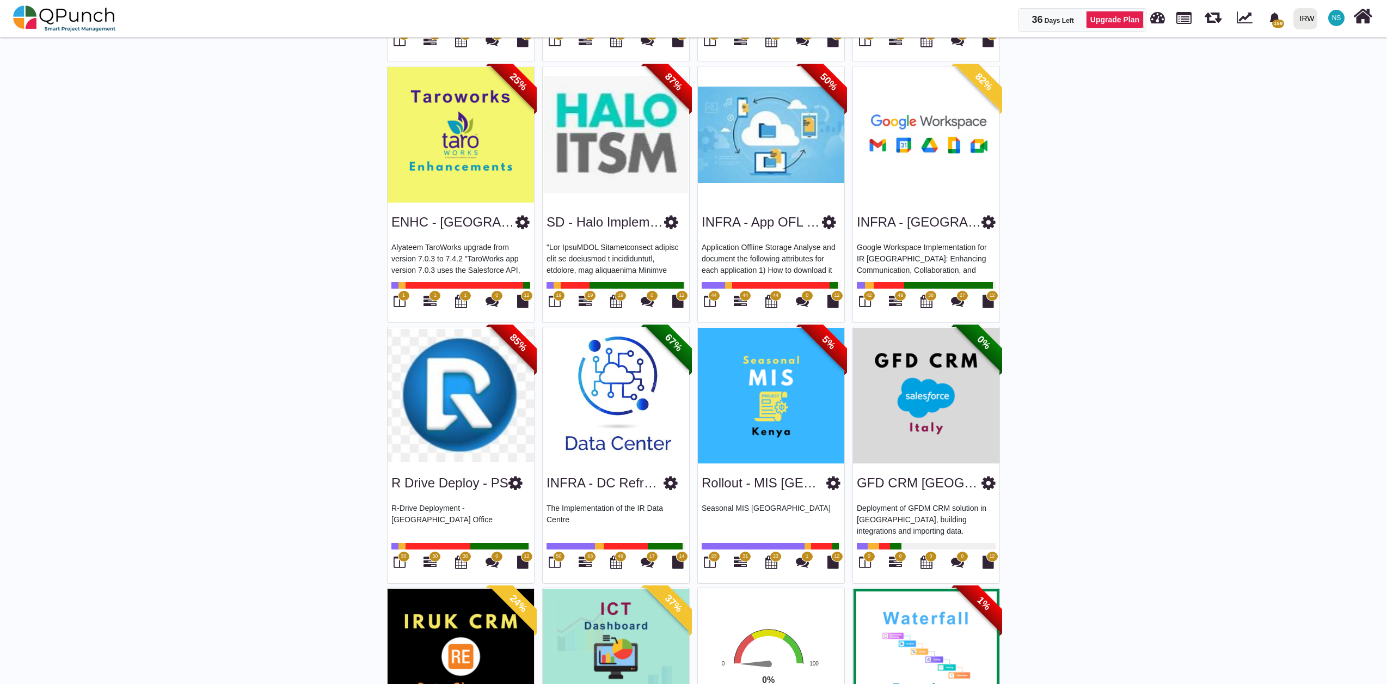
click at [901, 300] on span "49" at bounding box center [900, 295] width 12 height 11
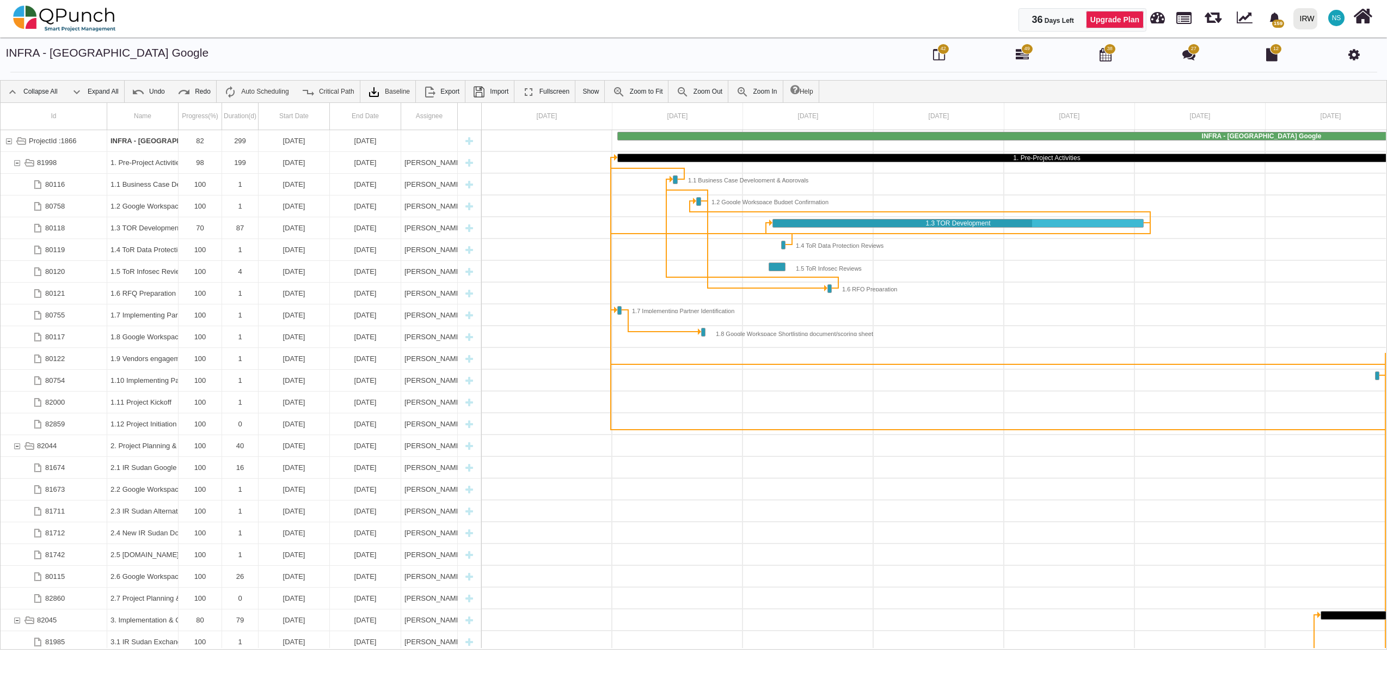
scroll to position [0, 81]
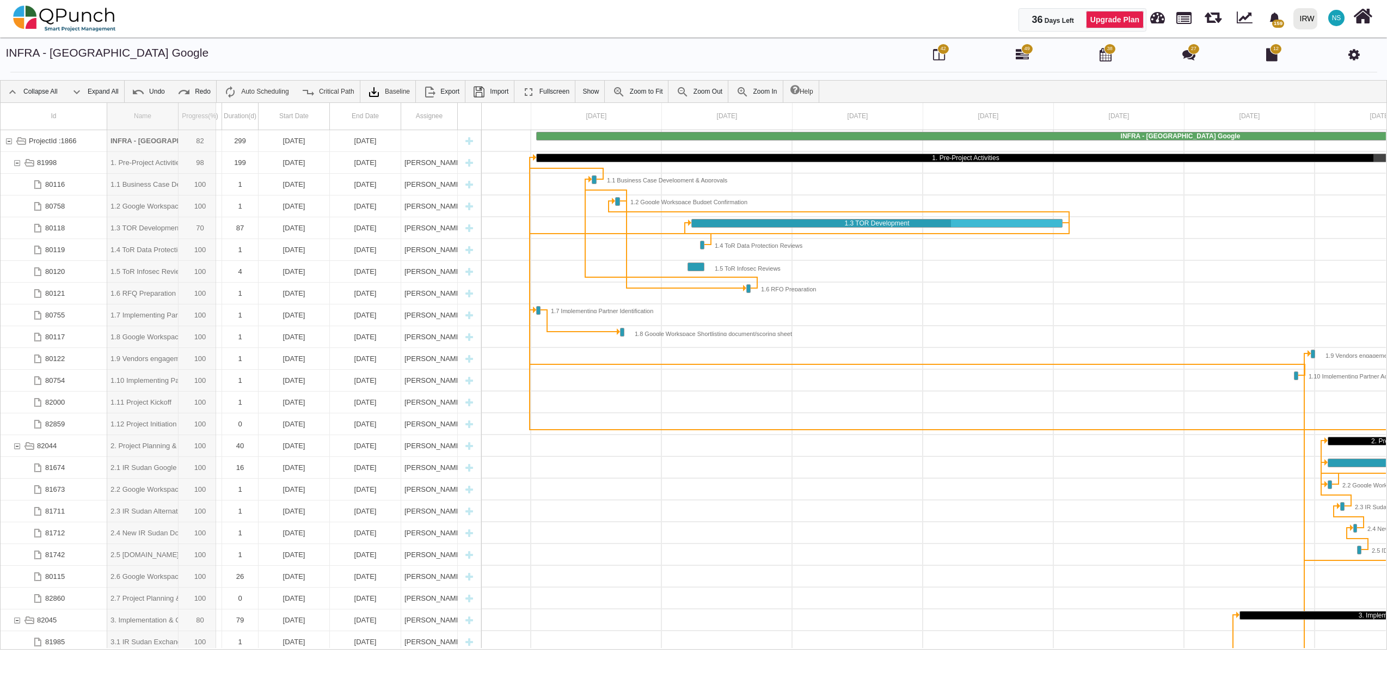
drag, startPoint x: 177, startPoint y: 108, endPoint x: 219, endPoint y: 110, distance: 42.0
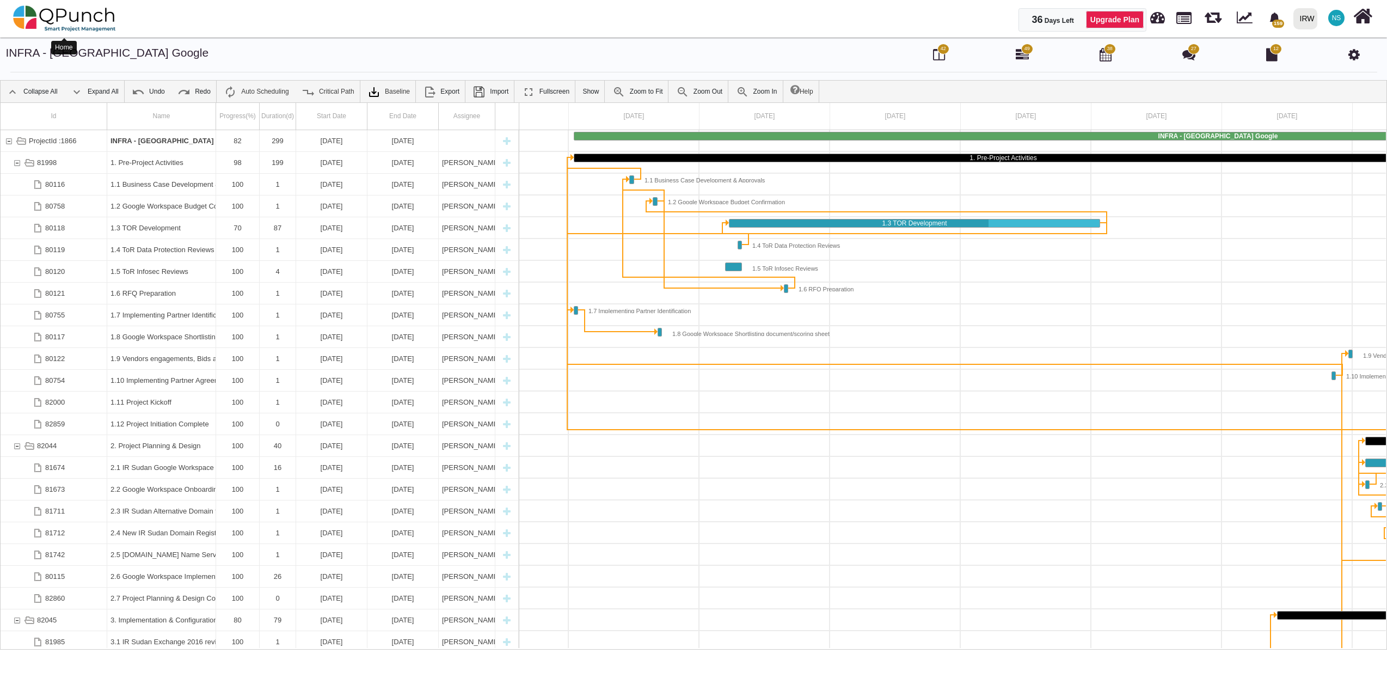
click at [79, 14] on img at bounding box center [64, 18] width 103 height 33
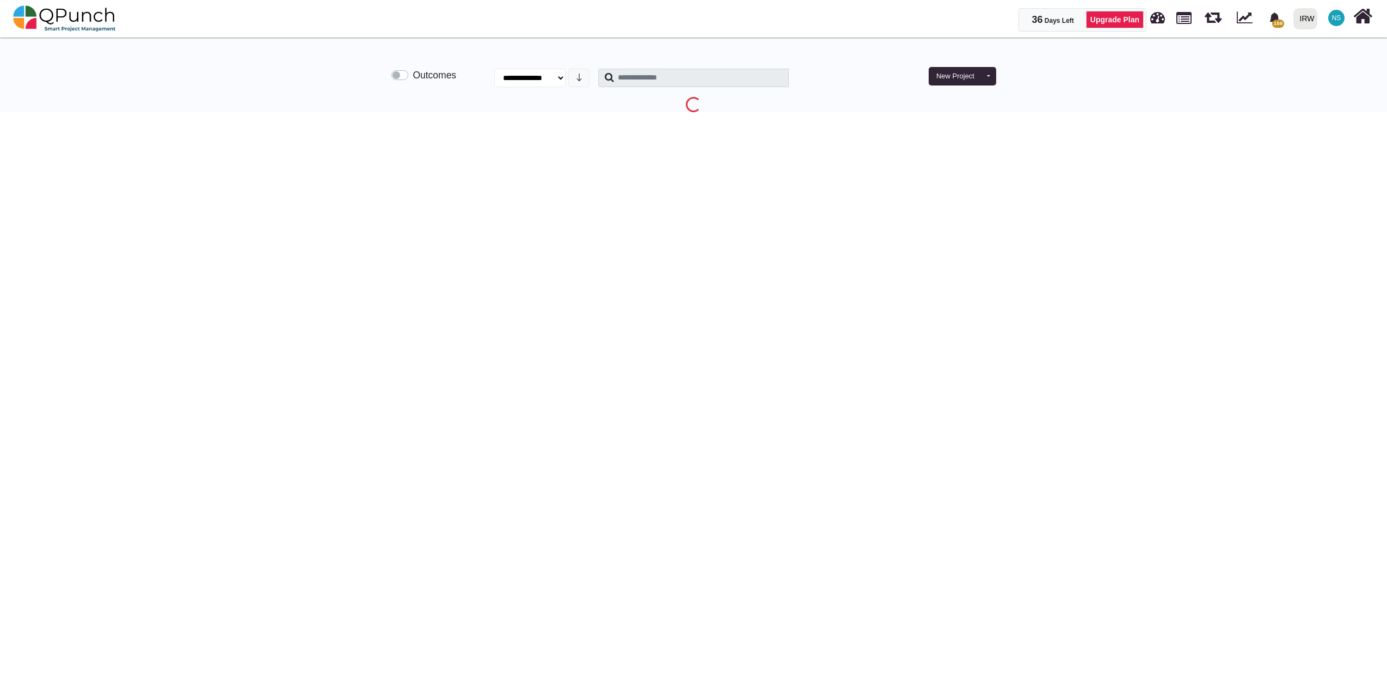
select select "**********"
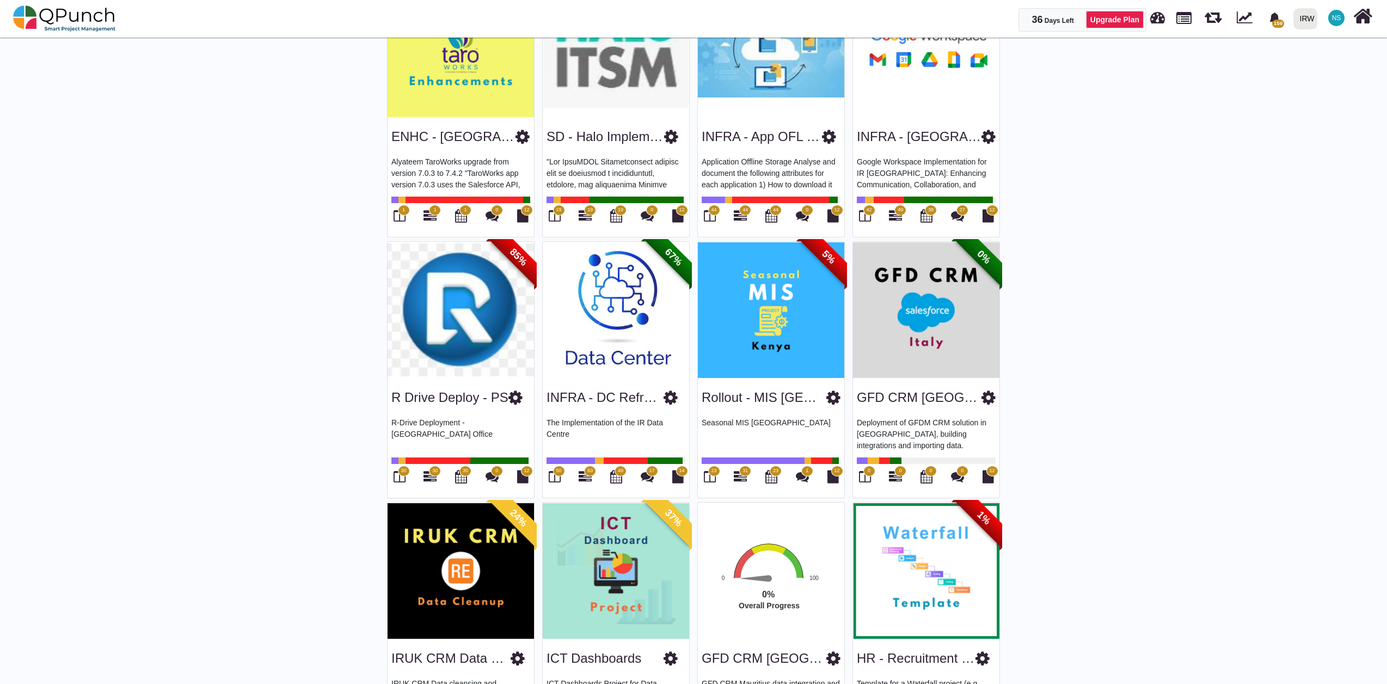
scroll to position [1209, 0]
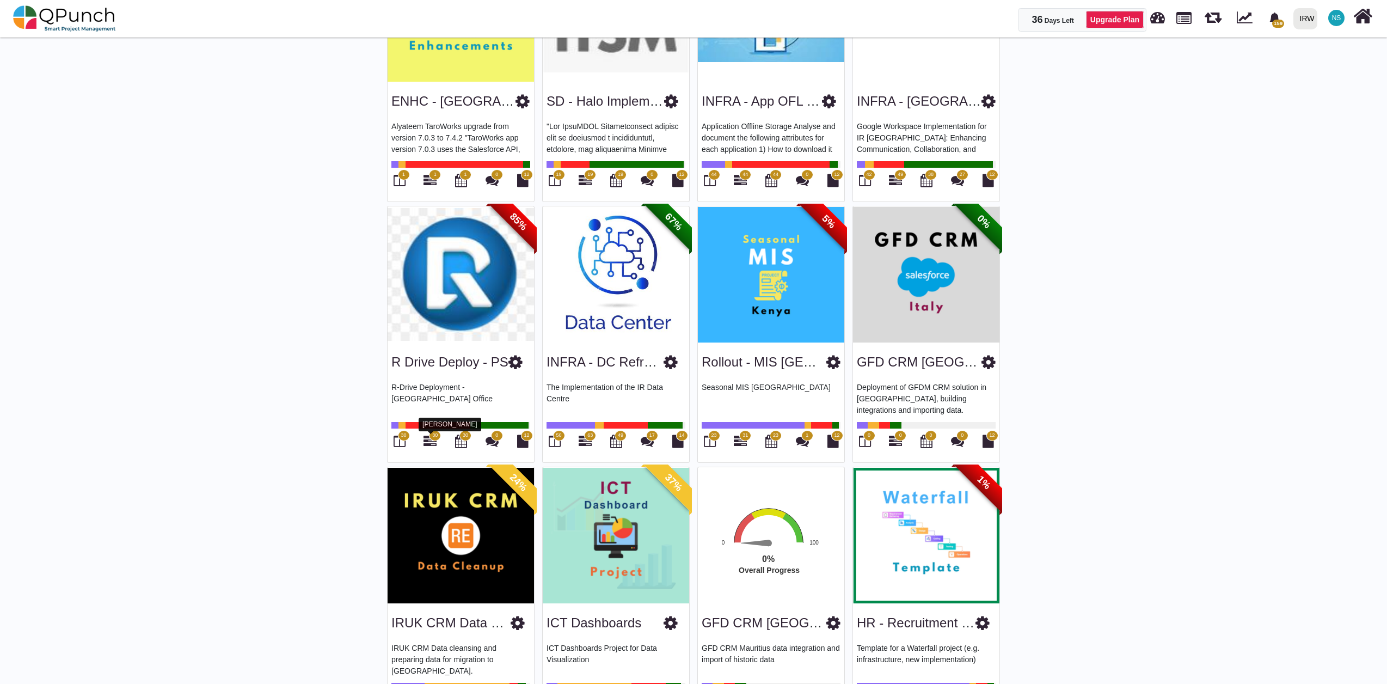
click at [430, 443] on icon at bounding box center [429, 440] width 13 height 13
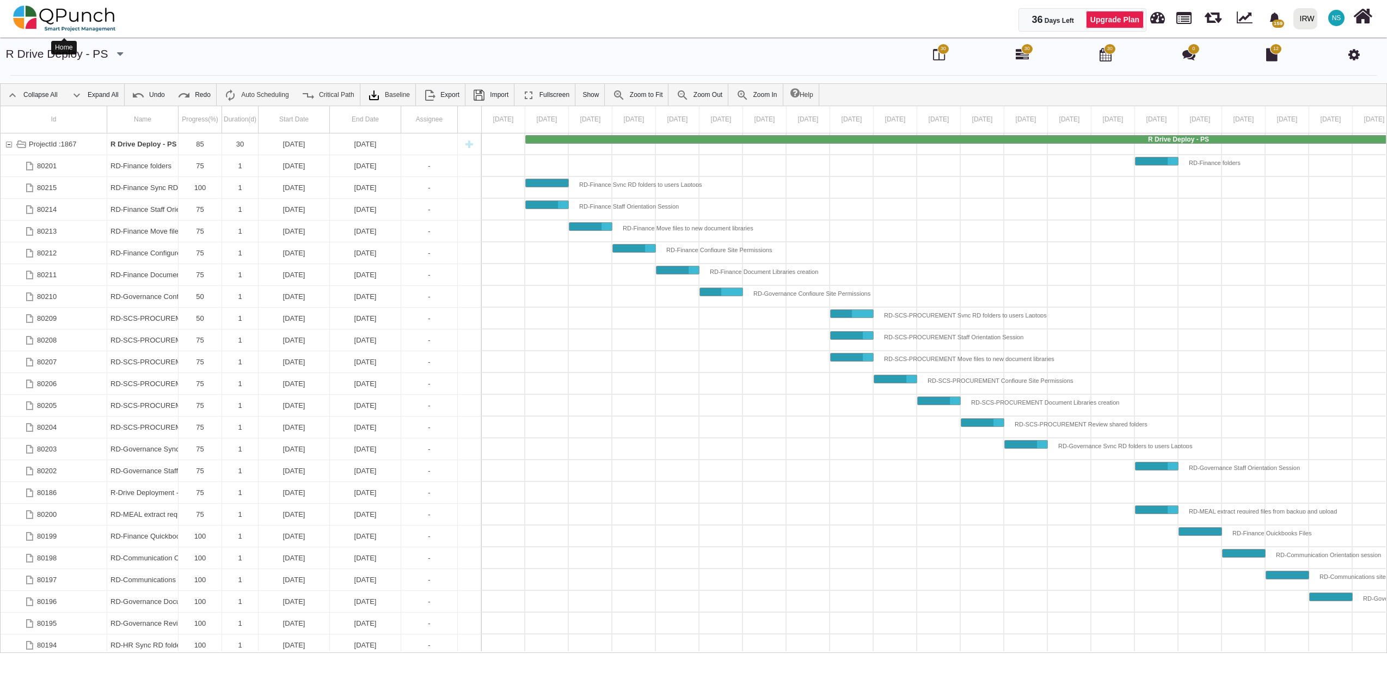
click at [78, 11] on img at bounding box center [64, 18] width 103 height 33
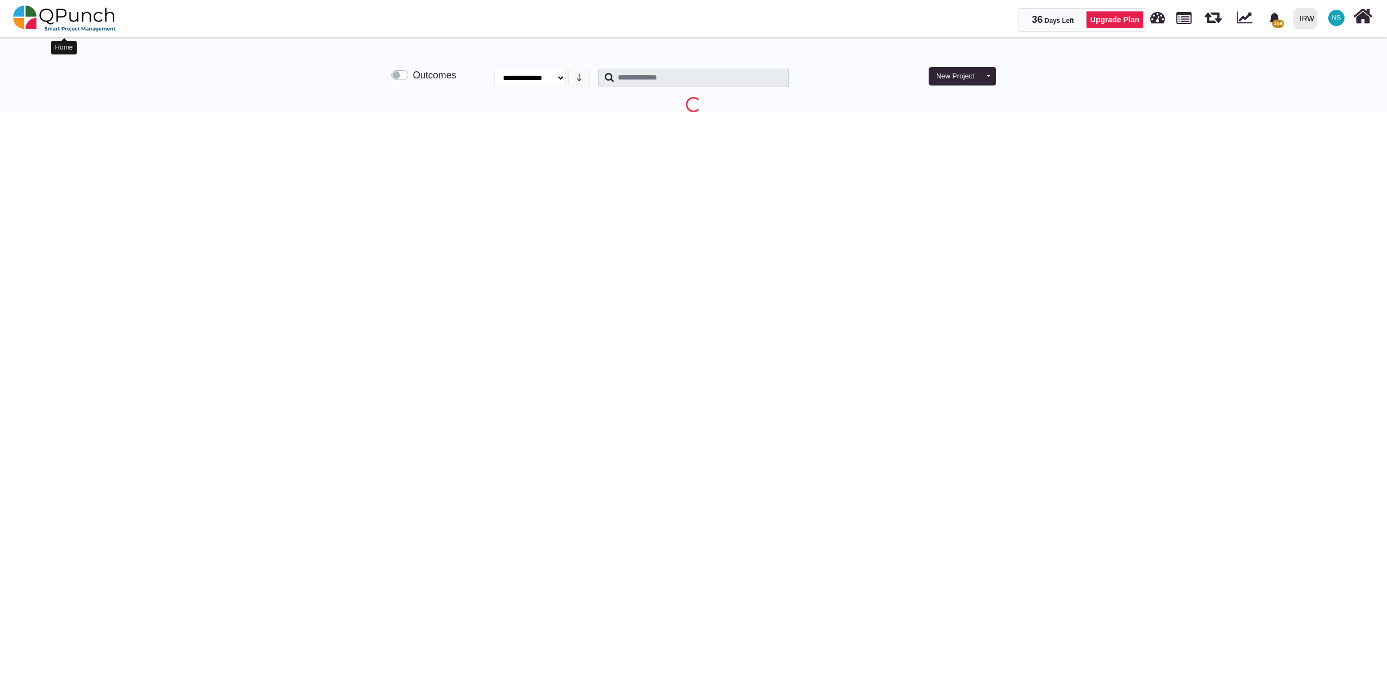
select select "**********"
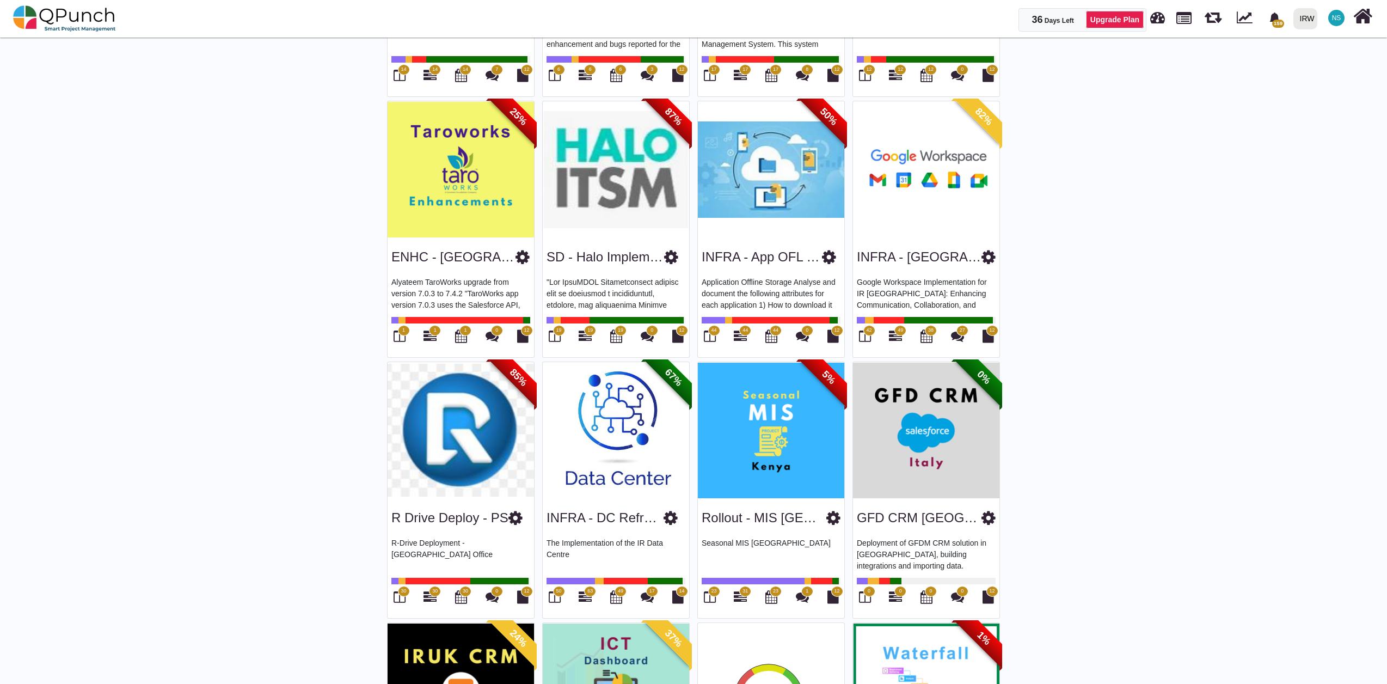
scroll to position [1088, 0]
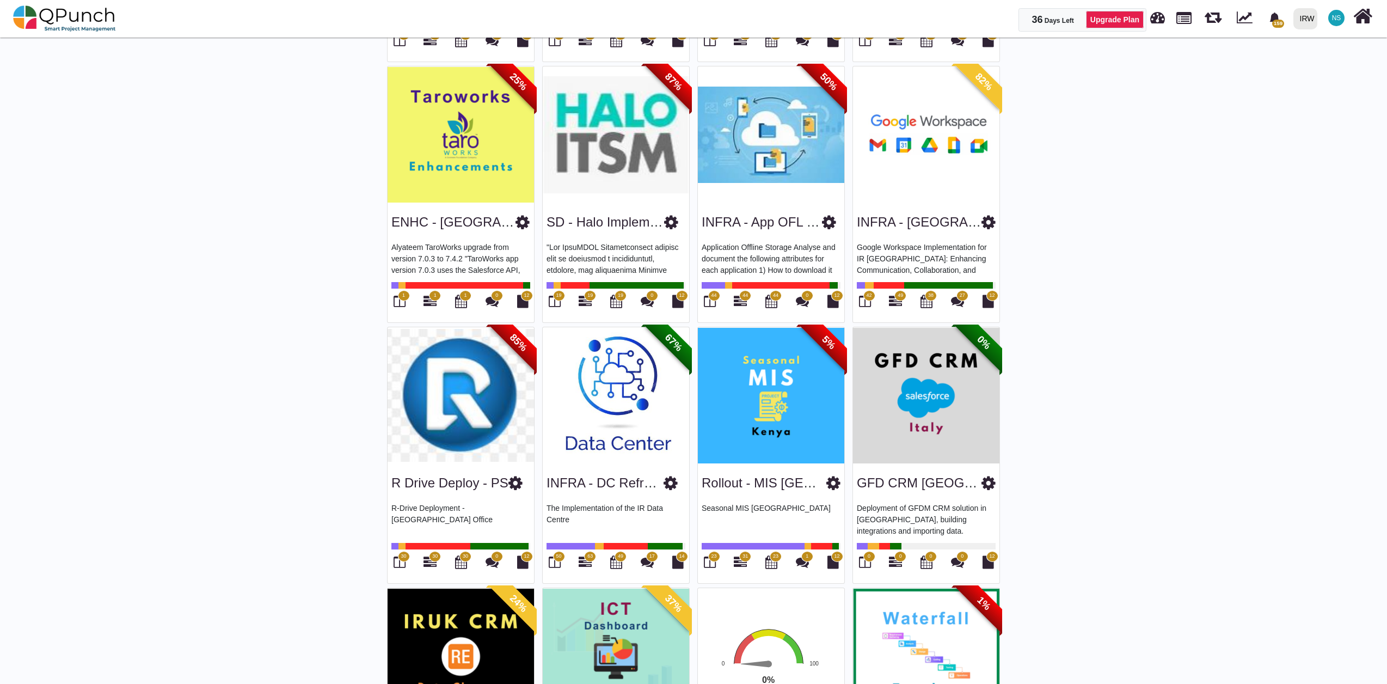
click at [587, 560] on span "63" at bounding box center [590, 556] width 12 height 11
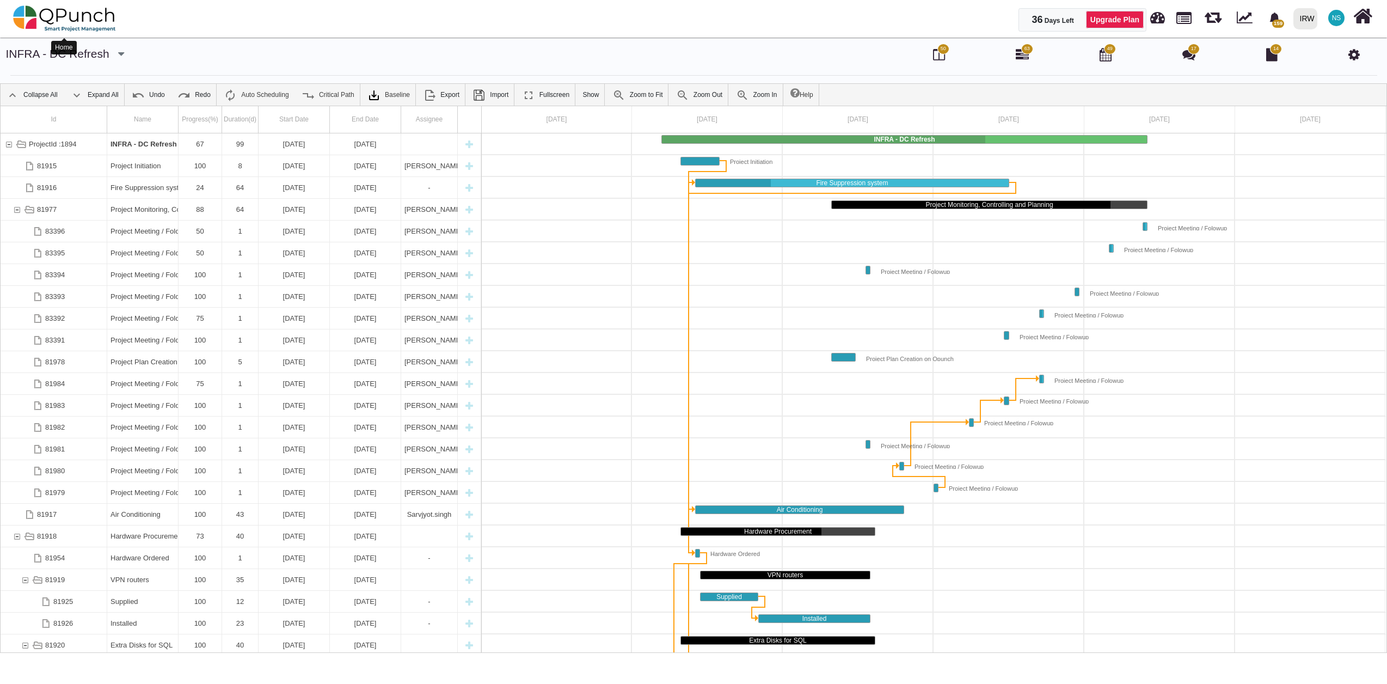
click at [75, 26] on img at bounding box center [64, 18] width 103 height 33
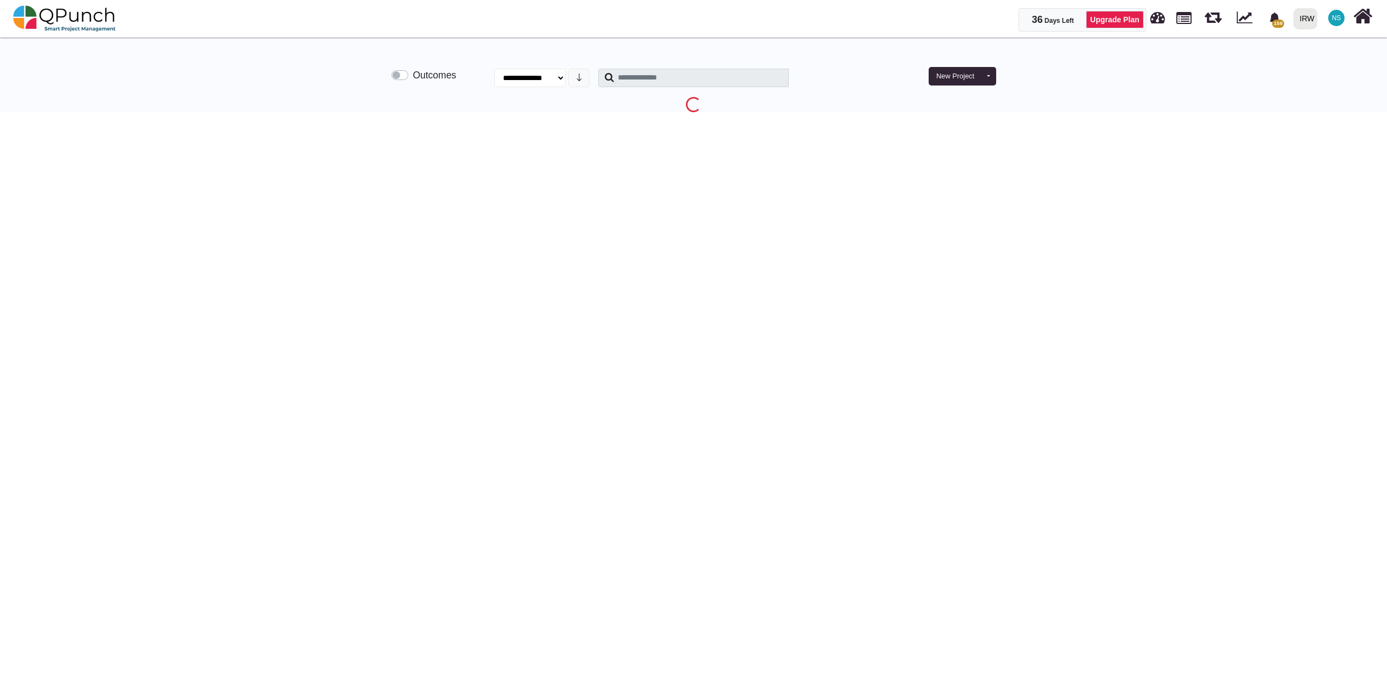
select select "**********"
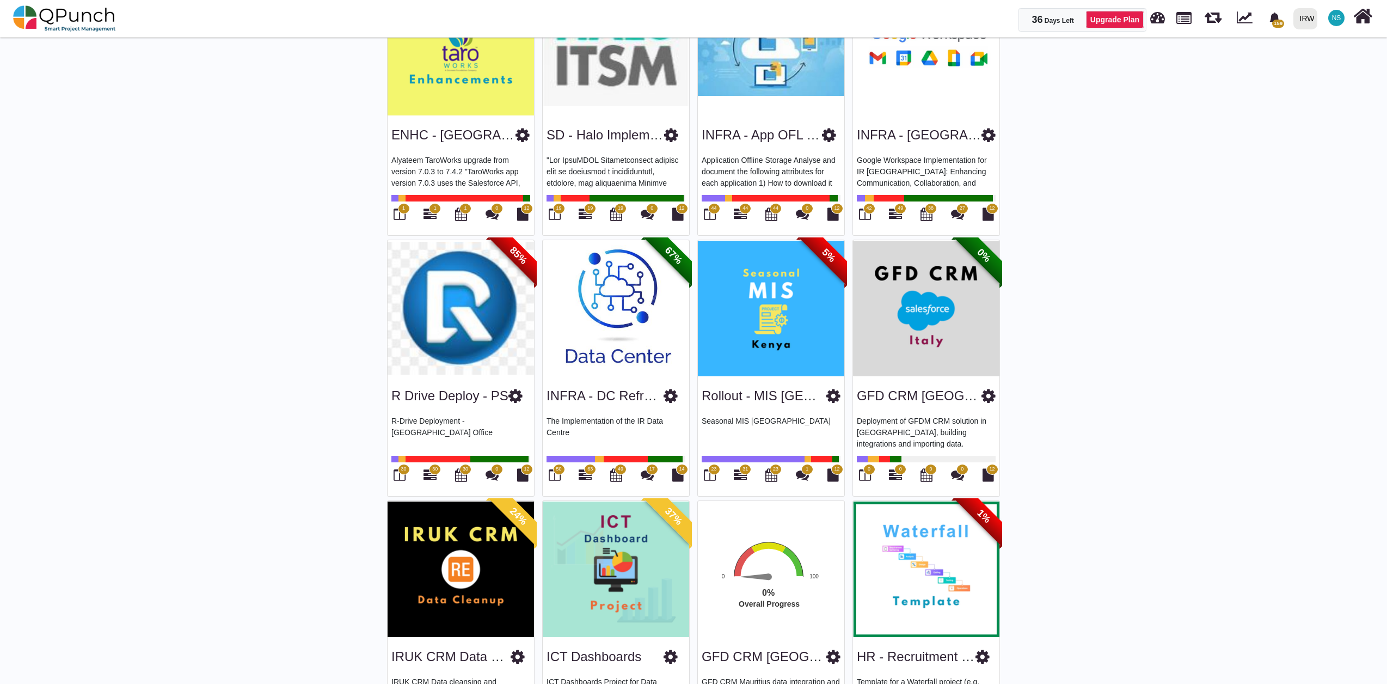
scroll to position [1209, 0]
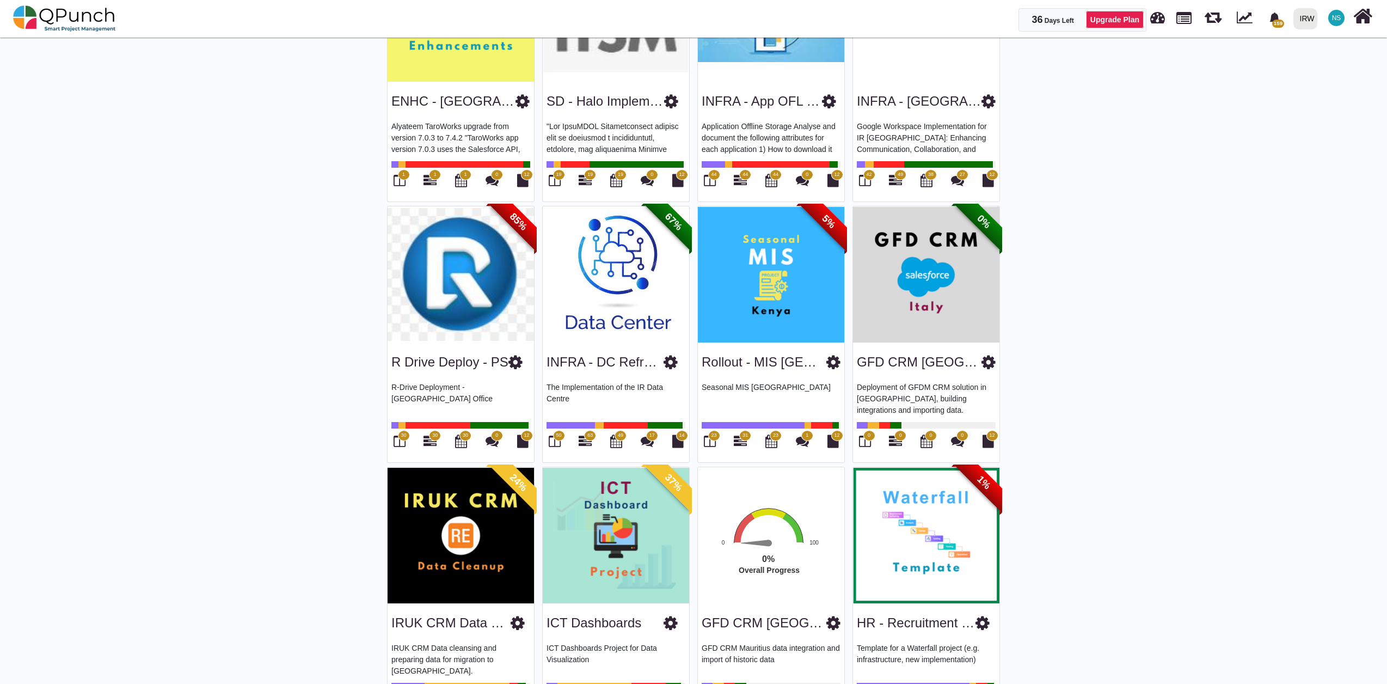
click at [743, 440] on span "31" at bounding box center [745, 435] width 12 height 11
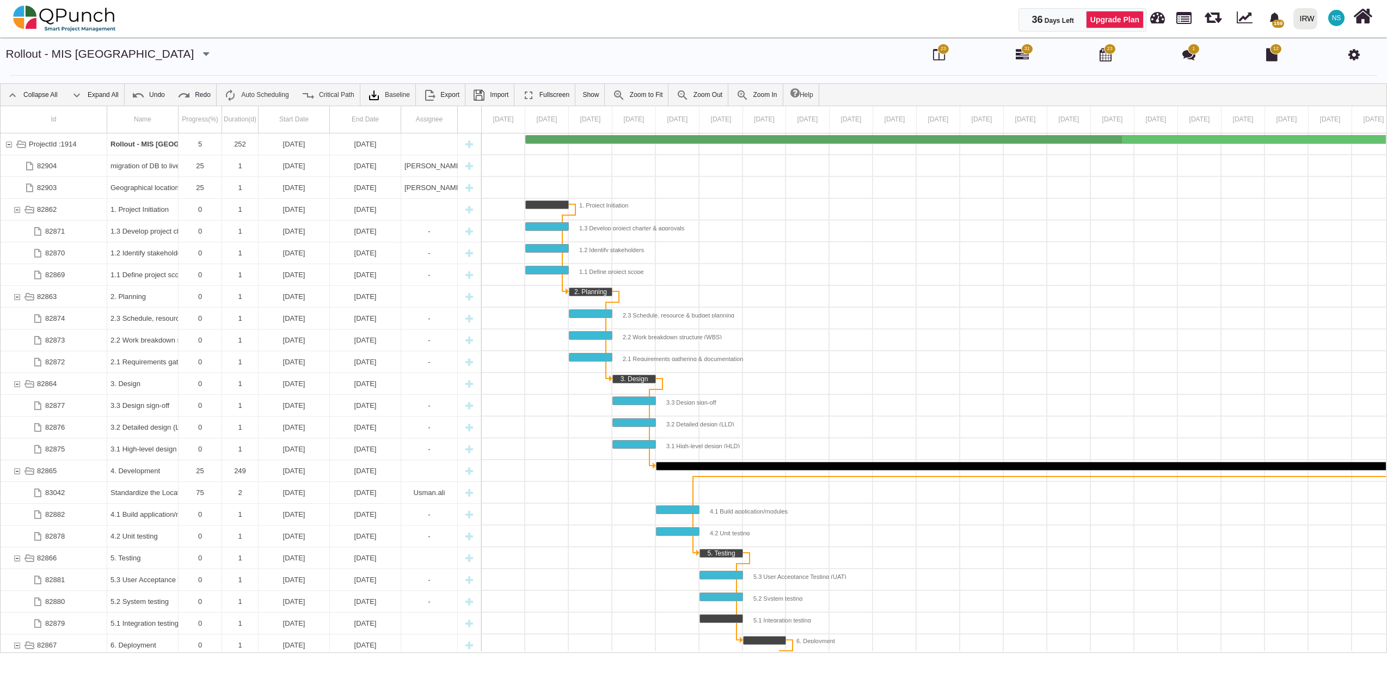
click at [46, 20] on img at bounding box center [64, 18] width 103 height 33
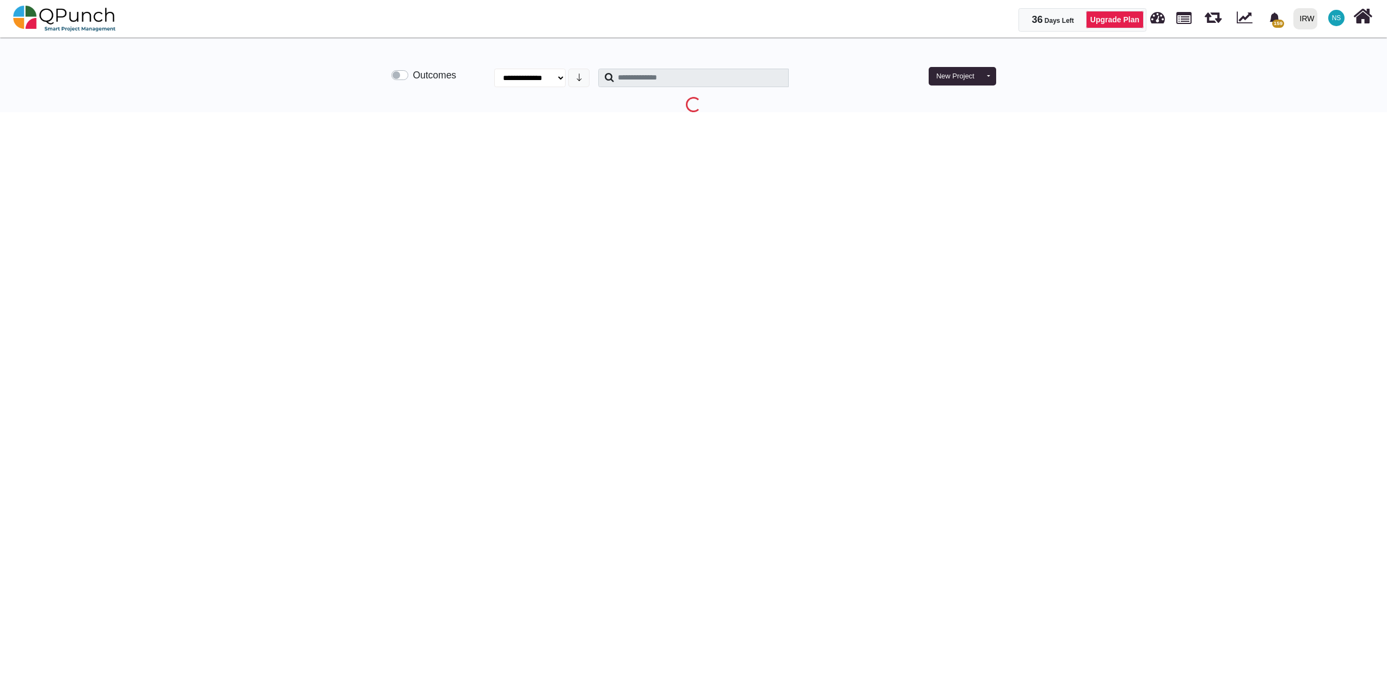
select select "**********"
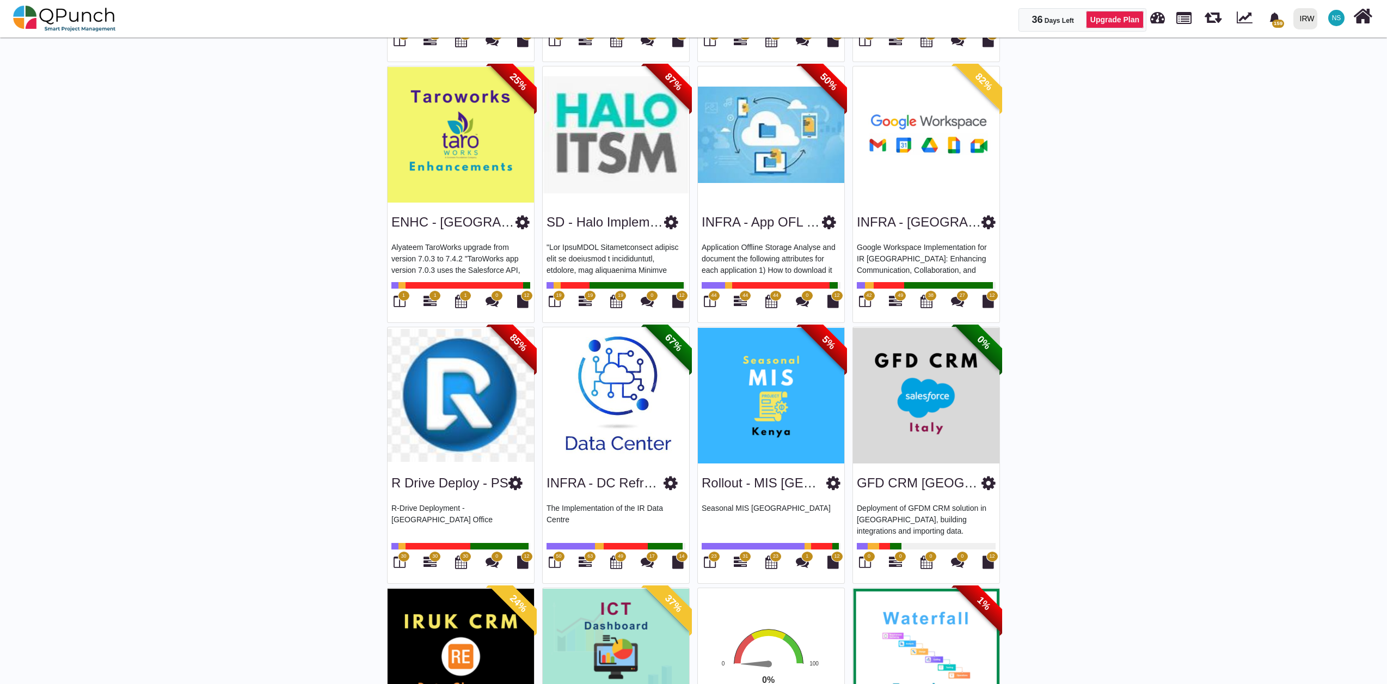
scroll to position [1209, 0]
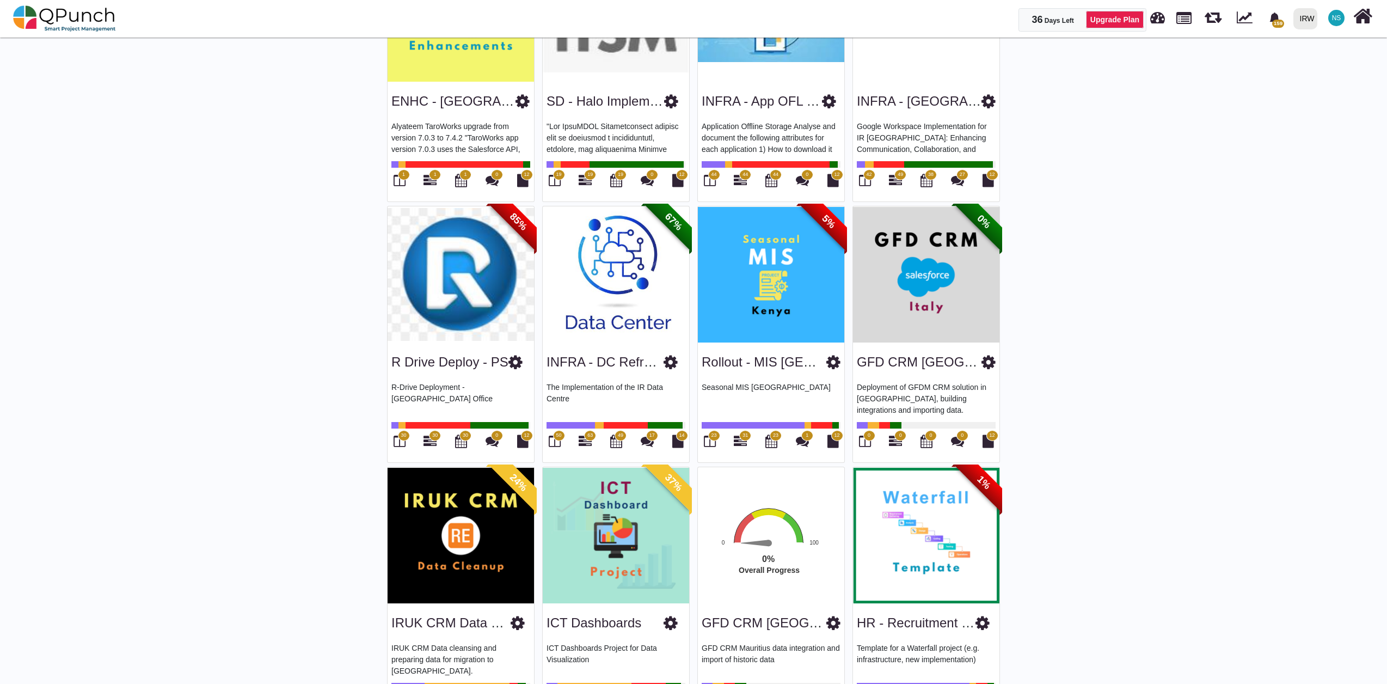
click at [895, 438] on span "0" at bounding box center [900, 435] width 12 height 11
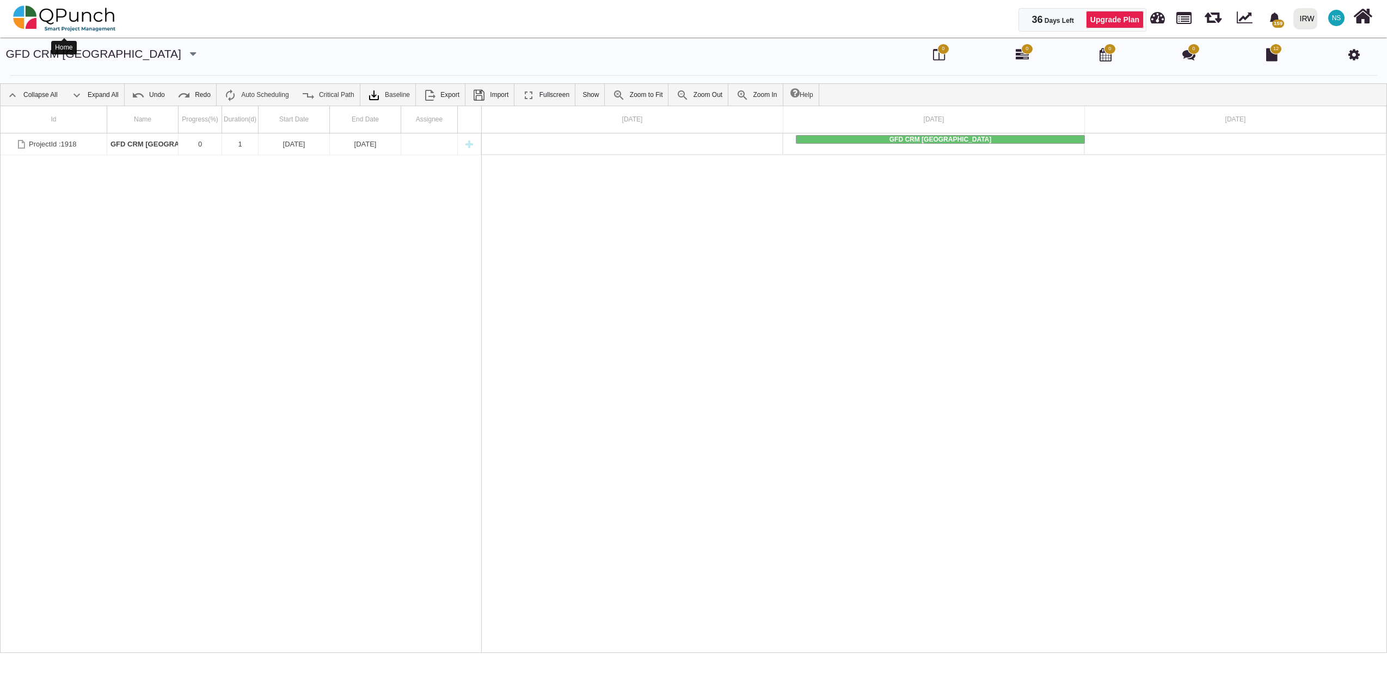
click at [93, 21] on img at bounding box center [64, 18] width 103 height 33
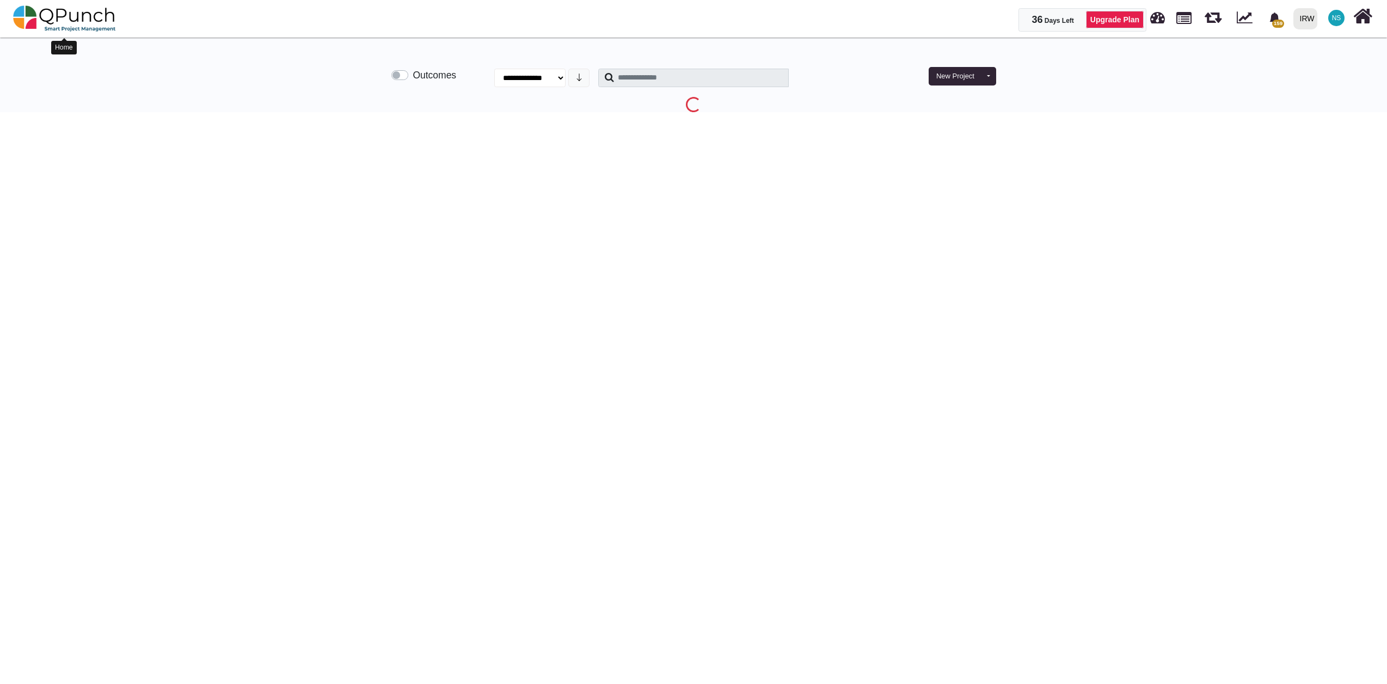
select select "**********"
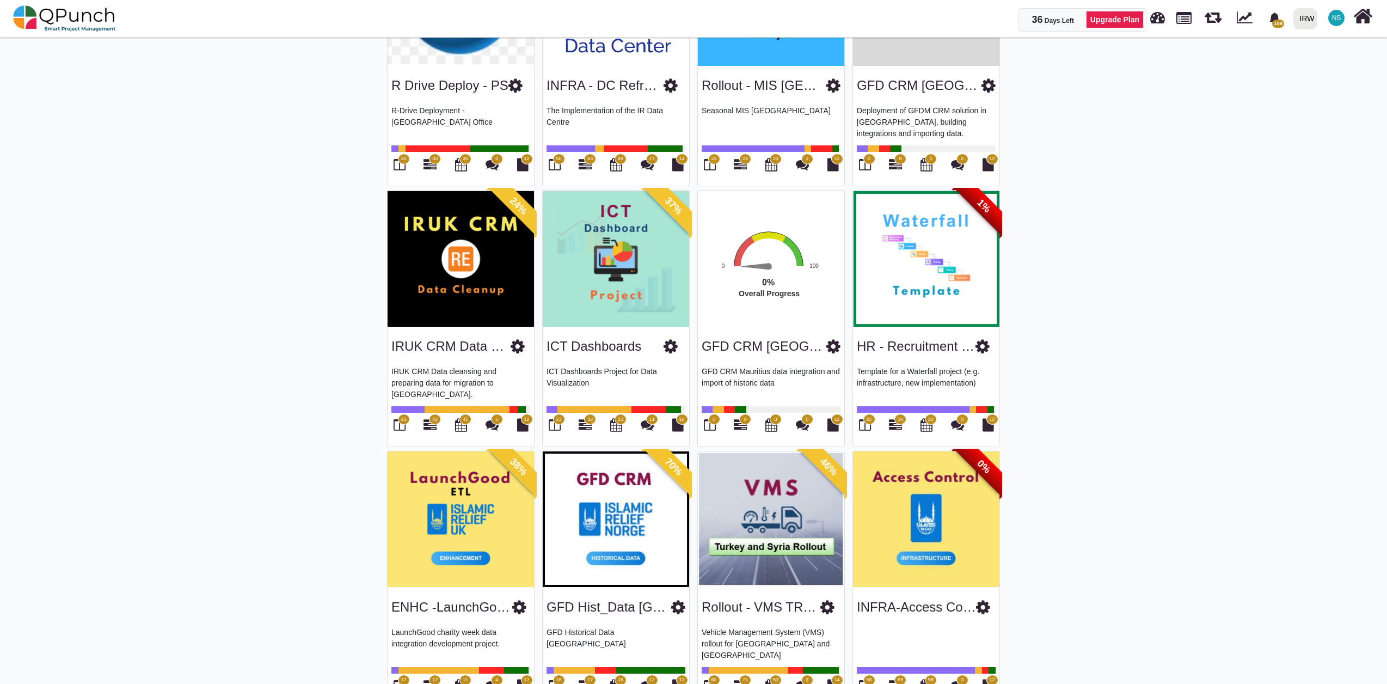
scroll to position [1451, 0]
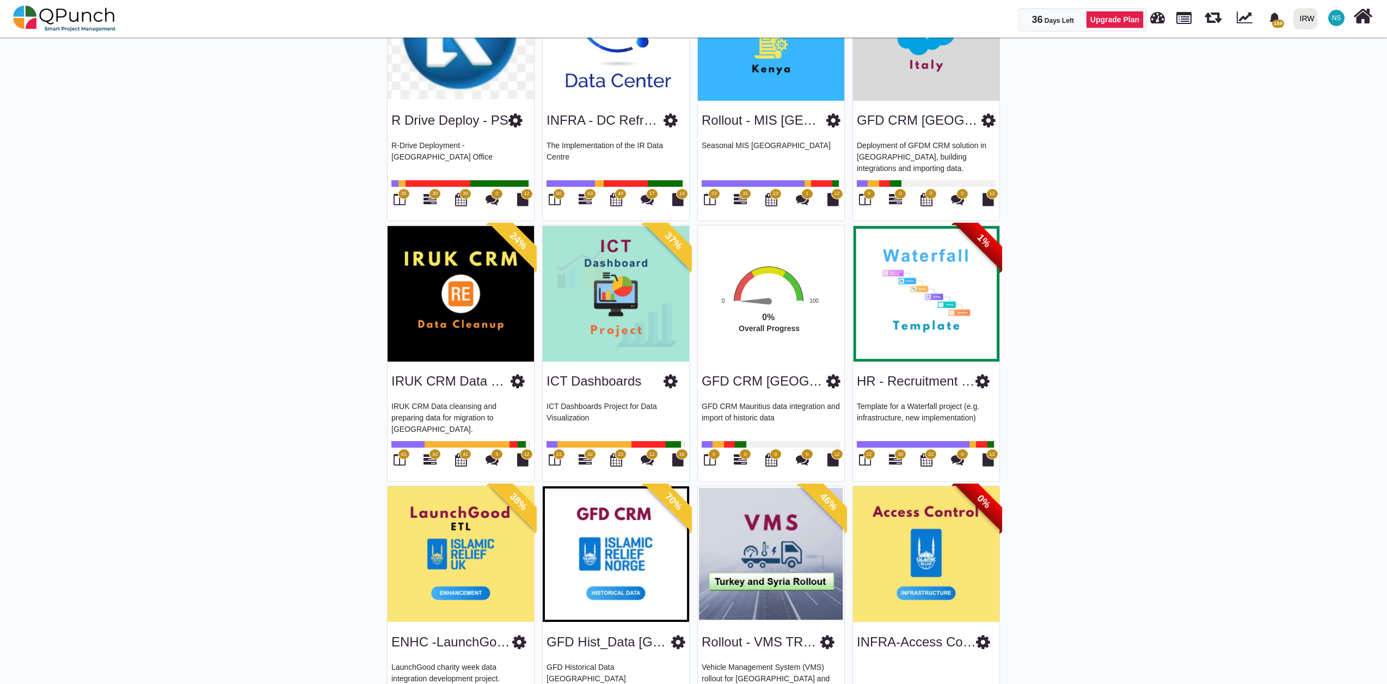
click at [434, 456] on span "42" at bounding box center [434, 455] width 5 height 8
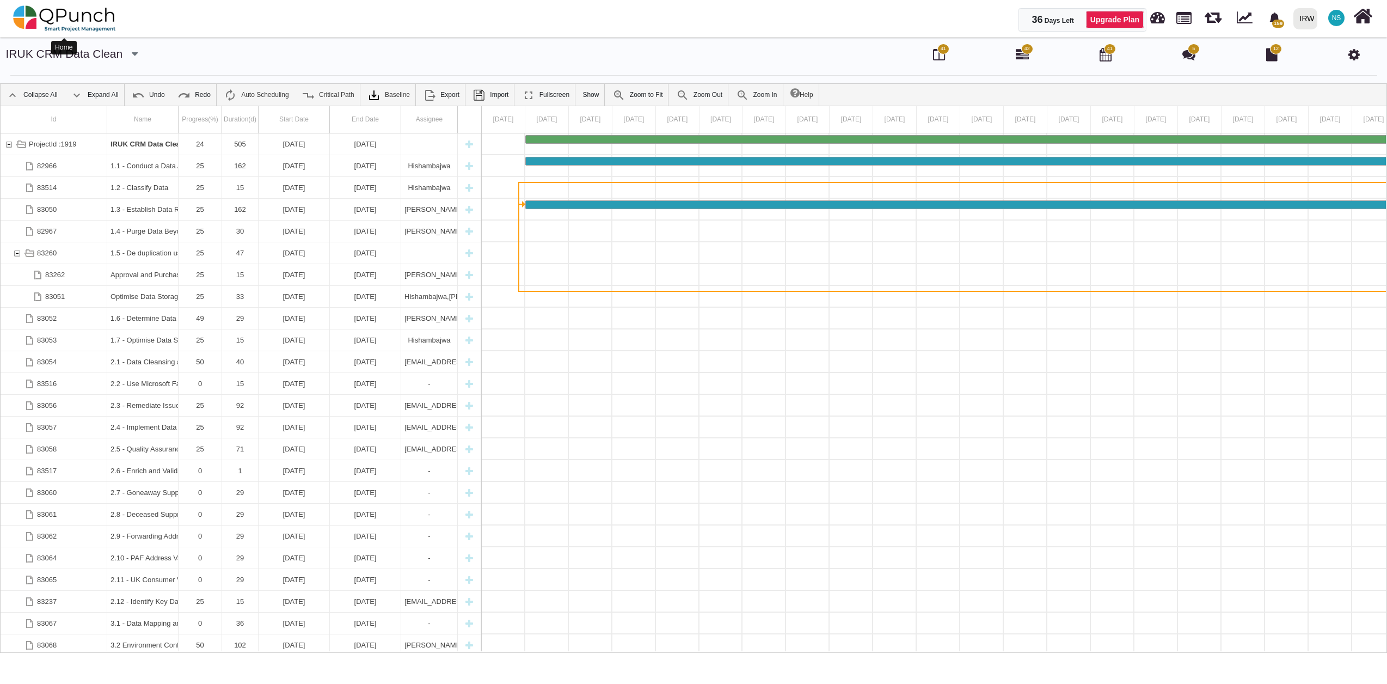
click at [64, 11] on img at bounding box center [64, 18] width 103 height 33
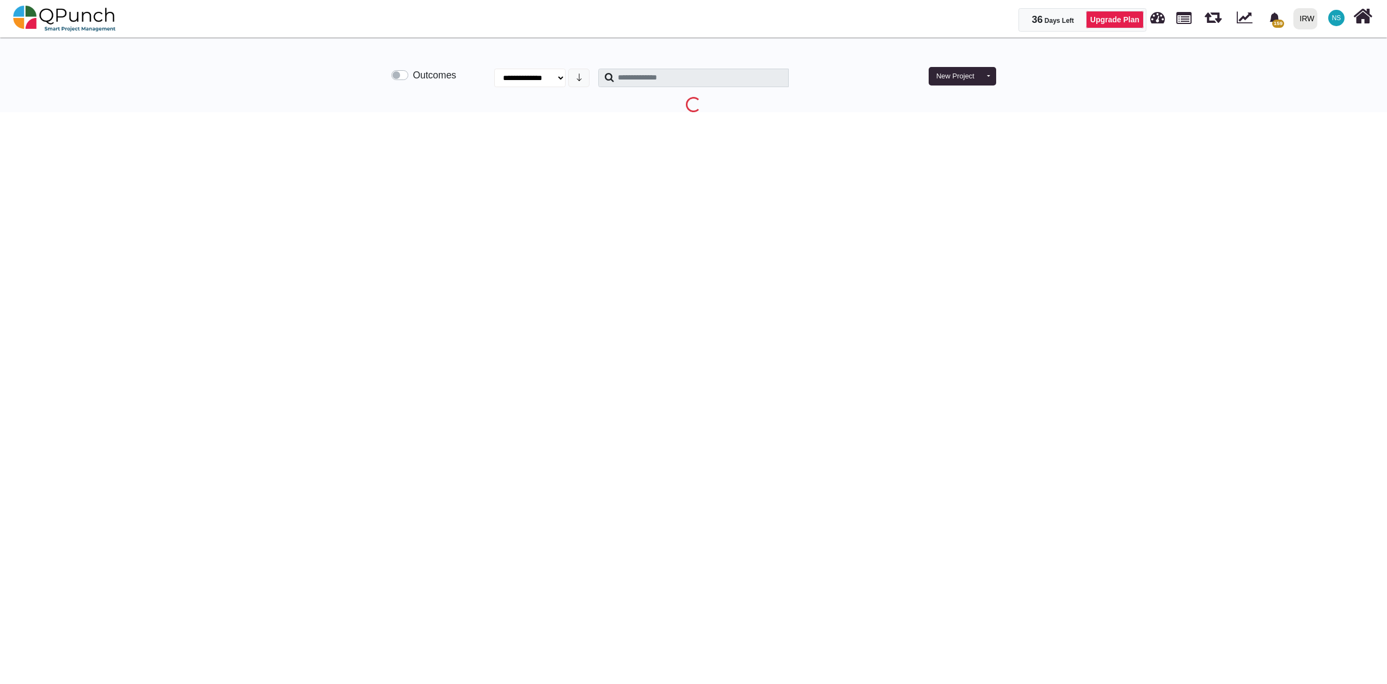
select select "**********"
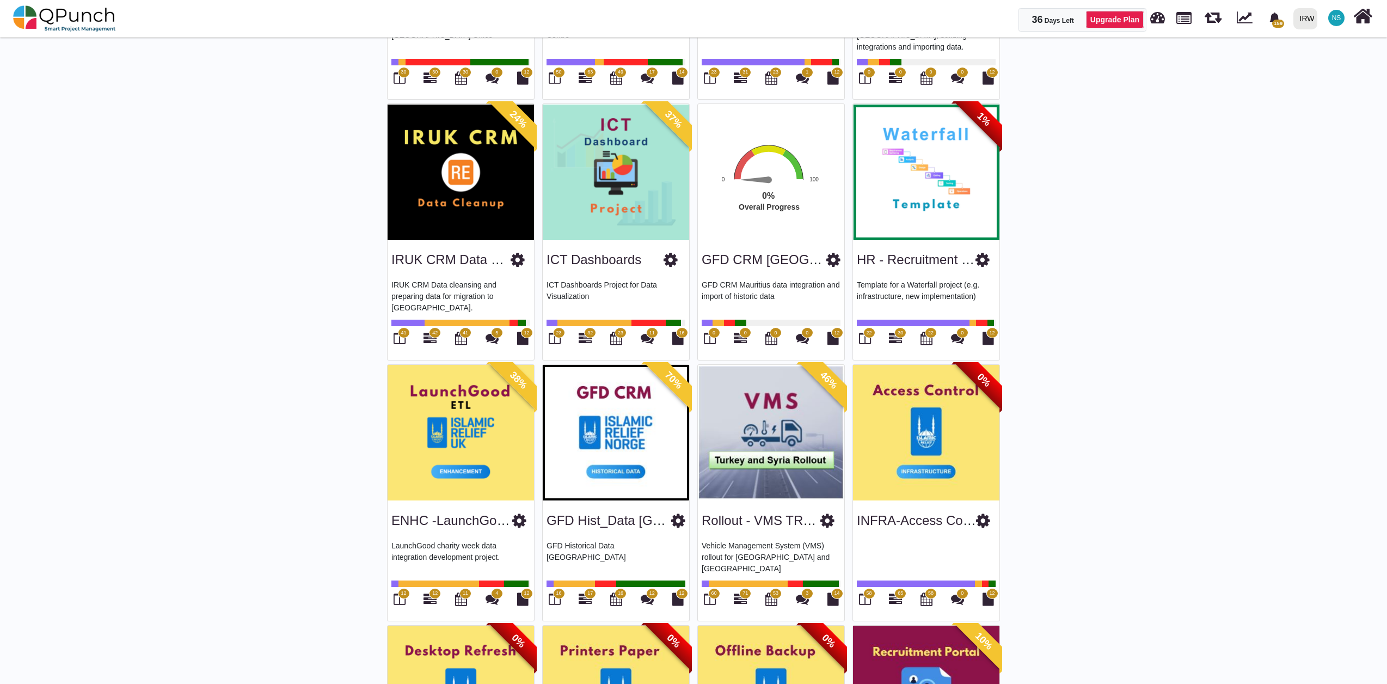
scroll to position [1692, 0]
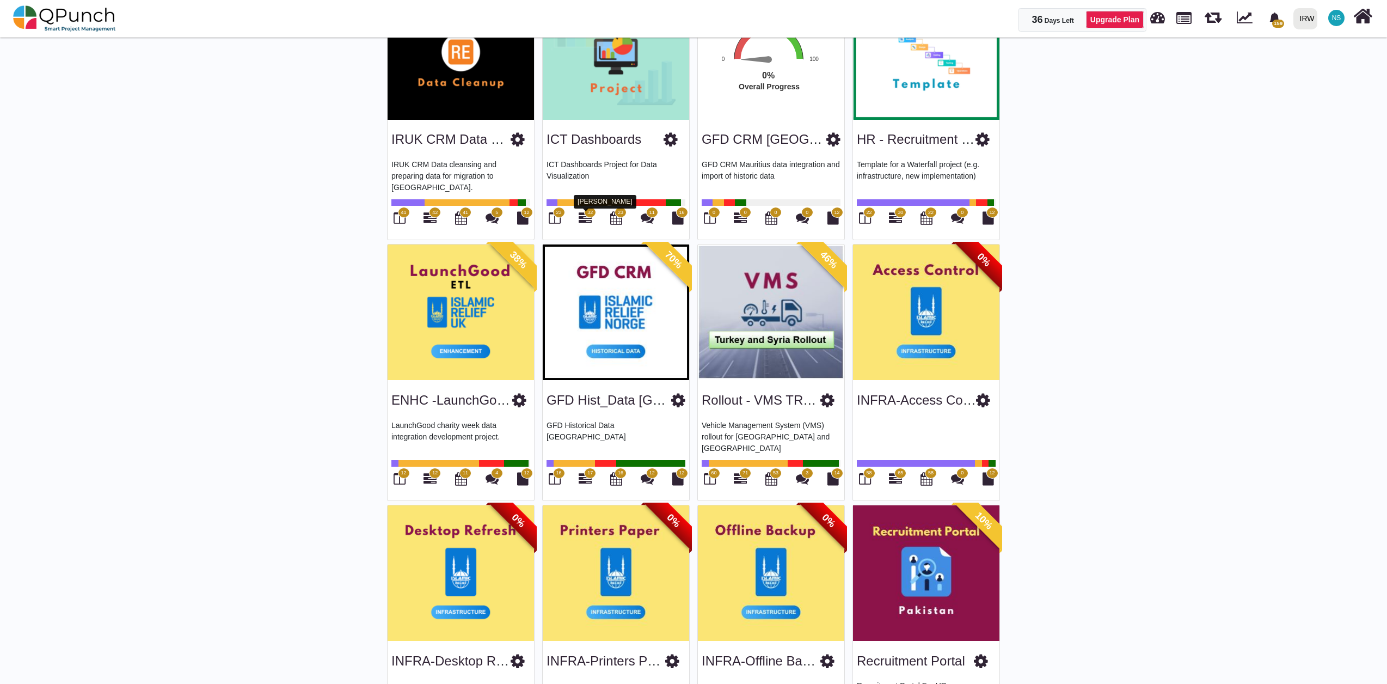
click at [591, 219] on icon at bounding box center [584, 217] width 13 height 13
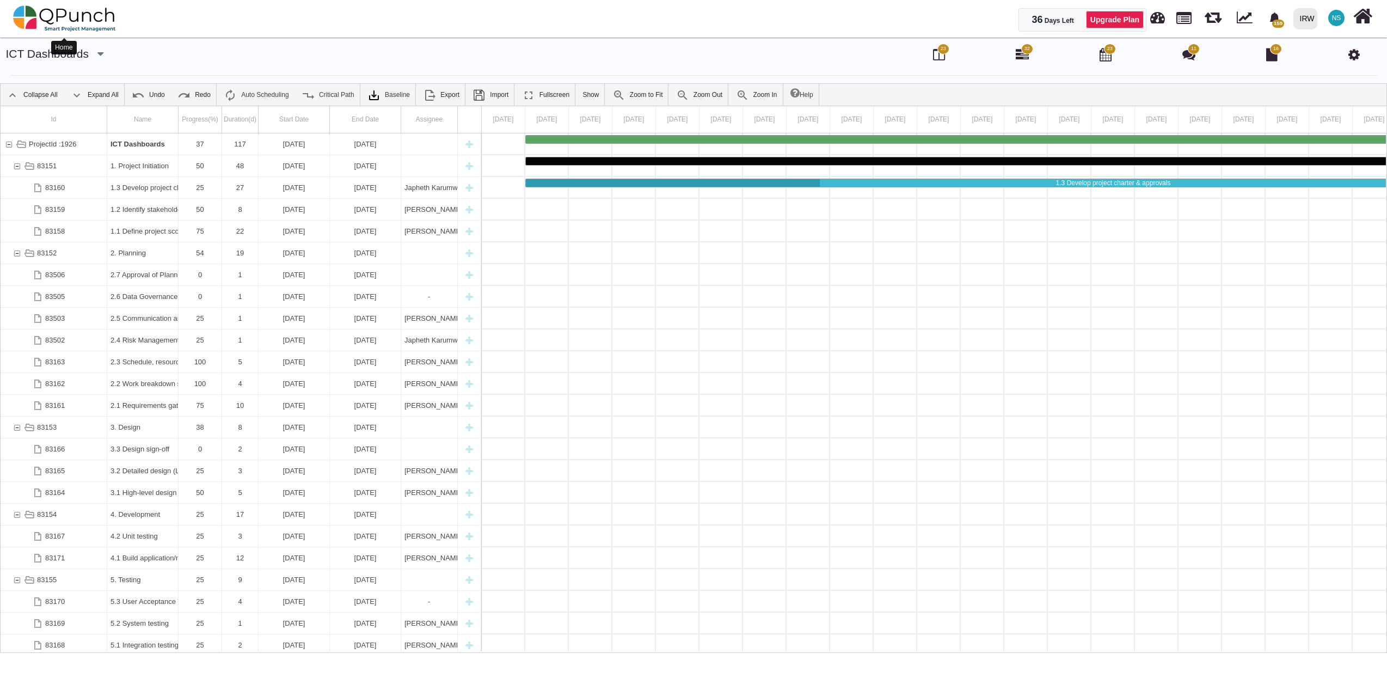
click at [70, 16] on img at bounding box center [64, 18] width 103 height 33
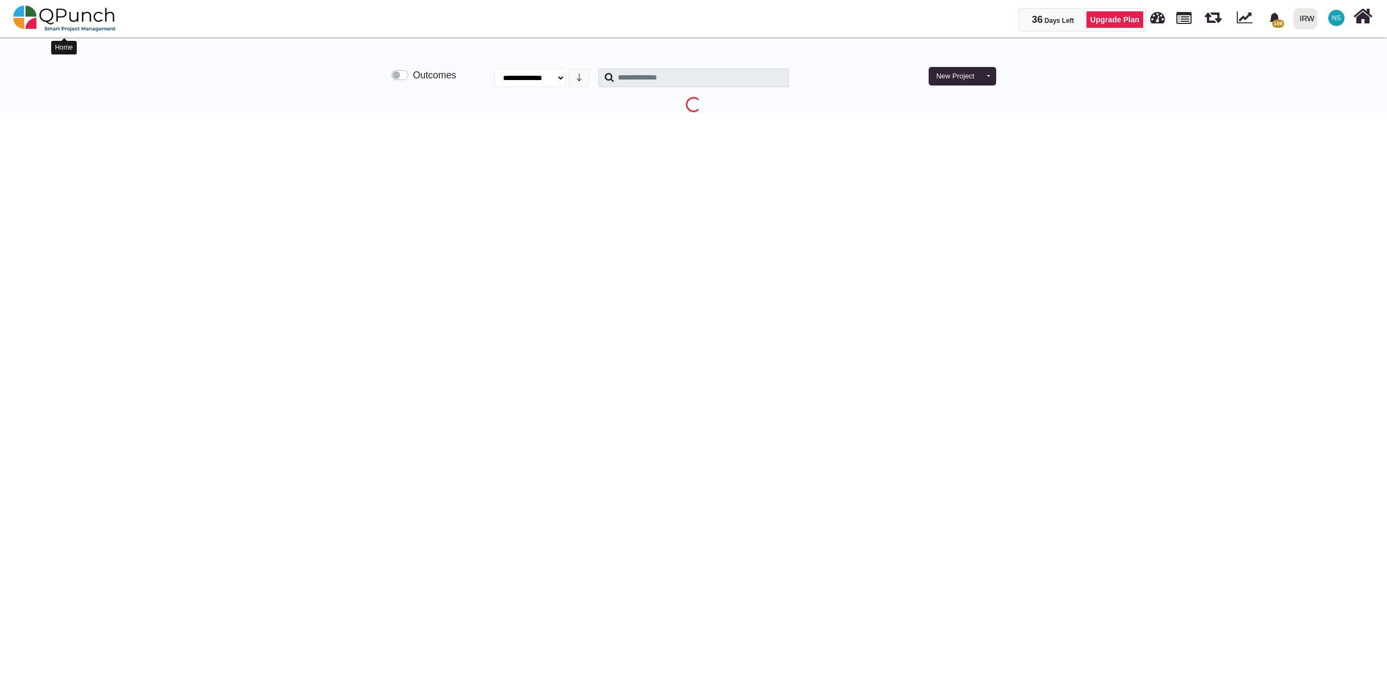
select select "**********"
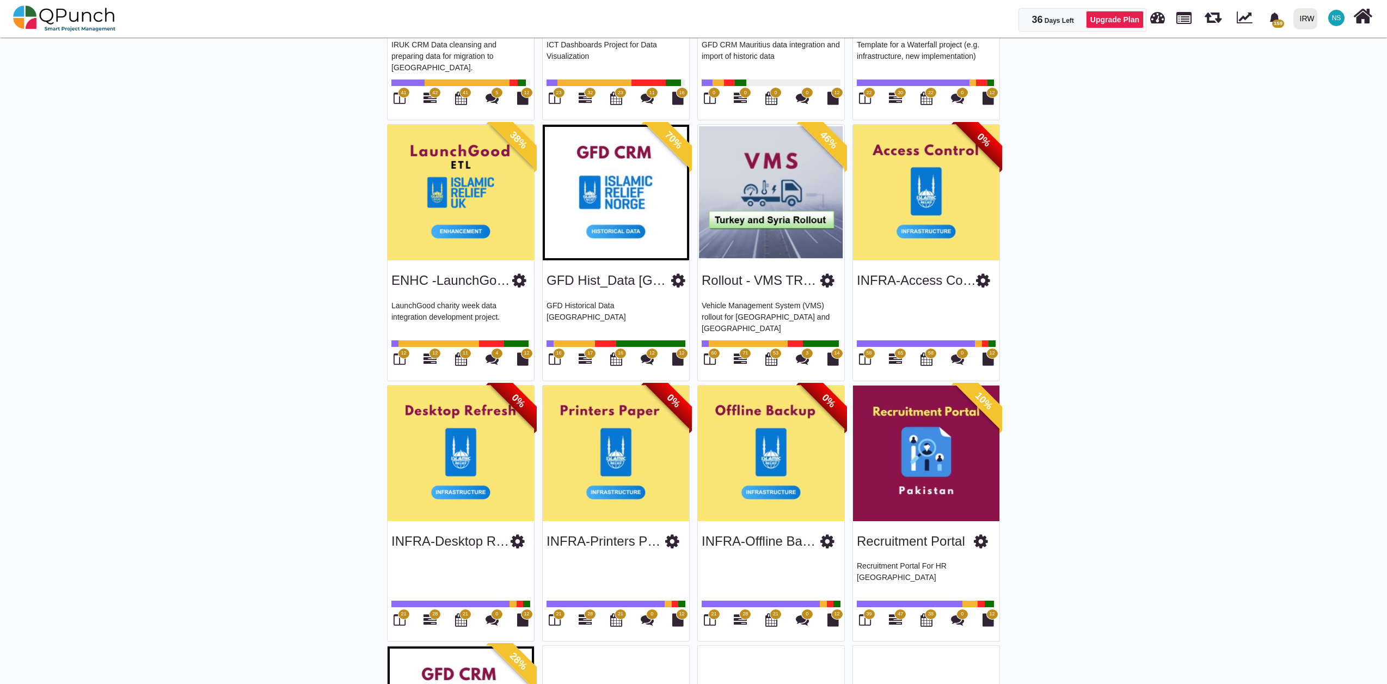
scroll to position [1814, 0]
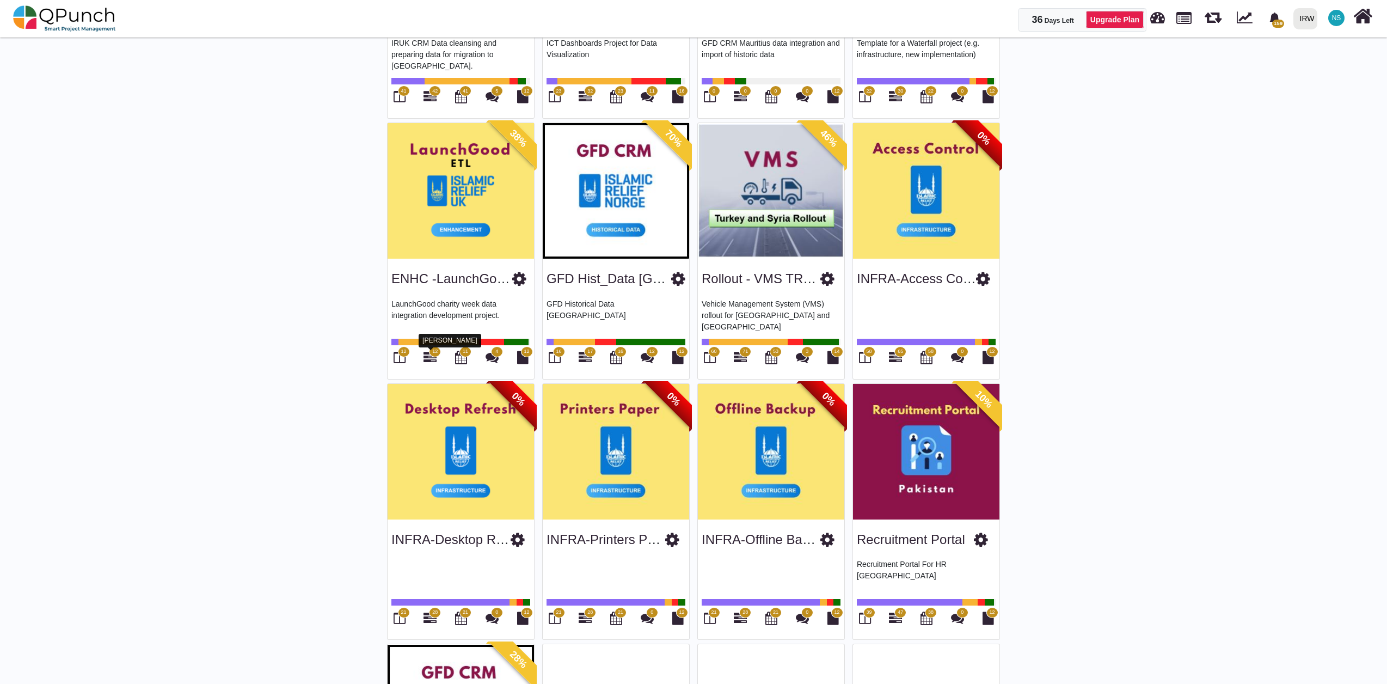
click at [432, 359] on icon at bounding box center [429, 356] width 13 height 13
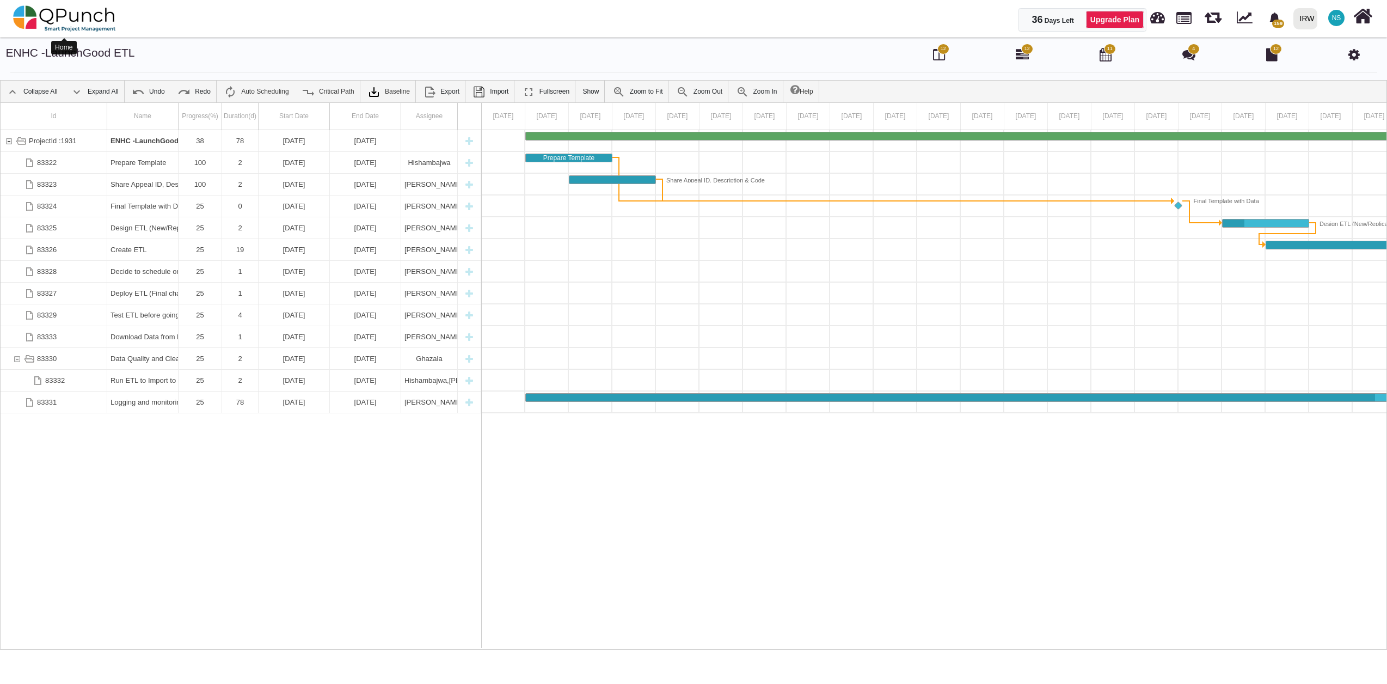
click at [70, 14] on img at bounding box center [64, 18] width 103 height 33
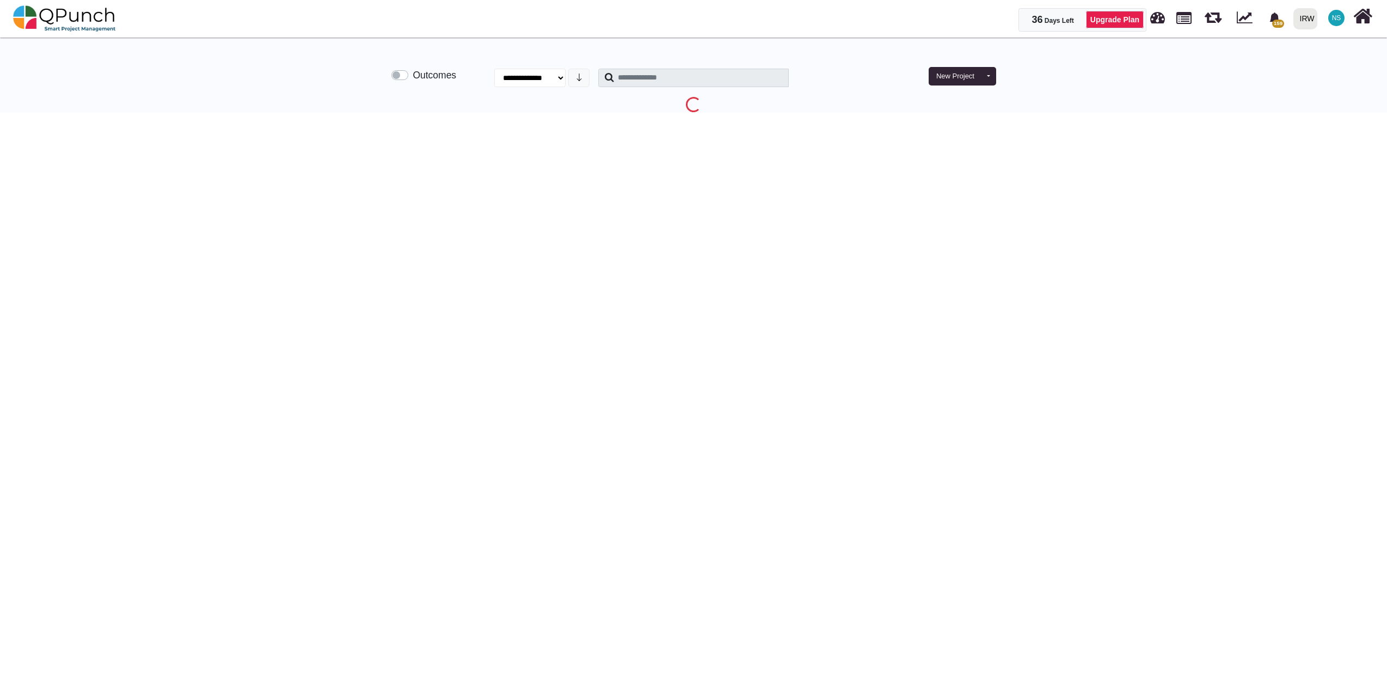
select select "**********"
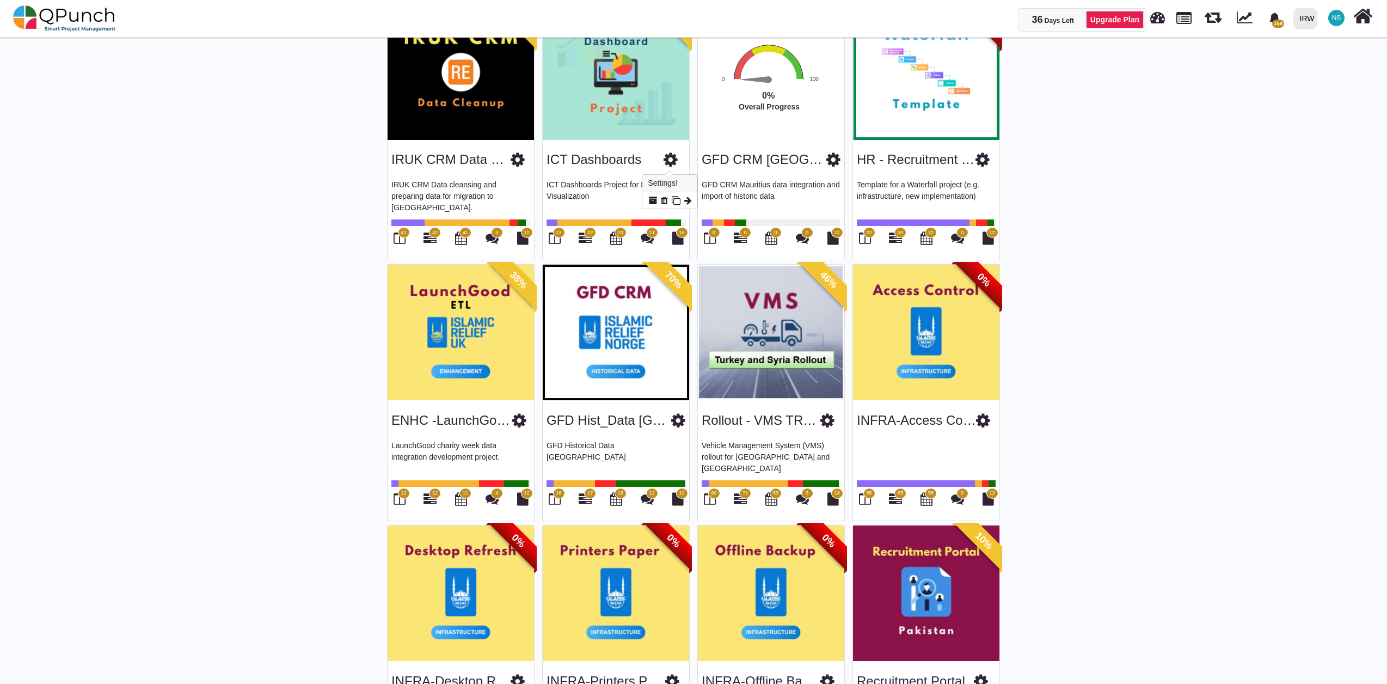
scroll to position [1814, 0]
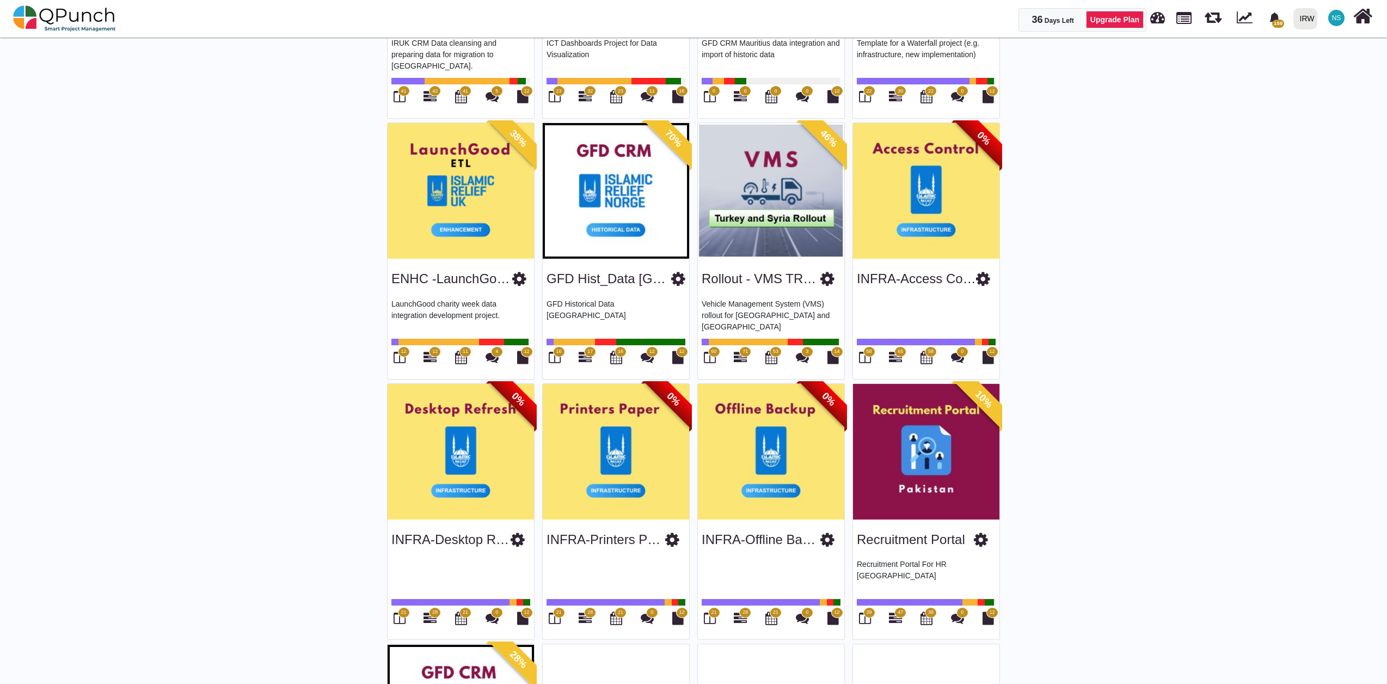
click at [430, 354] on span "12" at bounding box center [435, 351] width 12 height 11
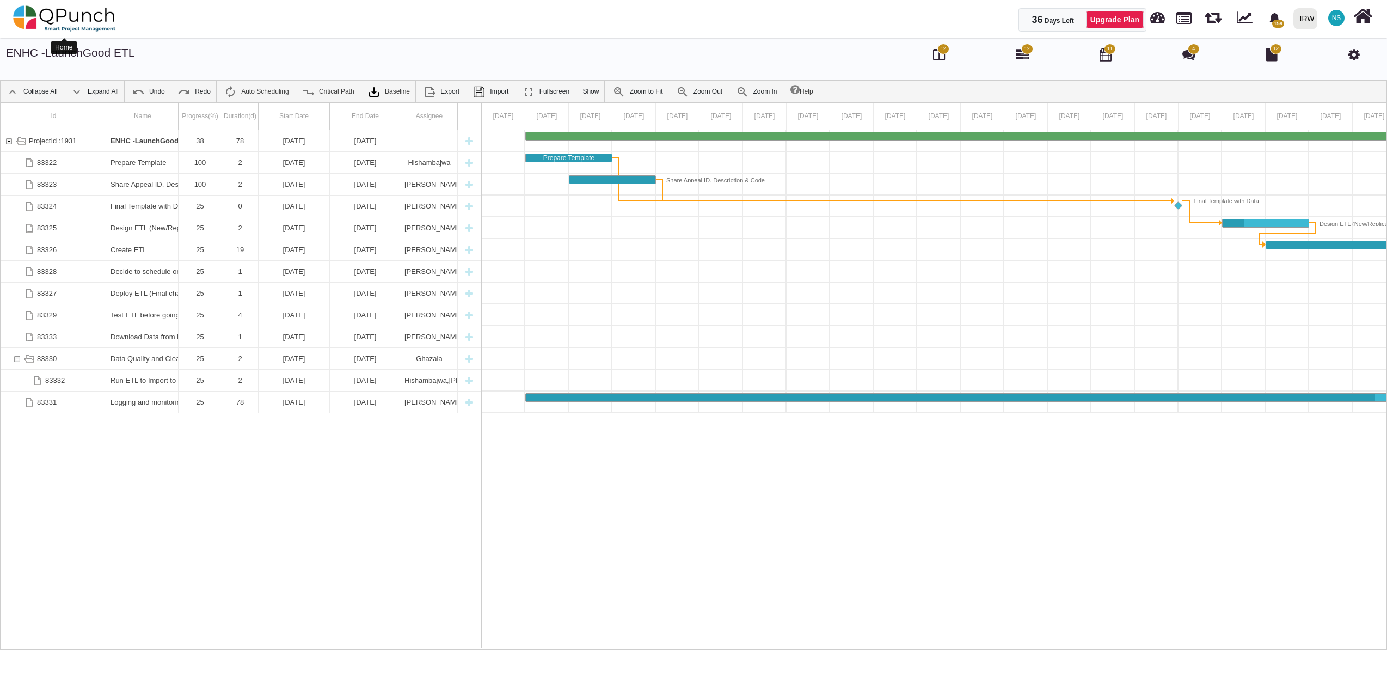
click at [72, 20] on img at bounding box center [64, 18] width 103 height 33
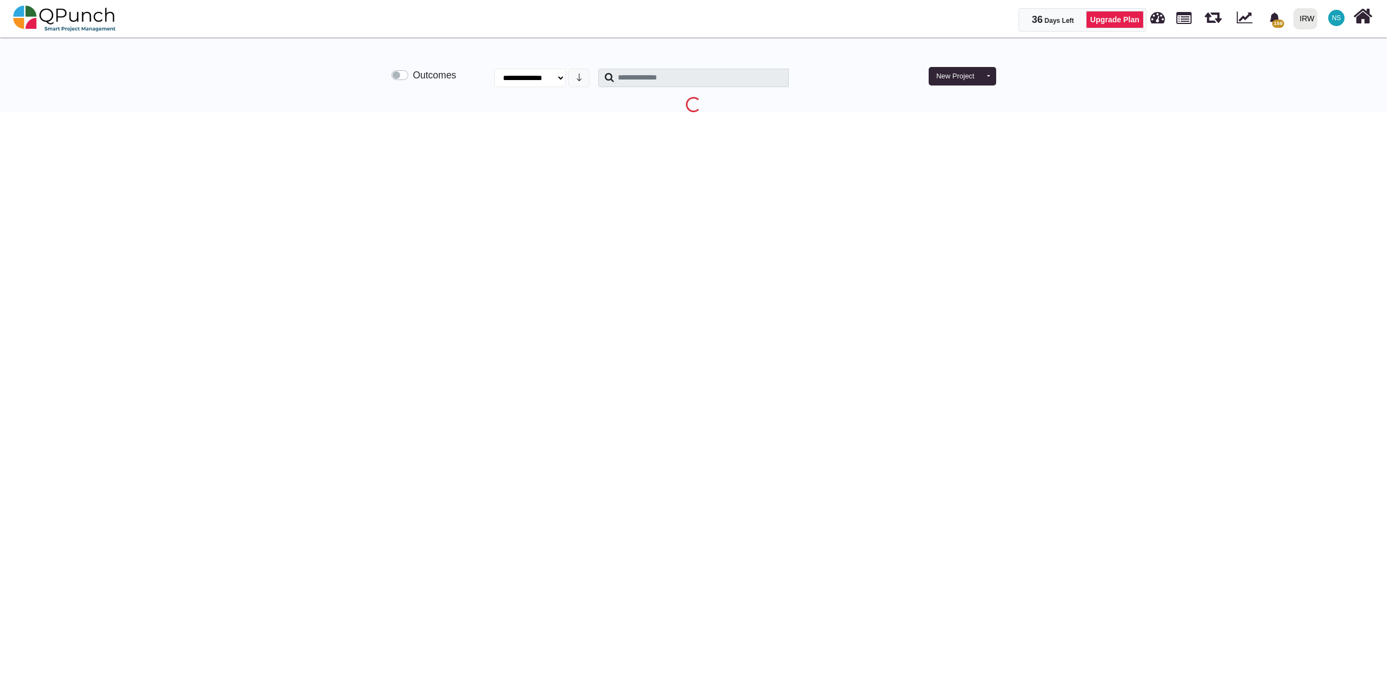
select select "**********"
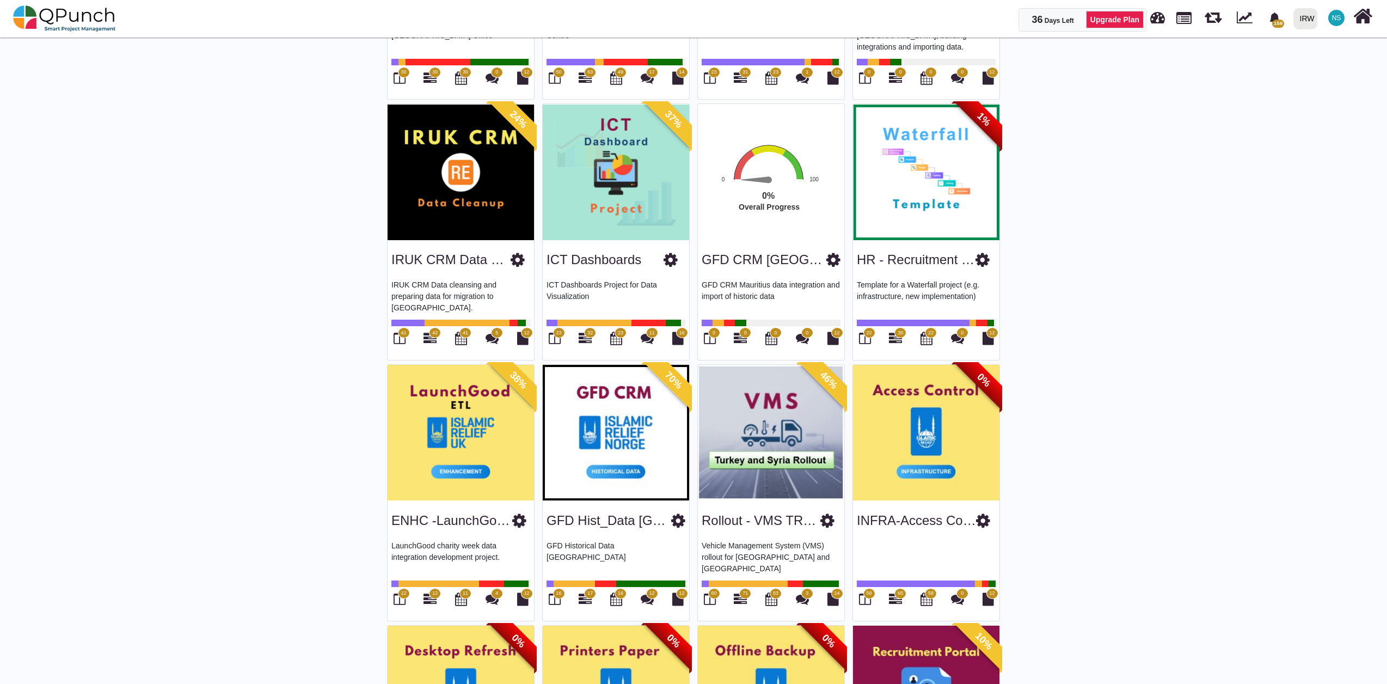
scroll to position [1692, 0]
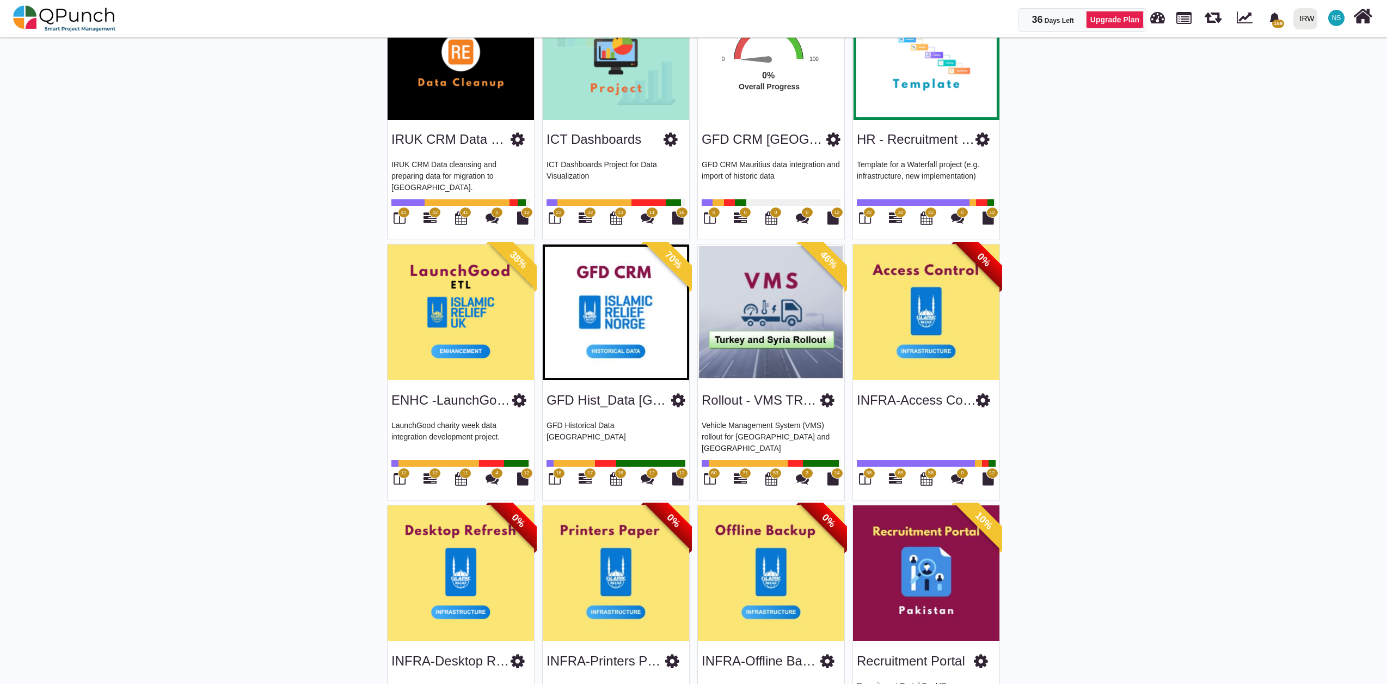
click at [590, 476] on span "17" at bounding box center [589, 473] width 5 height 8
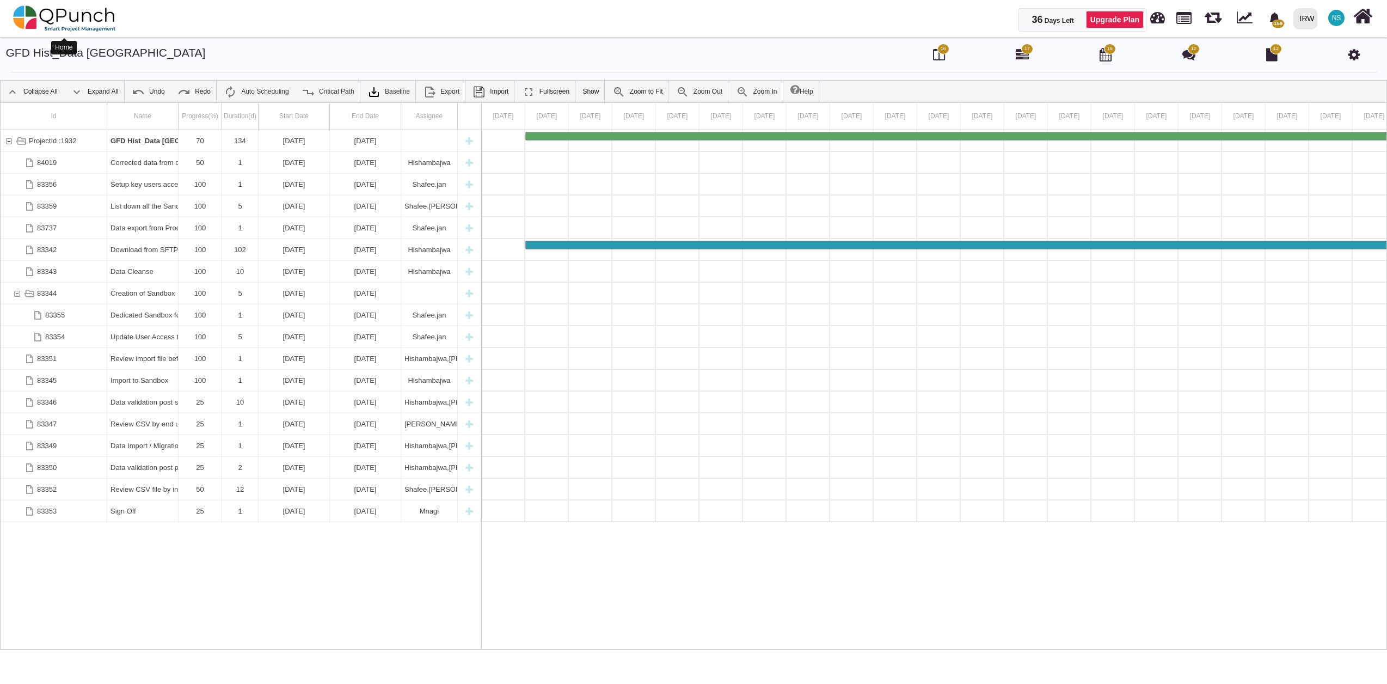
click at [33, 23] on img at bounding box center [64, 18] width 103 height 33
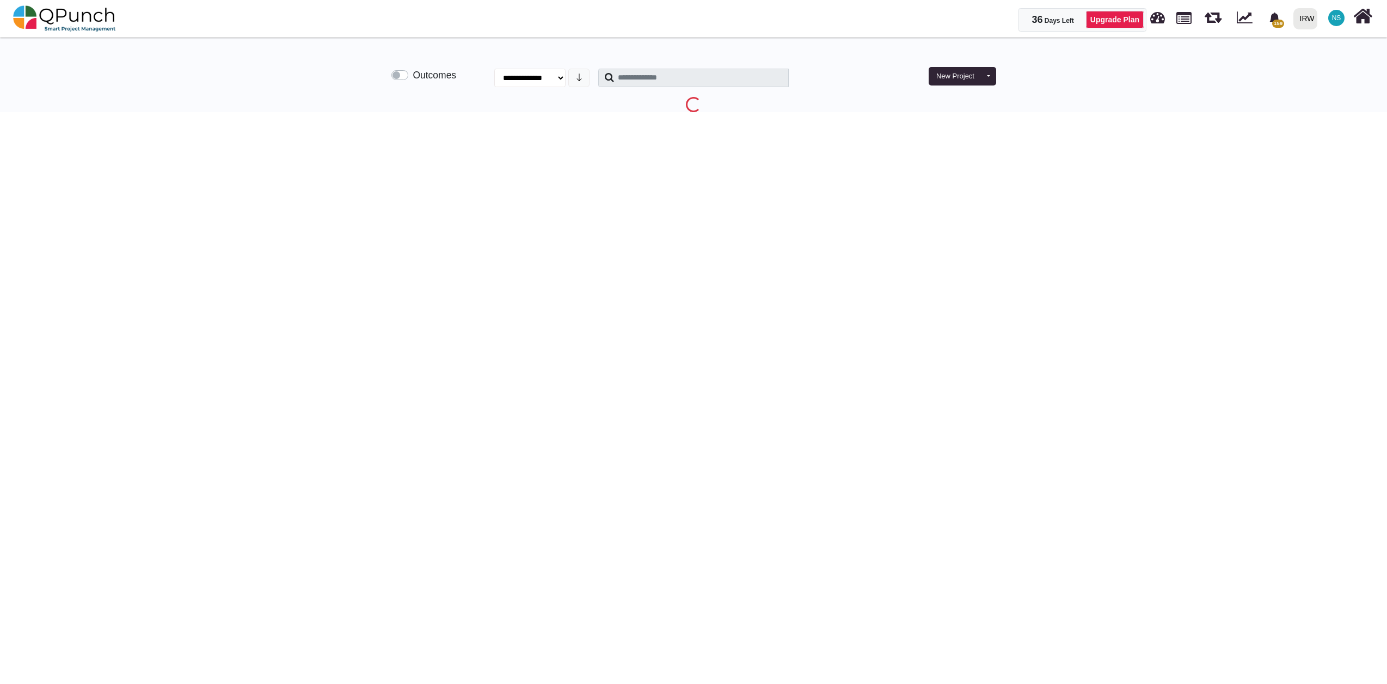
select select "**********"
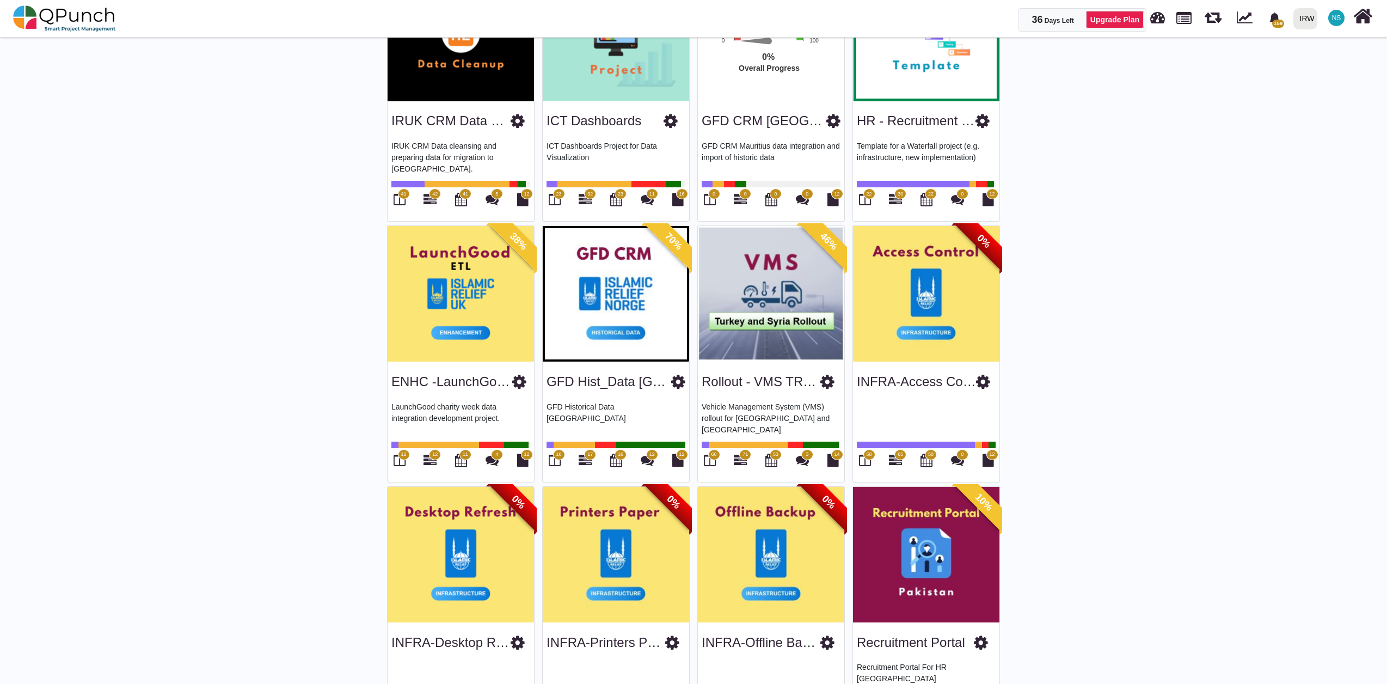
scroll to position [1727, 0]
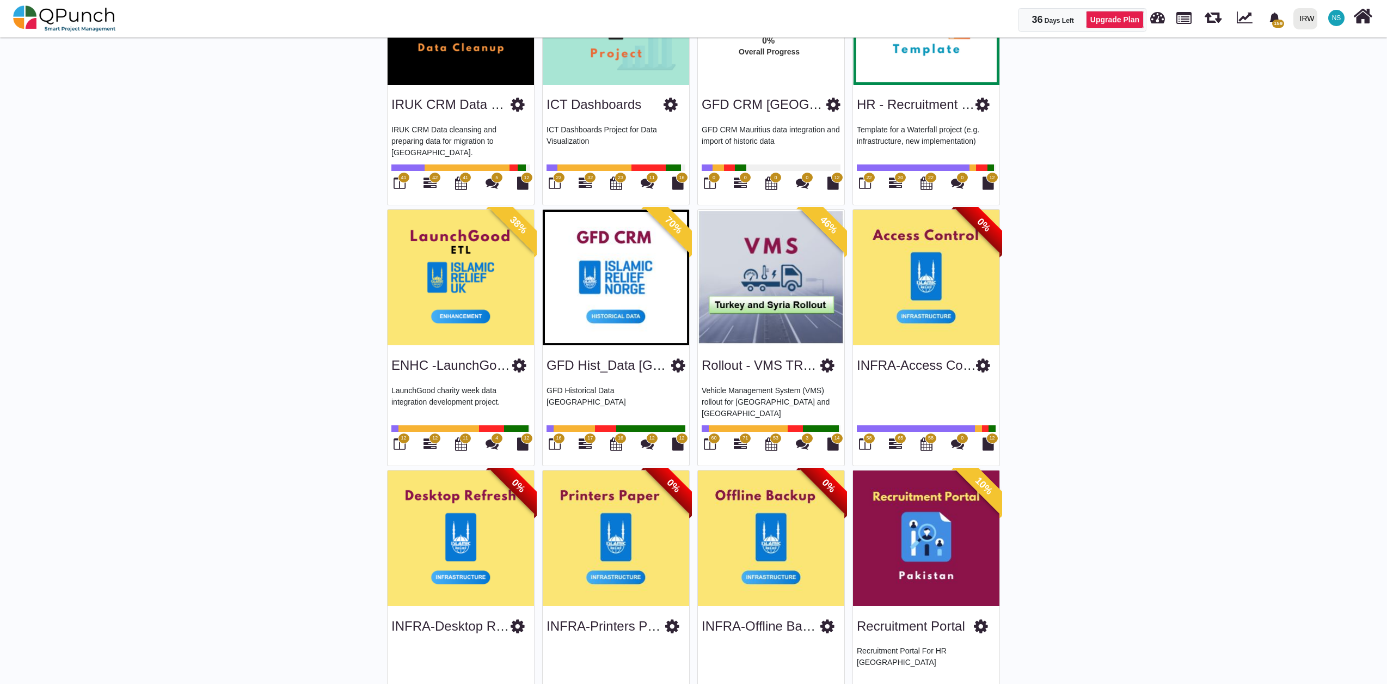
click at [743, 440] on span "71" at bounding box center [744, 438] width 5 height 8
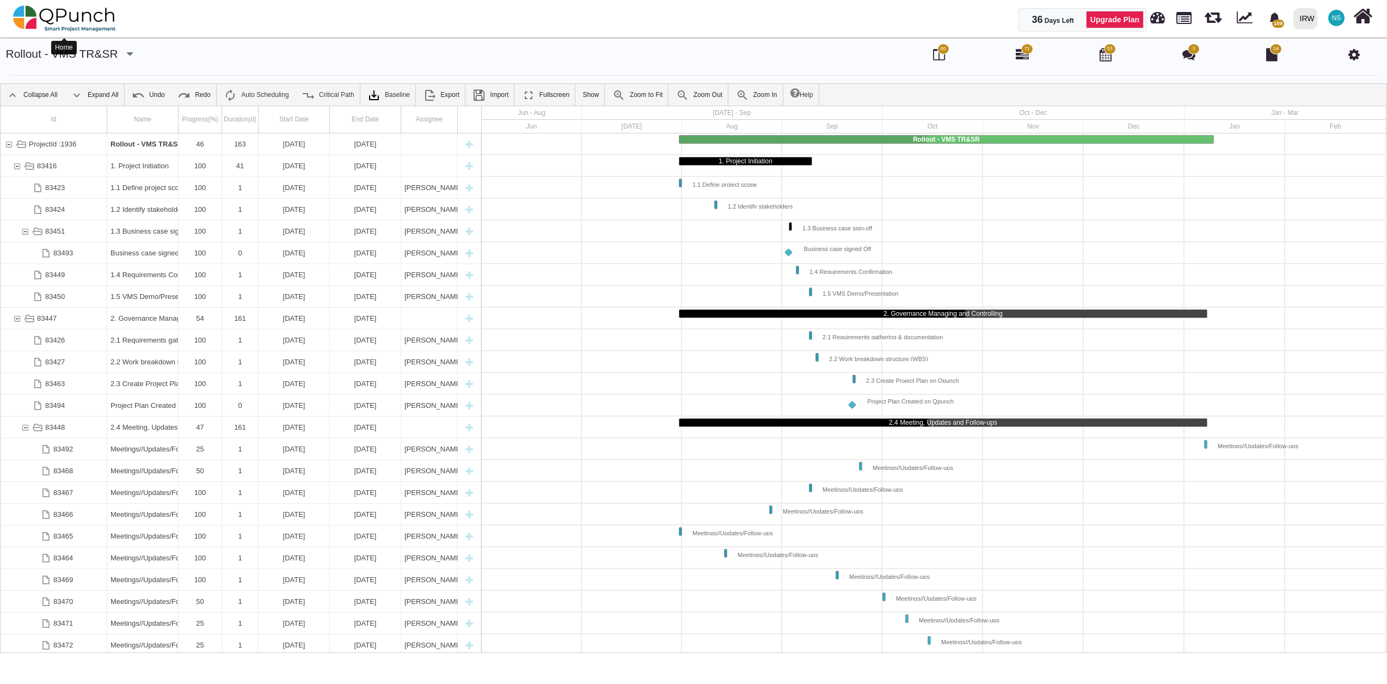
click at [72, 22] on img at bounding box center [64, 18] width 103 height 33
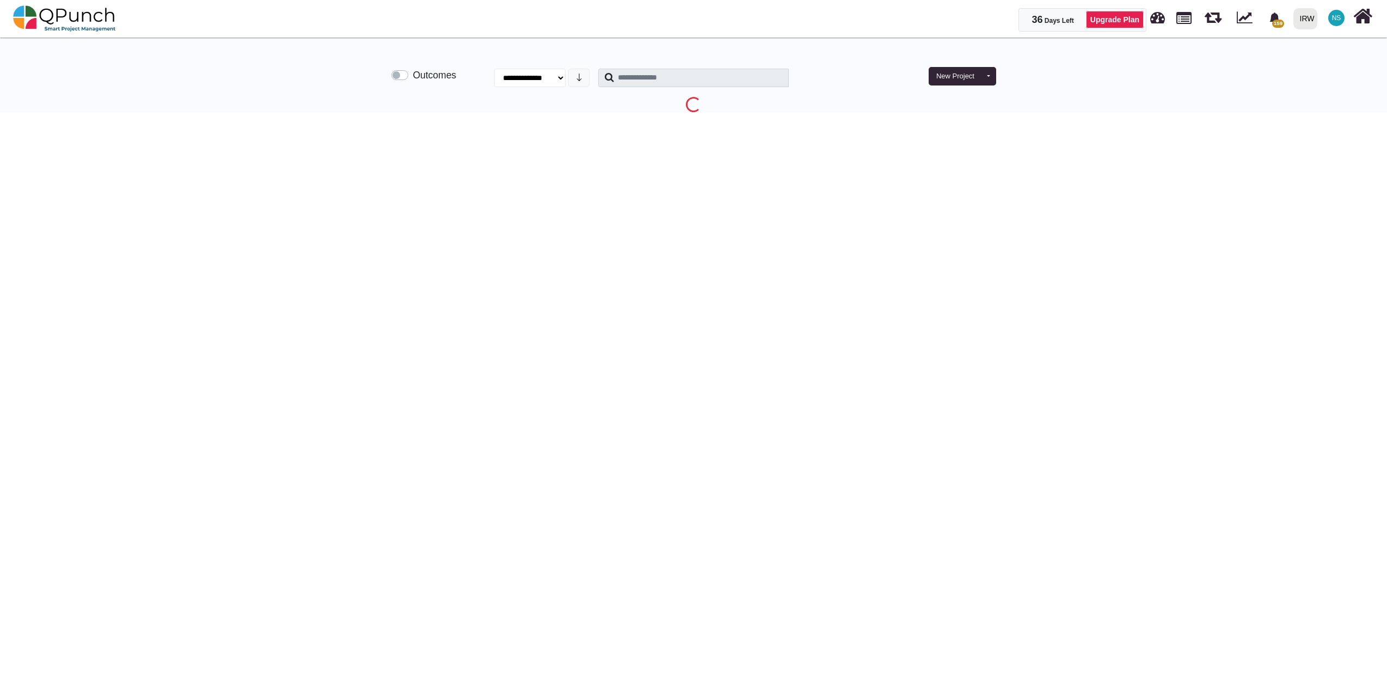
select select "**********"
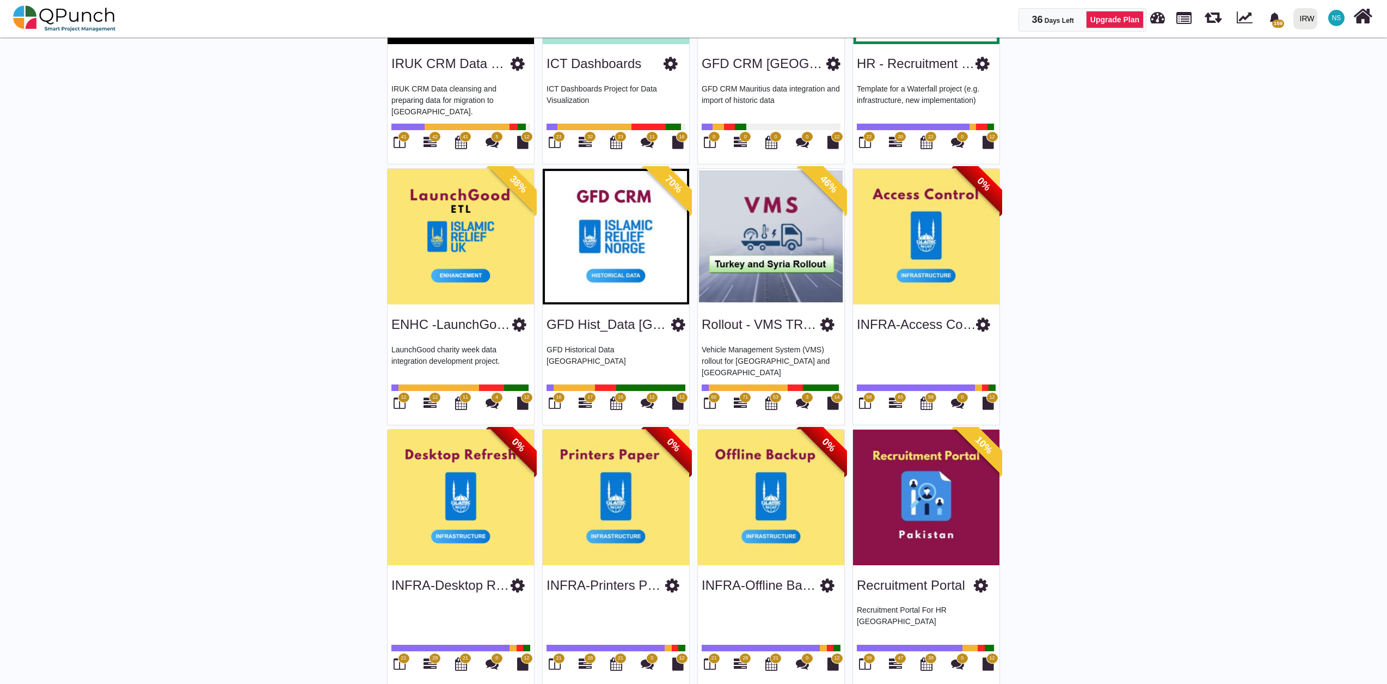
scroll to position [1814, 0]
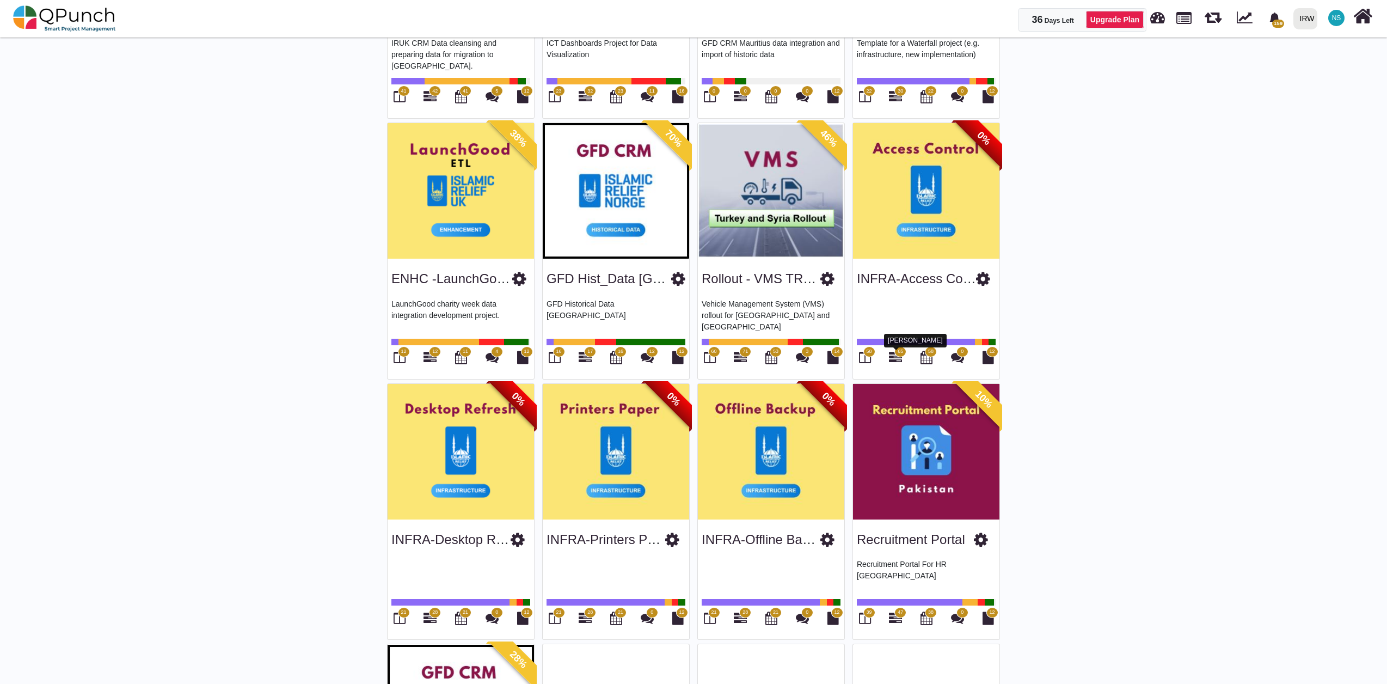
click at [894, 355] on icon at bounding box center [895, 356] width 13 height 13
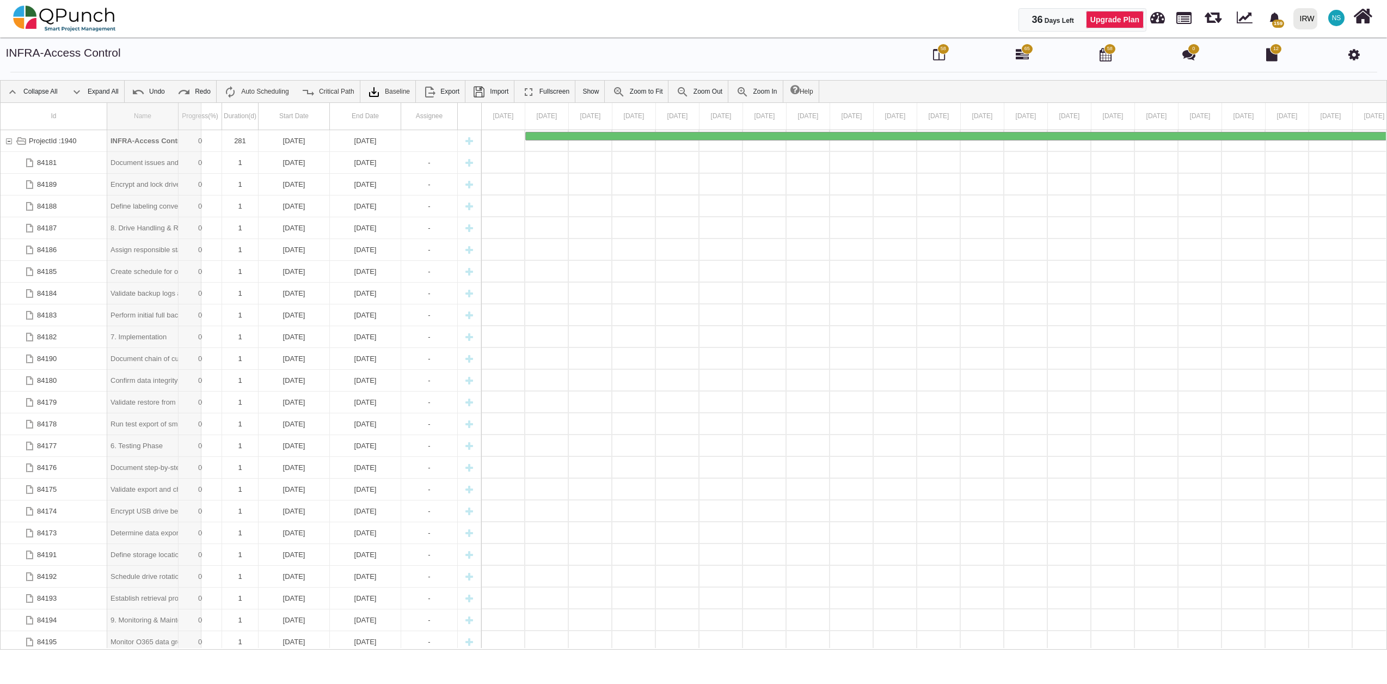
drag, startPoint x: 177, startPoint y: 113, endPoint x: 202, endPoint y: 111, distance: 25.7
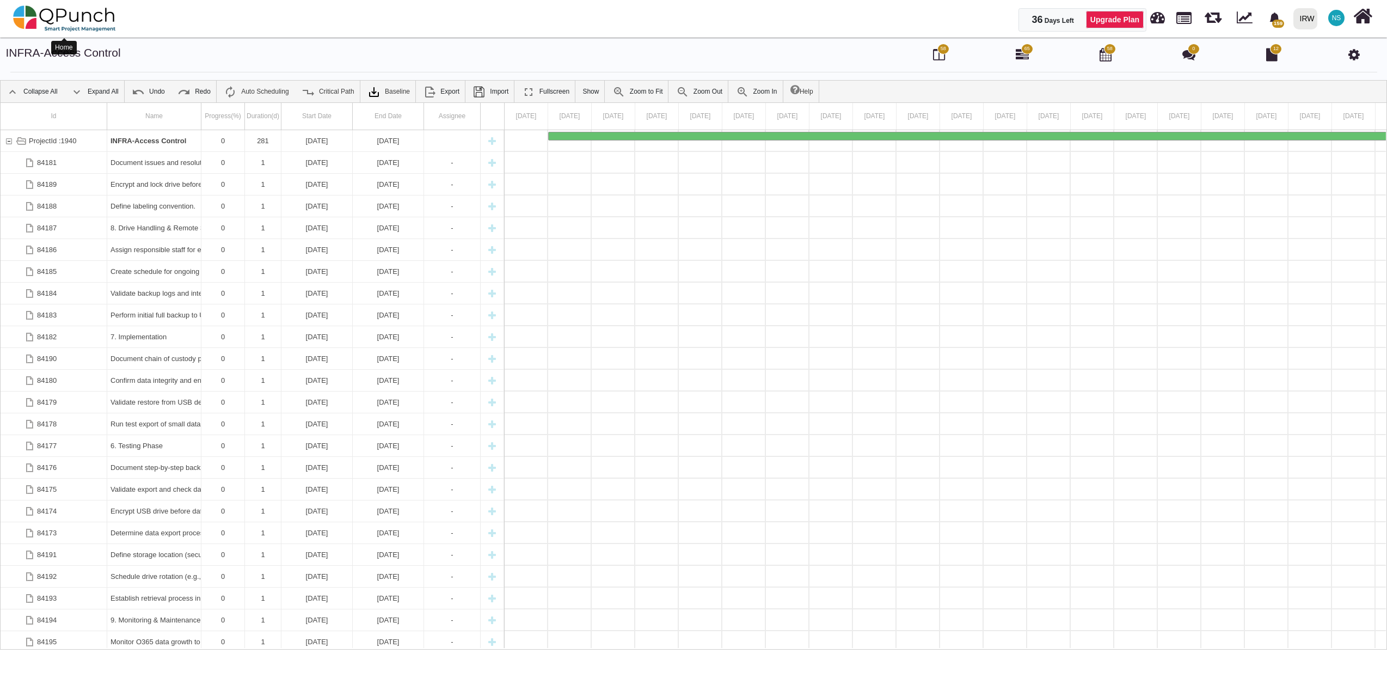
click at [83, 20] on img at bounding box center [64, 18] width 103 height 33
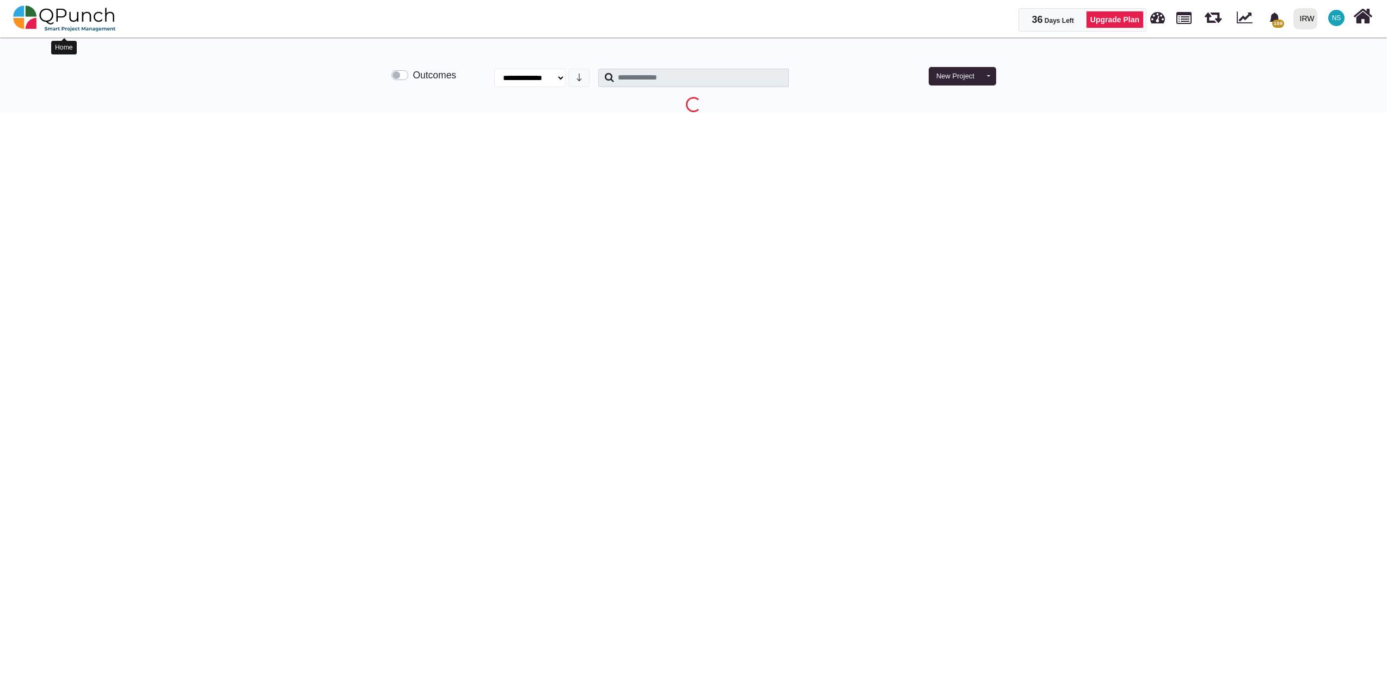
select select "**********"
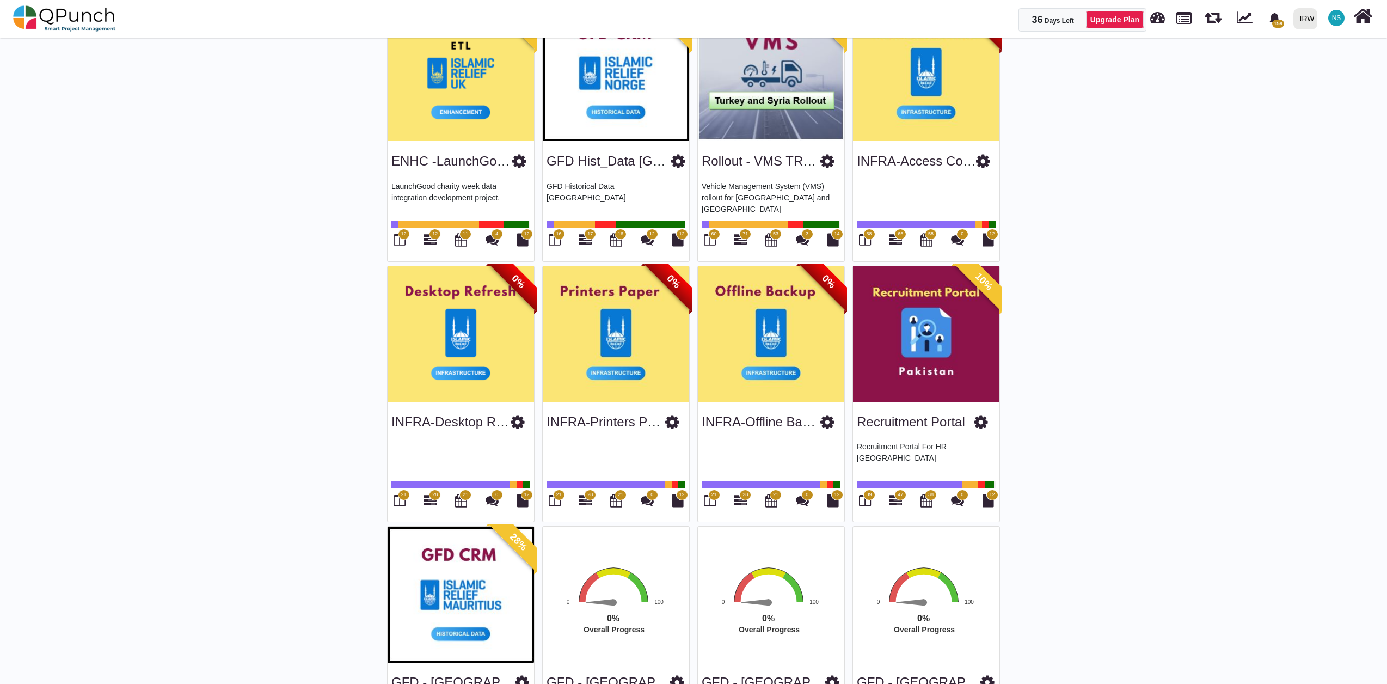
scroll to position [1935, 0]
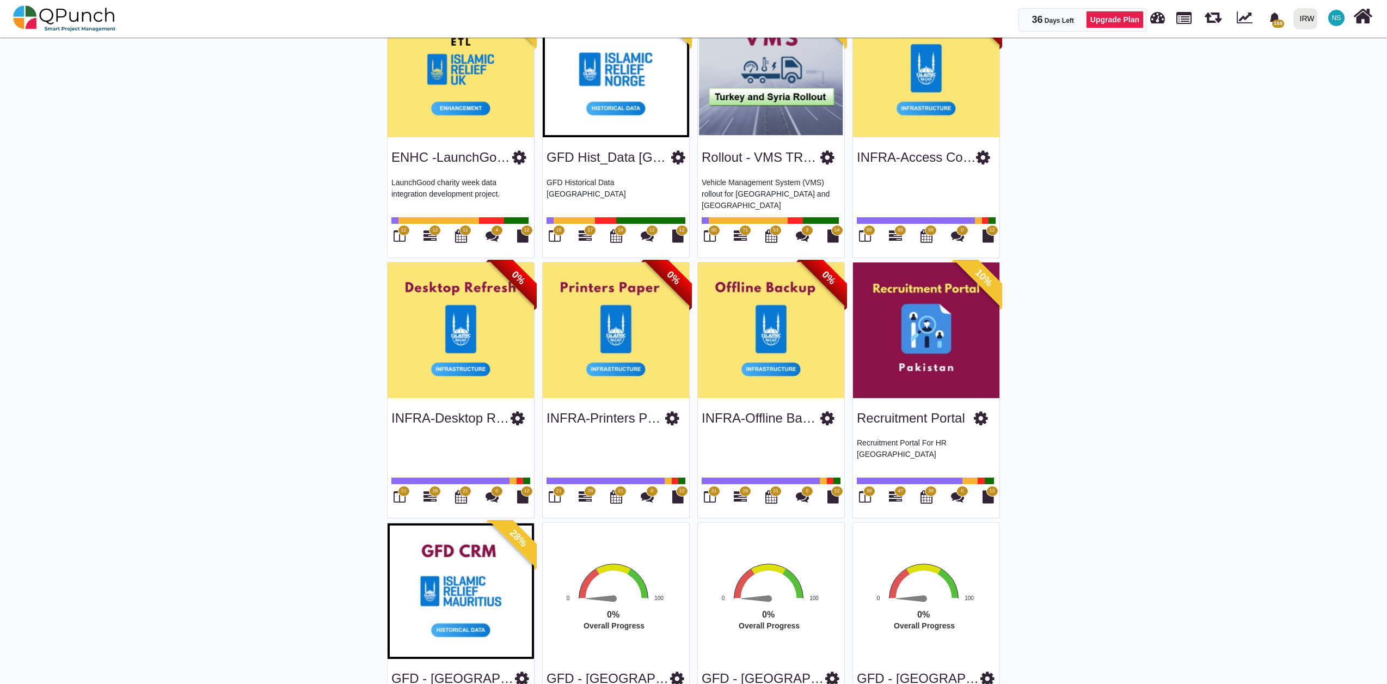
click at [434, 493] on span "28" at bounding box center [434, 491] width 5 height 8
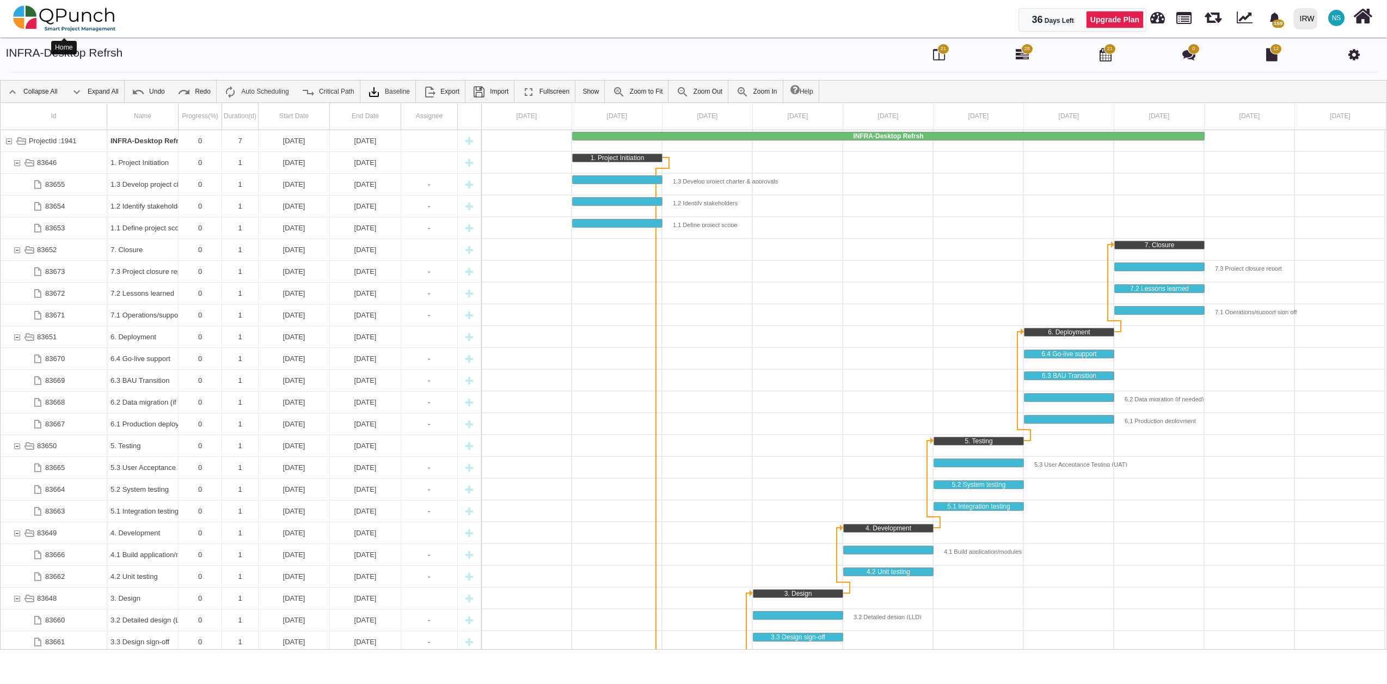
click at [46, 9] on img at bounding box center [64, 18] width 103 height 33
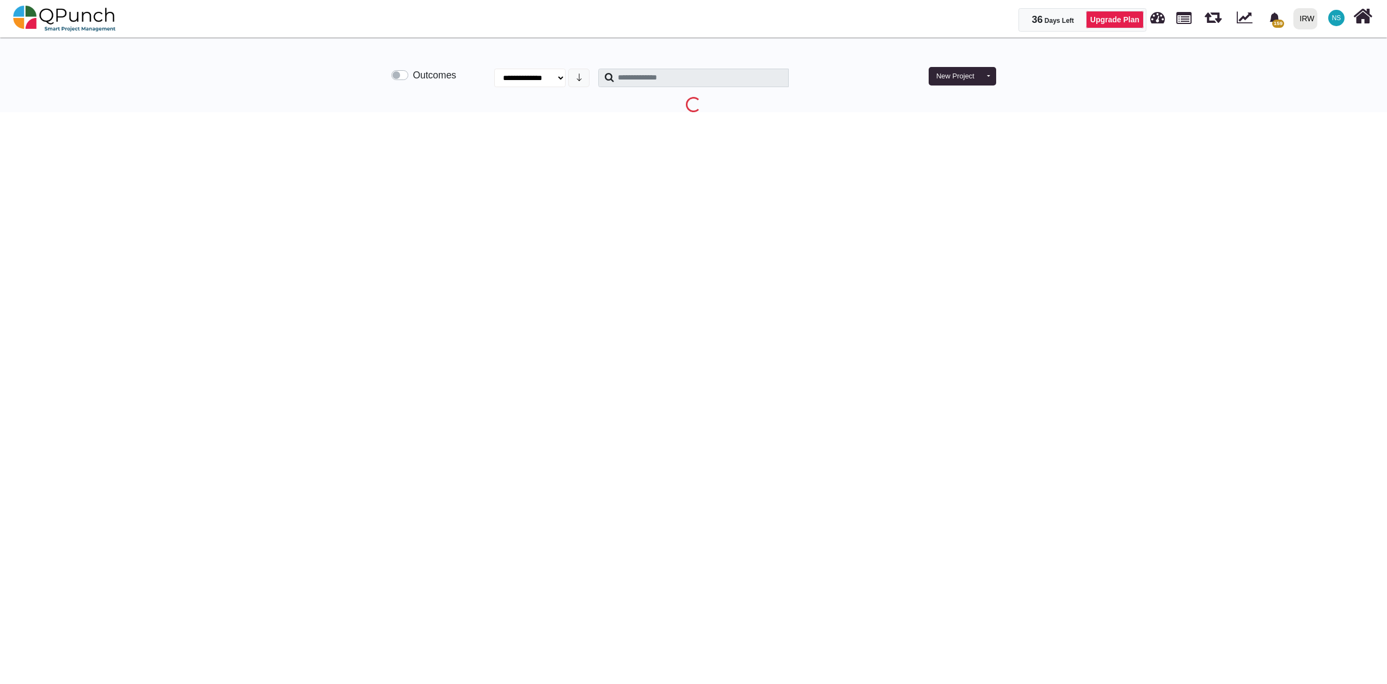
select select "**********"
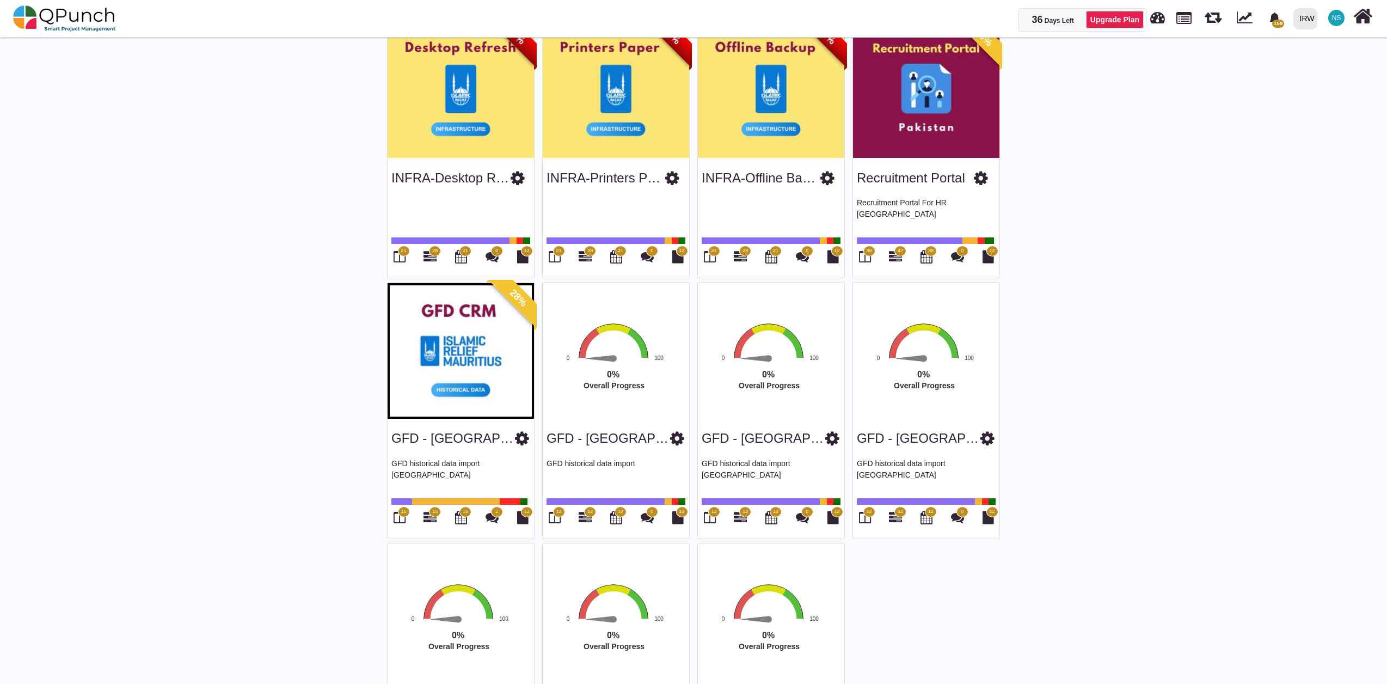
scroll to position [2177, 0]
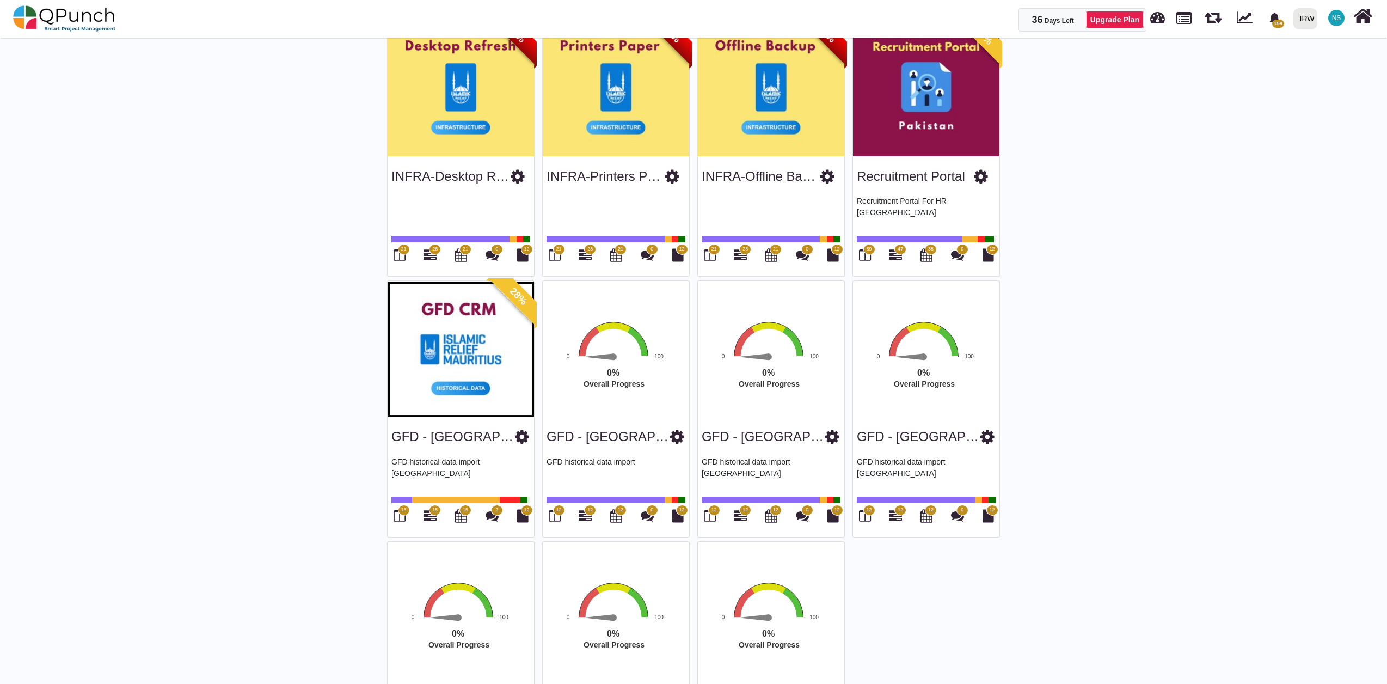
click at [898, 251] on span "47" at bounding box center [899, 249] width 5 height 8
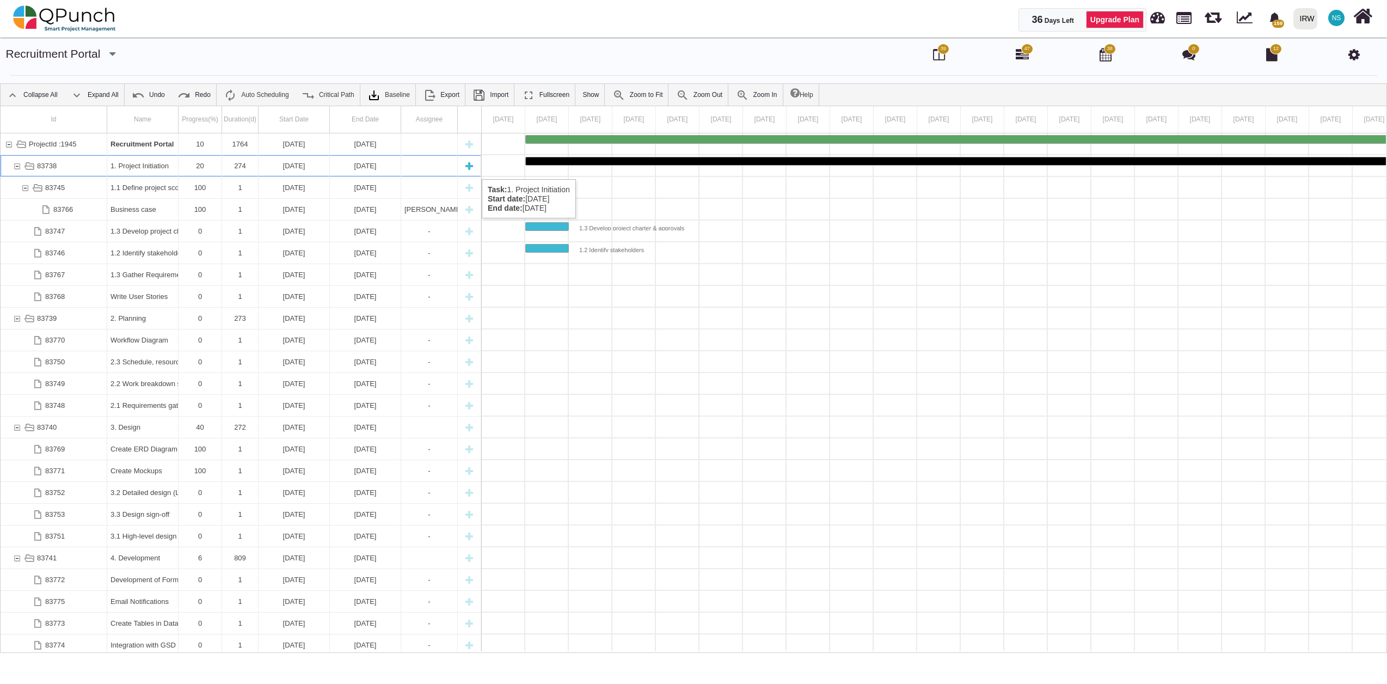
click at [13, 168] on div "83738" at bounding box center [17, 165] width 10 height 21
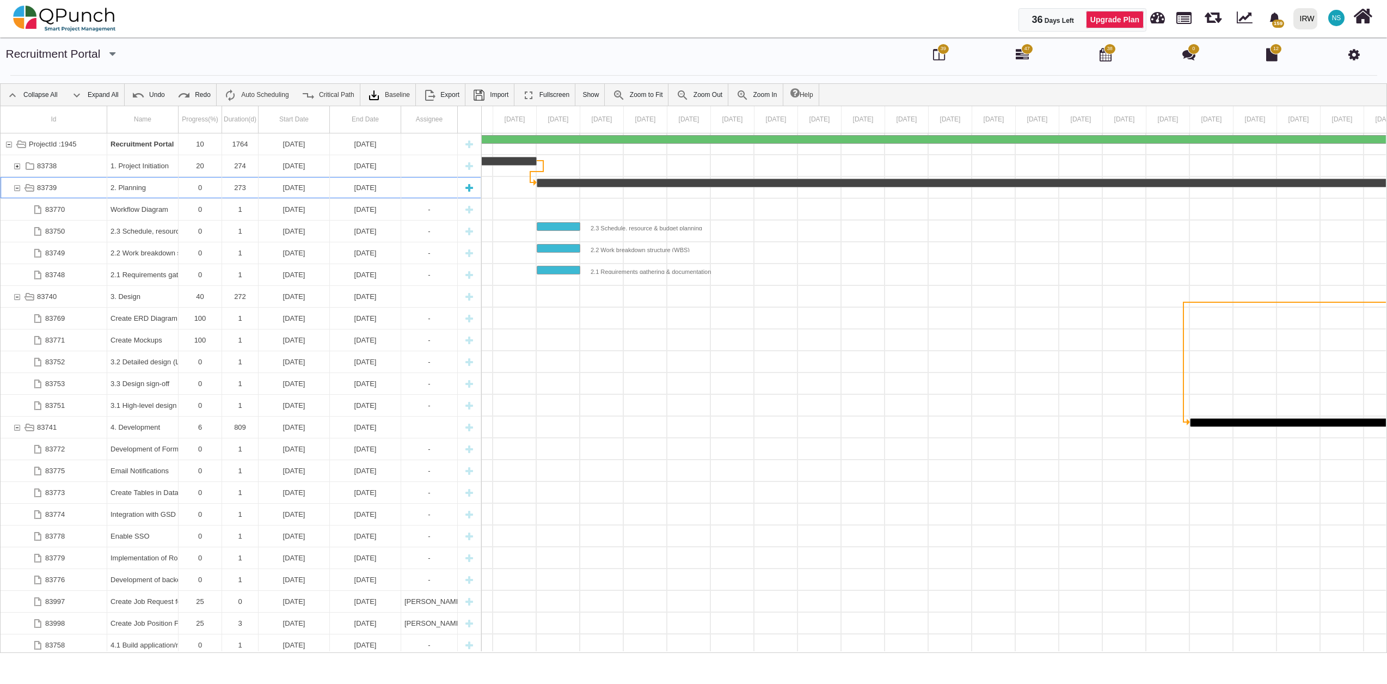
click at [20, 190] on div "83739" at bounding box center [17, 187] width 10 height 21
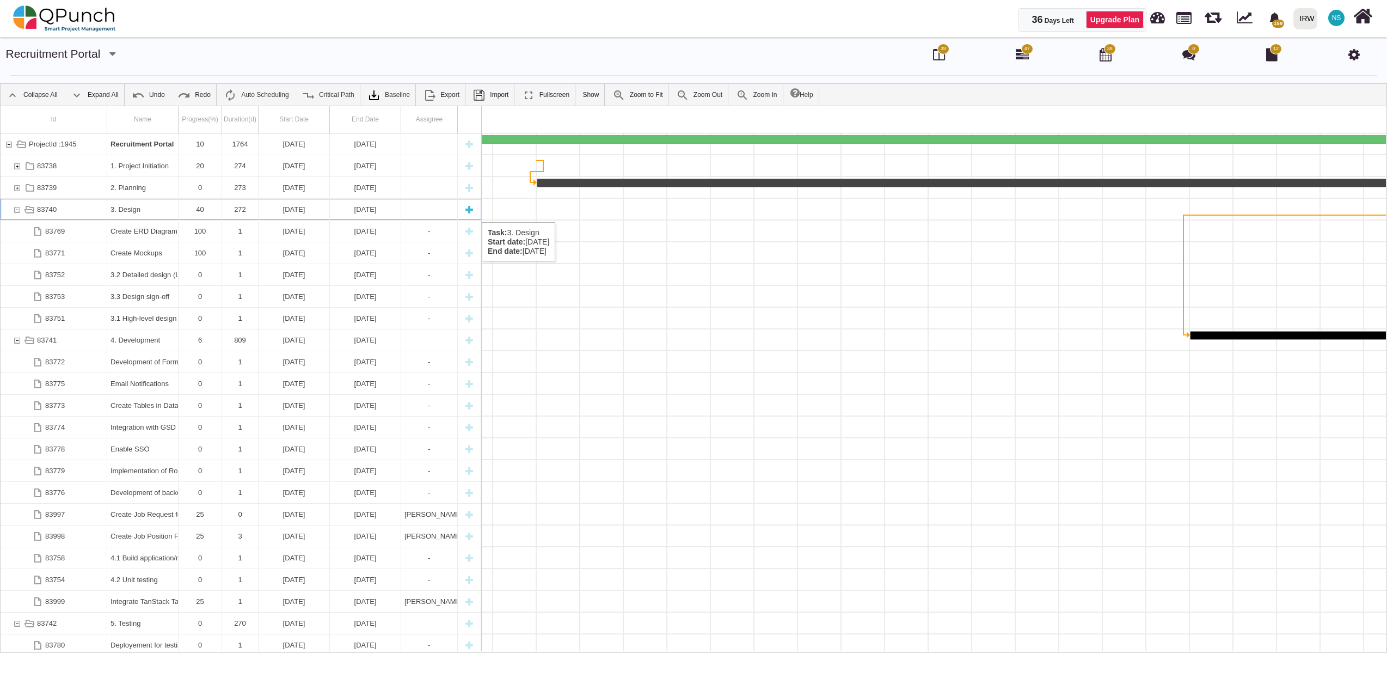
scroll to position [0, 23803]
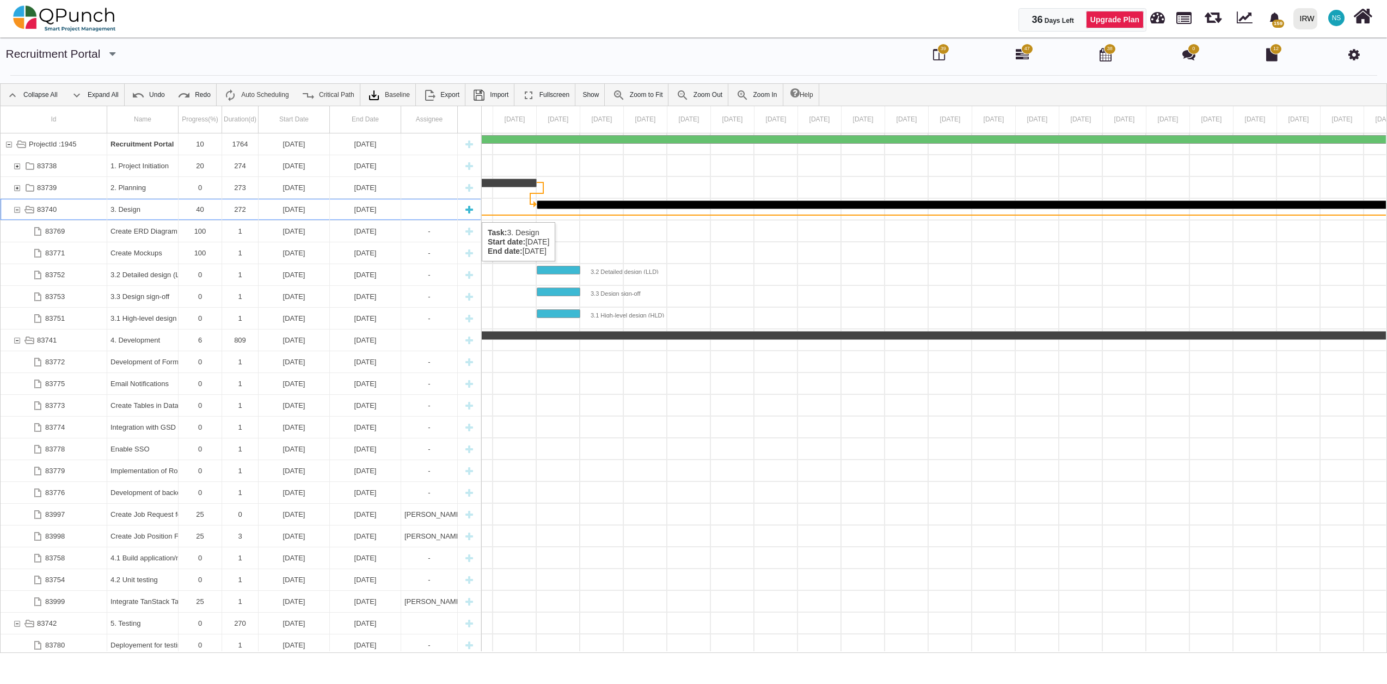
click at [16, 211] on div "83740" at bounding box center [17, 209] width 10 height 21
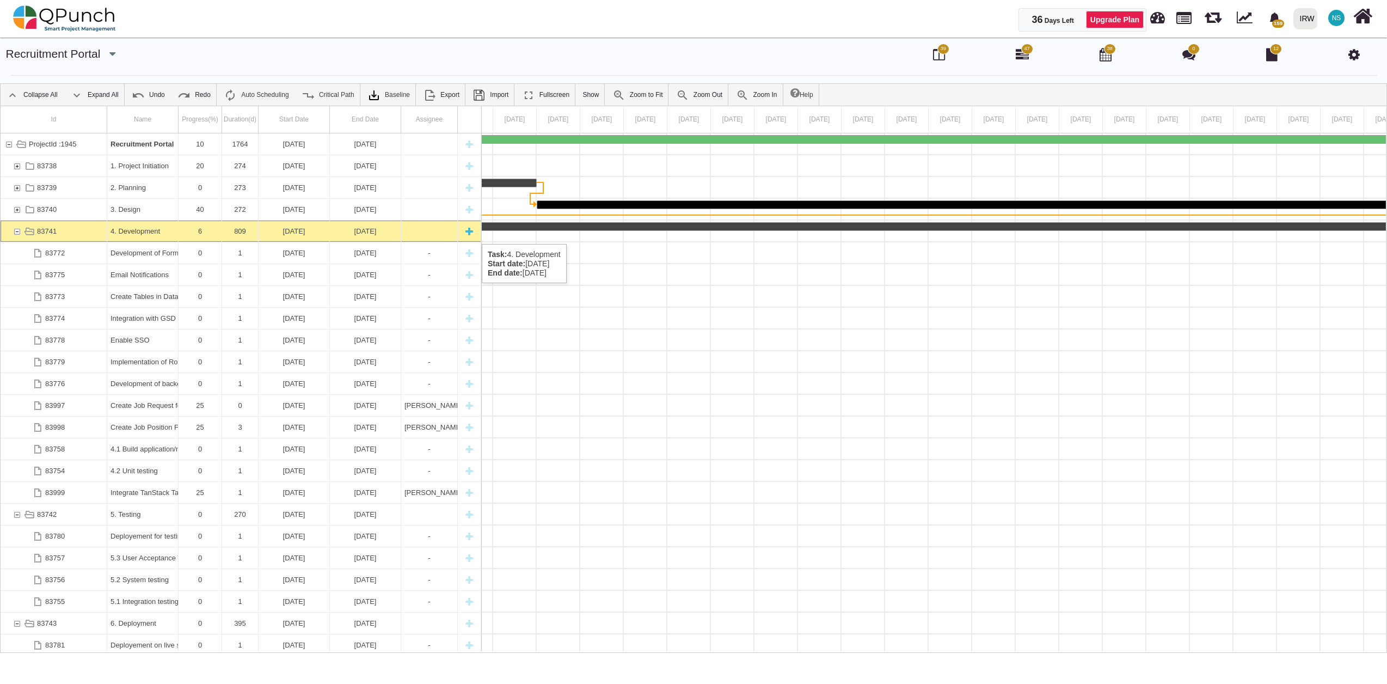
click at [16, 233] on div "83741" at bounding box center [17, 230] width 10 height 21
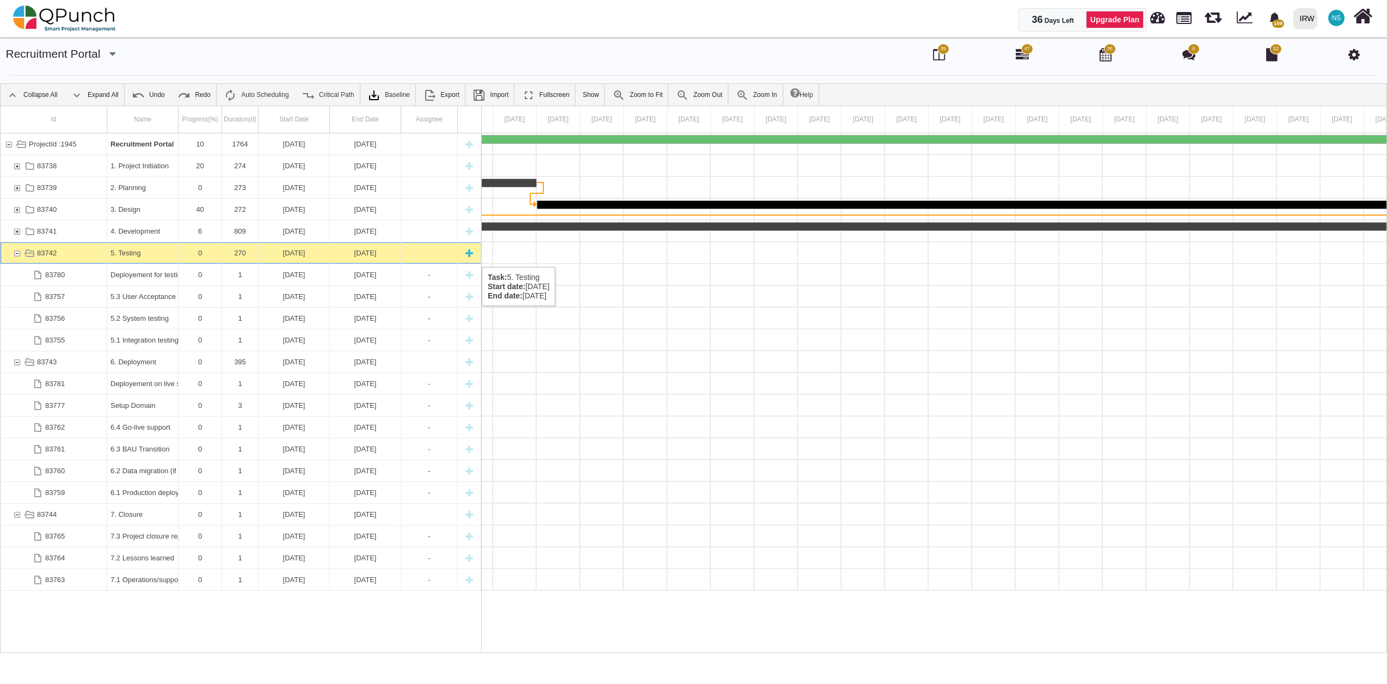
click at [19, 256] on div "83742" at bounding box center [17, 252] width 10 height 21
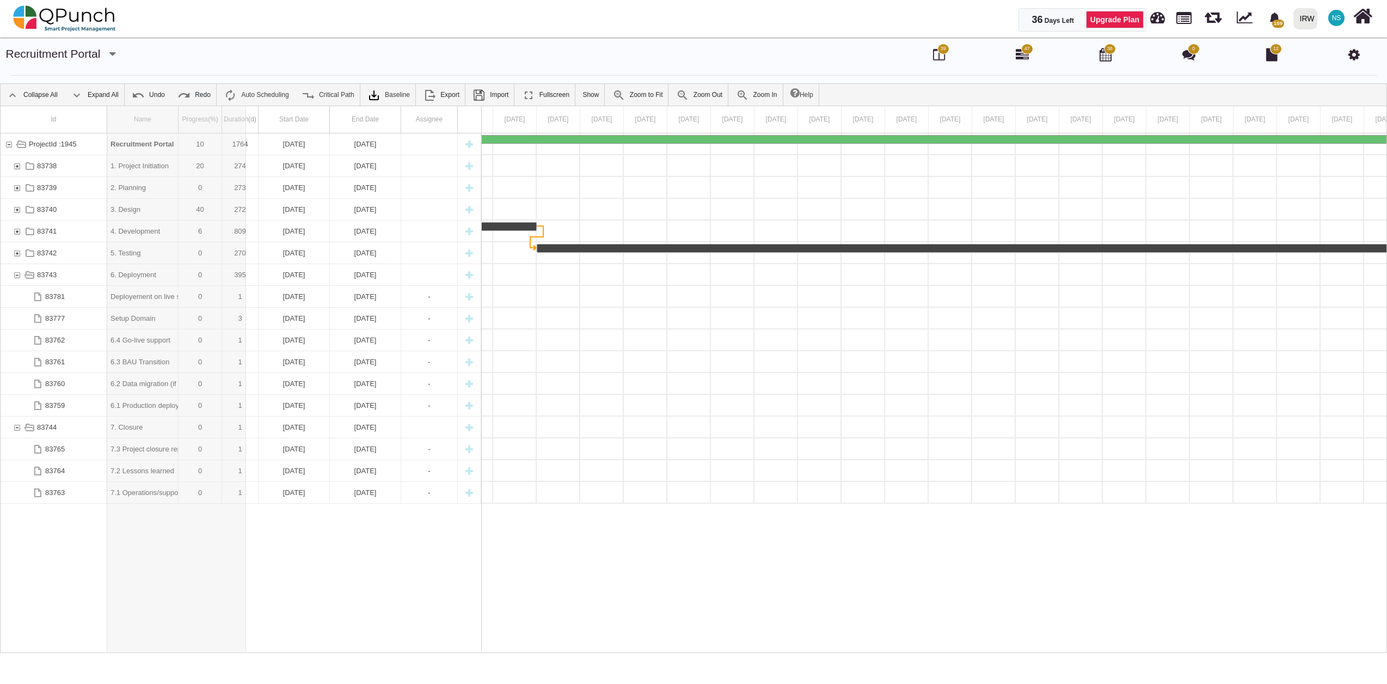
drag, startPoint x: 176, startPoint y: 118, endPoint x: 257, endPoint y: 122, distance: 80.7
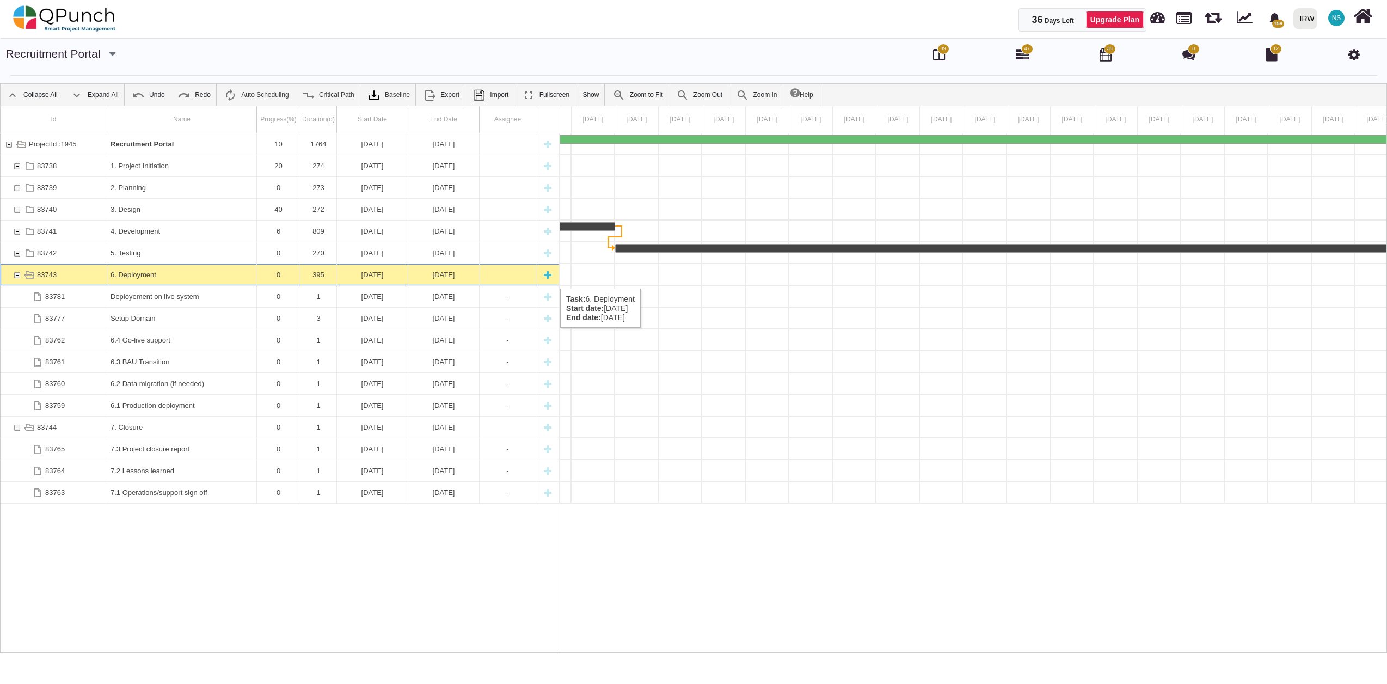
click at [16, 278] on div "83743" at bounding box center [17, 274] width 10 height 21
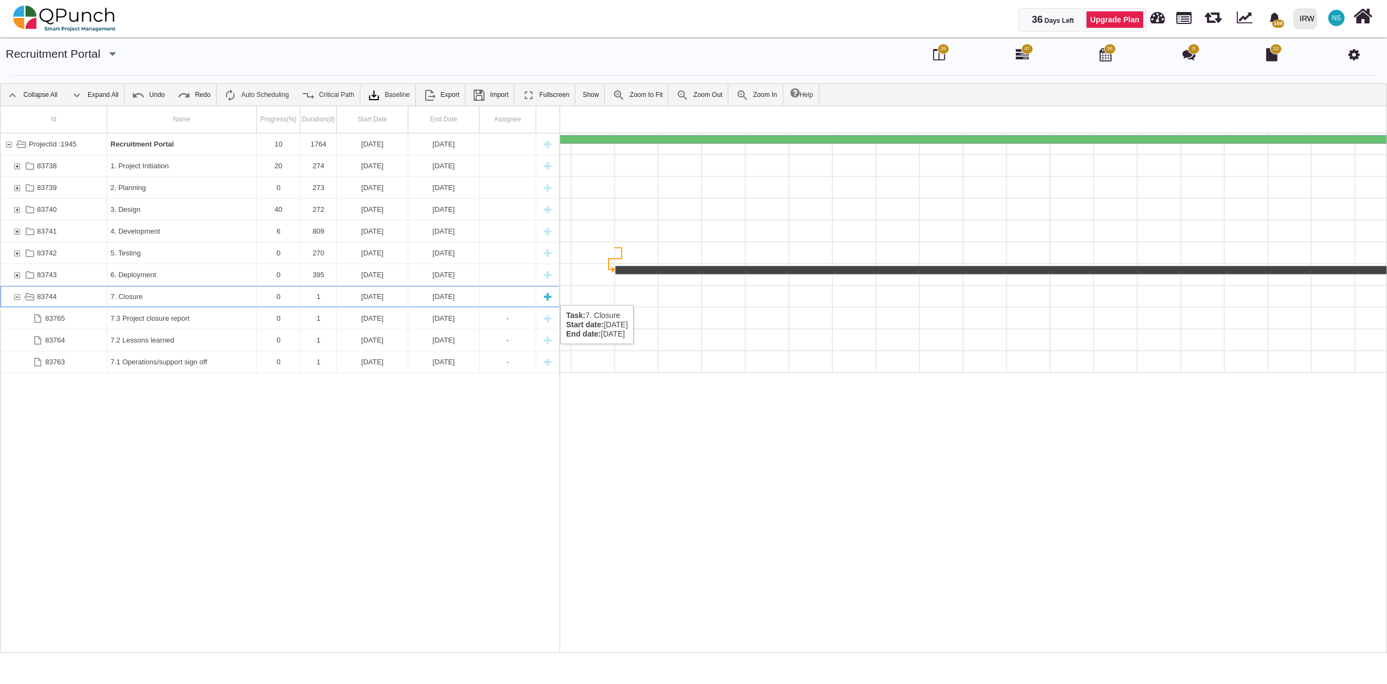
click at [14, 294] on div "83744" at bounding box center [17, 296] width 10 height 21
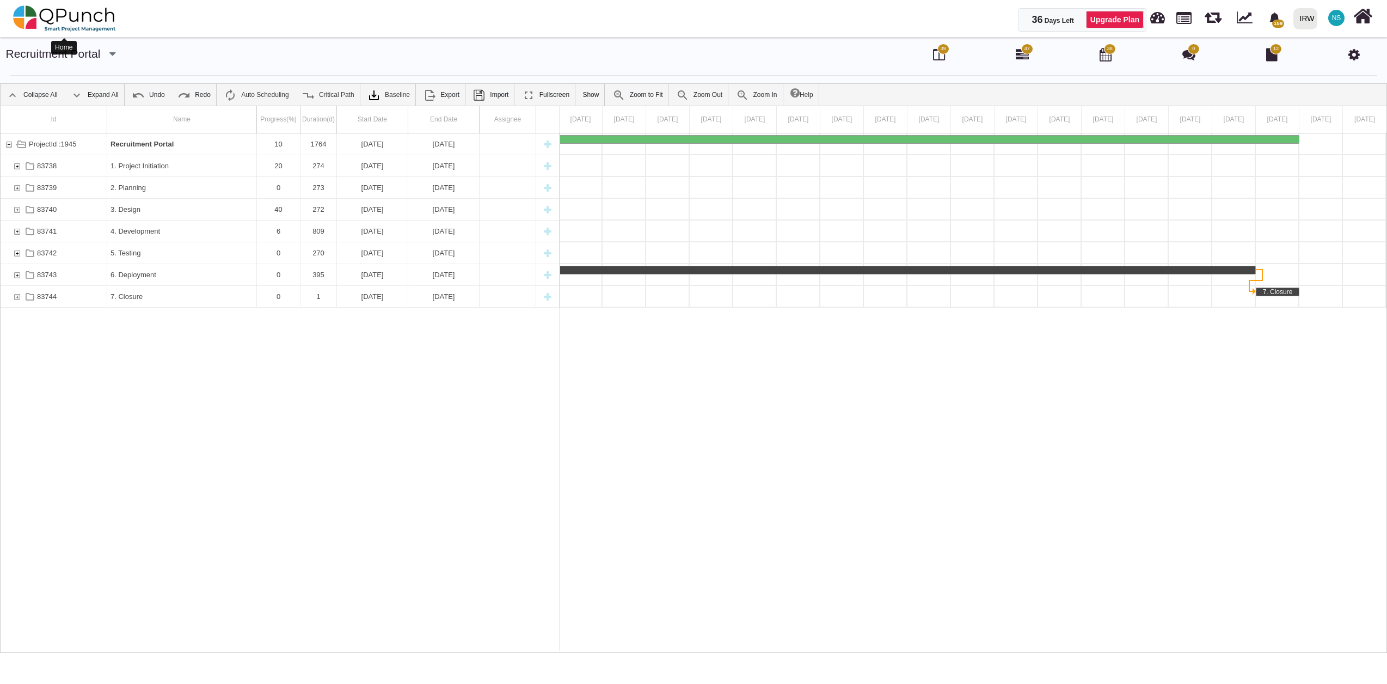
click at [81, 18] on img at bounding box center [64, 18] width 103 height 33
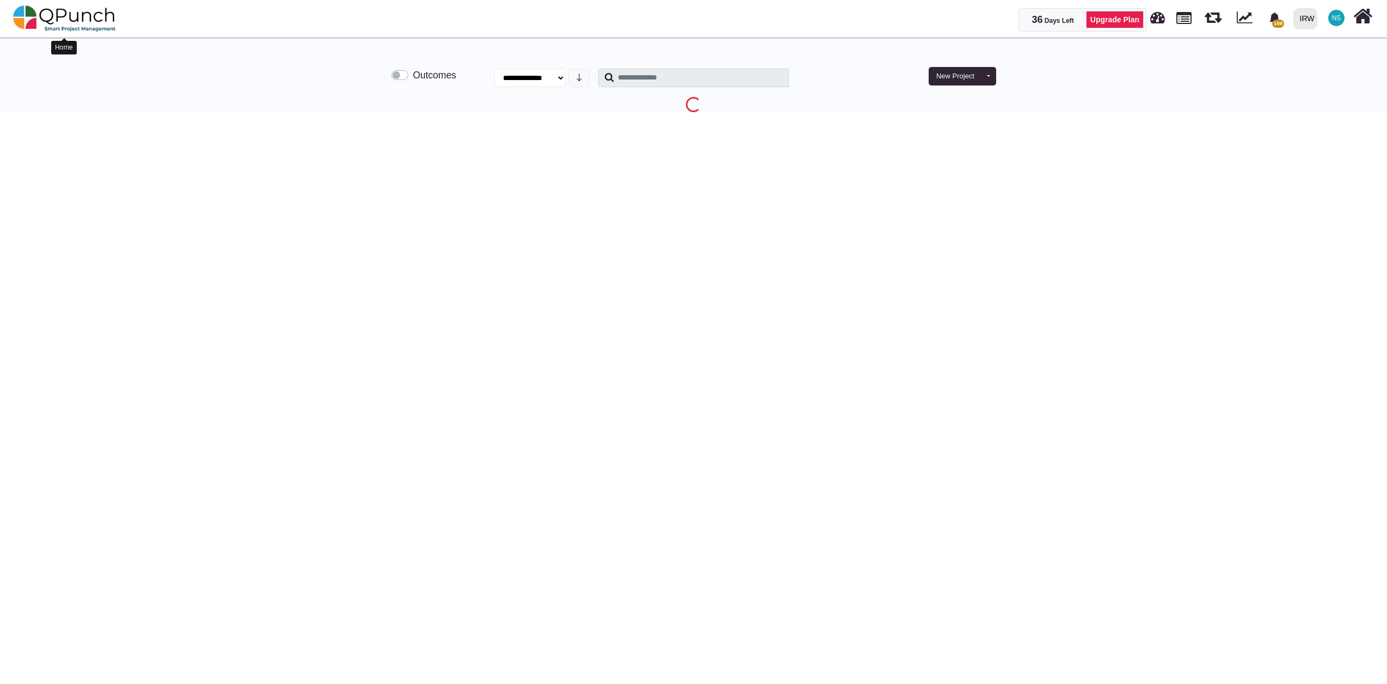
select select "**********"
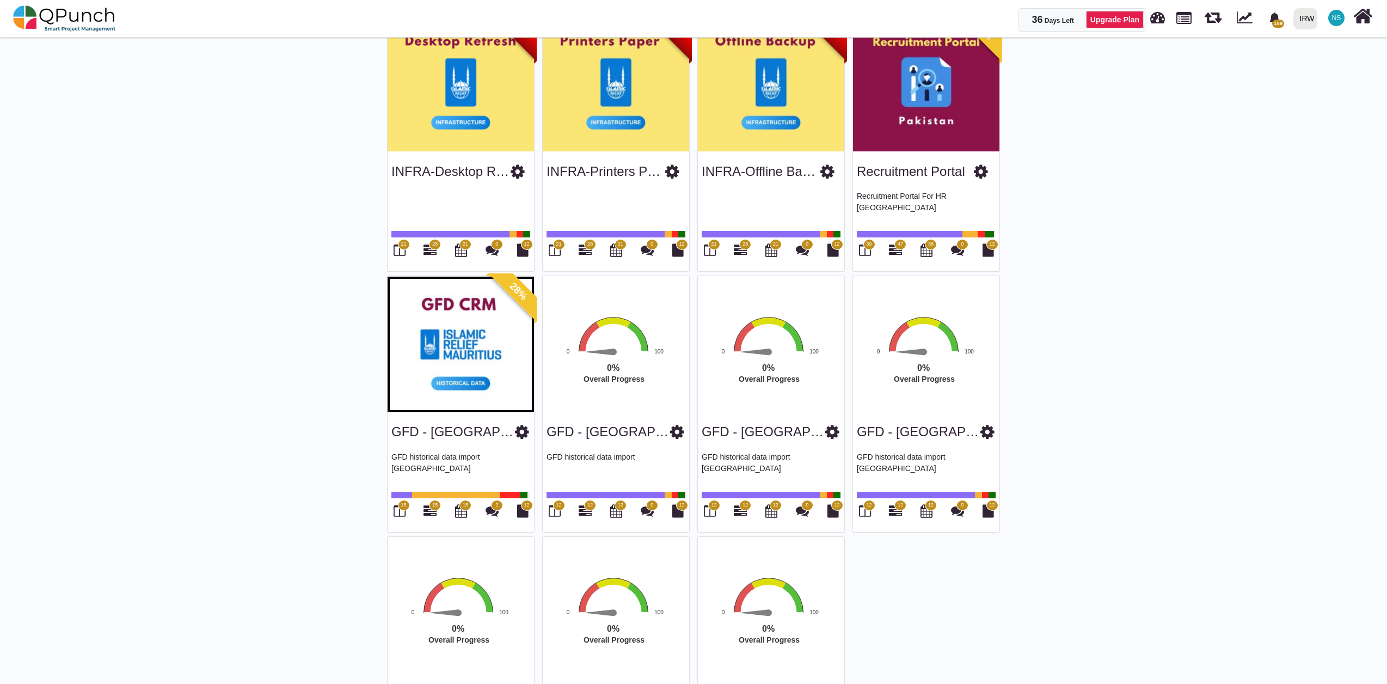
scroll to position [2303, 0]
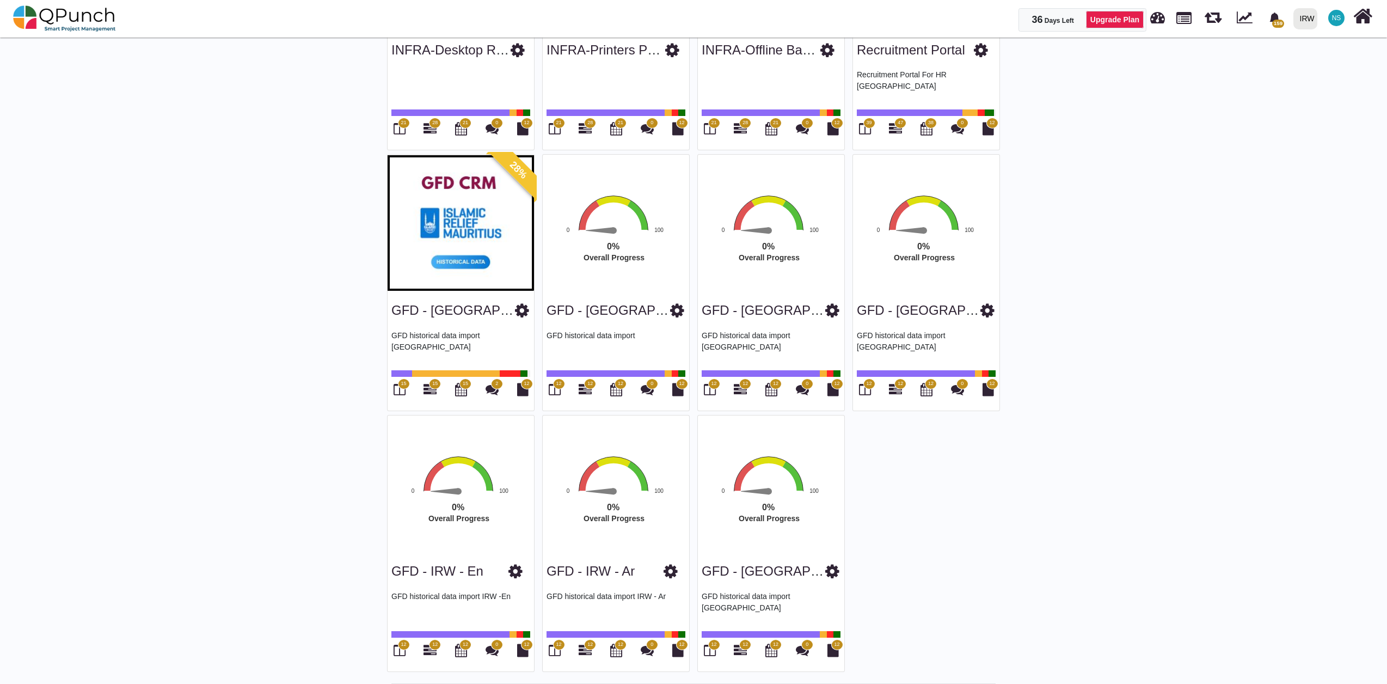
click at [433, 387] on span "15" at bounding box center [435, 383] width 12 height 11
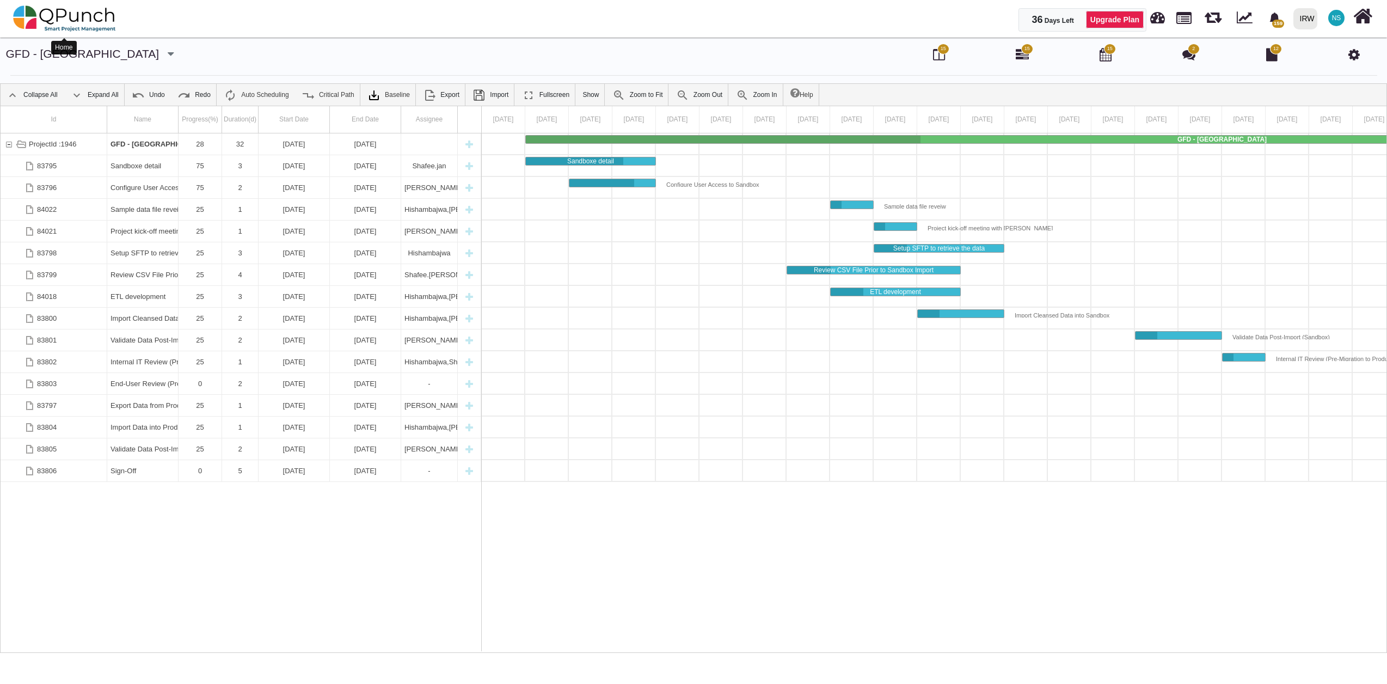
click at [66, 21] on img at bounding box center [64, 18] width 103 height 33
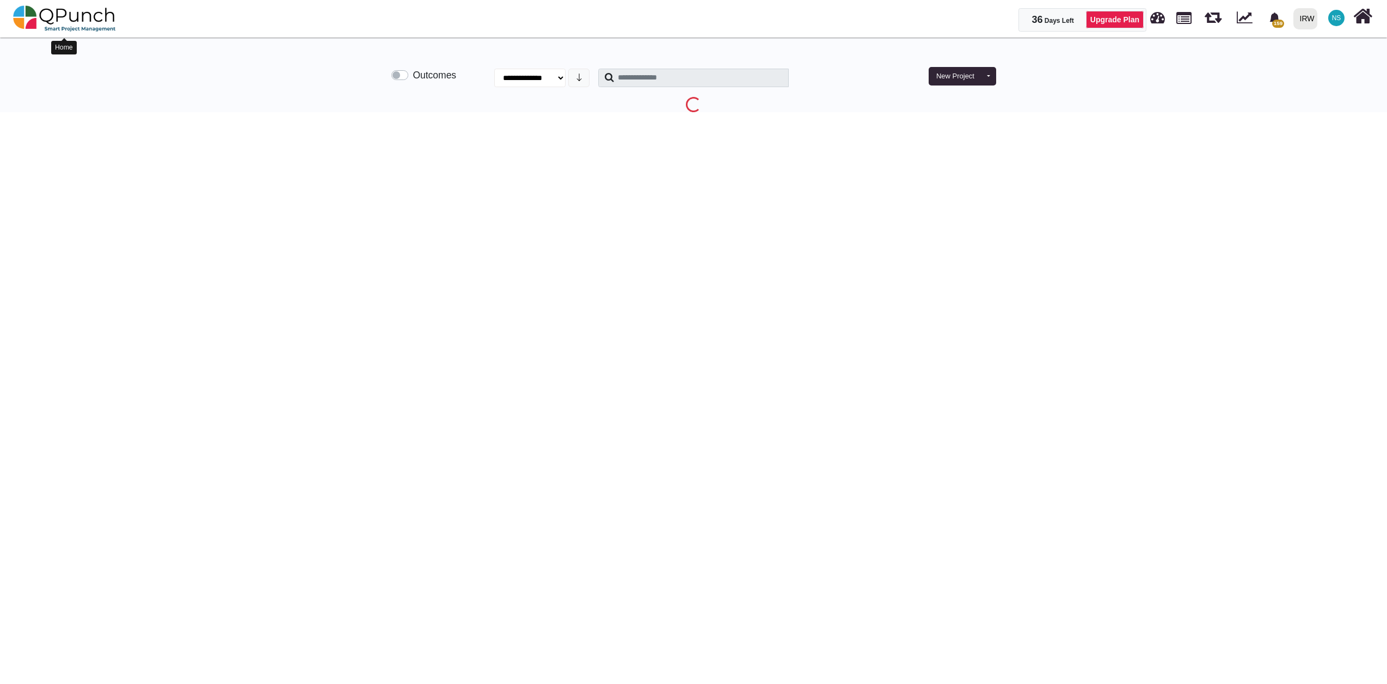
select select "**********"
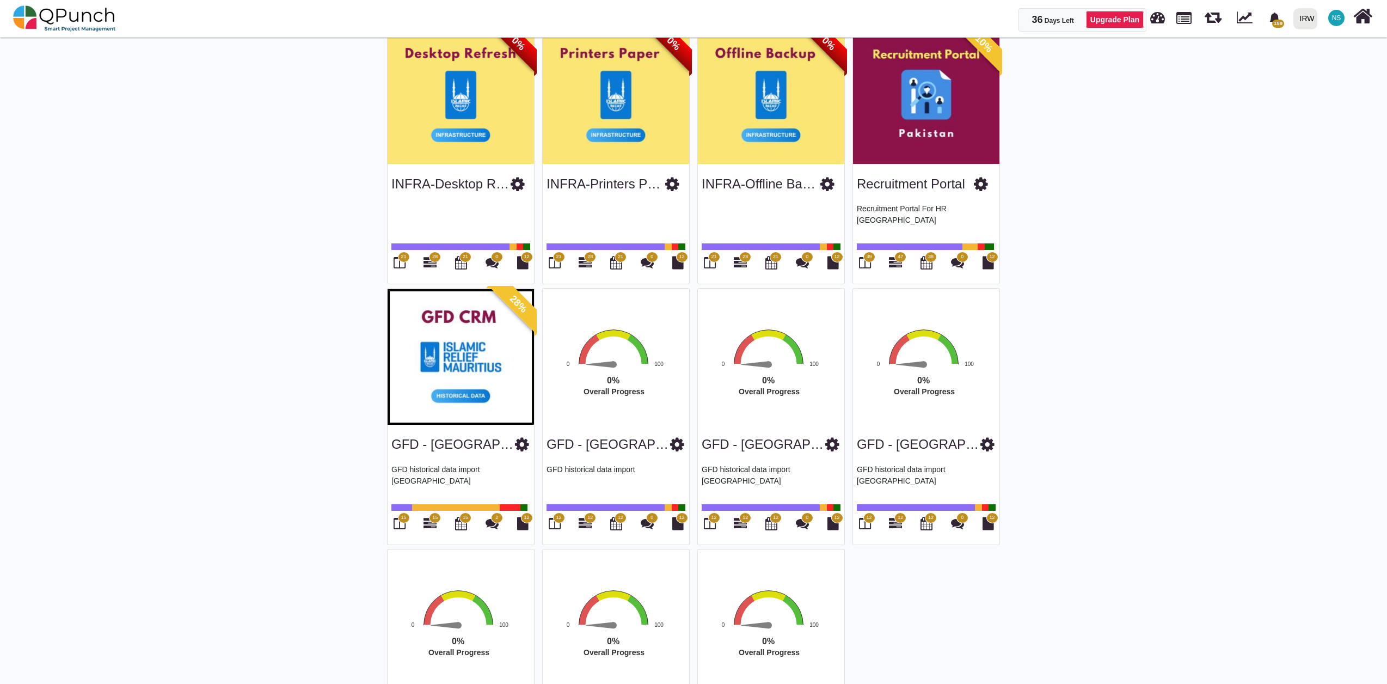
scroll to position [2177, 0]
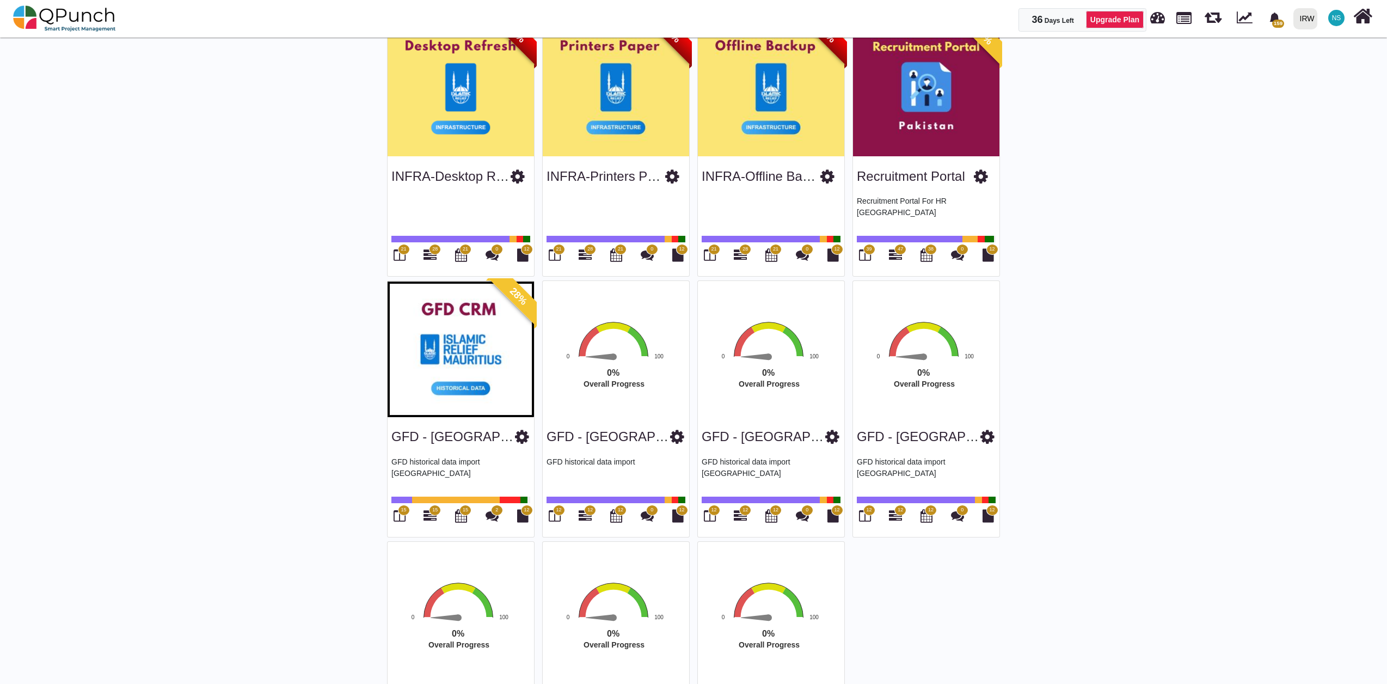
click at [589, 514] on span "12" at bounding box center [590, 509] width 12 height 11
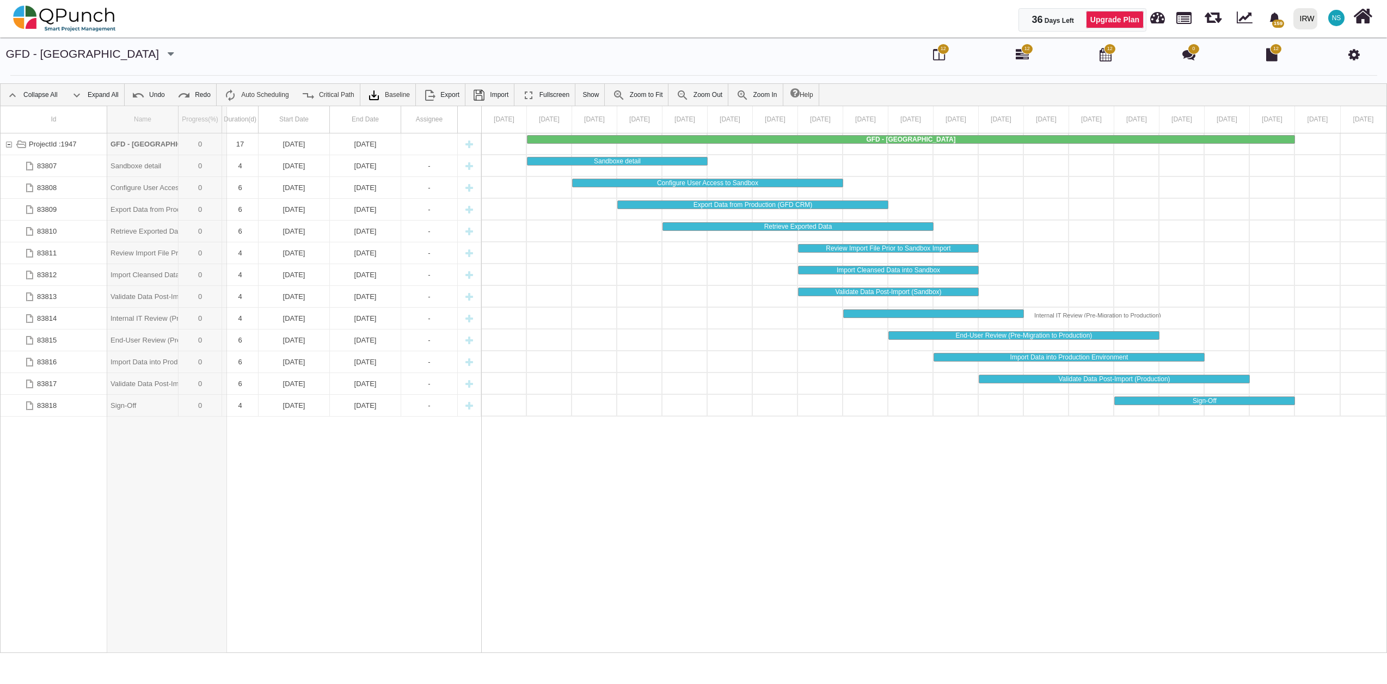
drag, startPoint x: 176, startPoint y: 120, endPoint x: 227, endPoint y: 112, distance: 51.8
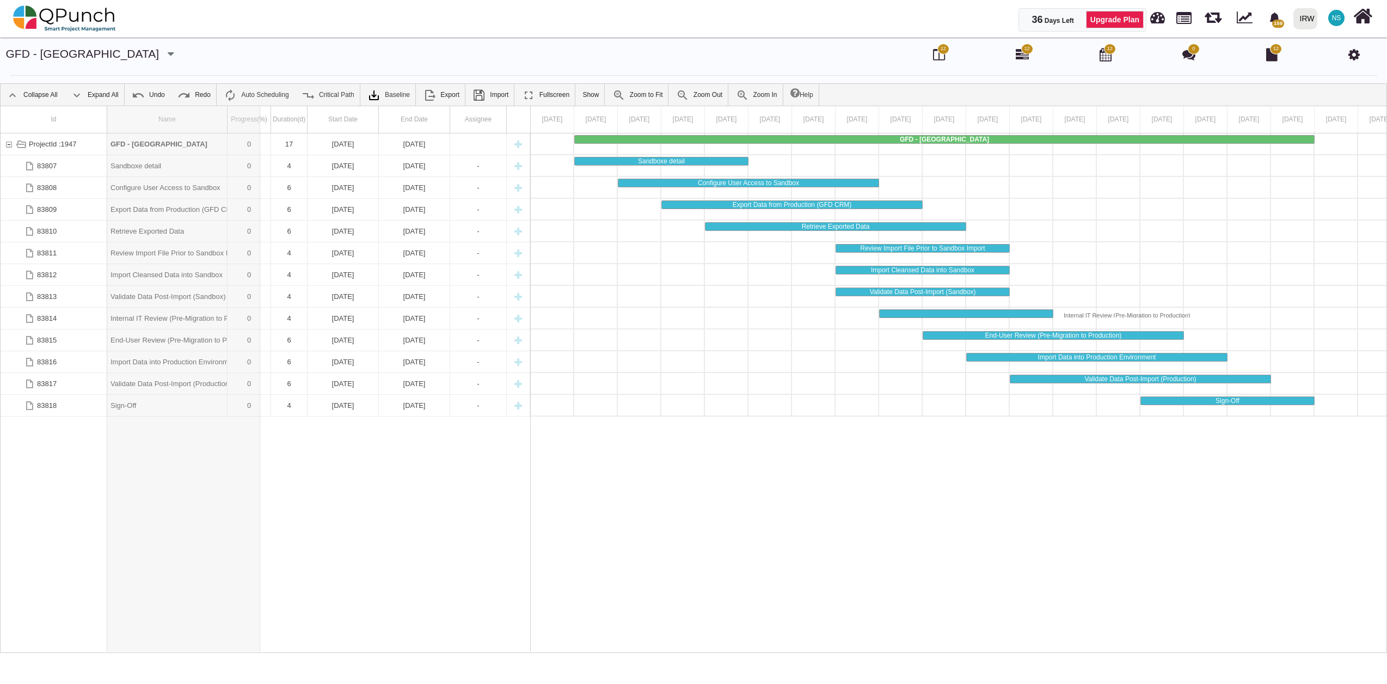
drag, startPoint x: 227, startPoint y: 113, endPoint x: 260, endPoint y: 116, distance: 32.8
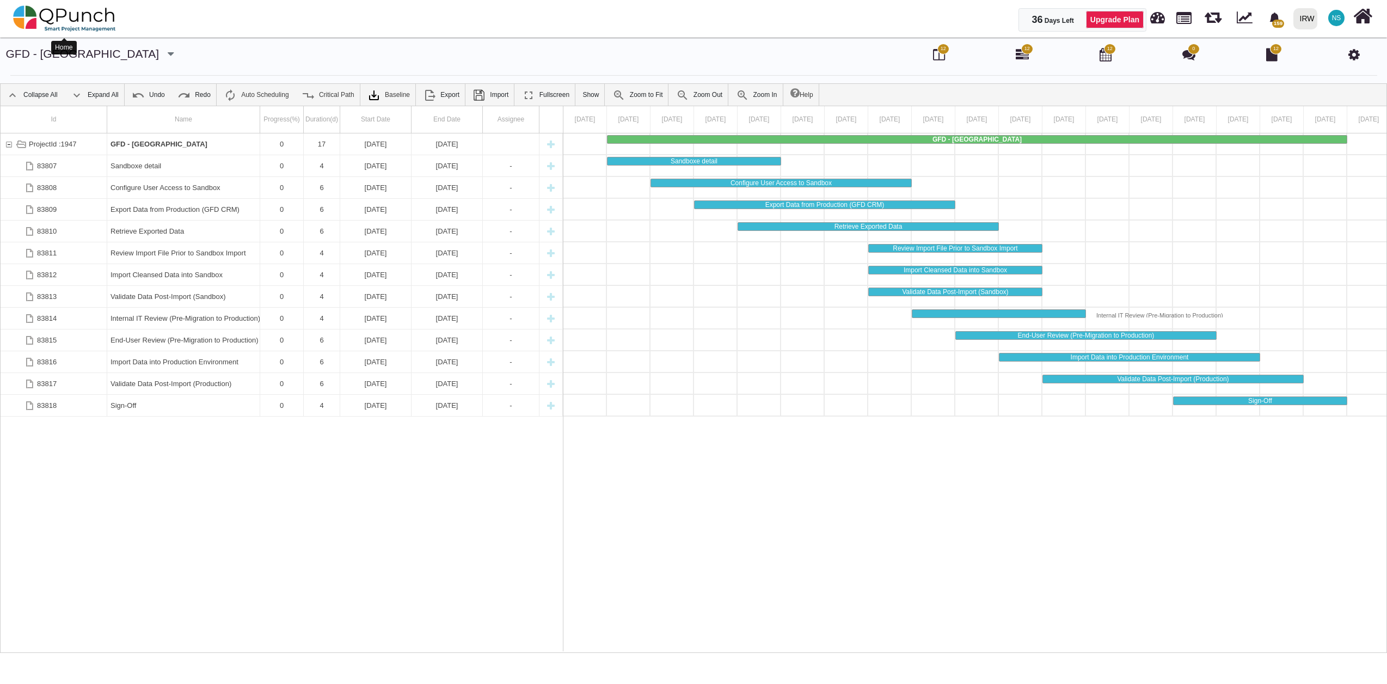
click at [64, 16] on img at bounding box center [64, 18] width 103 height 33
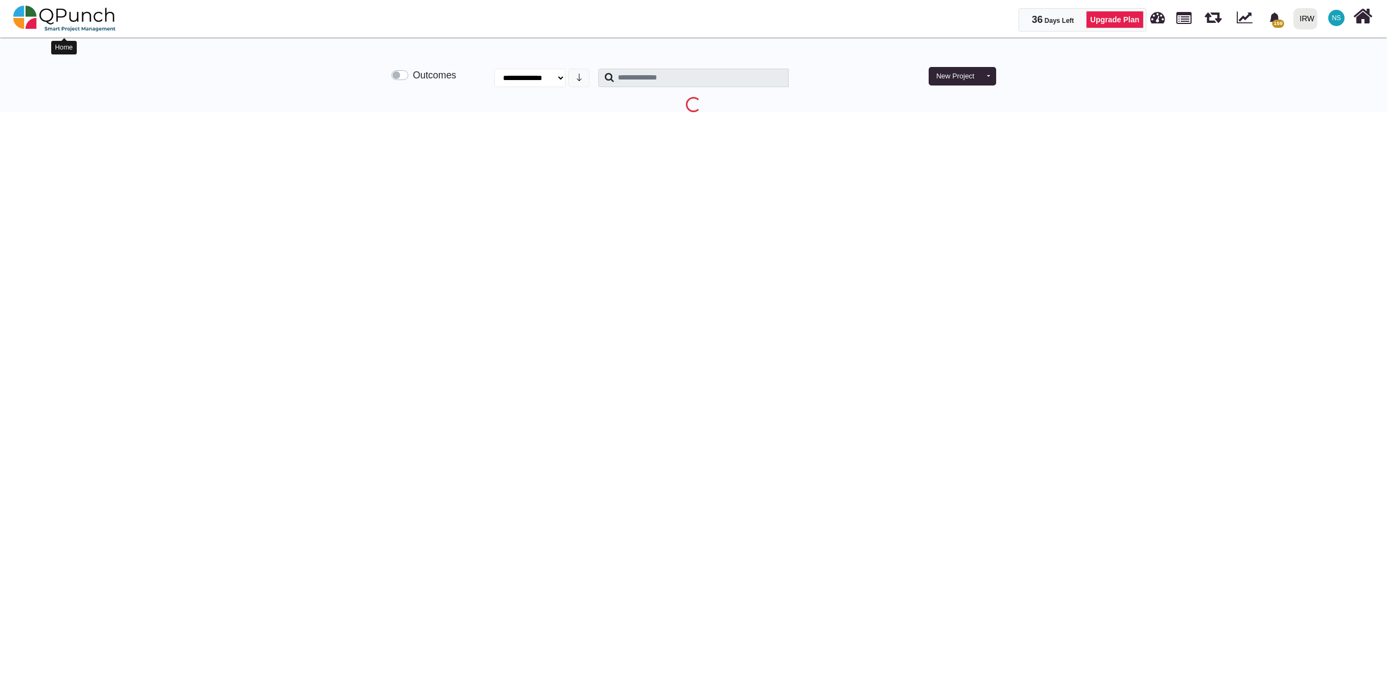
select select "**********"
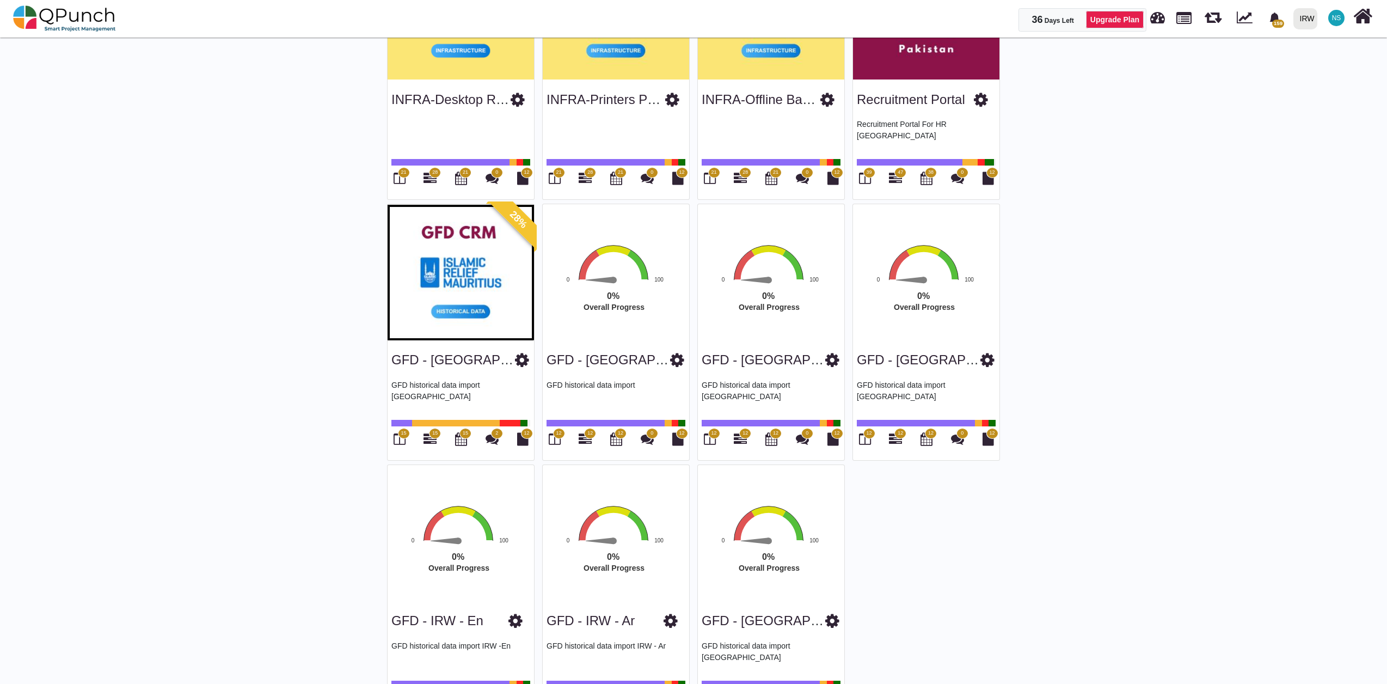
scroll to position [2303, 0]
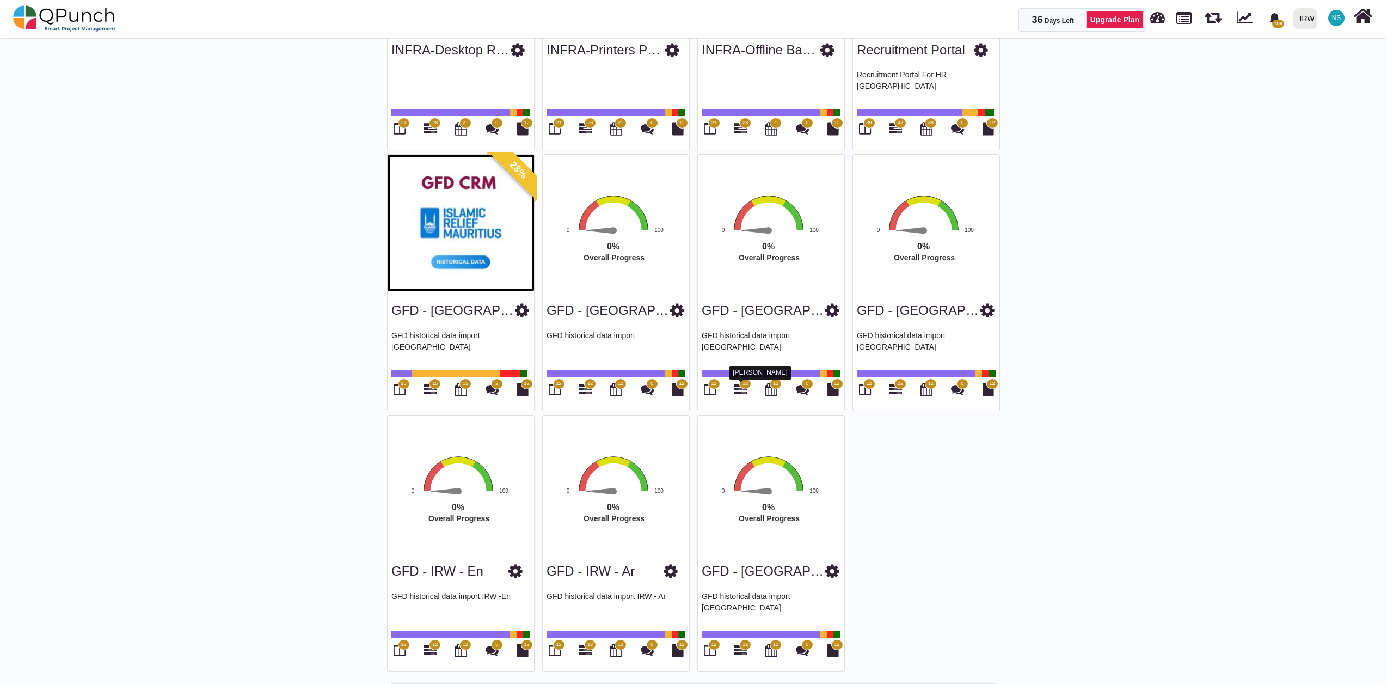
click at [742, 391] on icon at bounding box center [740, 389] width 13 height 13
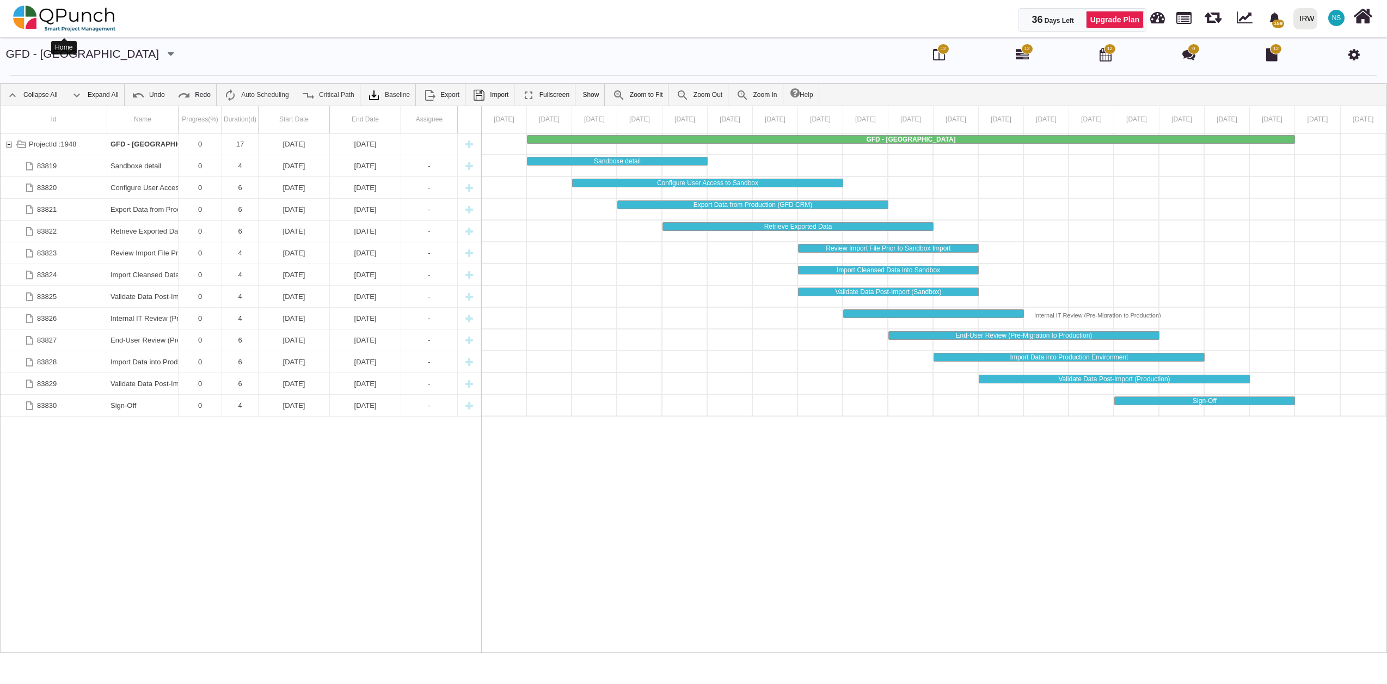
click at [84, 20] on img at bounding box center [64, 18] width 103 height 33
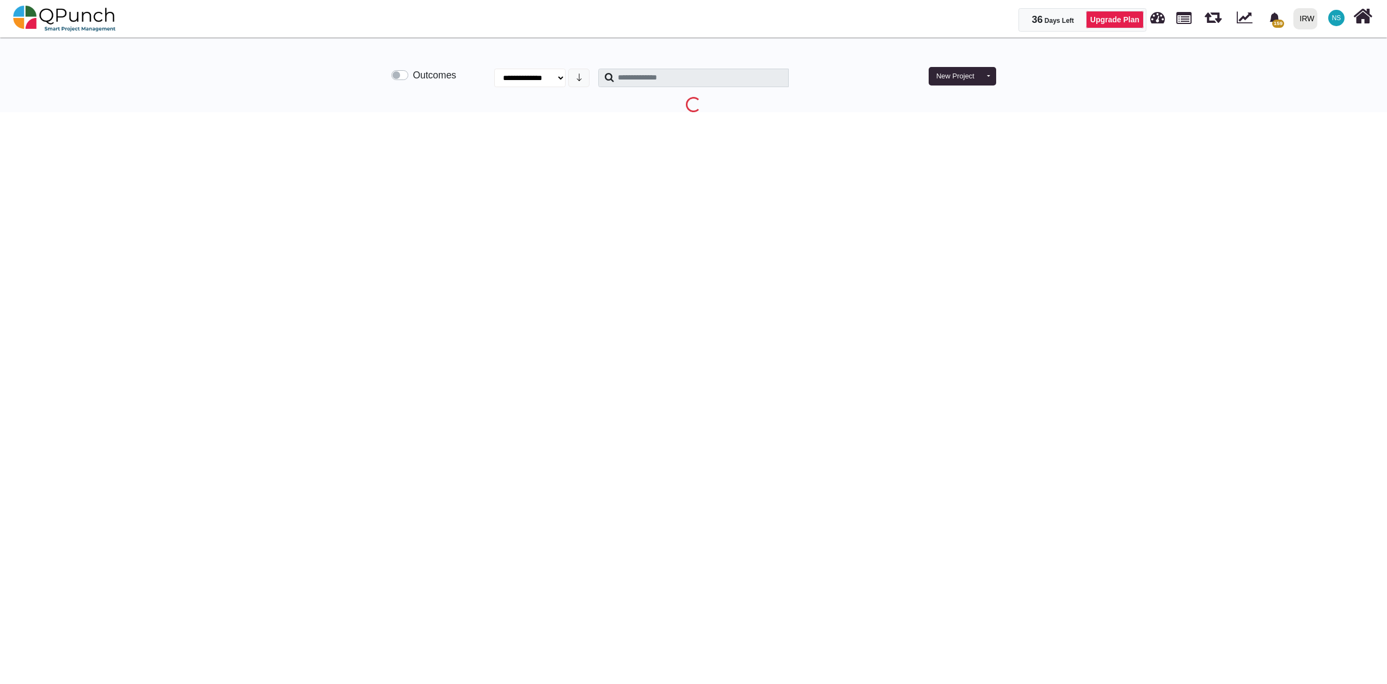
select select "**********"
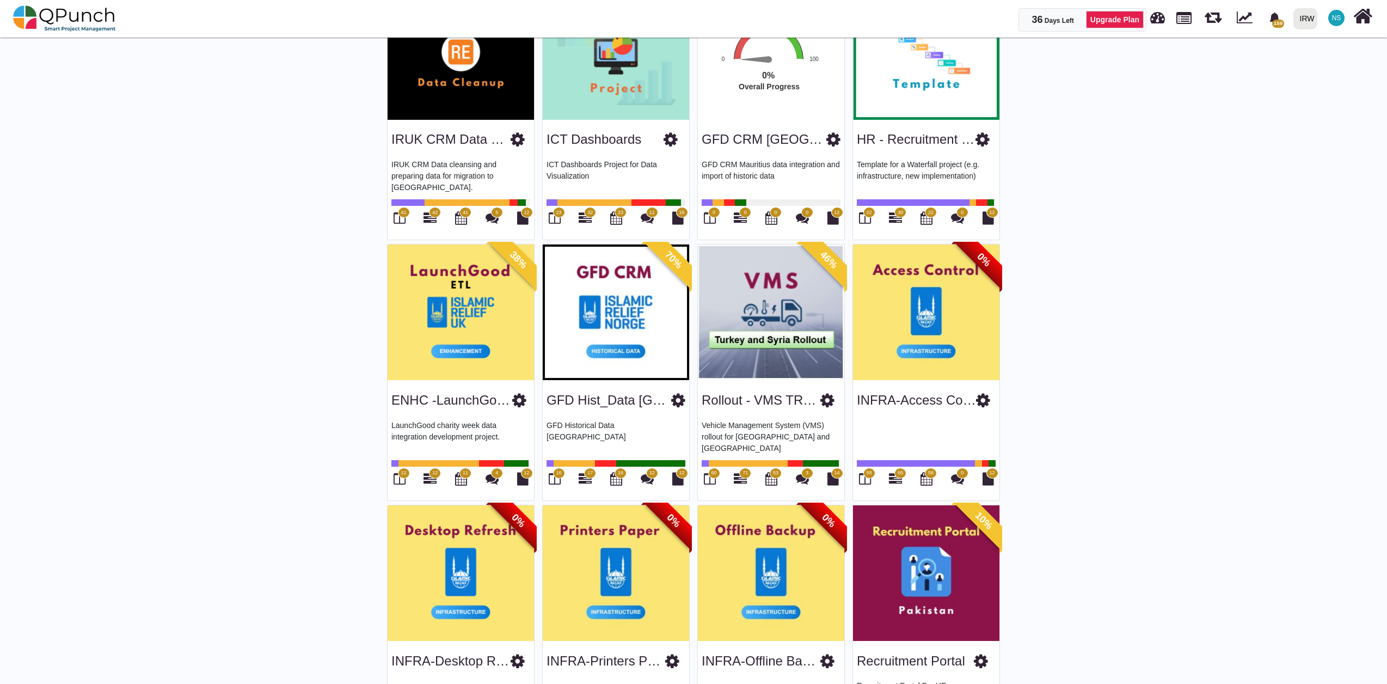
scroll to position [2177, 0]
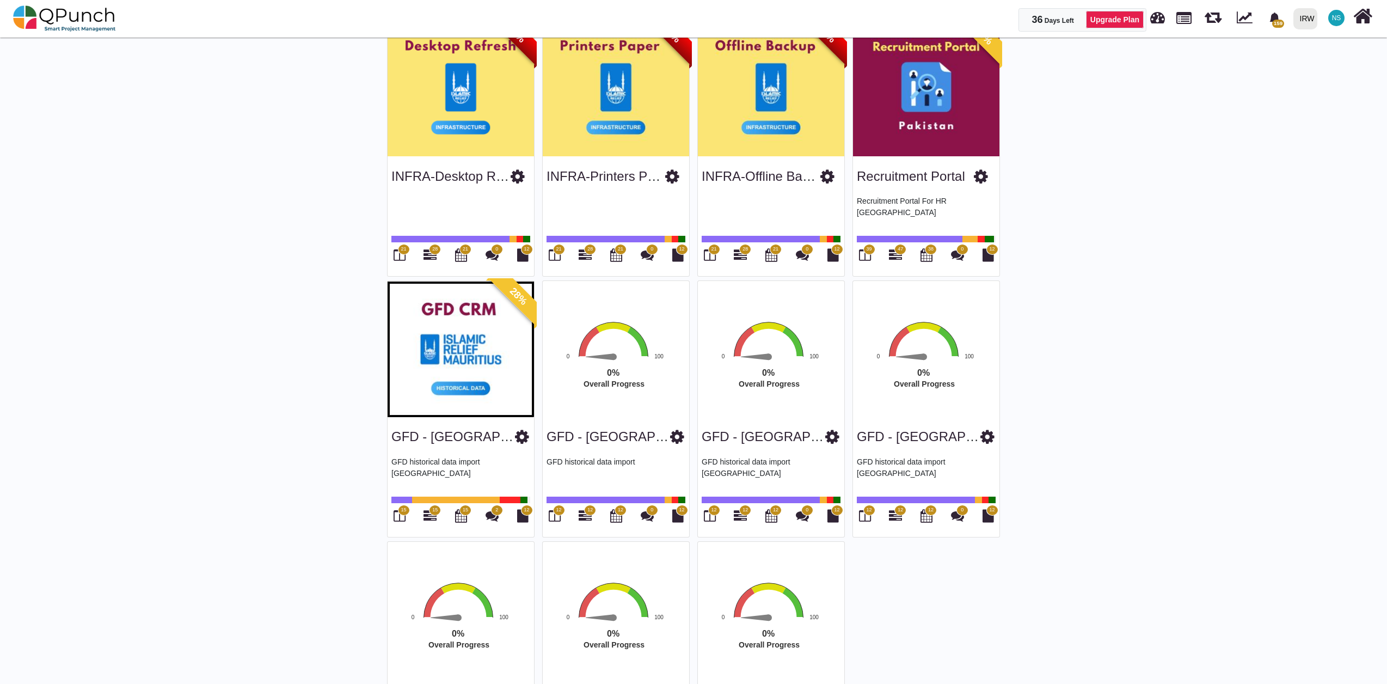
click at [899, 510] on span "12" at bounding box center [899, 510] width 5 height 8
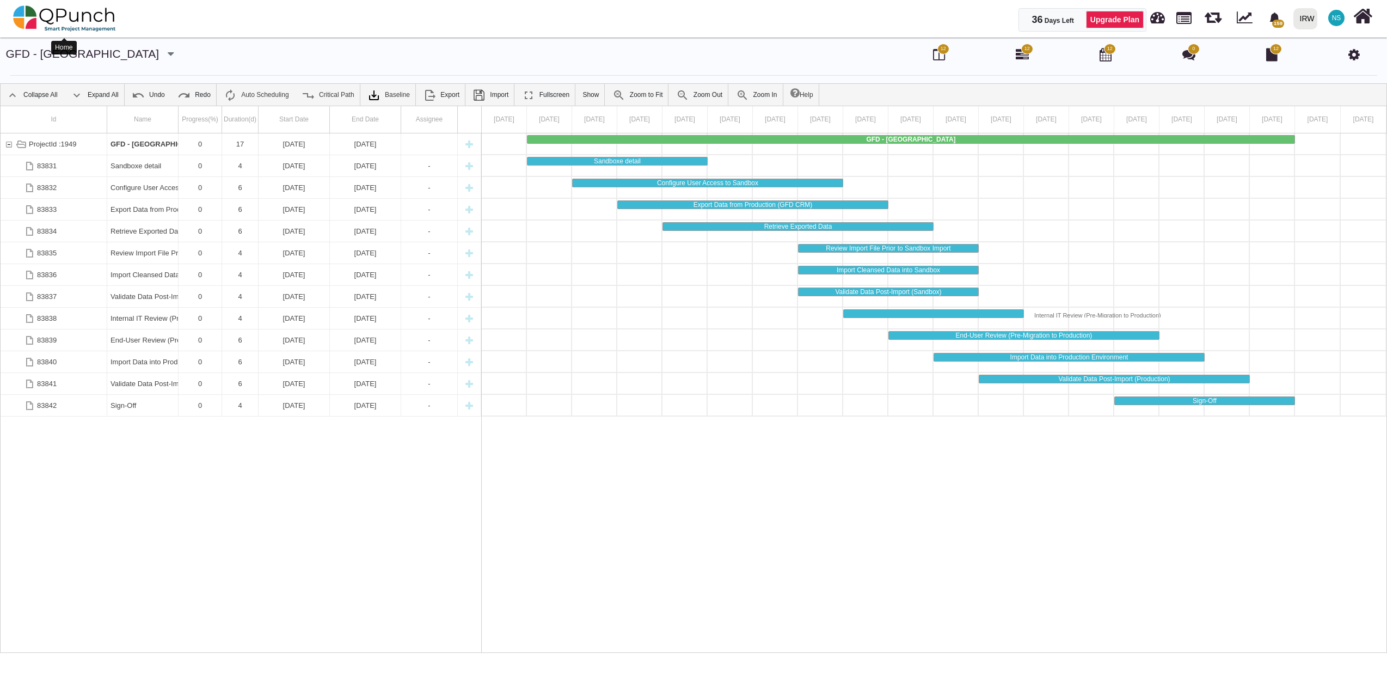
click at [72, 23] on img at bounding box center [64, 18] width 103 height 33
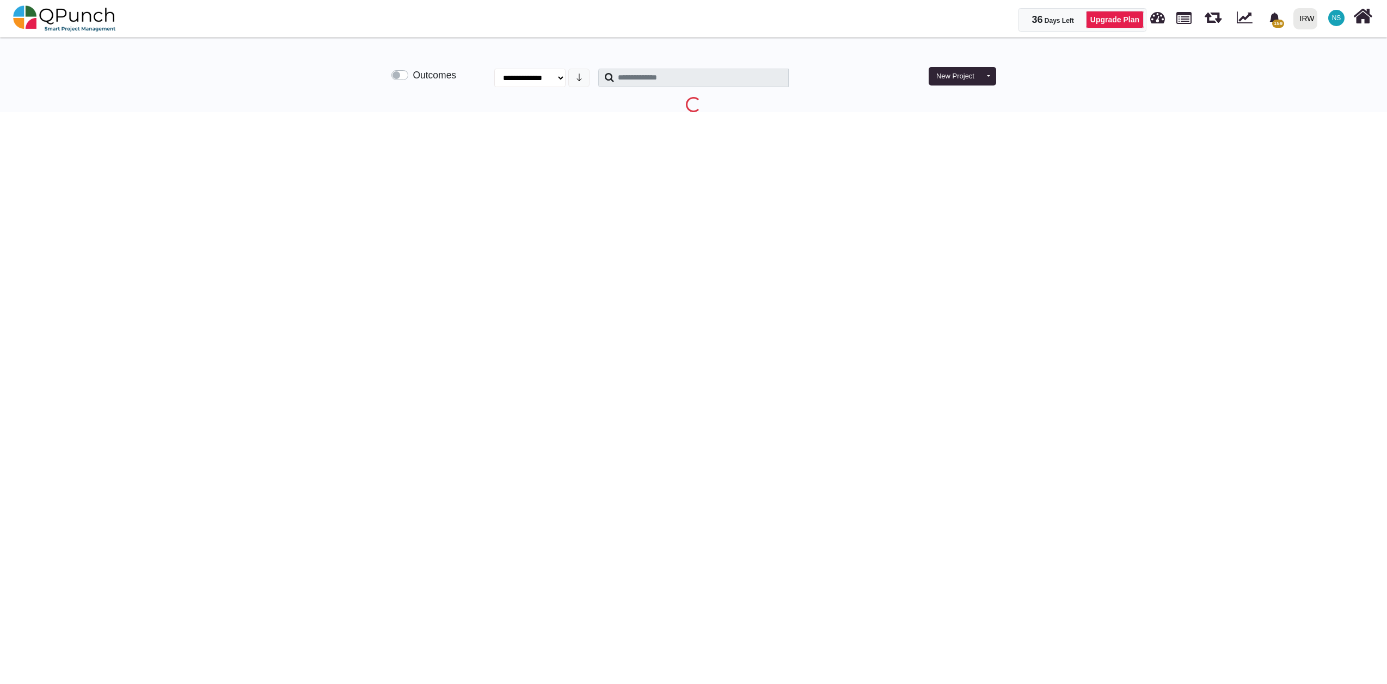
select select "**********"
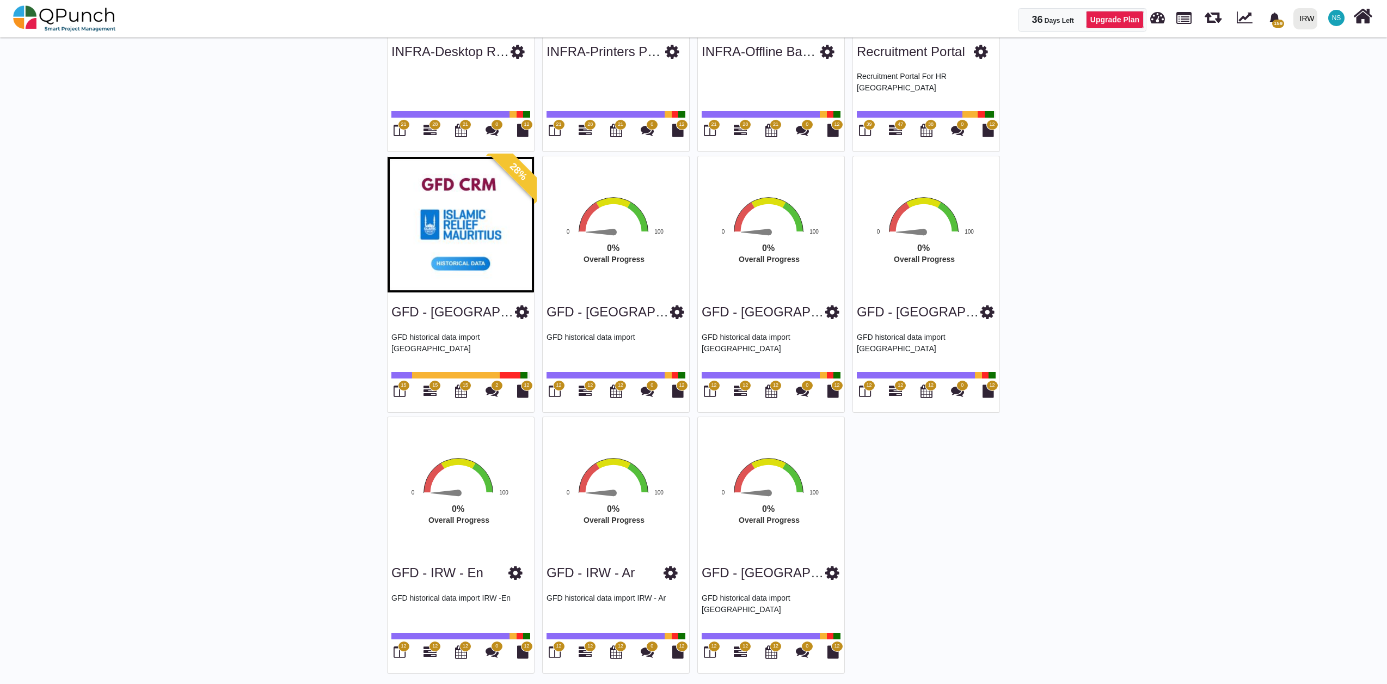
scroll to position [2303, 0]
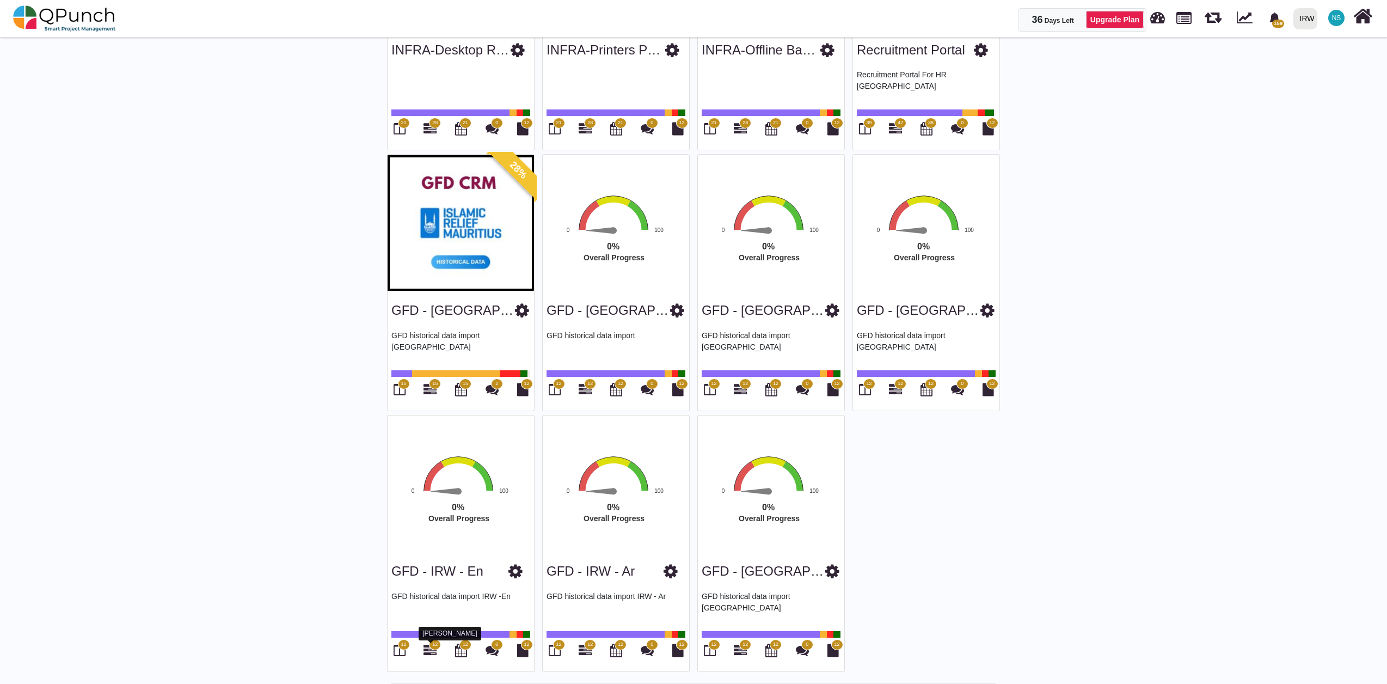
click at [432, 651] on icon at bounding box center [429, 649] width 13 height 13
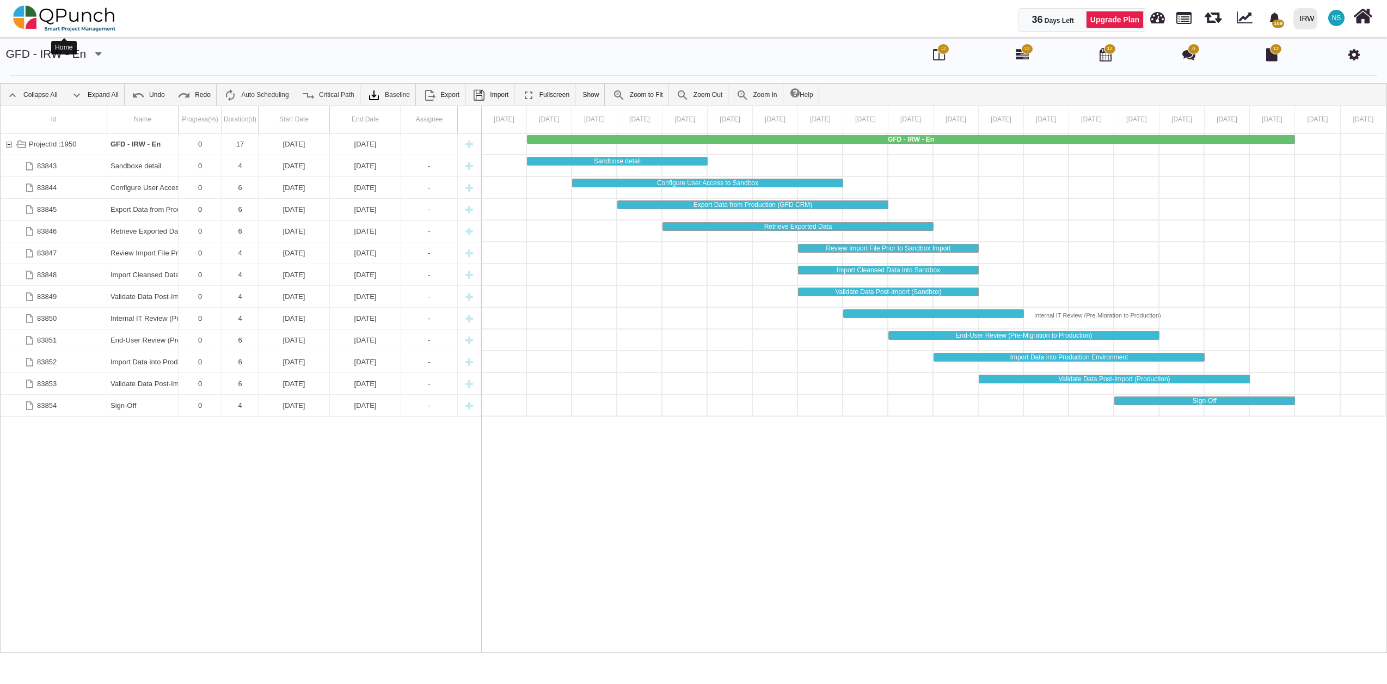
click at [78, 20] on img at bounding box center [64, 18] width 103 height 33
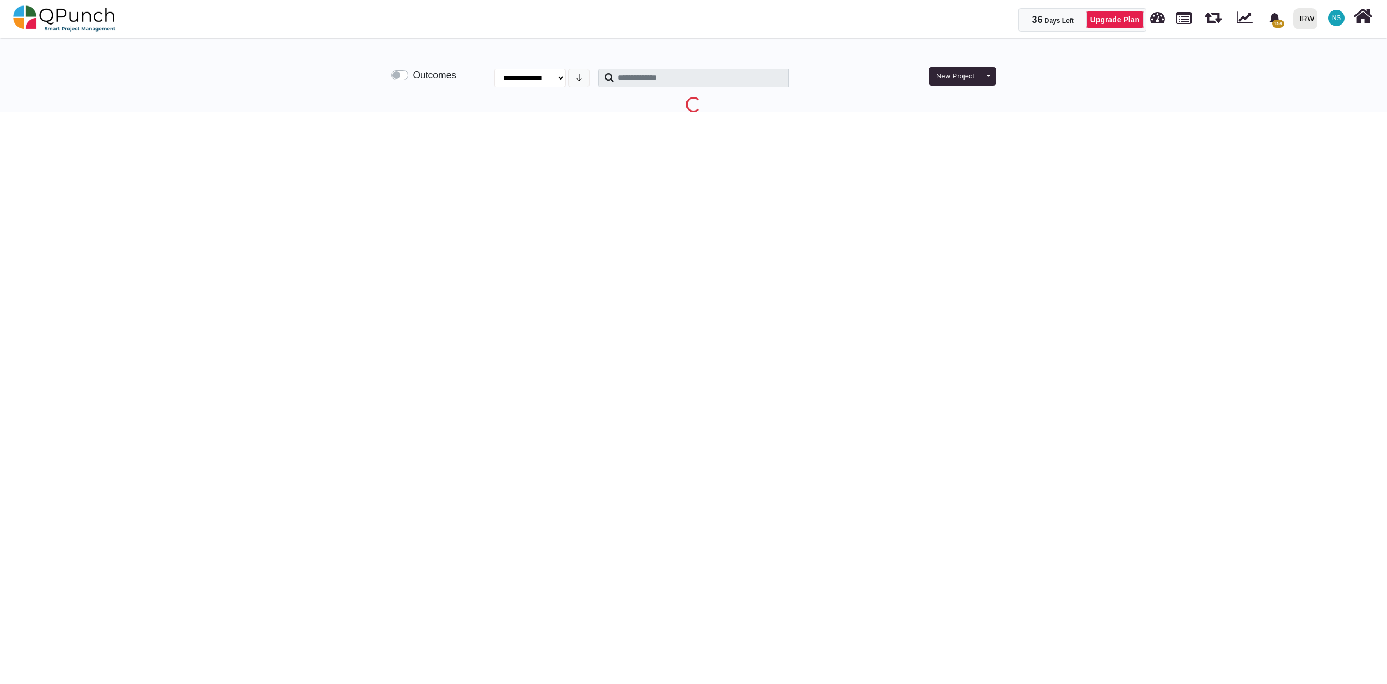
select select "**********"
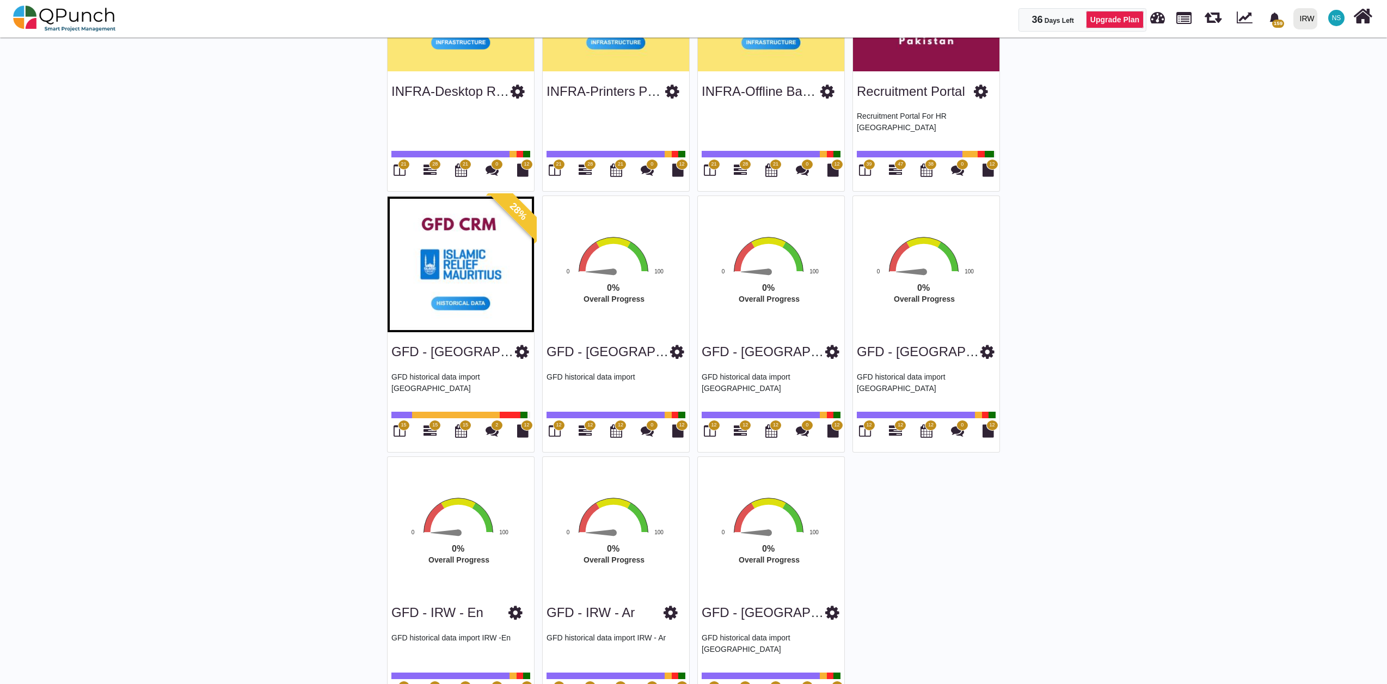
scroll to position [2303, 0]
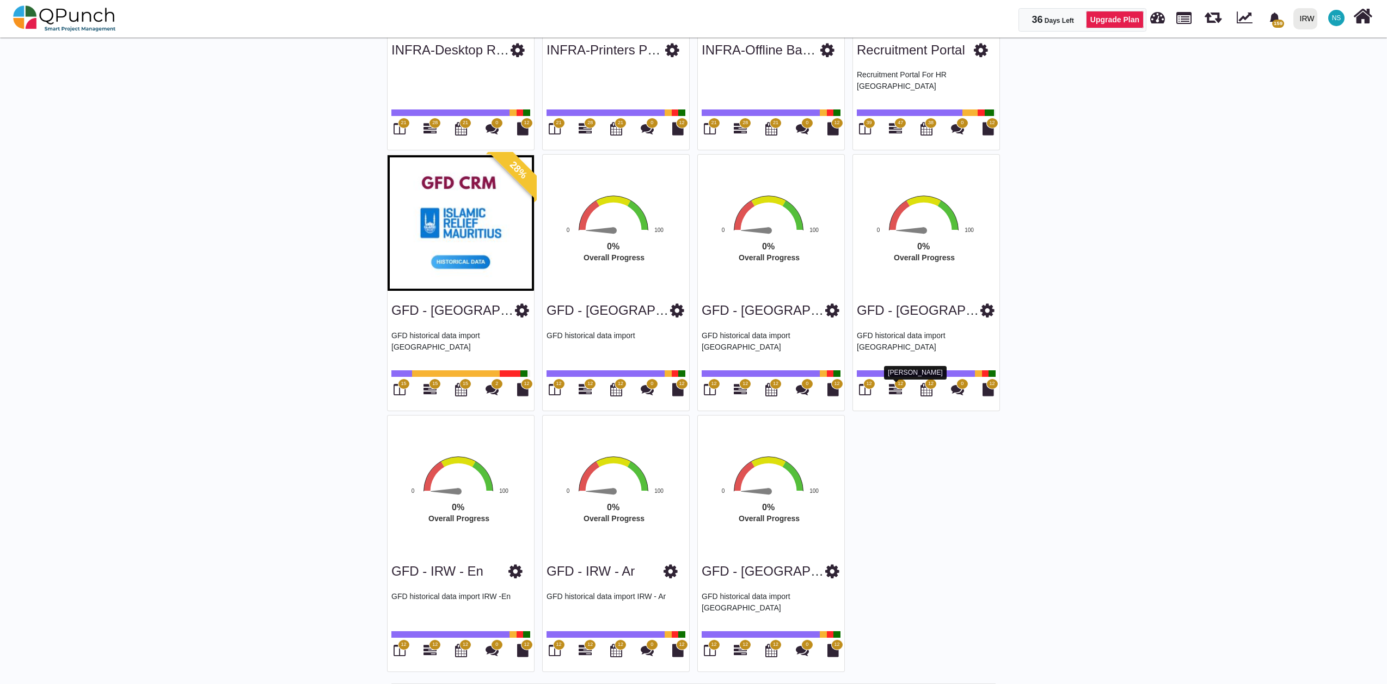
click at [897, 390] on icon at bounding box center [895, 389] width 13 height 13
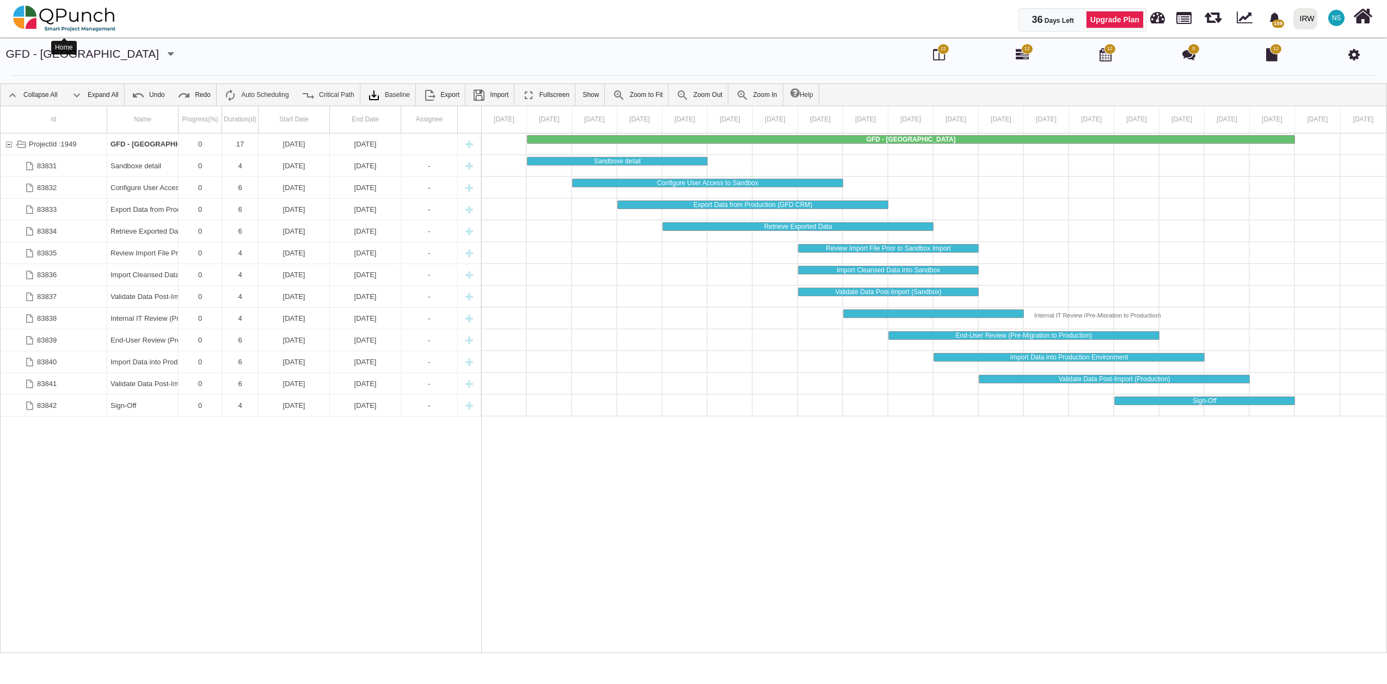
click at [51, 11] on img at bounding box center [64, 18] width 103 height 33
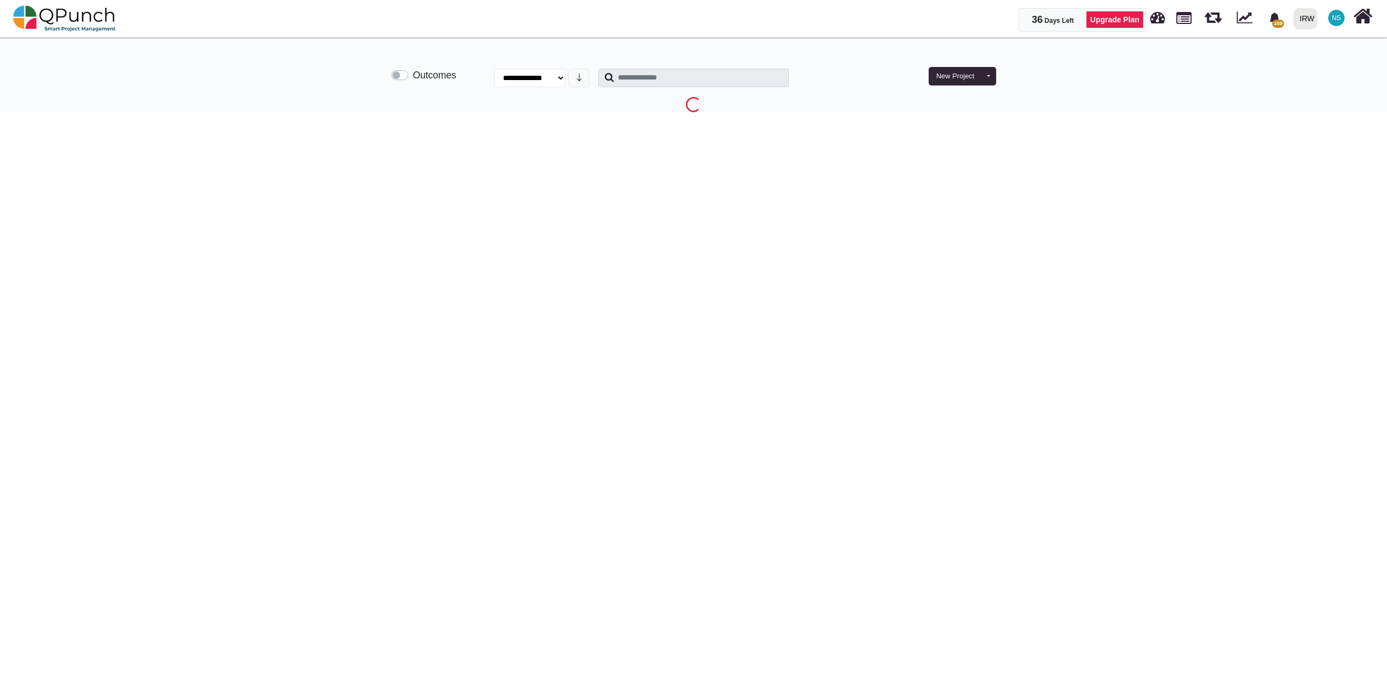
select select "**********"
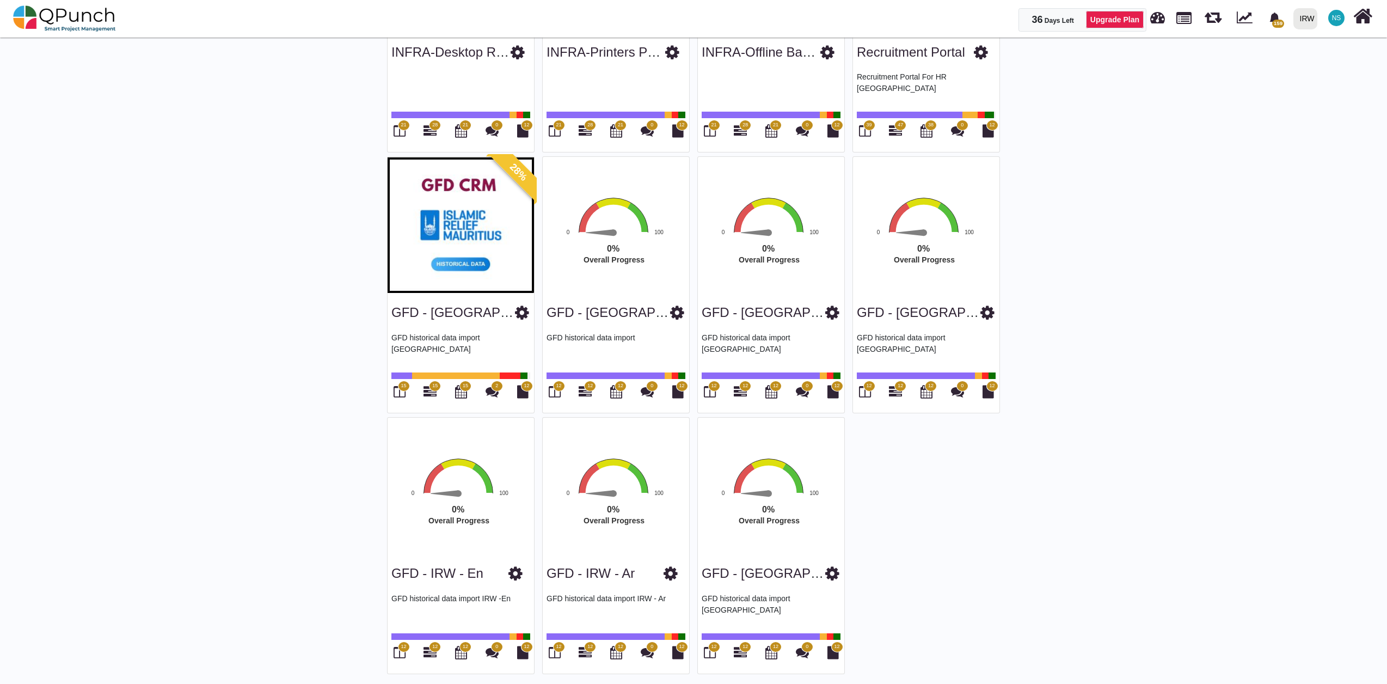
scroll to position [2303, 0]
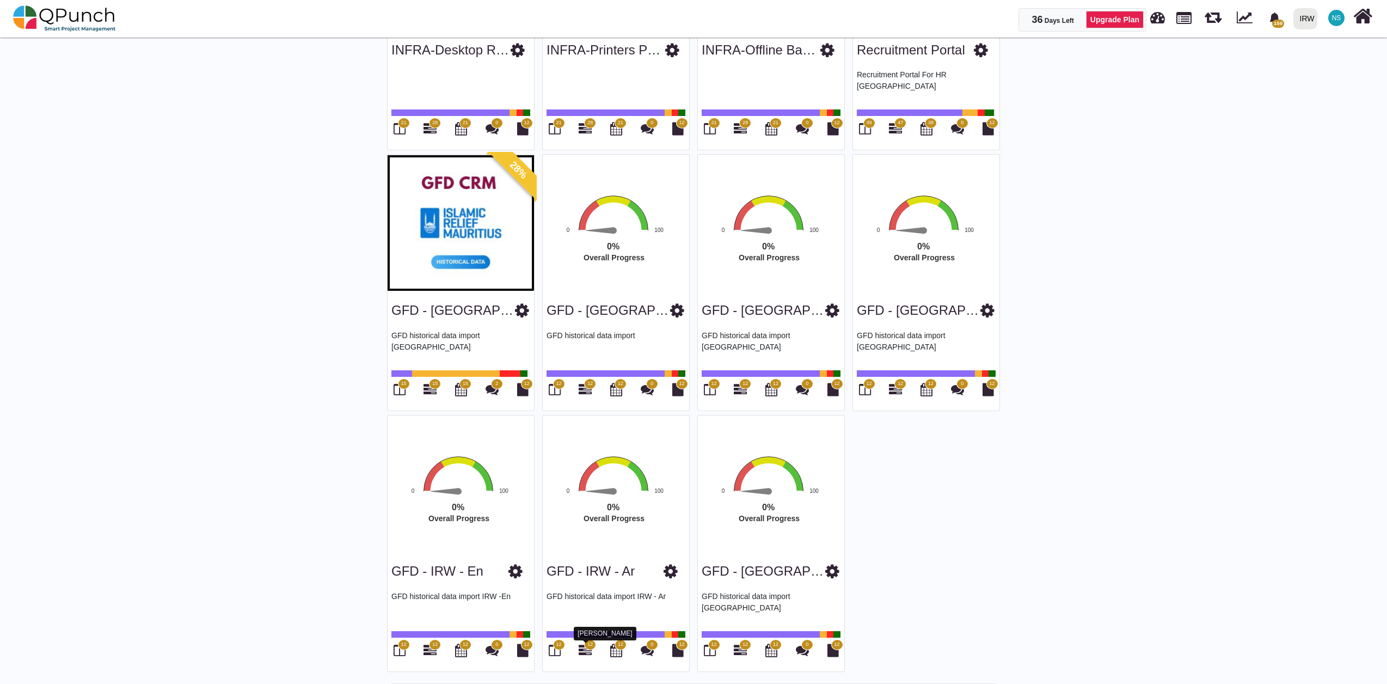
click at [584, 648] on icon at bounding box center [584, 649] width 13 height 13
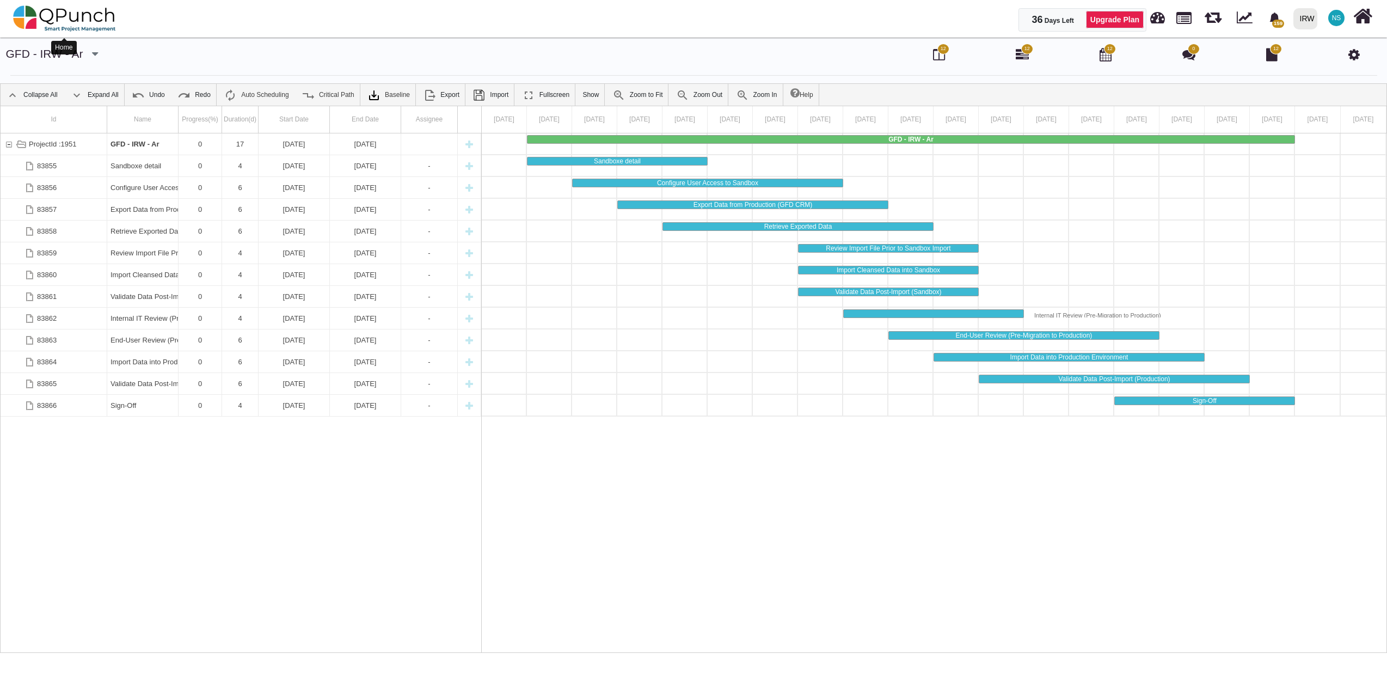
click at [72, 20] on img at bounding box center [64, 18] width 103 height 33
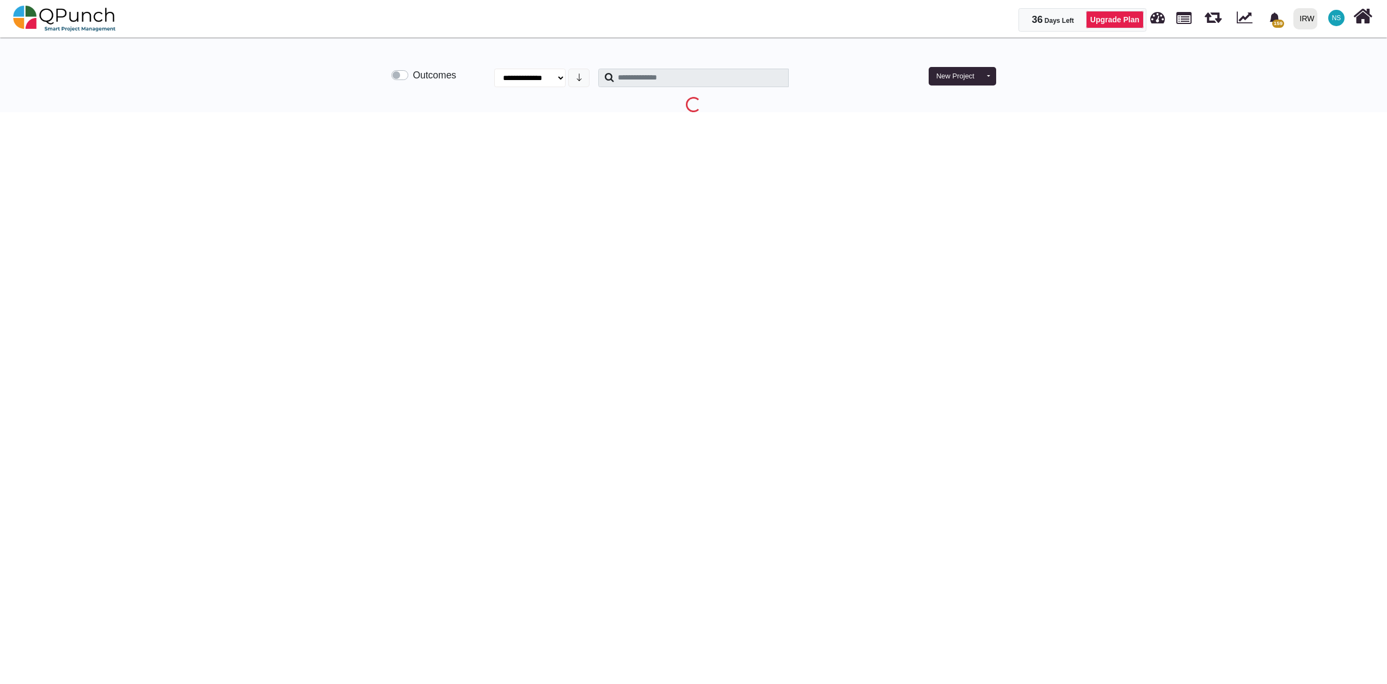
select select "**********"
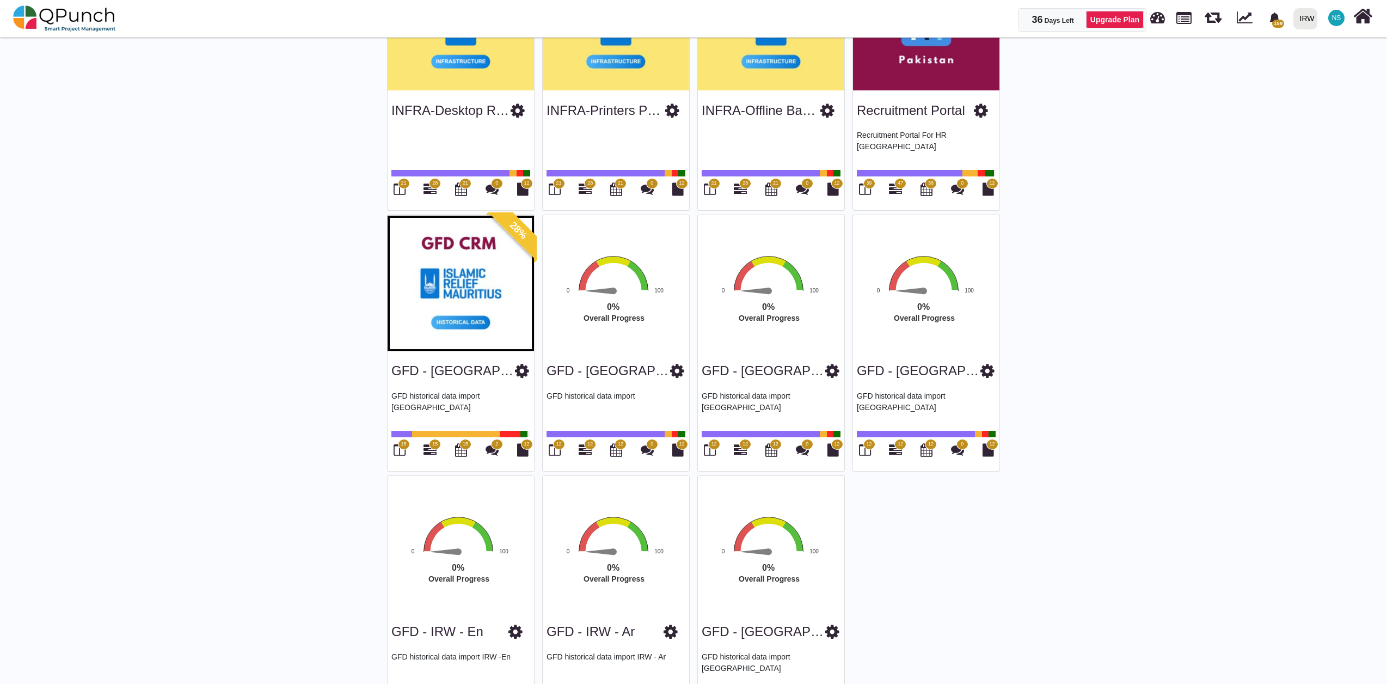
scroll to position [2303, 0]
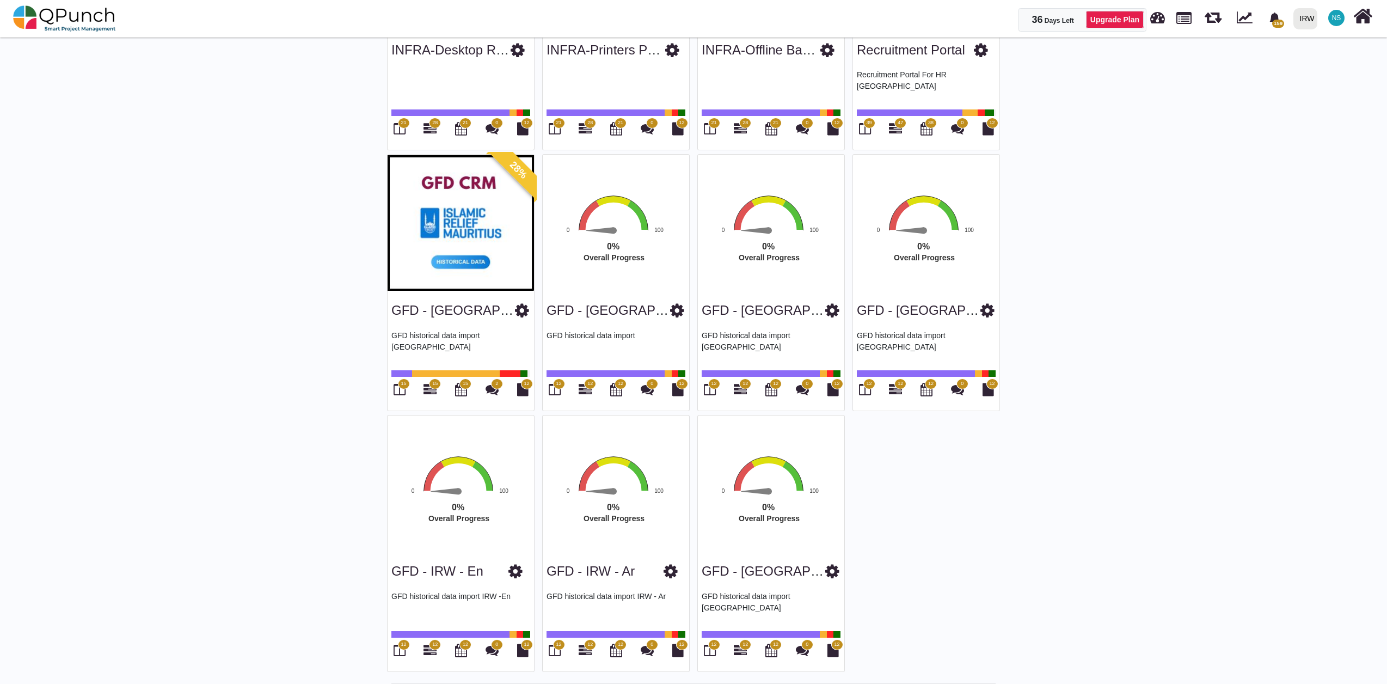
click at [742, 648] on span "12" at bounding box center [745, 644] width 12 height 11
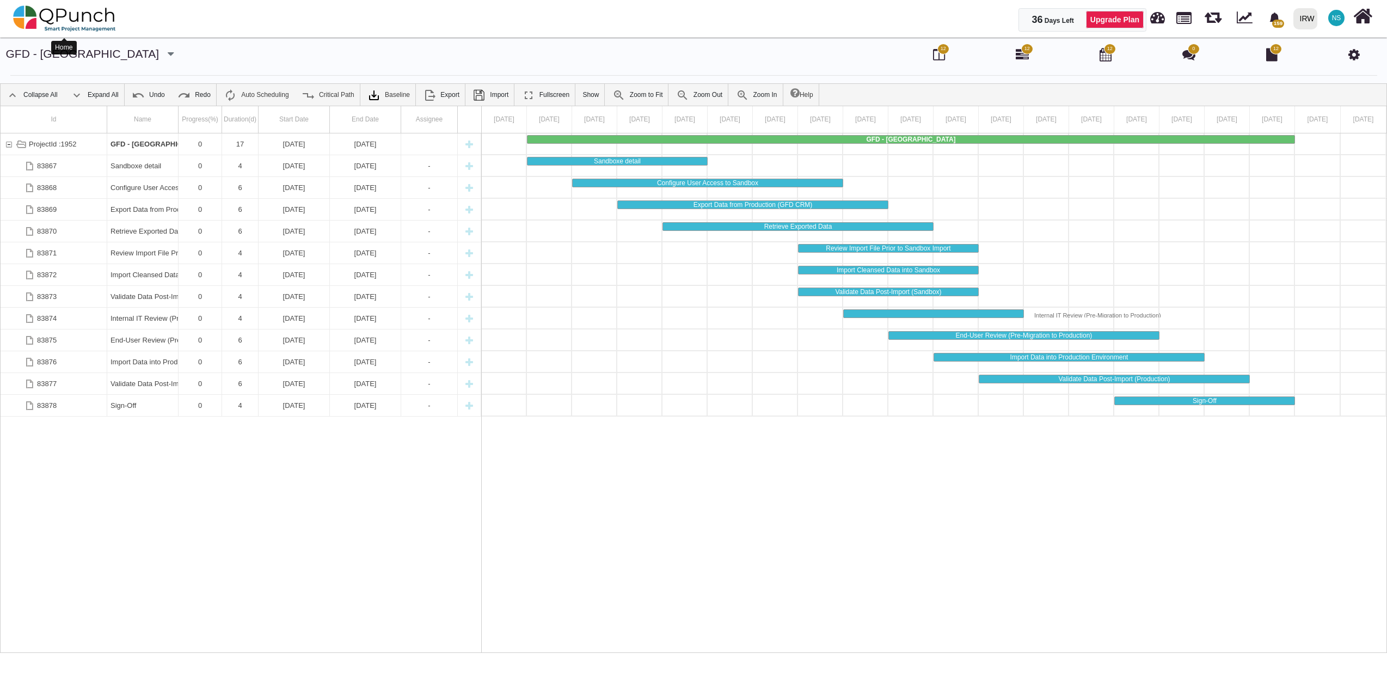
click at [70, 13] on img at bounding box center [64, 18] width 103 height 33
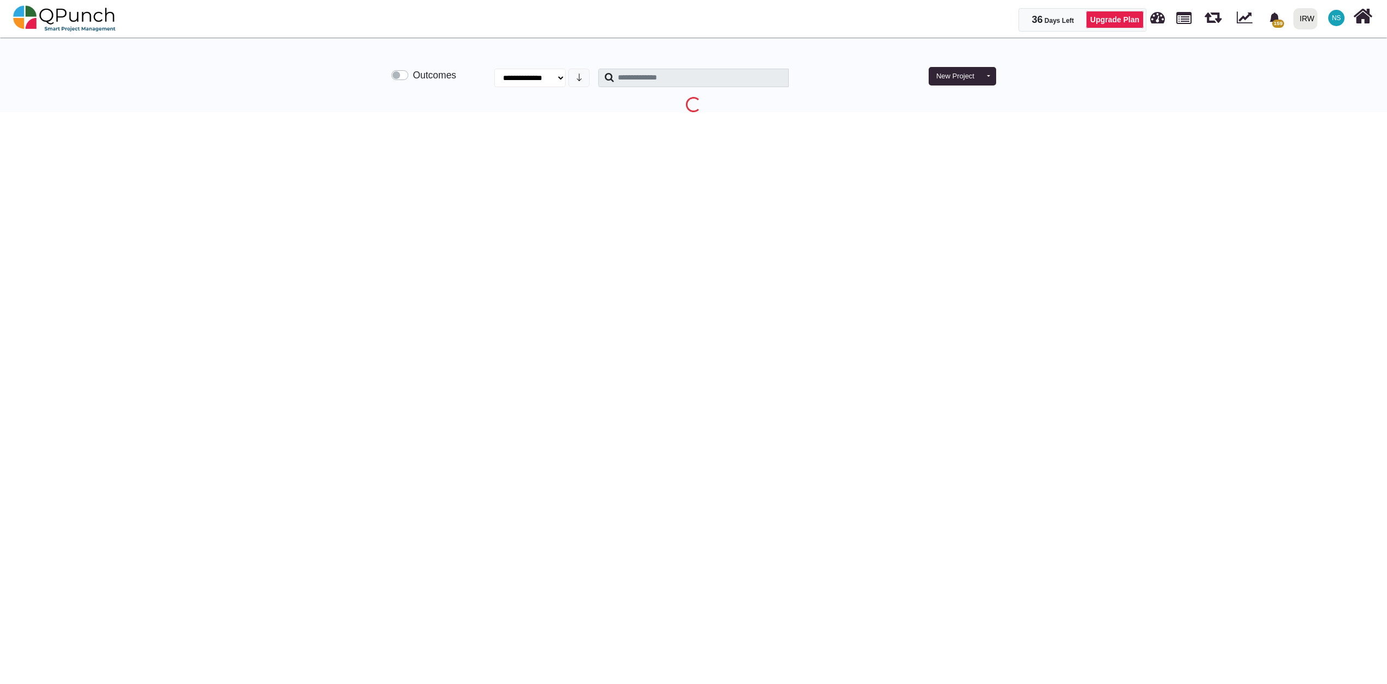
select select "**********"
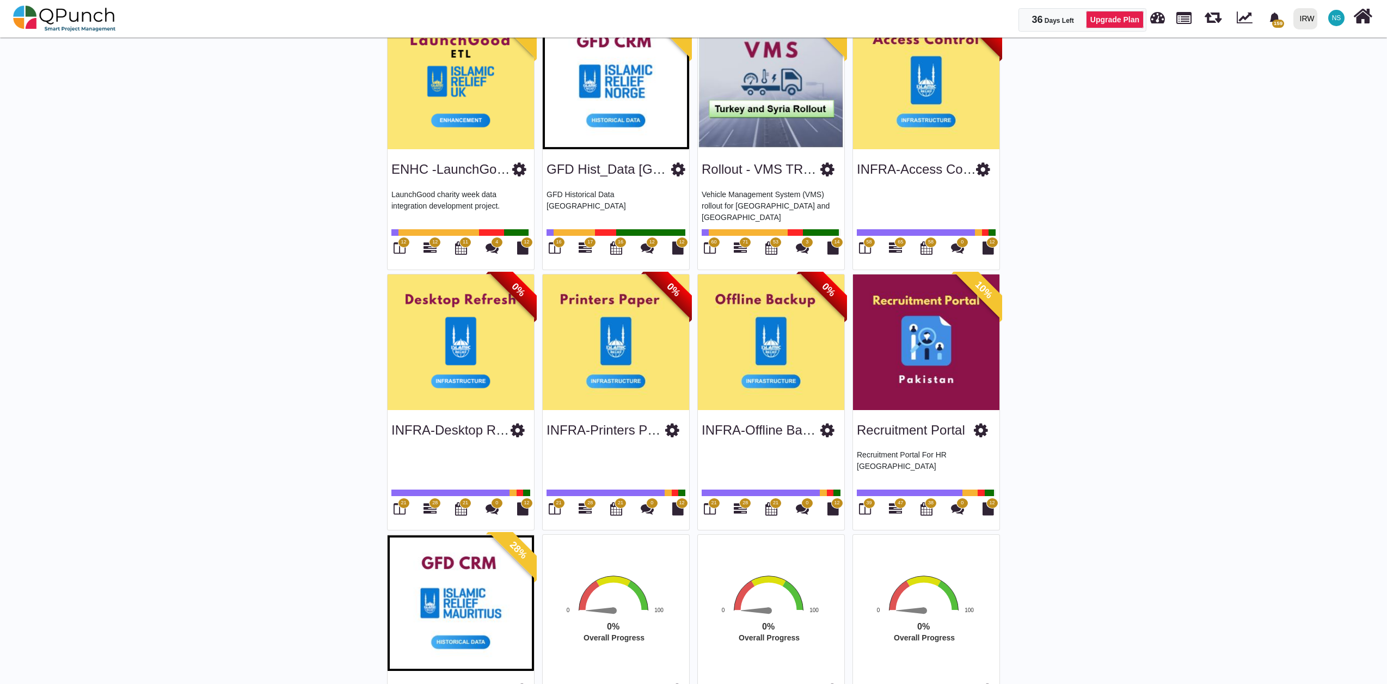
scroll to position [2303, 0]
